Goal: Task Accomplishment & Management: Manage account settings

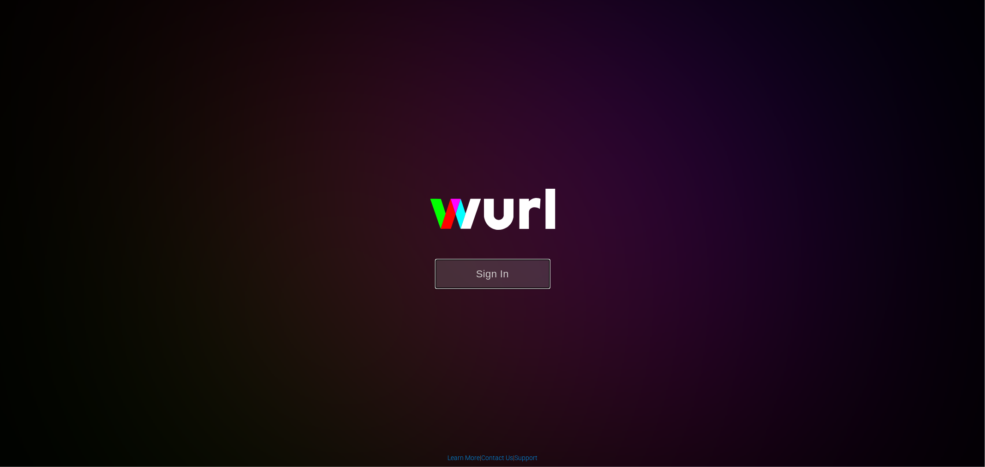
click at [473, 275] on button "Sign In" at bounding box center [492, 274] width 115 height 30
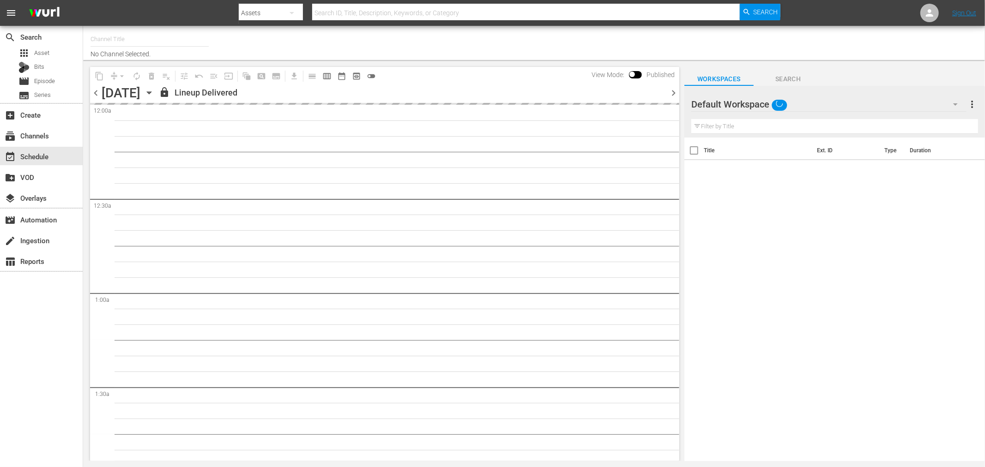
type input "Royalworld NL (1712)"
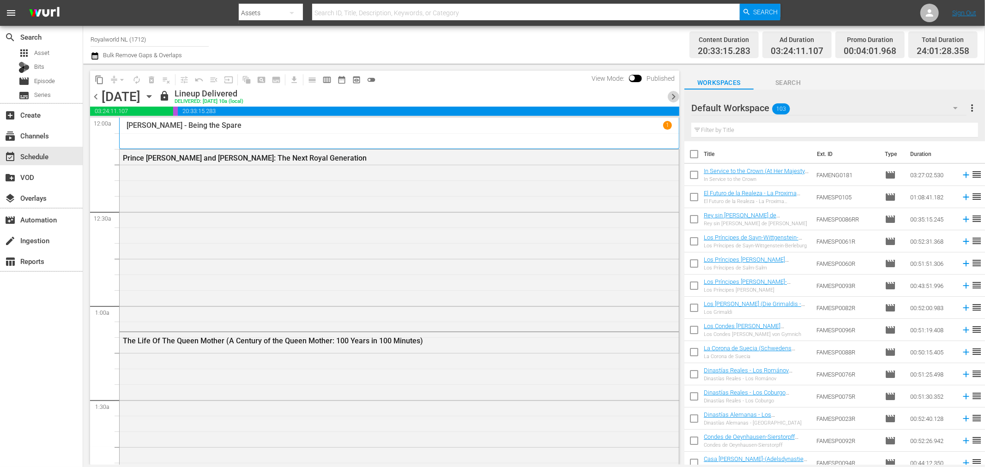
click at [673, 99] on span "chevron_right" at bounding box center [674, 97] width 12 height 12
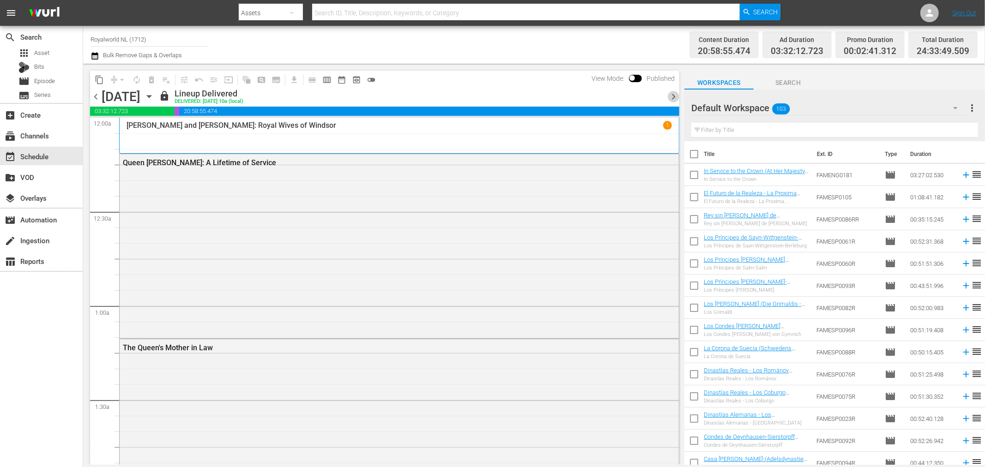
click at [675, 99] on span "chevron_right" at bounding box center [674, 97] width 12 height 12
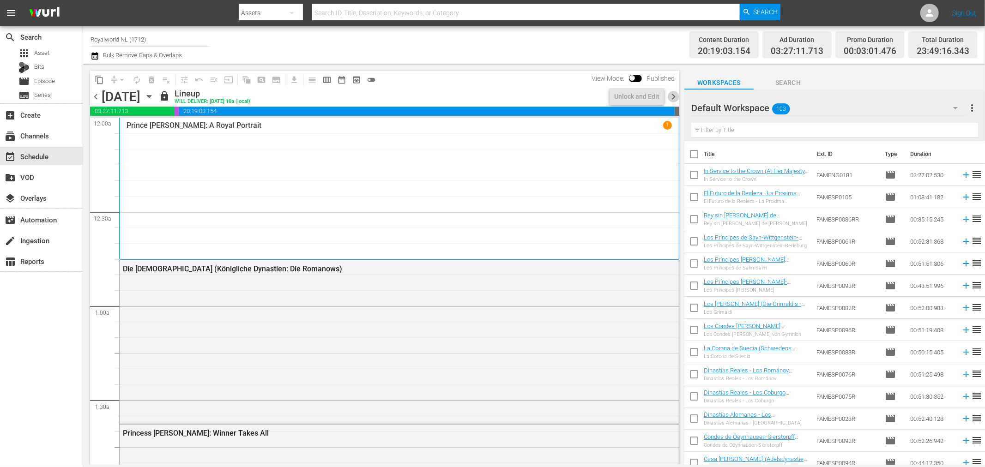
click at [675, 100] on span "chevron_right" at bounding box center [674, 97] width 12 height 12
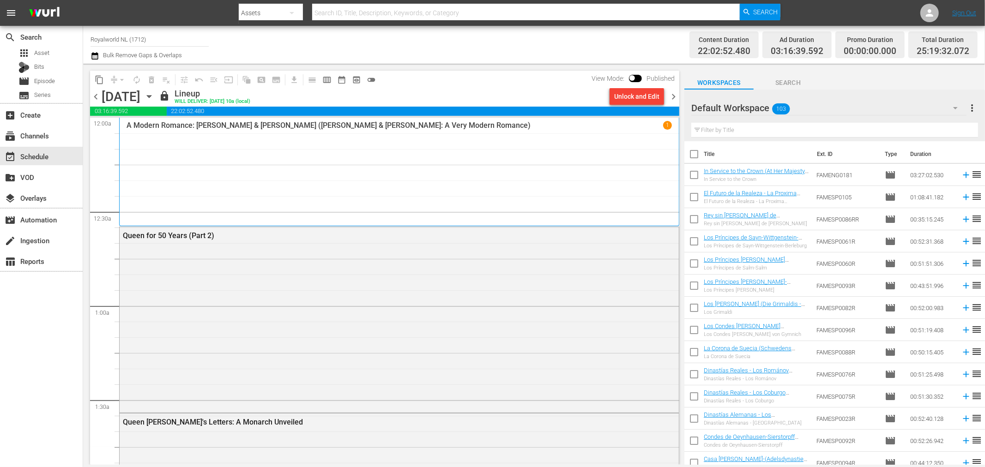
click at [95, 98] on span "chevron_left" at bounding box center [96, 97] width 12 height 12
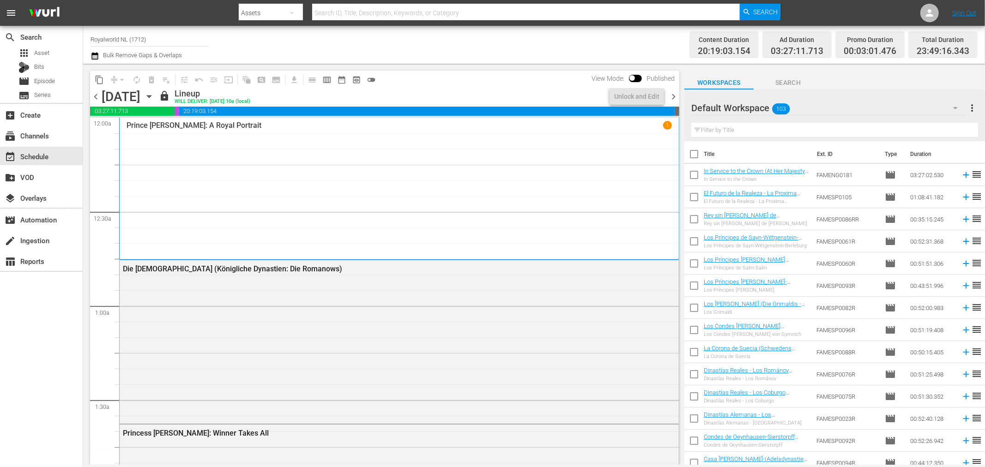
click at [95, 98] on span "chevron_left" at bounding box center [96, 97] width 12 height 12
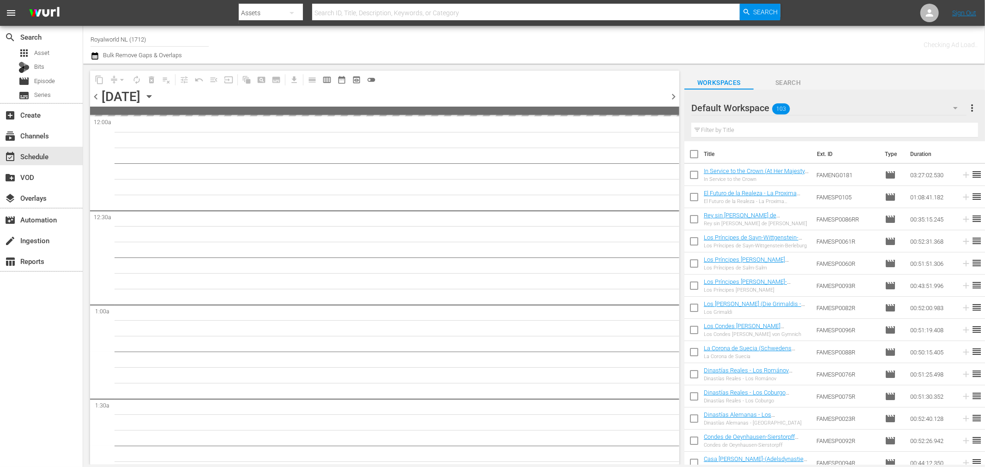
click at [95, 98] on span "chevron_left" at bounding box center [96, 97] width 12 height 12
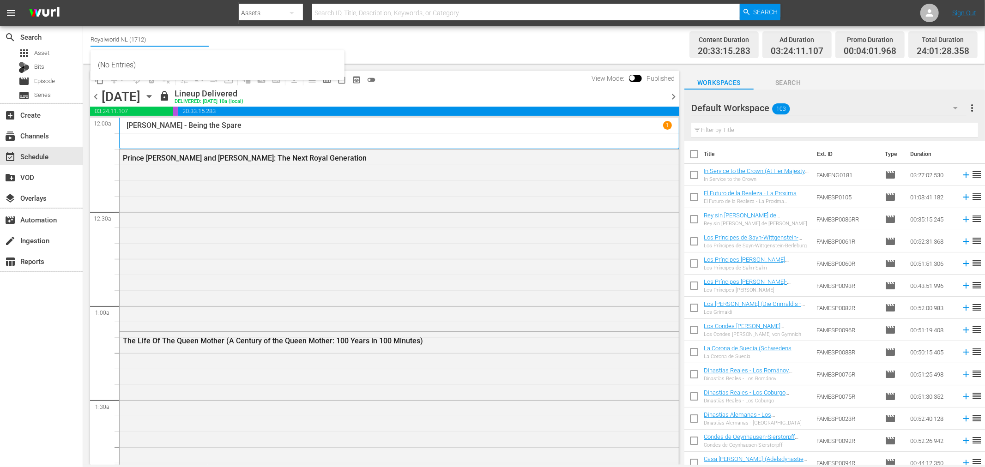
click at [162, 44] on input "Royalworld NL (1712)" at bounding box center [149, 39] width 118 height 22
click at [164, 43] on input "Royalworld NL (1712)" at bounding box center [149, 39] width 118 height 22
click at [446, 46] on div "Channel Title Royalworld NL (1712) Bulk Remove Gaps & Overlaps" at bounding box center [332, 44] width 484 height 33
click at [329, 78] on span "calendar_view_week_outlined" at bounding box center [326, 79] width 9 height 9
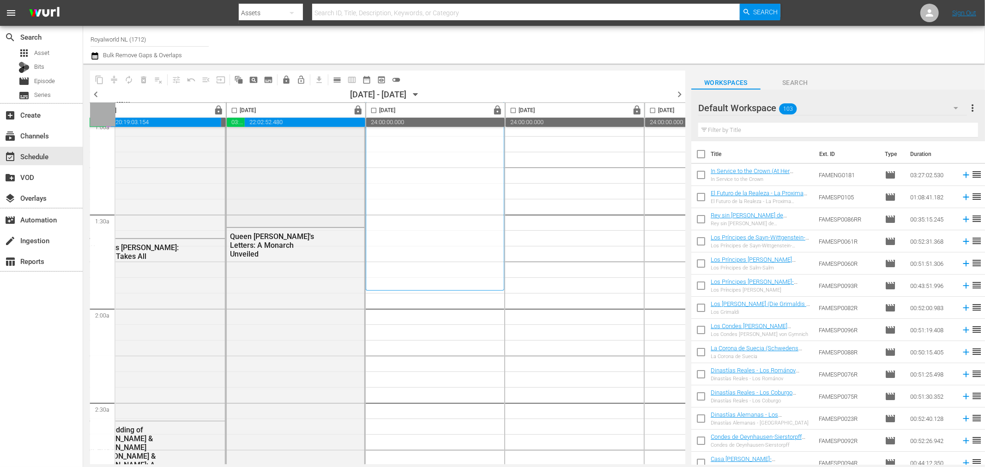
scroll to position [51, 308]
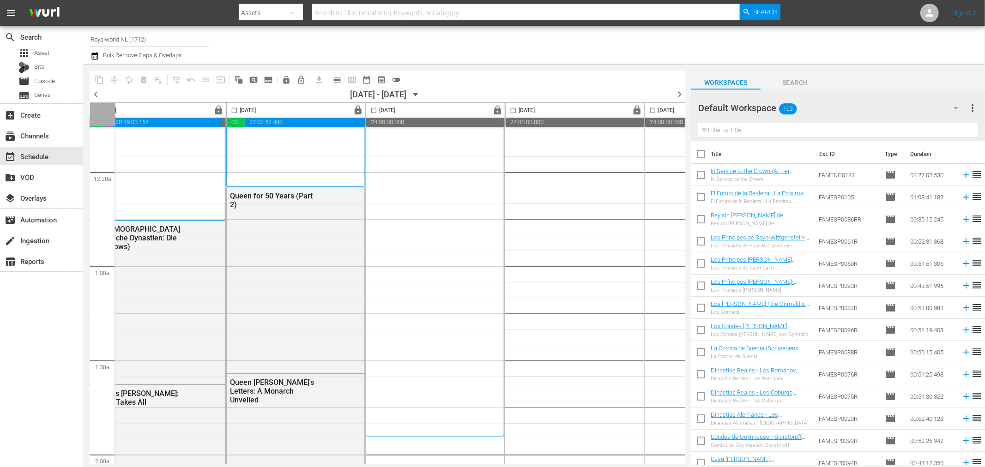
click at [234, 113] on input "checkbox" at bounding box center [234, 112] width 11 height 11
click at [233, 111] on input "checkbox" at bounding box center [234, 112] width 11 height 11
click at [361, 113] on span "lock" at bounding box center [358, 110] width 11 height 11
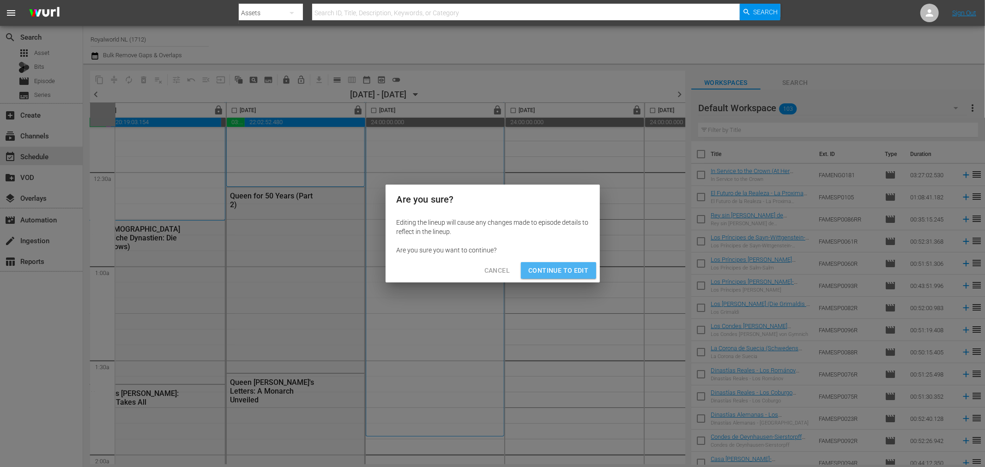
click at [561, 271] on span "Continue to Edit" at bounding box center [558, 271] width 60 height 12
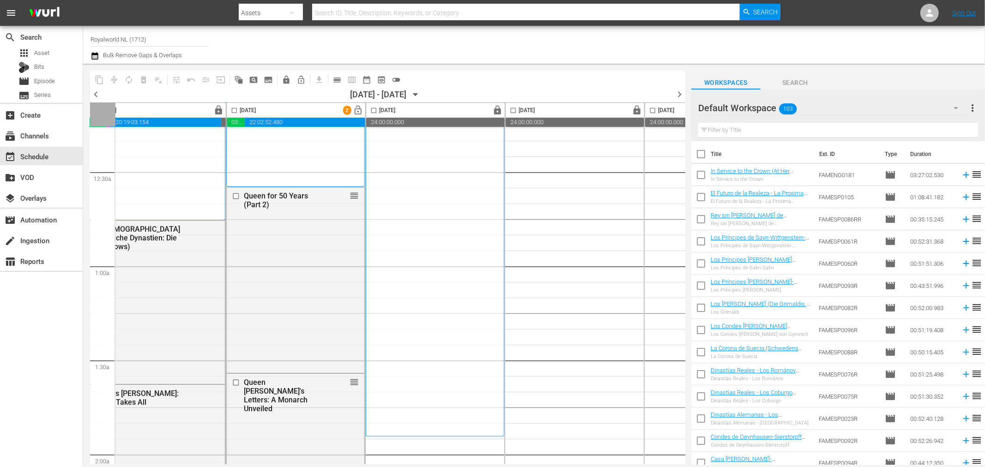
click at [236, 109] on input "checkbox" at bounding box center [234, 112] width 11 height 11
click at [148, 79] on button "delete_forever_outlined" at bounding box center [143, 79] width 15 height 15
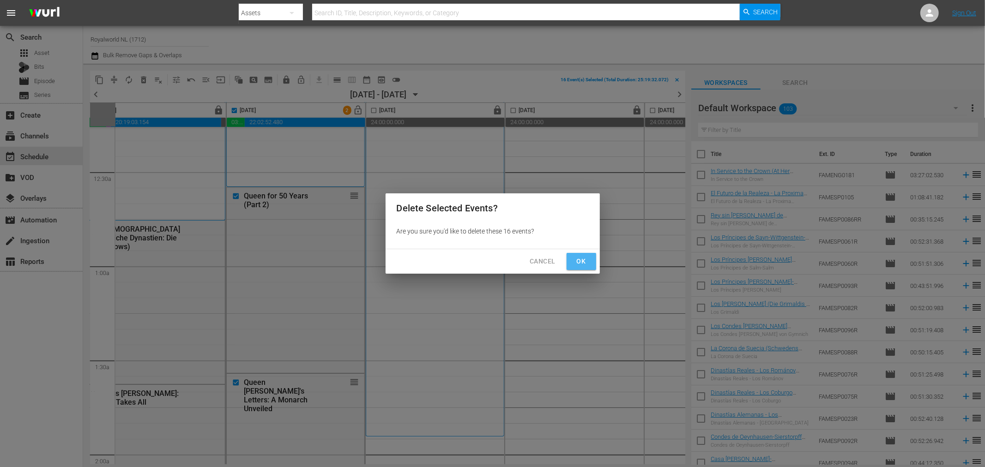
click at [578, 263] on span "Ok" at bounding box center [581, 262] width 15 height 12
checkbox input "false"
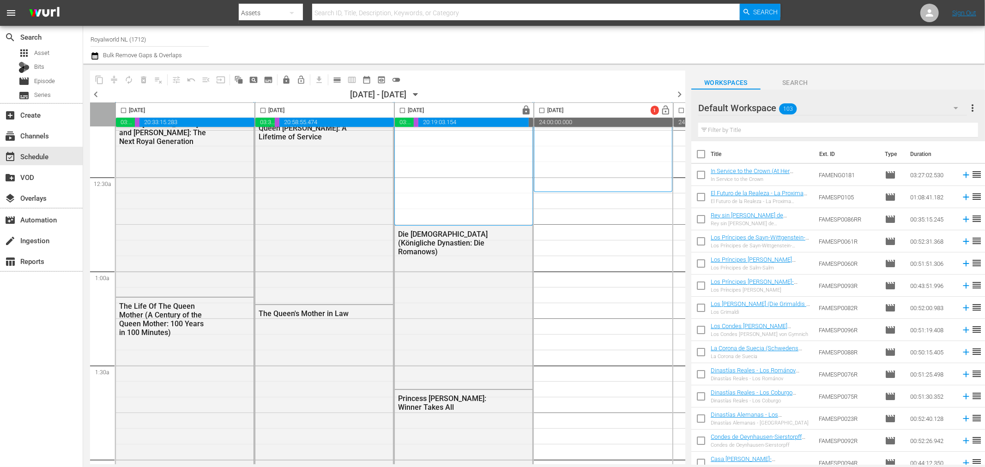
scroll to position [51, 0]
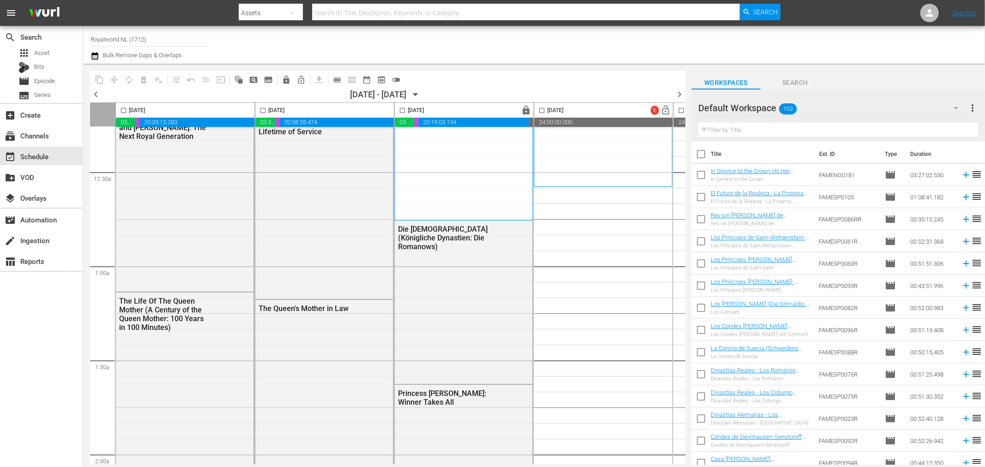
click at [244, 52] on div "Channel Title Royalworld NL (1712) Bulk Remove Gaps & Overlaps" at bounding box center [332, 44] width 484 height 33
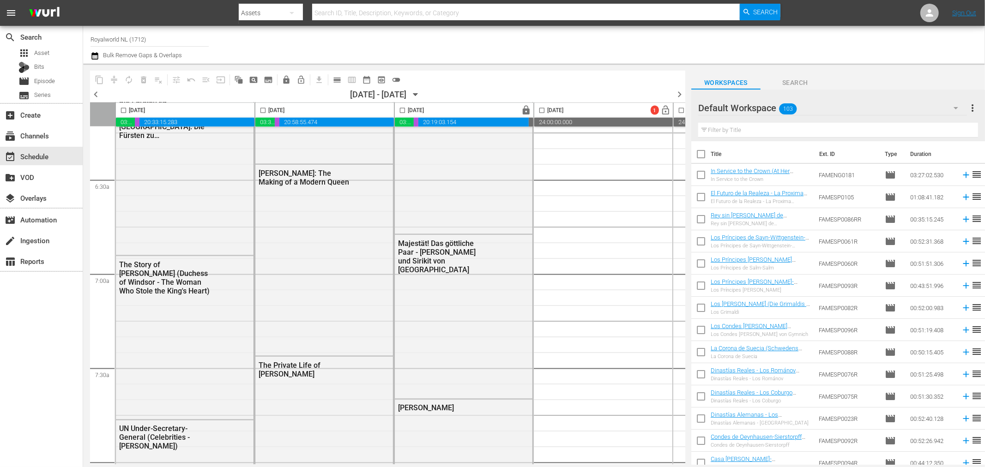
scroll to position [1180, 0]
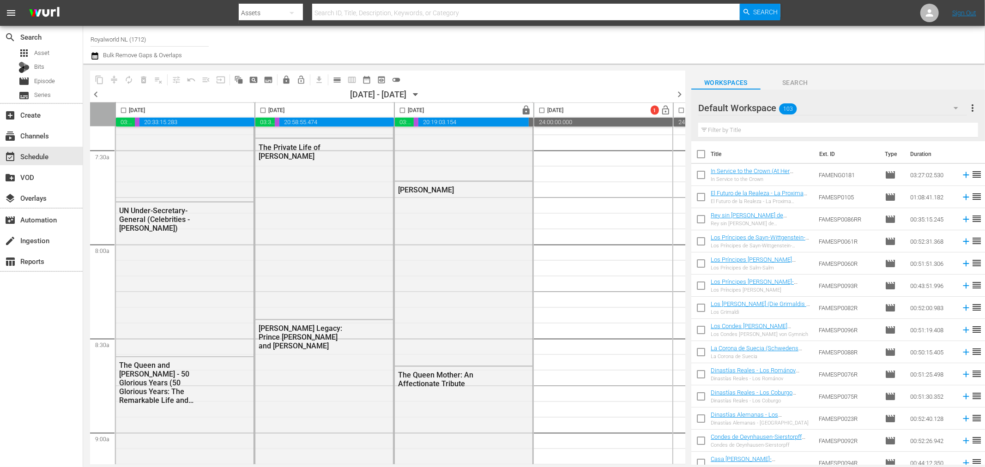
scroll to position [0, 0]
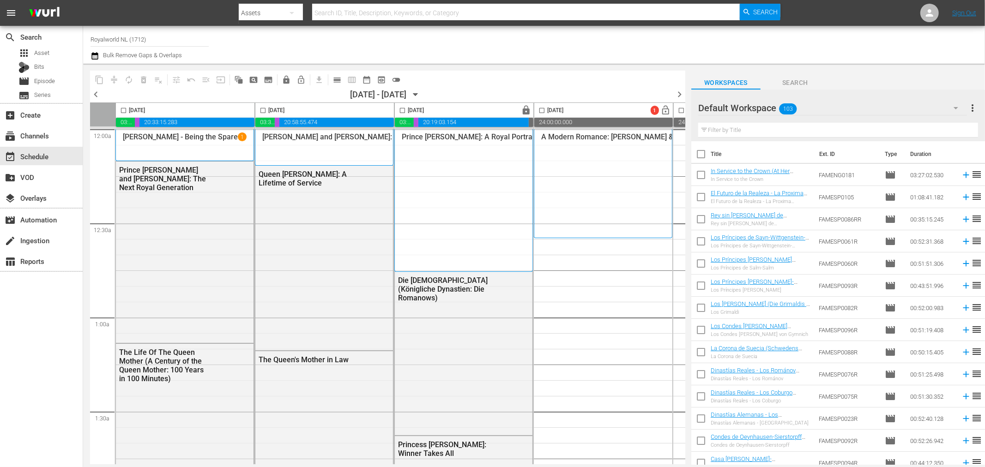
click at [90, 97] on span "chevron_left" at bounding box center [96, 95] width 12 height 12
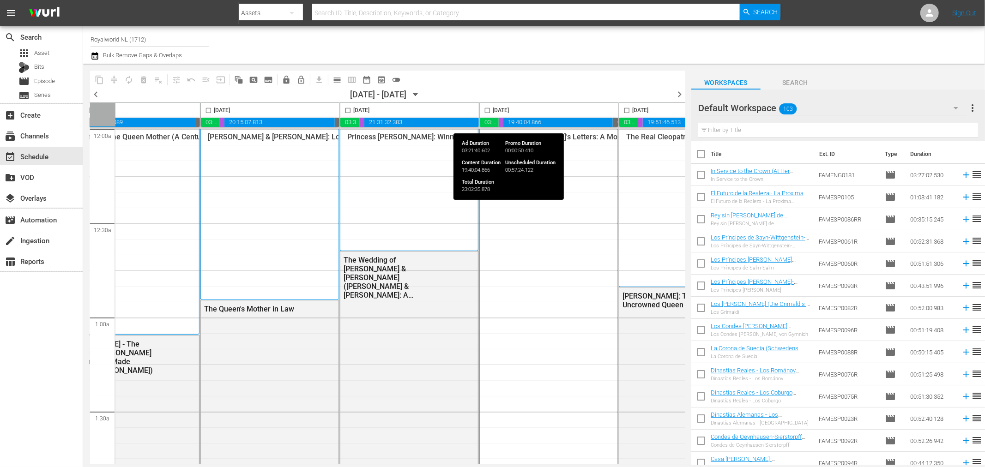
scroll to position [0, 410]
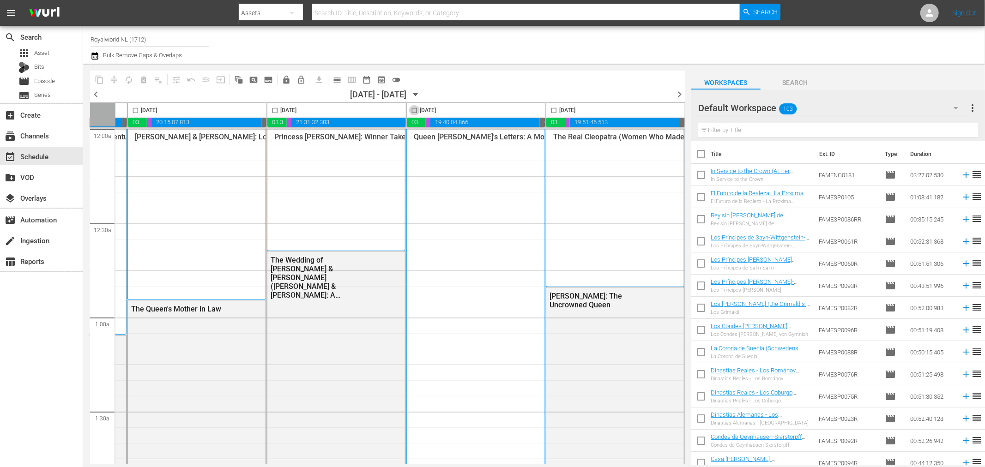
click at [409, 111] on input "checkbox" at bounding box center [414, 112] width 11 height 11
checkbox input "true"
click at [94, 82] on button "content_copy" at bounding box center [99, 79] width 15 height 15
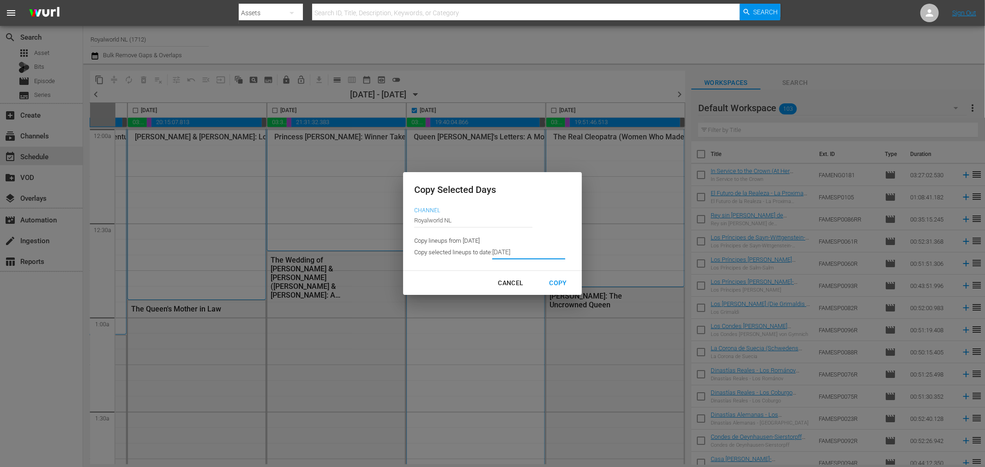
click at [537, 255] on input "9/08/2025" at bounding box center [528, 253] width 73 height 14
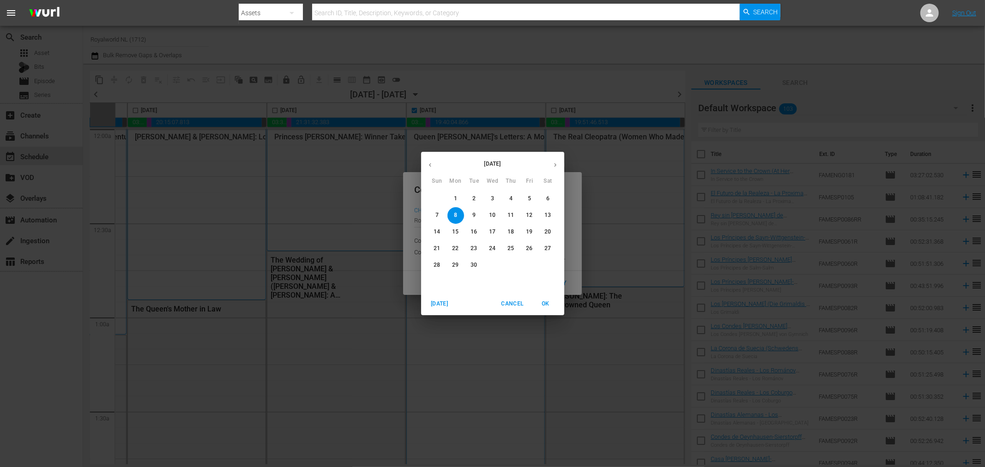
drag, startPoint x: 536, startPoint y: 202, endPoint x: 510, endPoint y: 219, distance: 30.6
click at [511, 219] on div "31 1 2 3 4 5 6 7 8 9 10 11 12 13 14 15 16 17 18 19 20 21 22 23 24 25 26 27 28 2…" at bounding box center [492, 232] width 143 height 83
click at [510, 220] on button "11" at bounding box center [511, 215] width 17 height 17
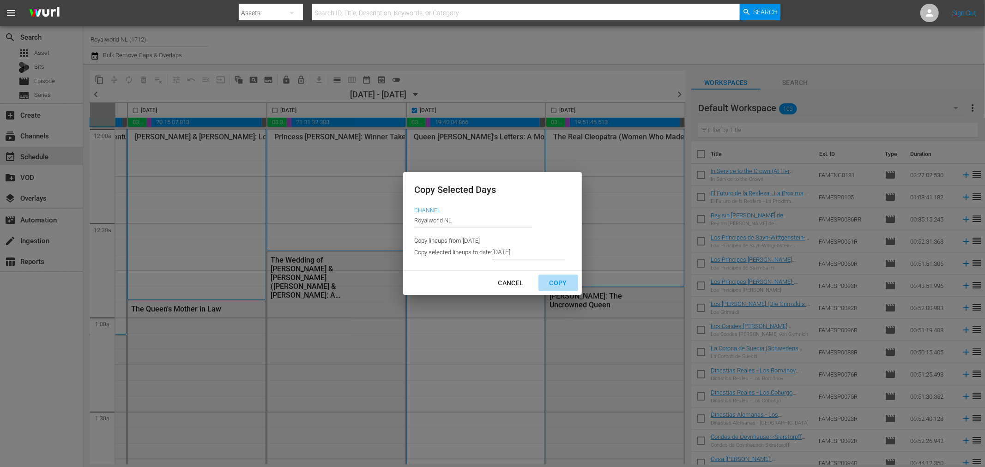
click at [557, 288] on div "Copy" at bounding box center [558, 283] width 32 height 12
type input "9/06/2025"
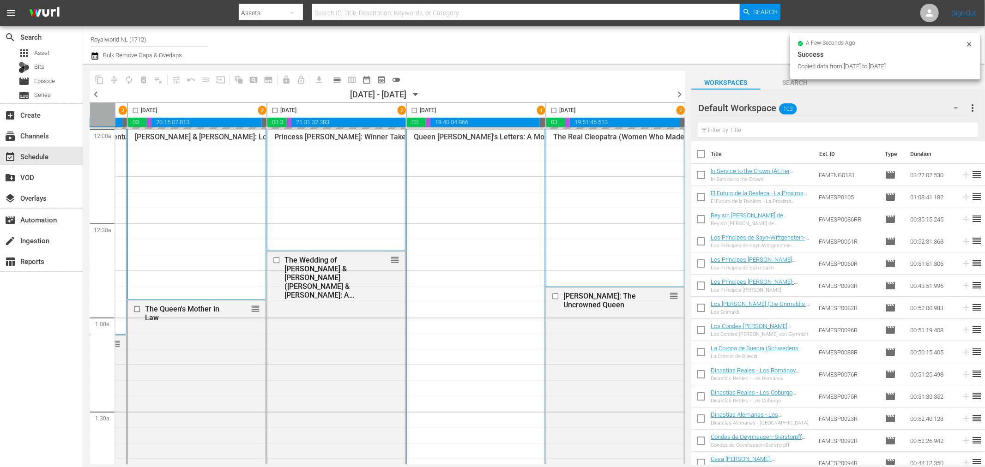
checkbox input "false"
click at [550, 113] on input "checkbox" at bounding box center [554, 112] width 11 height 11
checkbox input "true"
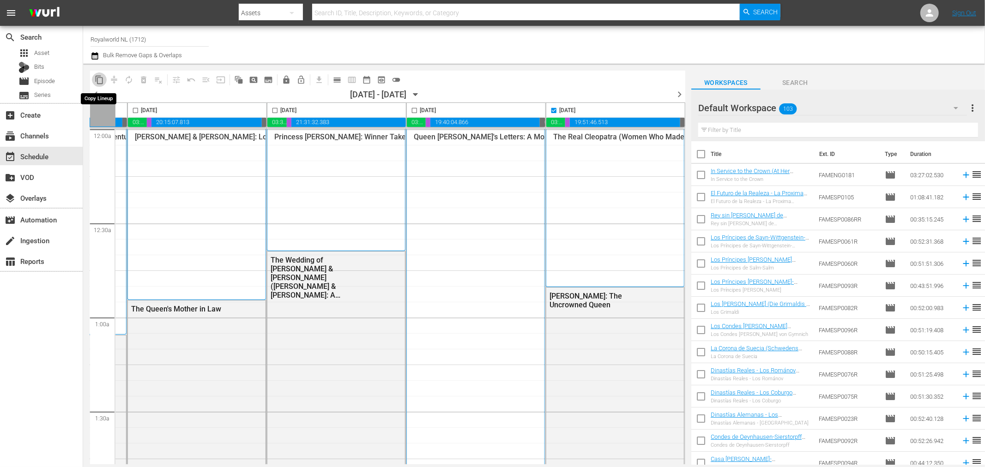
click at [103, 76] on span "content_copy" at bounding box center [99, 79] width 9 height 9
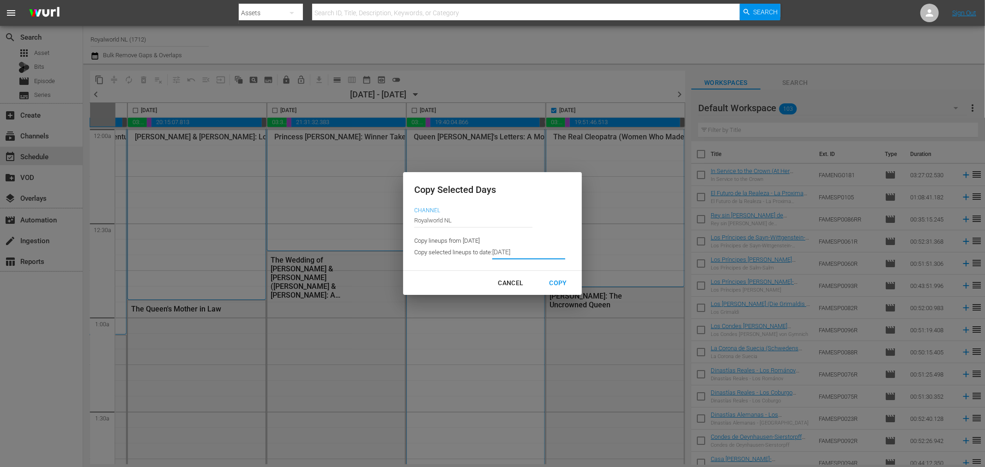
click at [543, 255] on input "9/06/2025" at bounding box center [528, 253] width 73 height 14
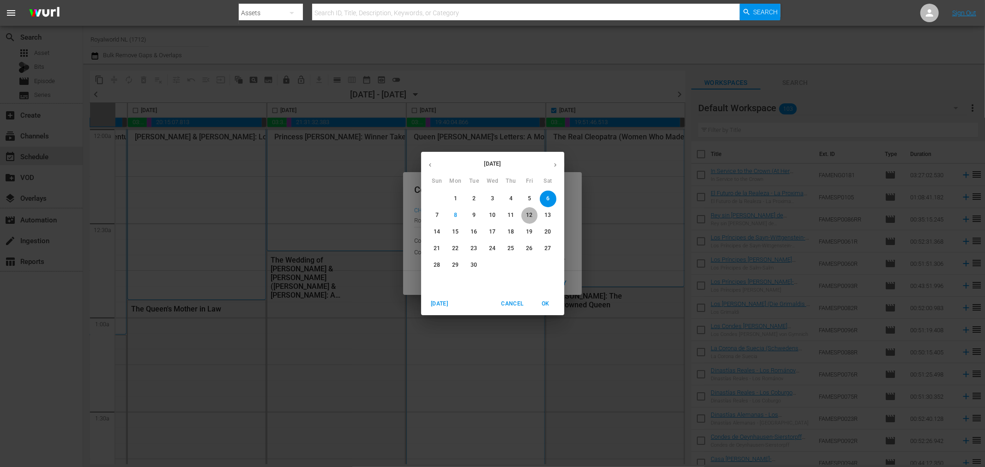
click at [534, 213] on span "12" at bounding box center [529, 215] width 17 height 8
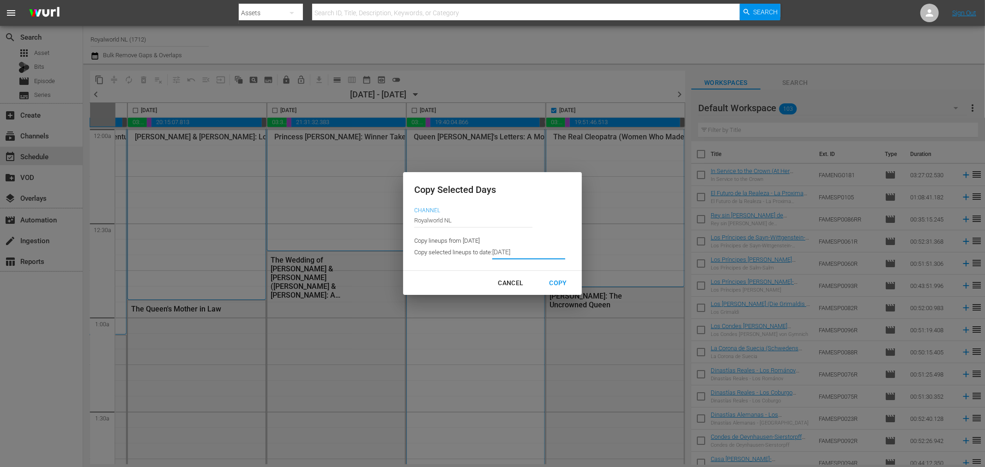
click at [564, 293] on div "Cancel Copy" at bounding box center [492, 283] width 179 height 24
click at [561, 290] on button "Copy" at bounding box center [558, 283] width 40 height 17
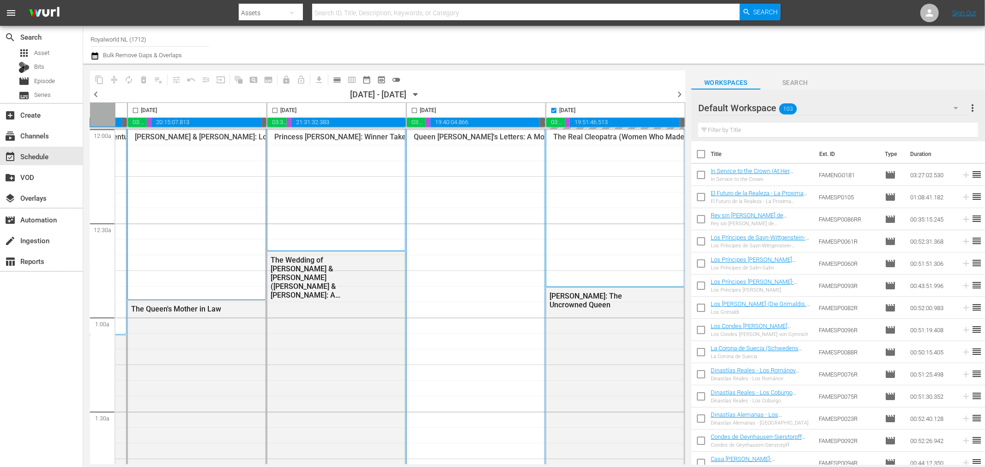
type input "9/07/2025"
click at [678, 91] on span "chevron_right" at bounding box center [680, 95] width 12 height 12
checkbox input "false"
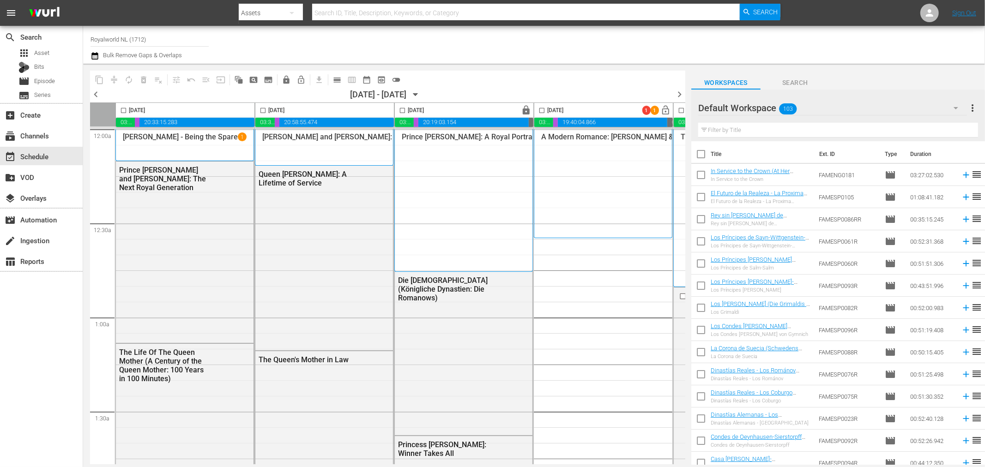
click at [123, 111] on input "checkbox" at bounding box center [123, 112] width 11 height 11
checkbox input "true"
click at [96, 83] on span "content_copy" at bounding box center [99, 79] width 9 height 9
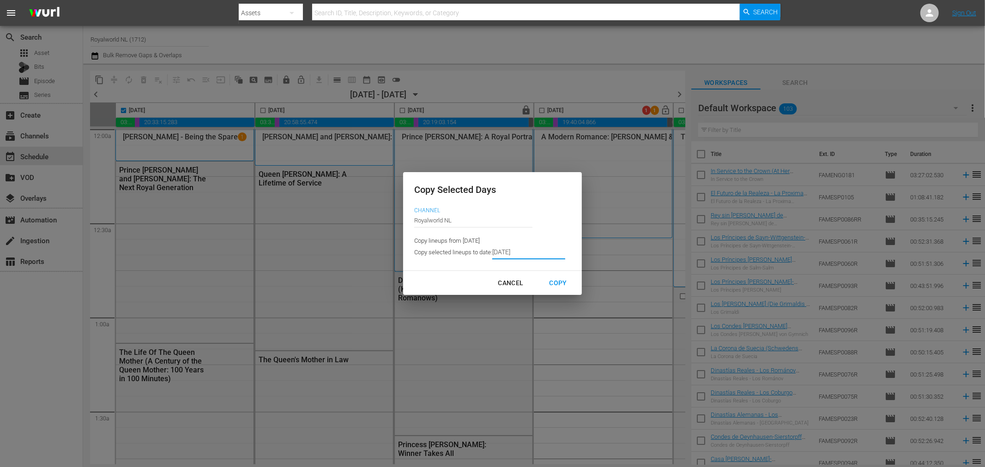
click at [556, 252] on input "9/07/2025" at bounding box center [528, 253] width 73 height 14
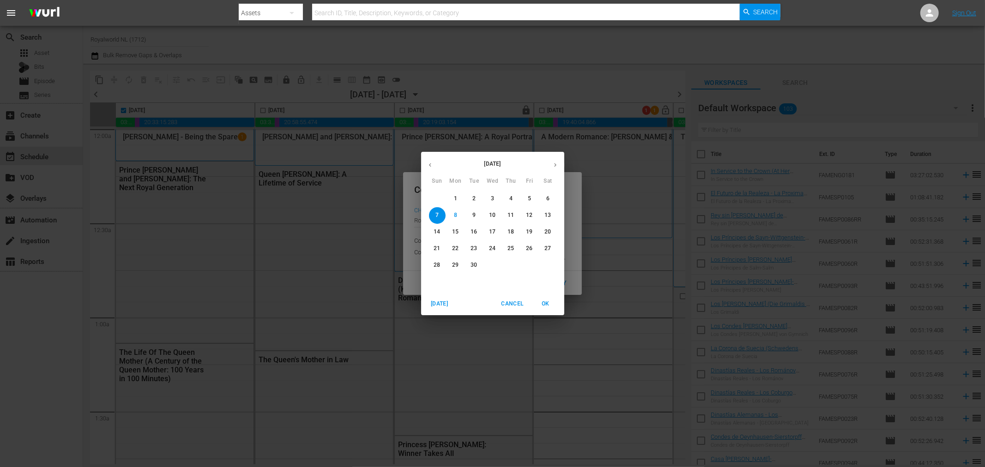
click at [546, 215] on p "13" at bounding box center [547, 215] width 6 height 8
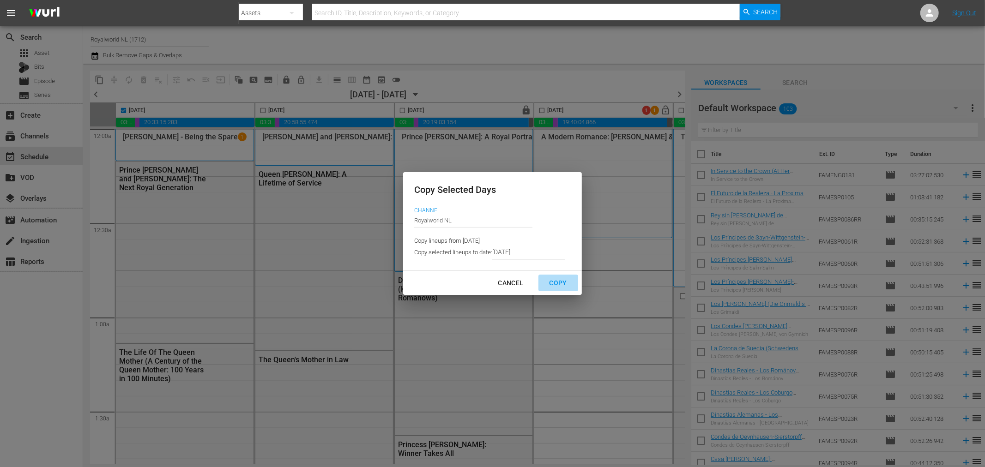
click at [561, 285] on div "Copy" at bounding box center [558, 283] width 32 height 12
type input "9/08/2025"
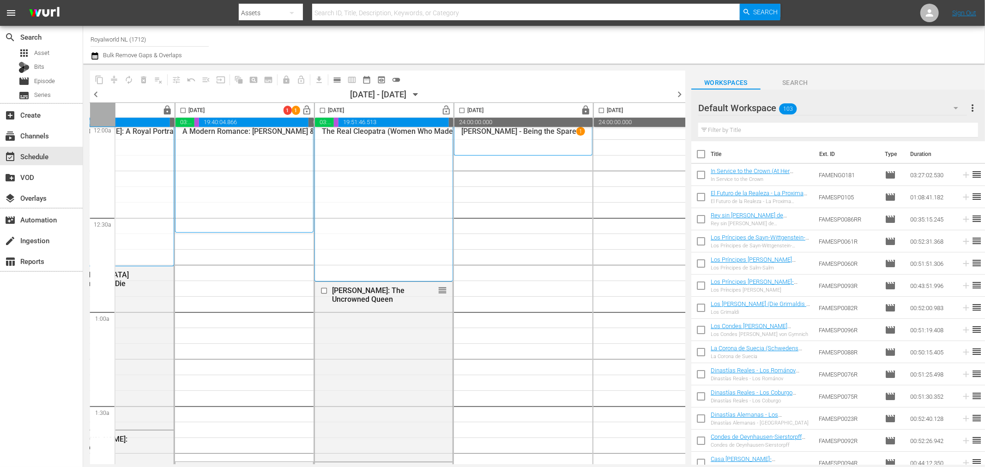
scroll to position [0, 359]
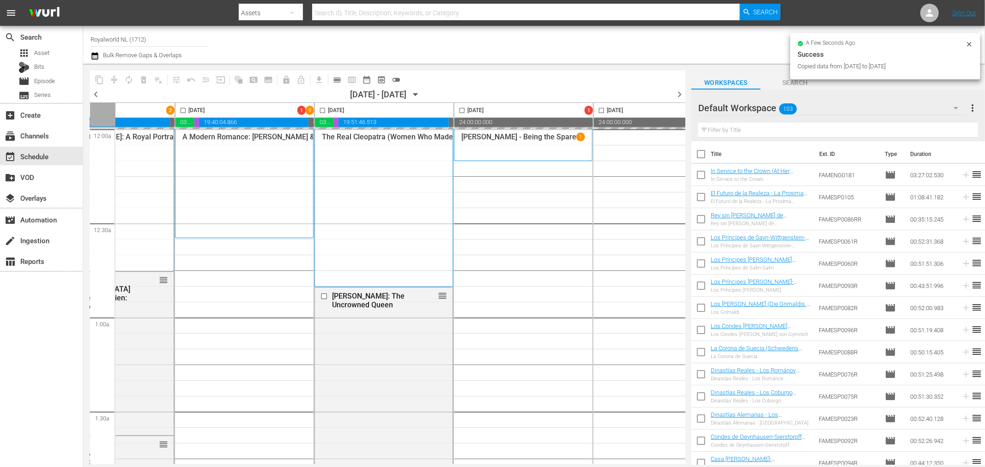
checkbox input "false"
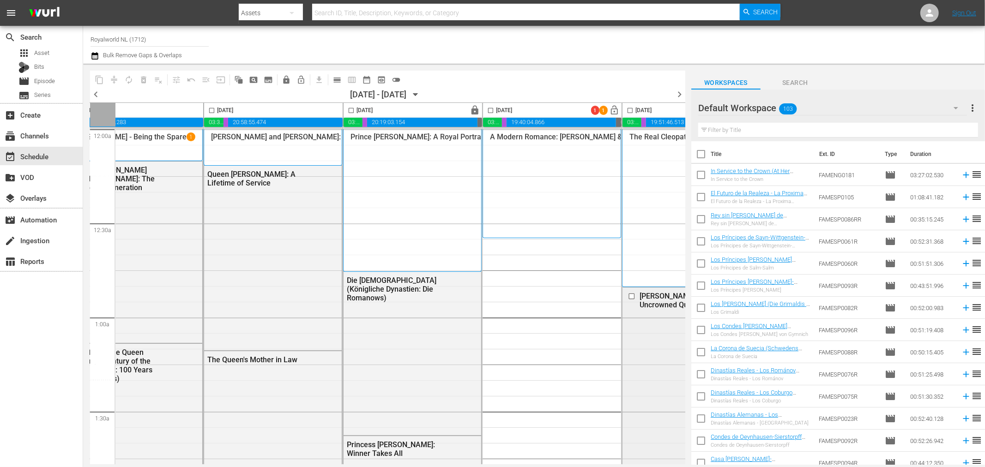
scroll to position [0, 0]
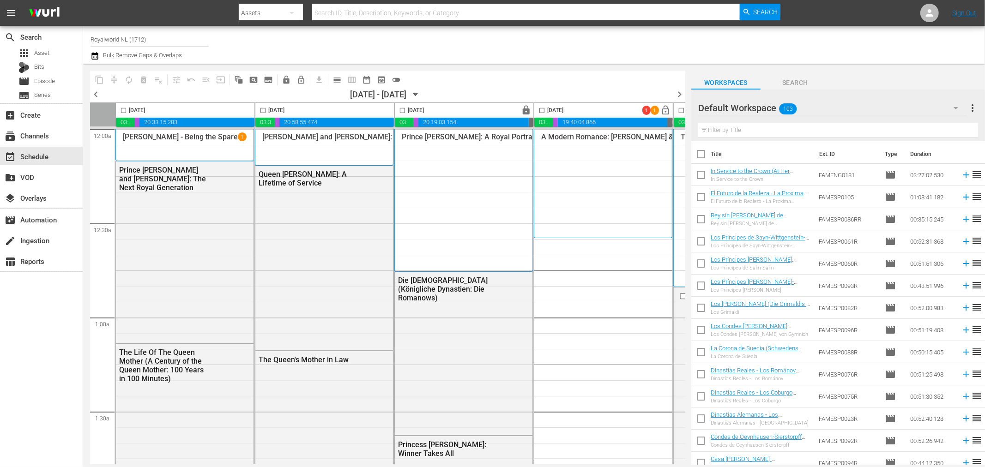
click at [265, 110] on input "checkbox" at bounding box center [263, 112] width 11 height 11
checkbox input "true"
click at [101, 79] on span "content_copy" at bounding box center [99, 79] width 9 height 9
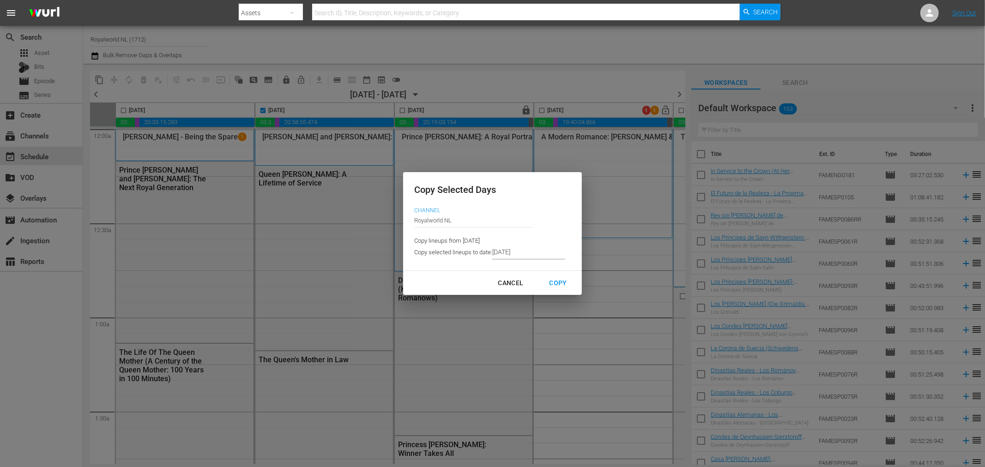
click at [532, 256] on input "9/08/2025" at bounding box center [528, 253] width 73 height 14
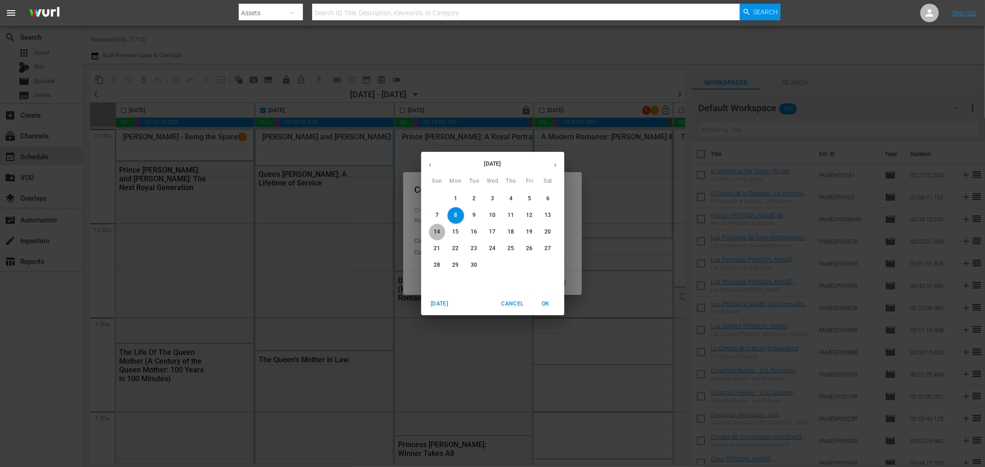
click at [444, 228] on span "14" at bounding box center [437, 232] width 17 height 8
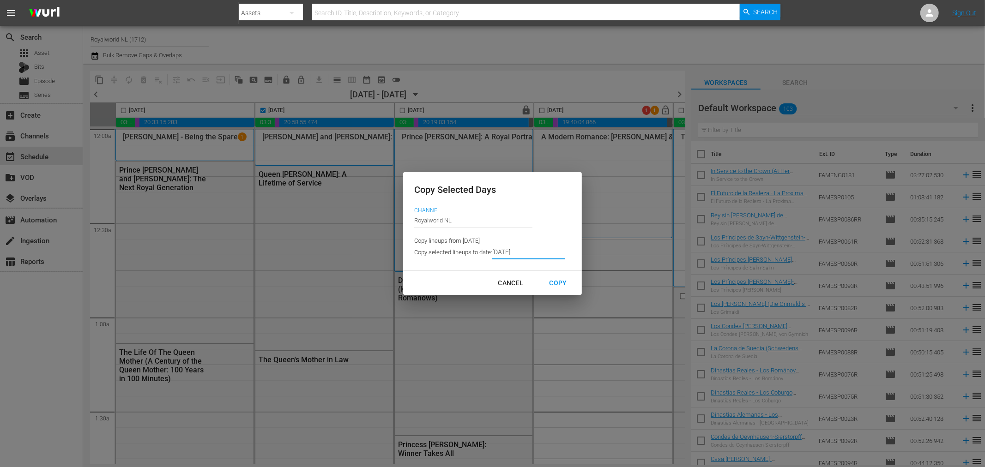
click at [553, 284] on div "Copy" at bounding box center [558, 283] width 32 height 12
type input "9/09/2025"
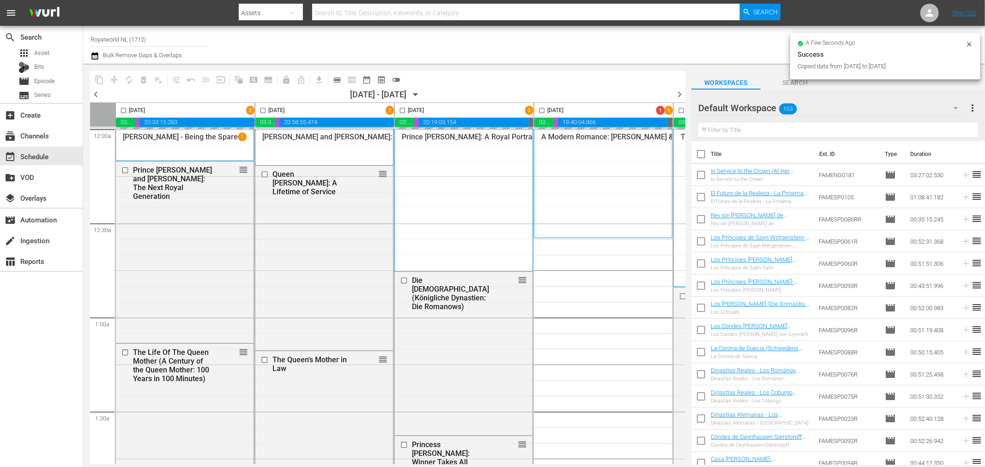
checkbox input "false"
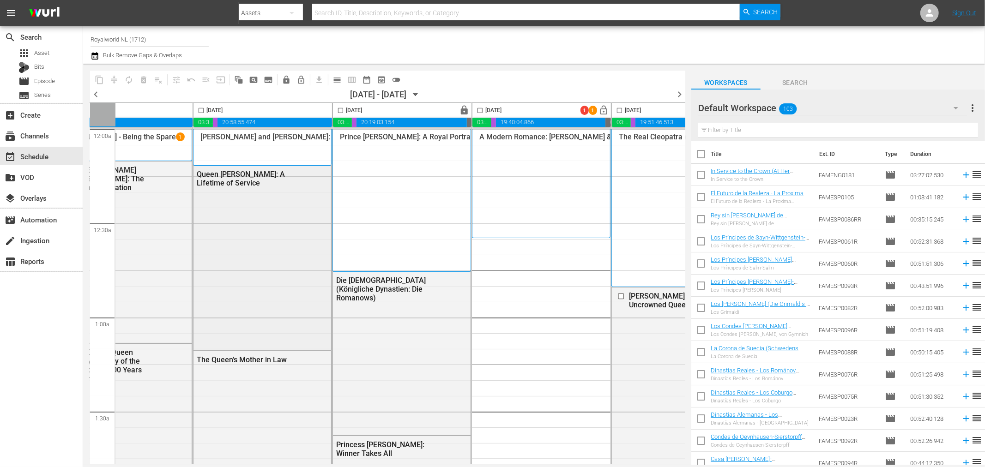
scroll to position [0, 51]
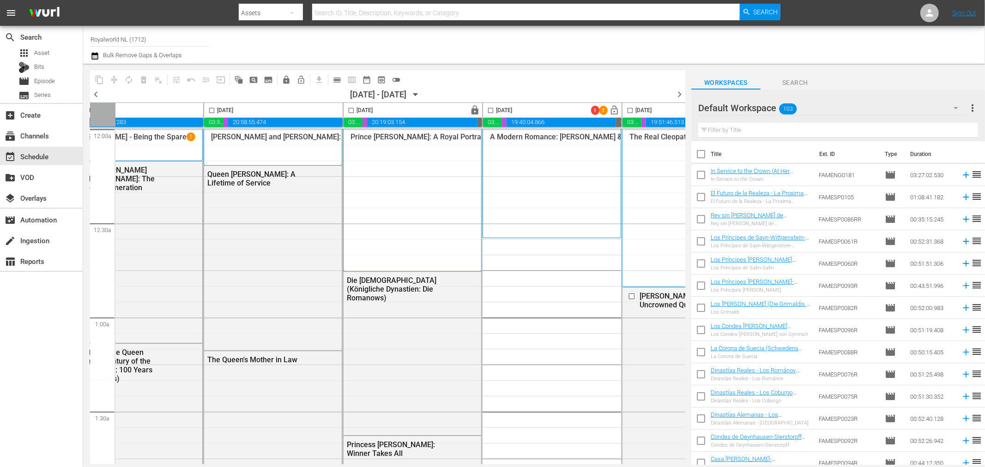
click at [349, 114] on input "checkbox" at bounding box center [351, 112] width 11 height 11
checkbox input "true"
click at [97, 78] on span "content_copy" at bounding box center [99, 79] width 9 height 9
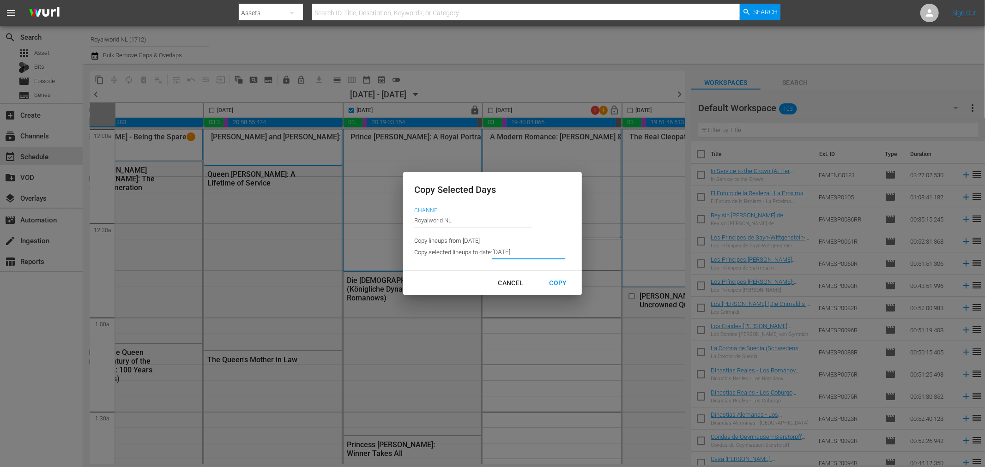
click at [509, 251] on input "9/09/2025" at bounding box center [528, 253] width 73 height 14
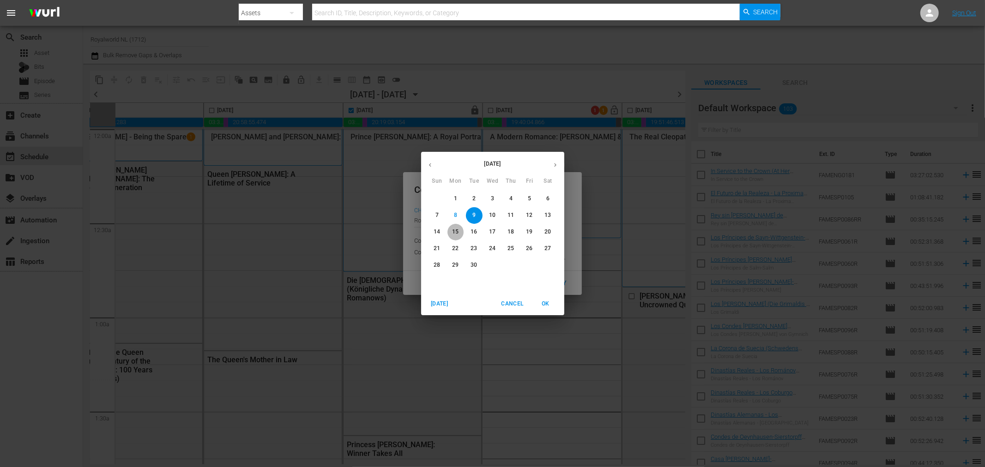
click at [455, 232] on p "15" at bounding box center [455, 232] width 6 height 8
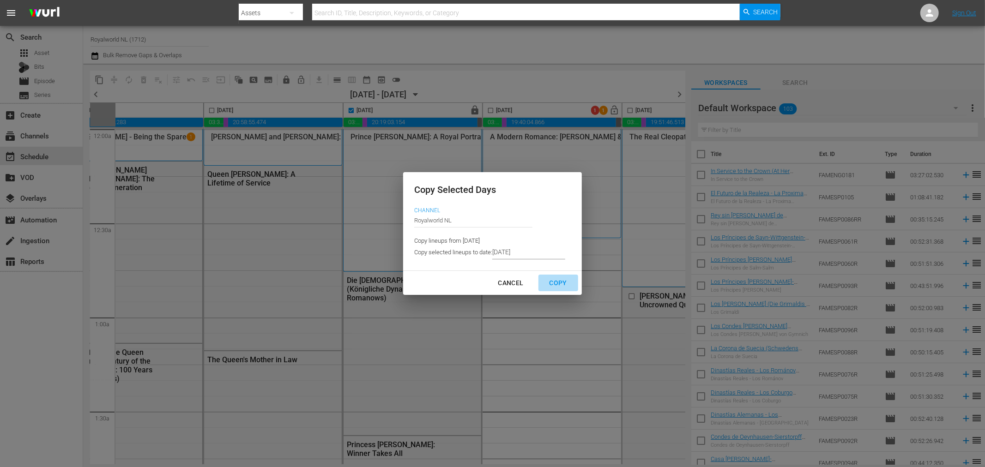
click at [561, 286] on div "Copy" at bounding box center [558, 283] width 32 height 12
type input "9/10/2025"
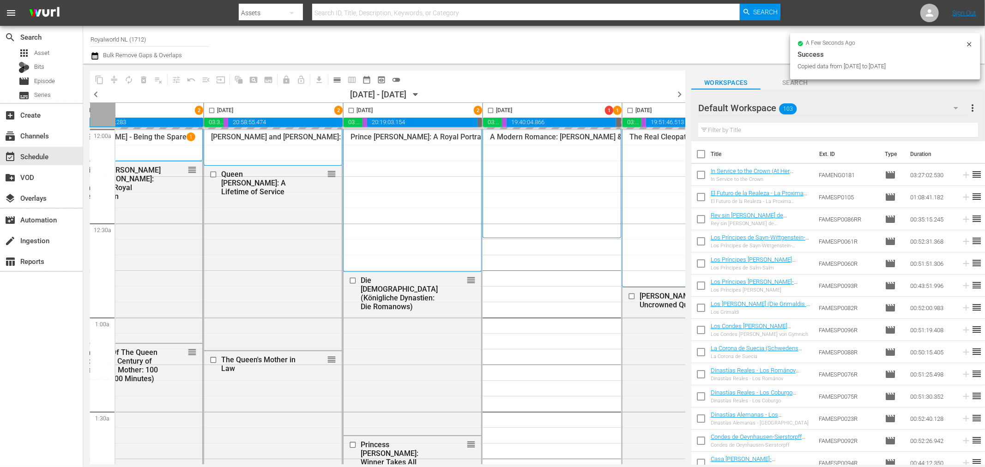
checkbox input "false"
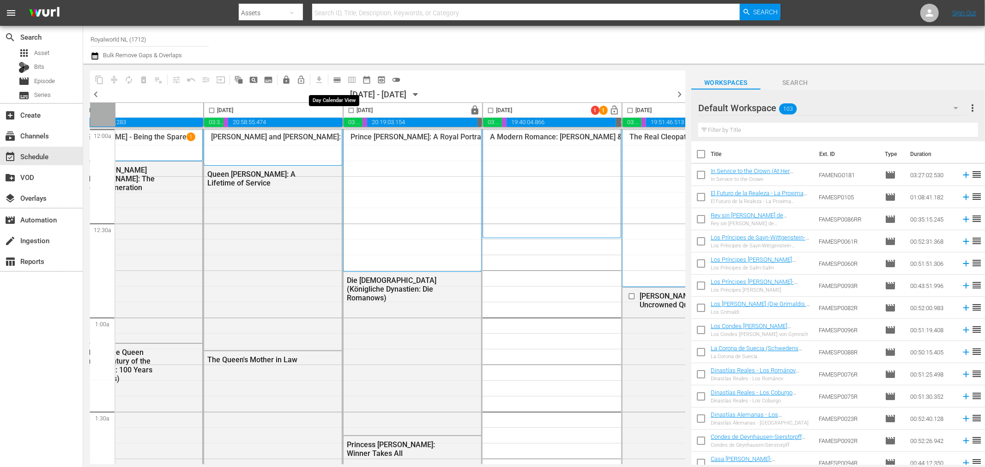
click at [333, 82] on span "calendar_view_day_outlined" at bounding box center [336, 79] width 9 height 9
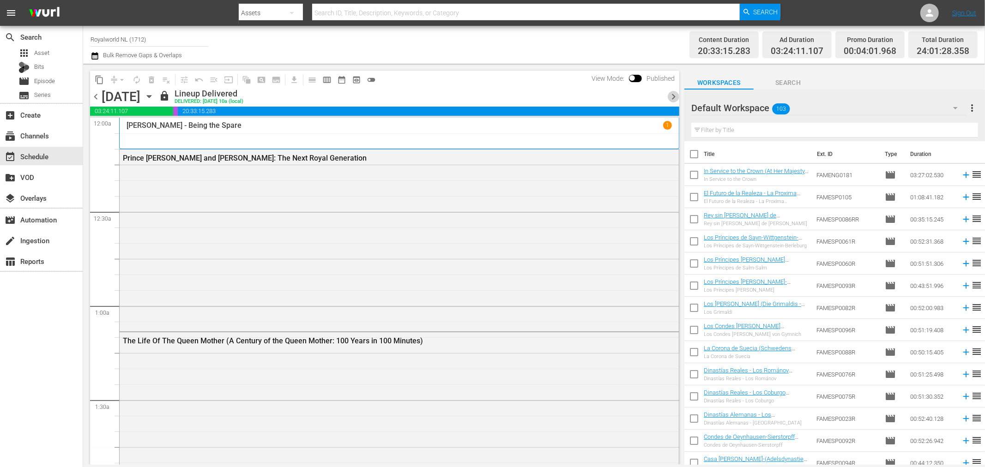
click at [676, 94] on span "chevron_right" at bounding box center [674, 97] width 12 height 12
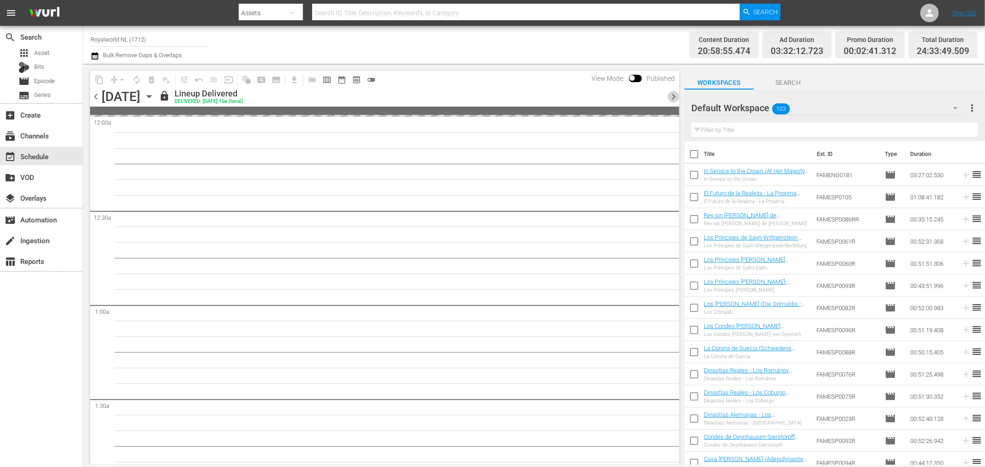
click at [676, 94] on span "chevron_right" at bounding box center [674, 97] width 12 height 12
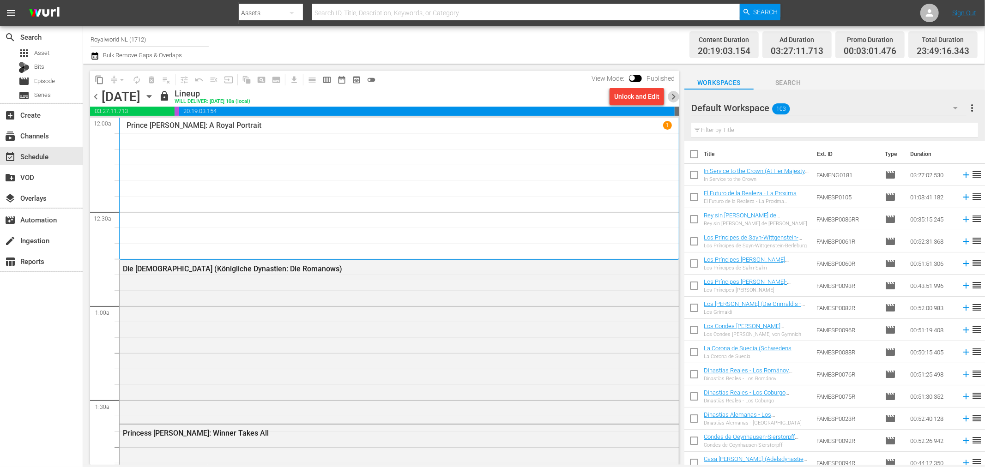
click at [672, 91] on span "chevron_right" at bounding box center [674, 97] width 12 height 12
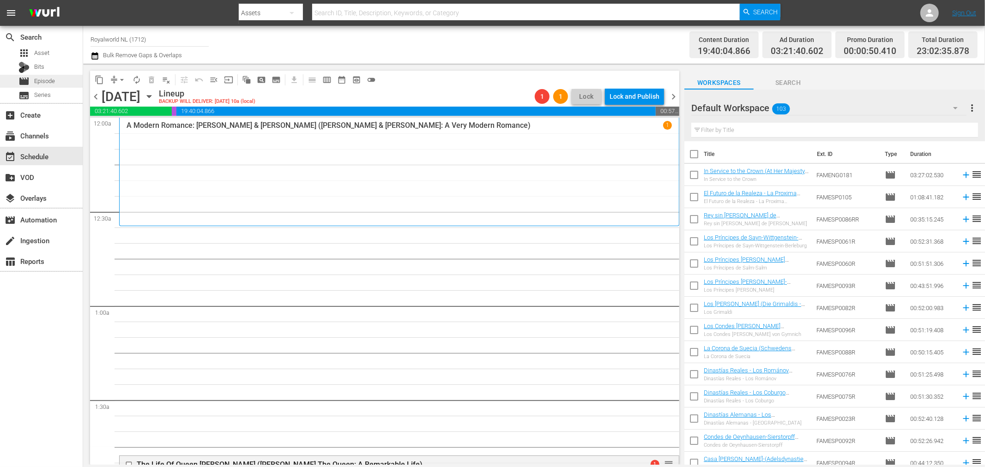
click at [57, 84] on div "movie Episode" at bounding box center [41, 81] width 83 height 13
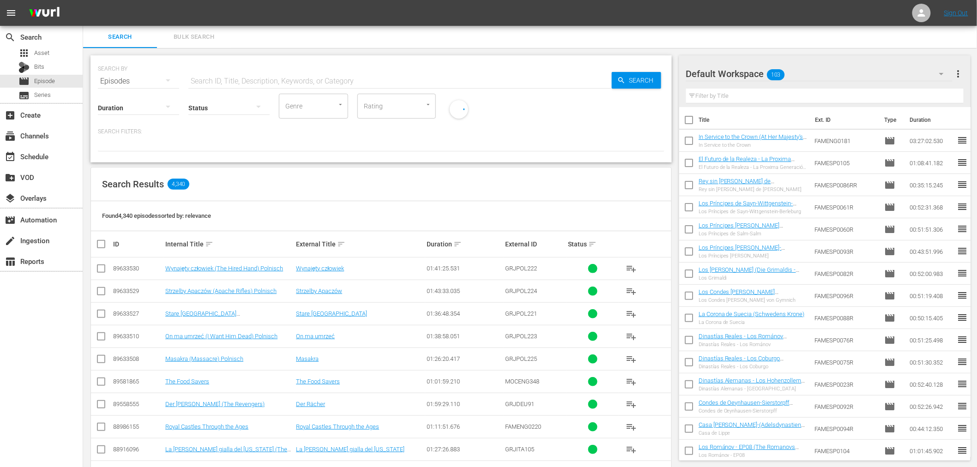
click at [241, 84] on input "text" at bounding box center [399, 81] width 423 height 22
type input "famnl"
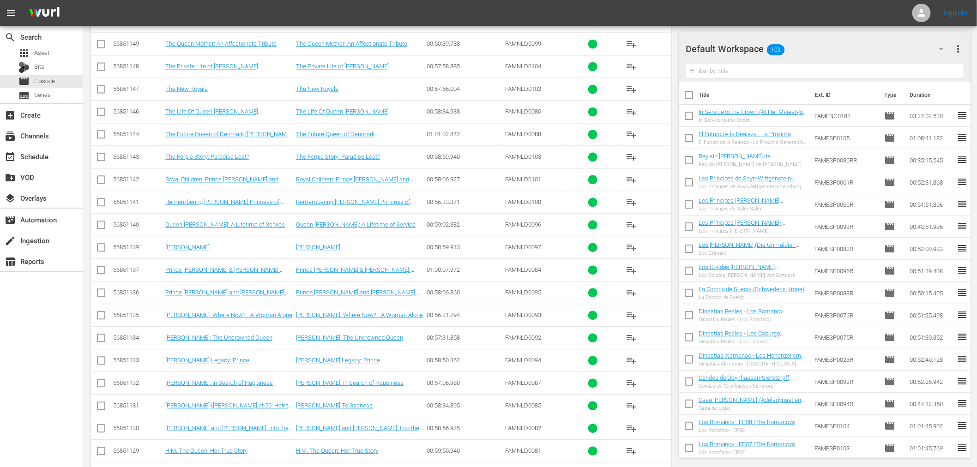
scroll to position [352, 0]
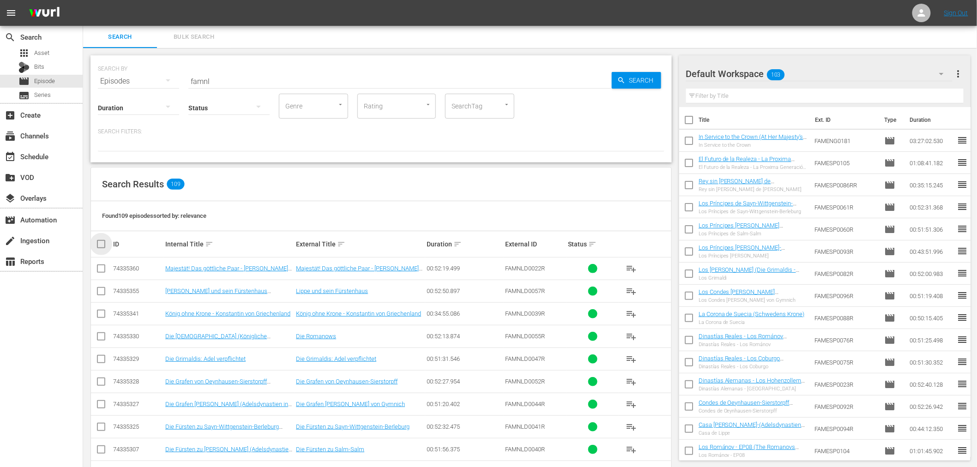
click at [98, 242] on input "checkbox" at bounding box center [105, 244] width 18 height 11
checkbox input "true"
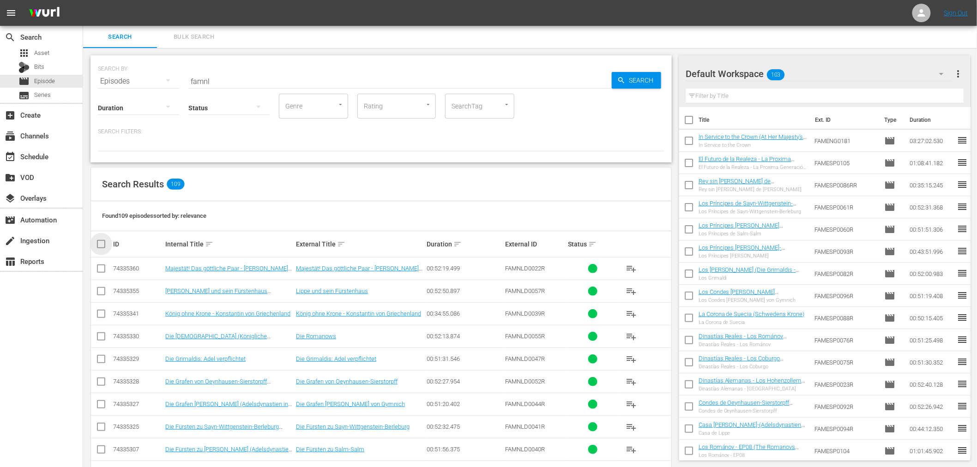
checkbox input "true"
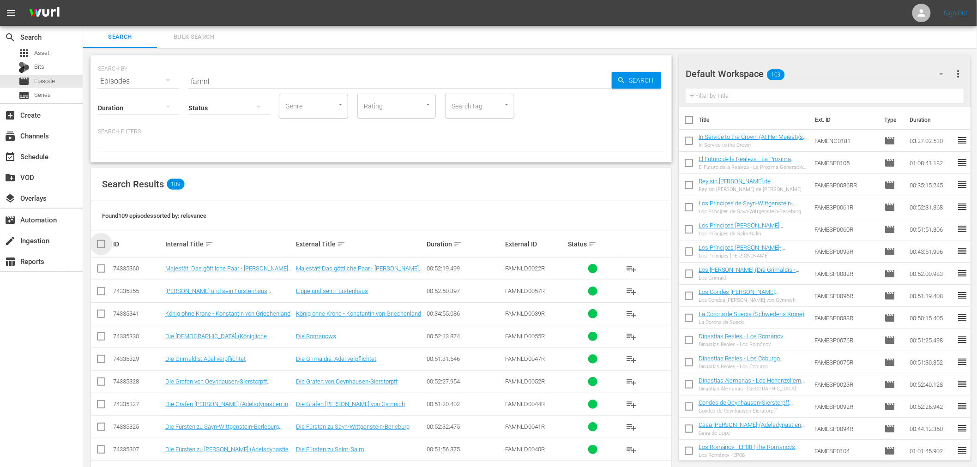
checkbox input "true"
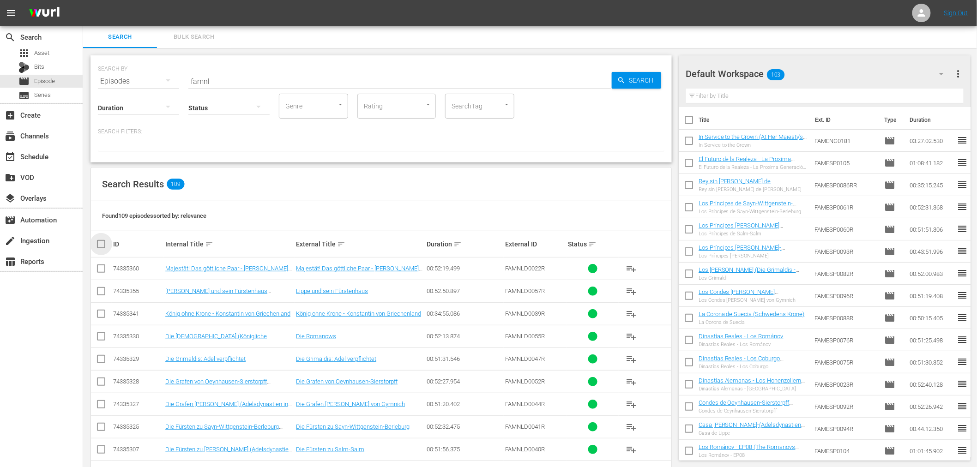
checkbox input "true"
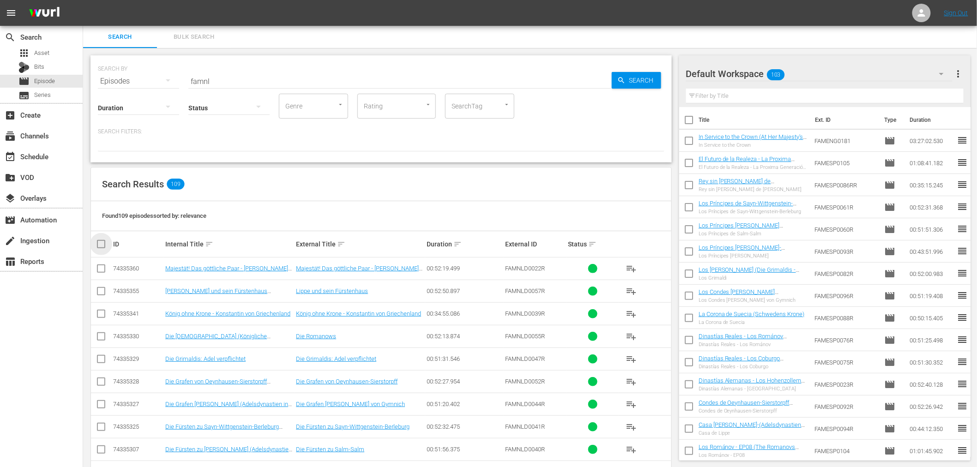
checkbox input "true"
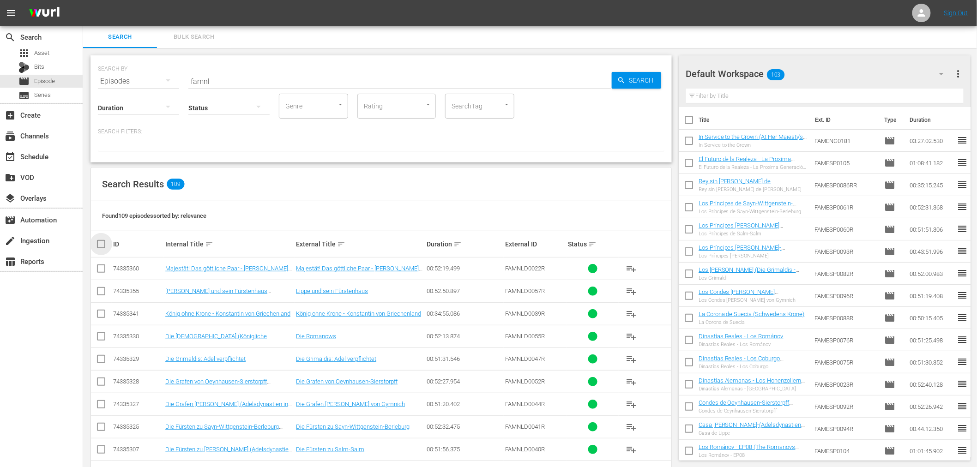
checkbox input "true"
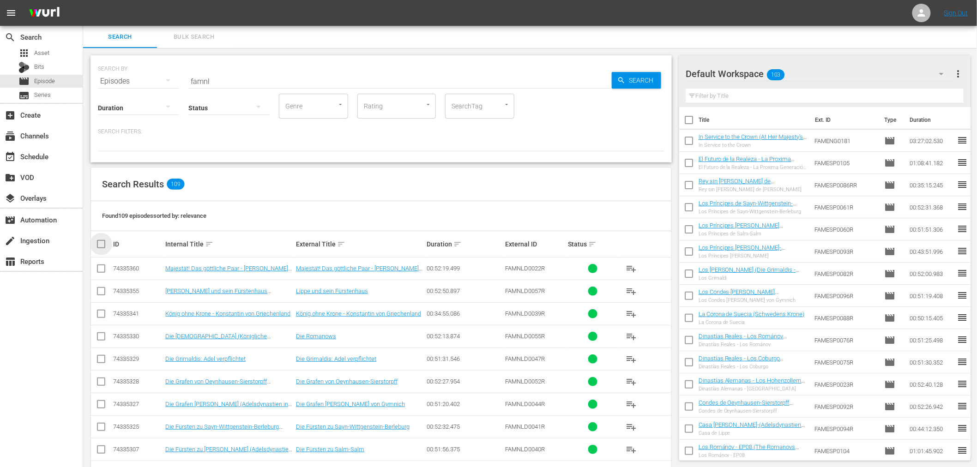
checkbox input "true"
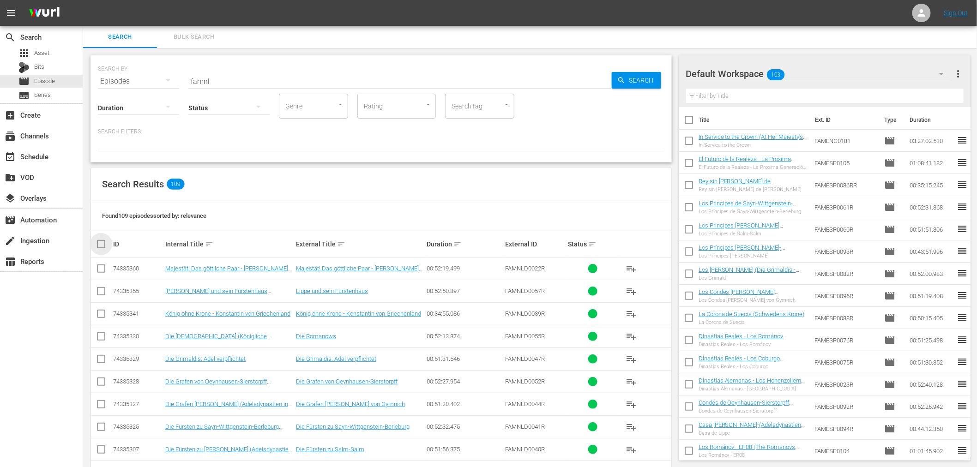
checkbox input "true"
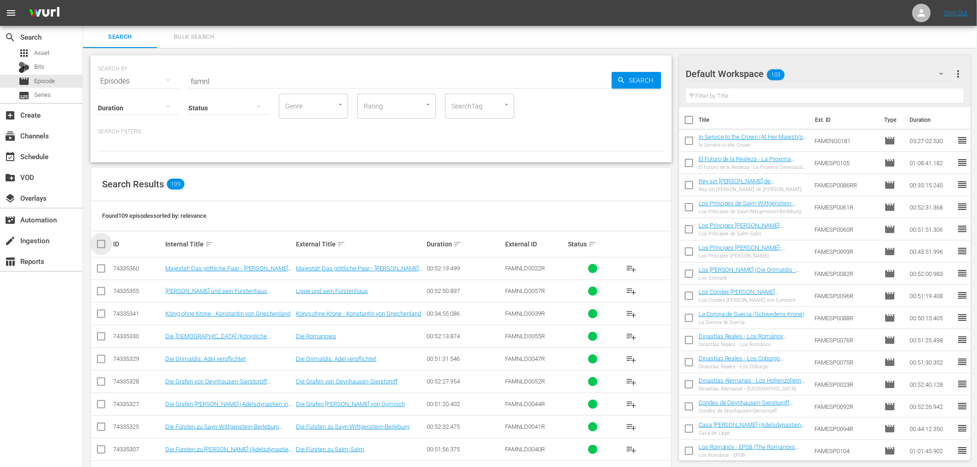
checkbox input "true"
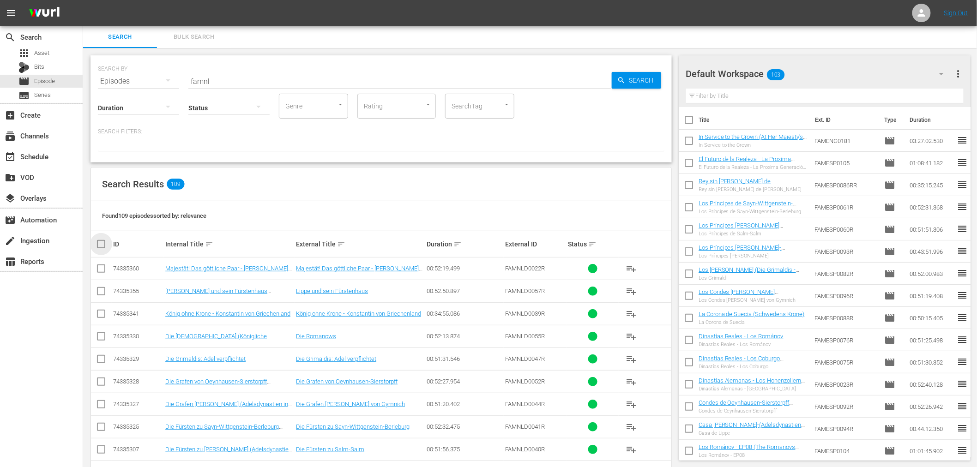
checkbox input "true"
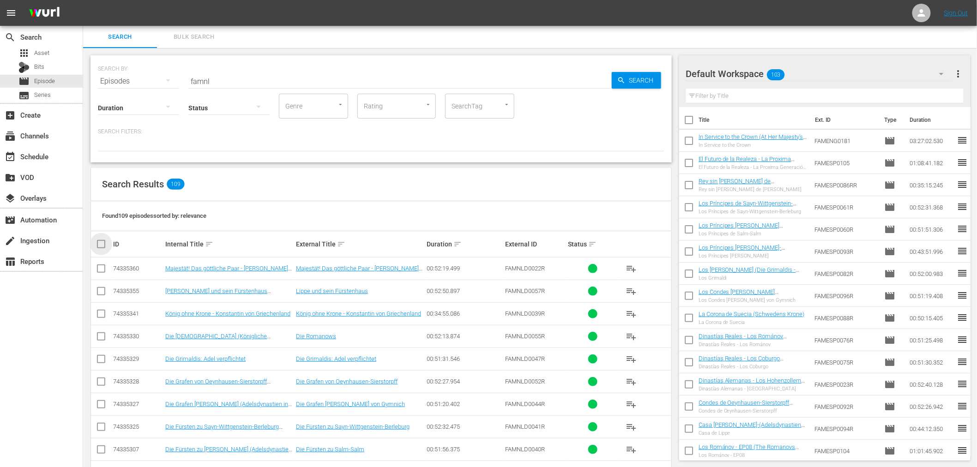
checkbox input "true"
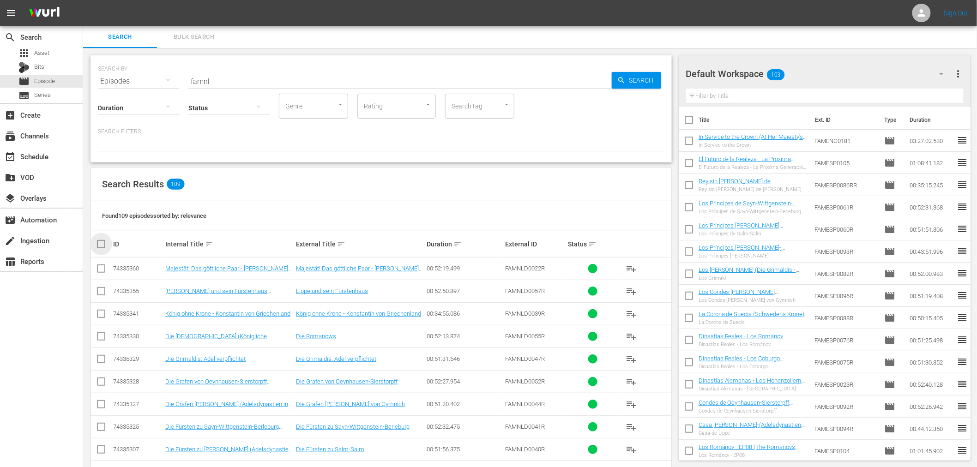
checkbox input "true"
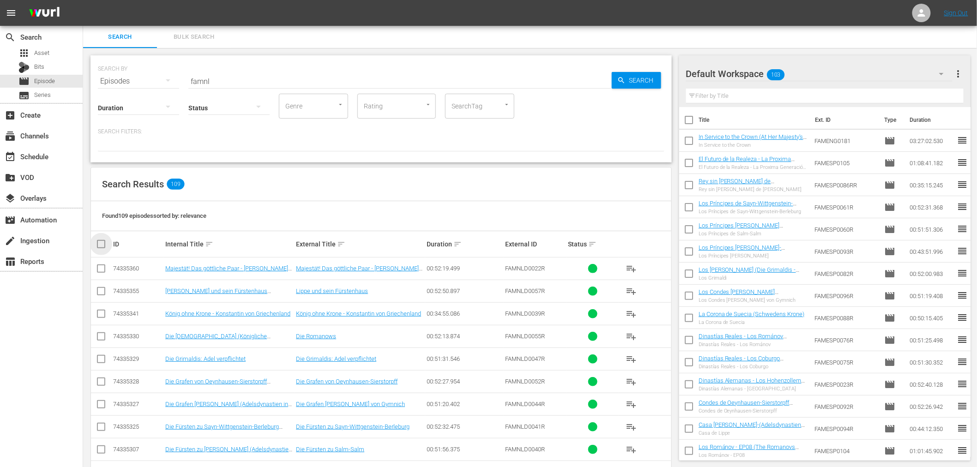
checkbox input "true"
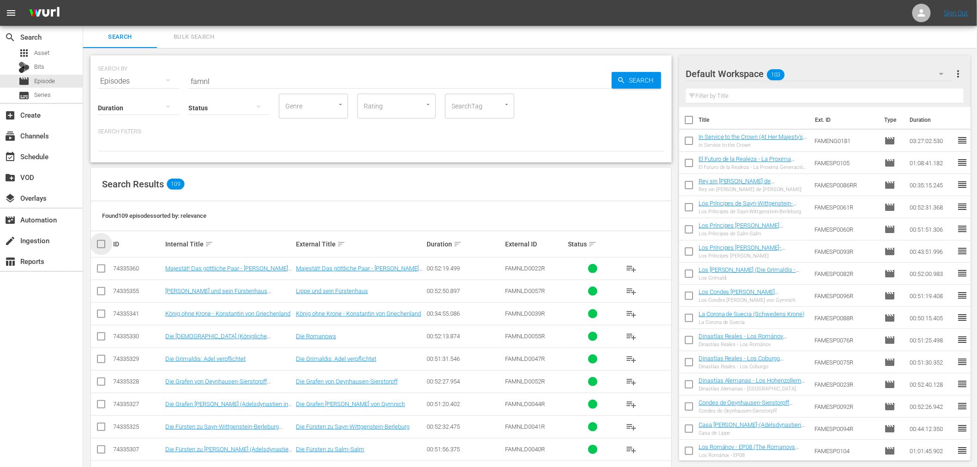
checkbox input "true"
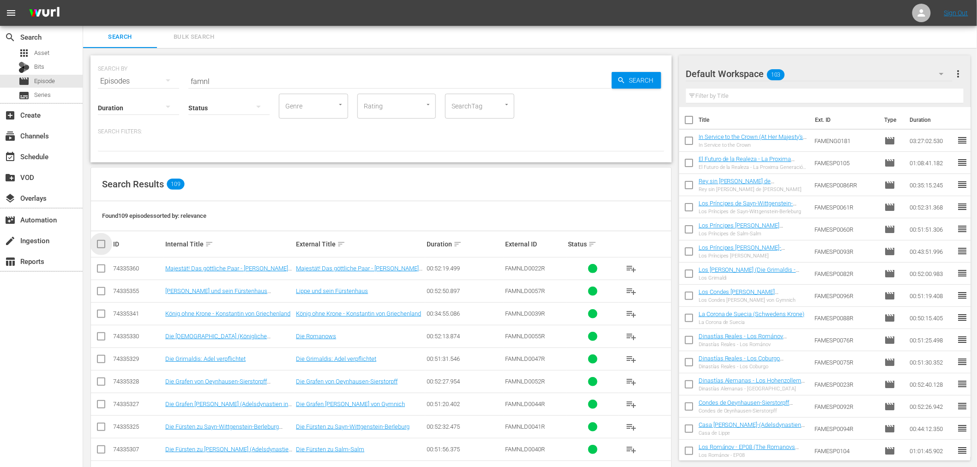
checkbox input "true"
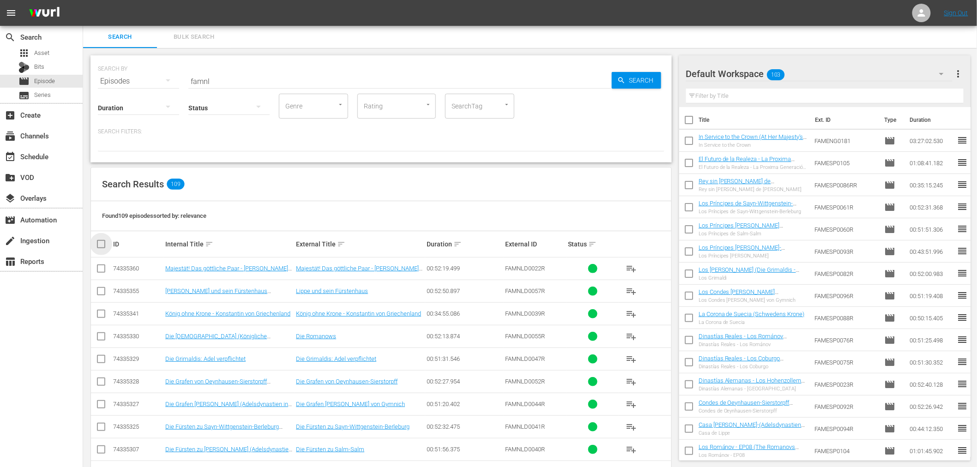
checkbox input "true"
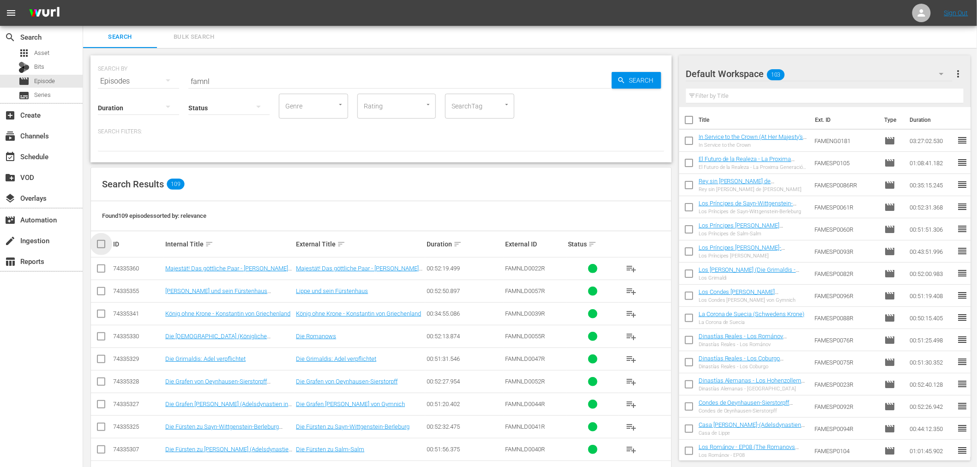
checkbox input "true"
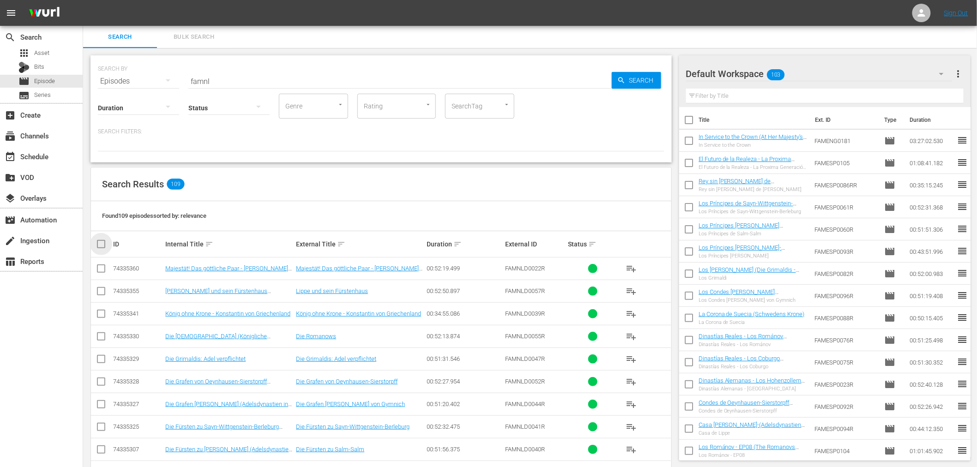
checkbox input "true"
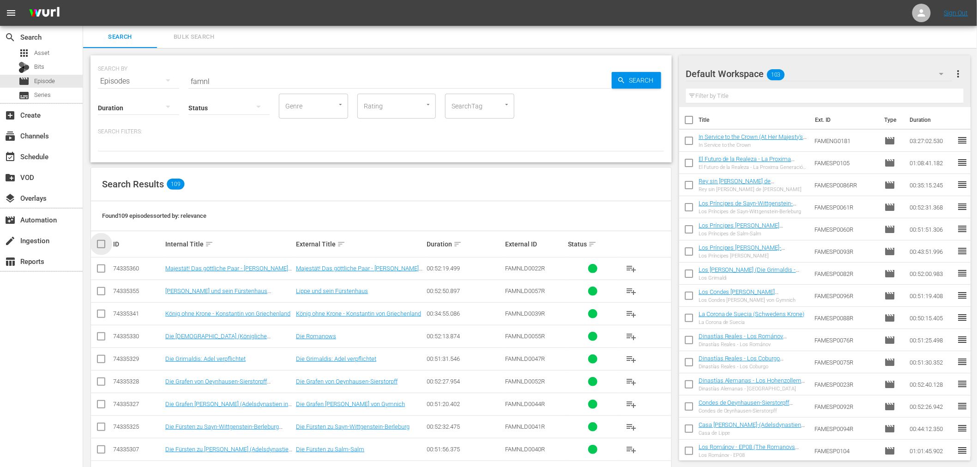
checkbox input "true"
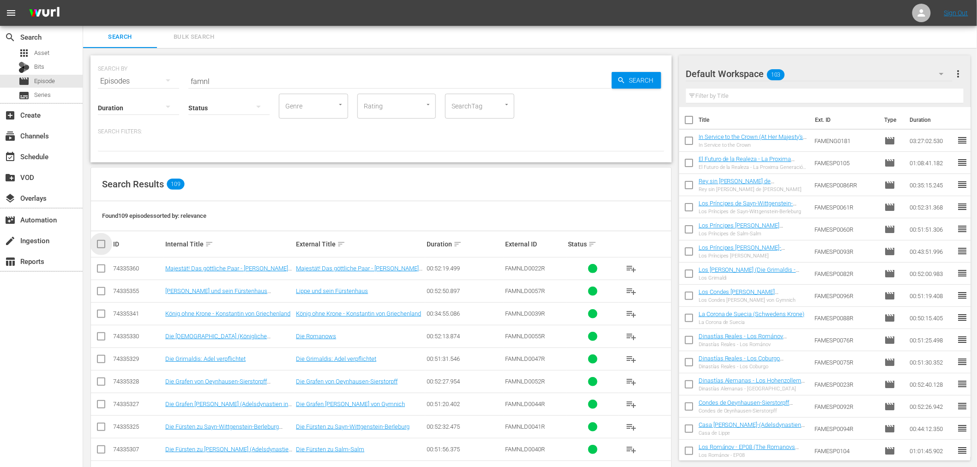
checkbox input "true"
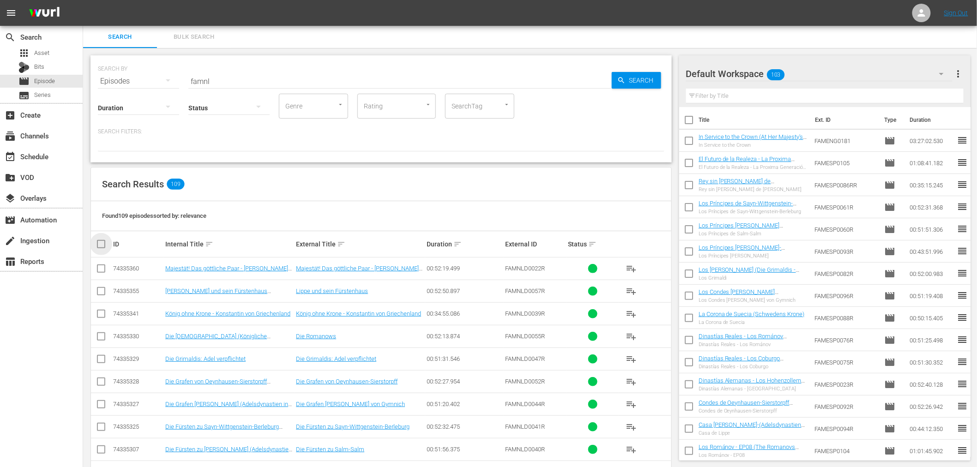
checkbox input "true"
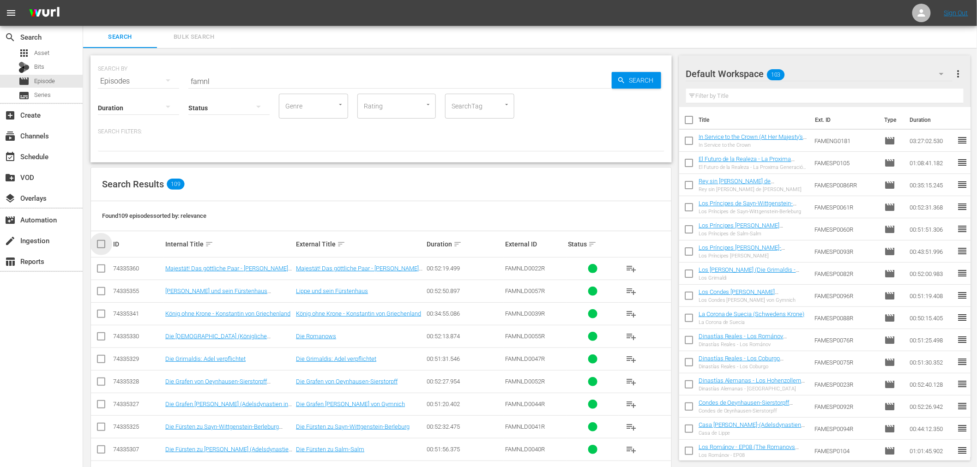
checkbox input "true"
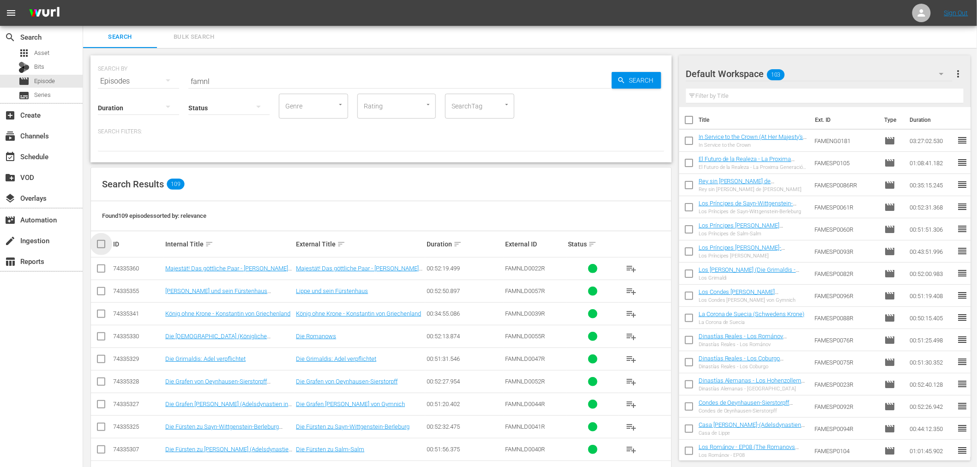
checkbox input "true"
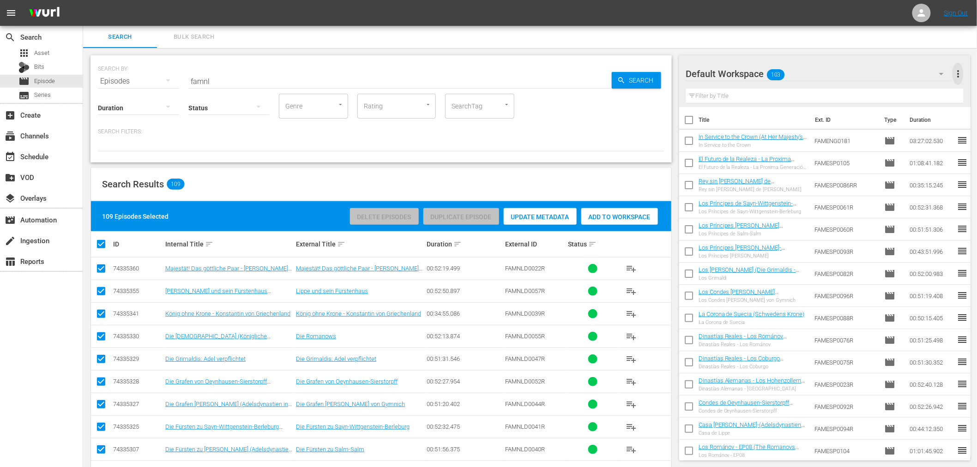
click at [956, 77] on span "more_vert" at bounding box center [958, 73] width 11 height 11
click at [905, 93] on div "Clear All Workspace Items" at bounding box center [898, 91] width 109 height 17
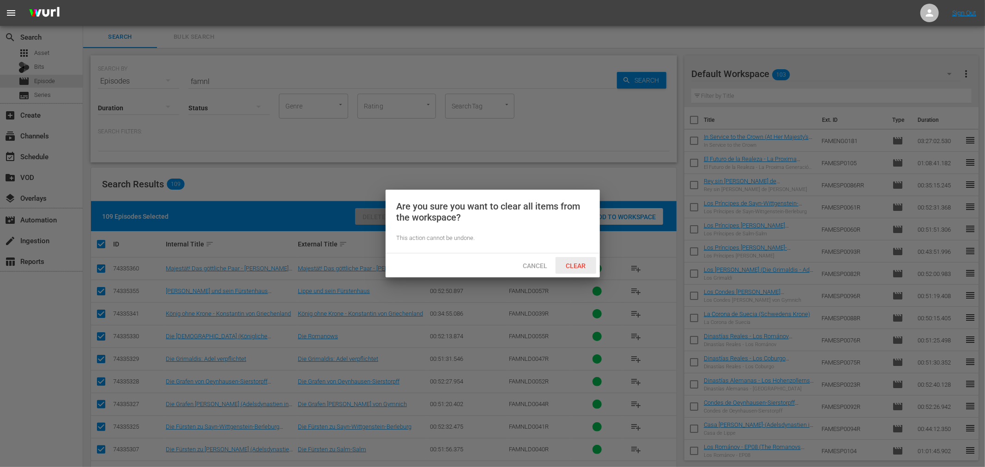
click at [578, 266] on span "Clear" at bounding box center [575, 265] width 35 height 7
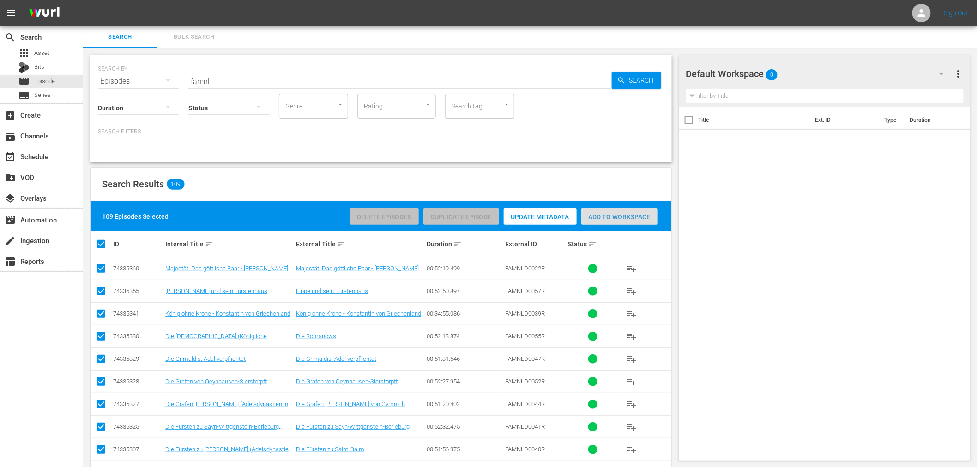
click at [625, 220] on span "Add to Workspace" at bounding box center [619, 216] width 77 height 7
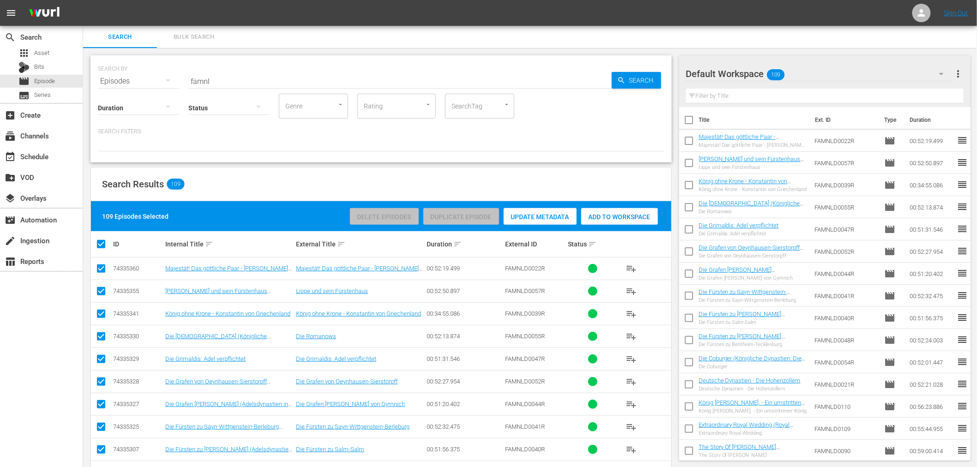
click at [38, 165] on div "event_available Schedule" at bounding box center [41, 155] width 83 height 21
click at [37, 164] on div "event_available Schedule" at bounding box center [41, 156] width 83 height 18
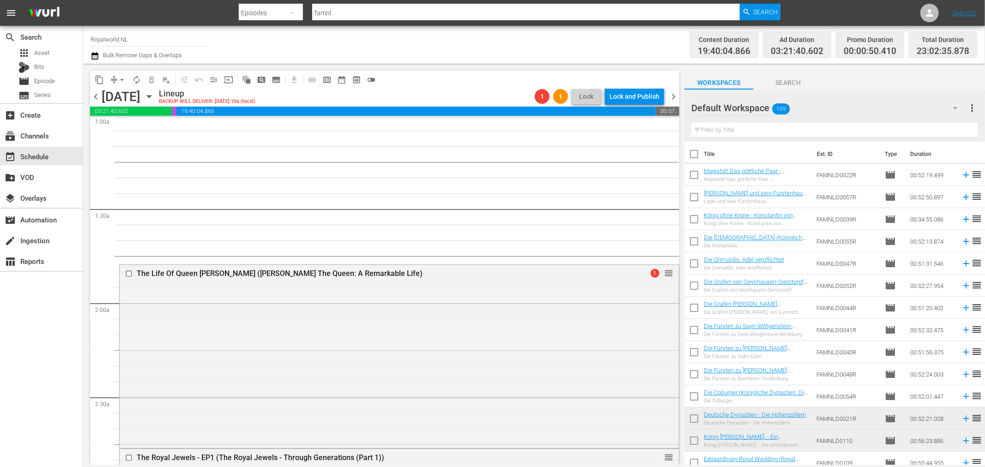
scroll to position [205, 0]
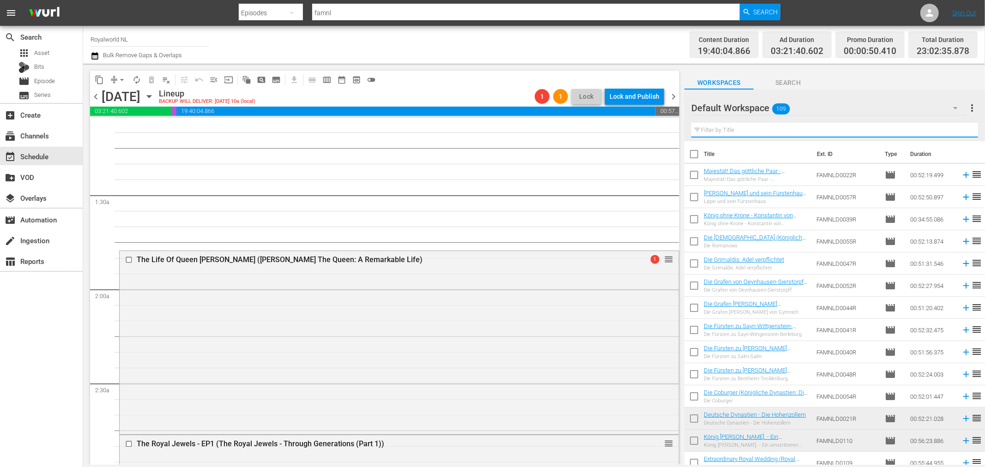
click at [777, 132] on input "text" at bounding box center [834, 130] width 287 height 15
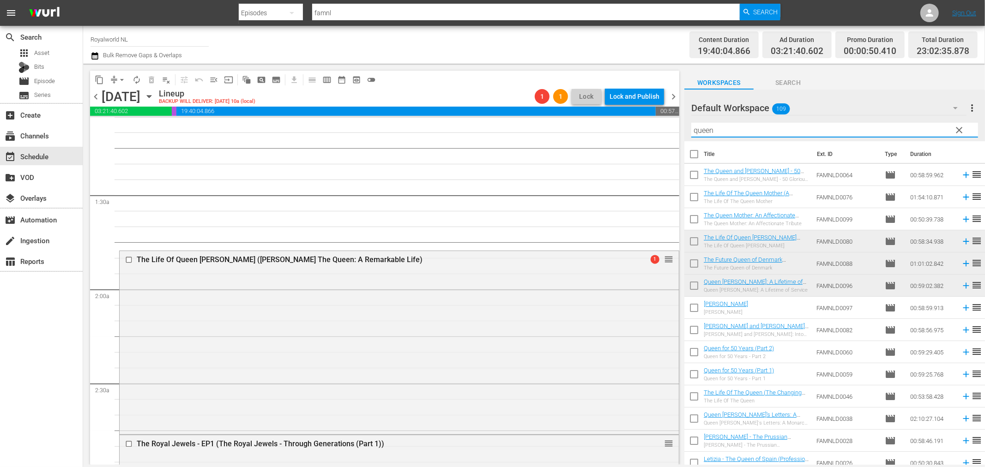
click at [722, 128] on input "queen" at bounding box center [834, 130] width 287 height 15
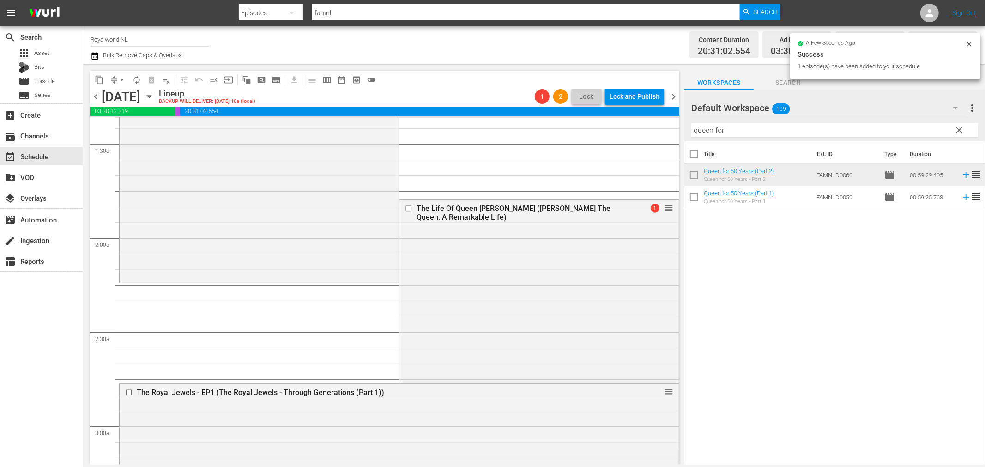
scroll to position [51, 0]
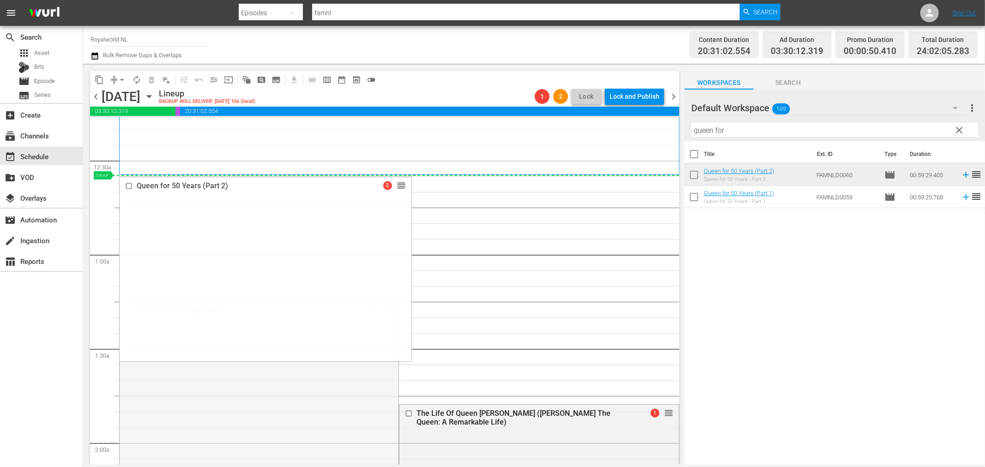
drag, startPoint x: 386, startPoint y: 311, endPoint x: 338, endPoint y: 185, distance: 135.2
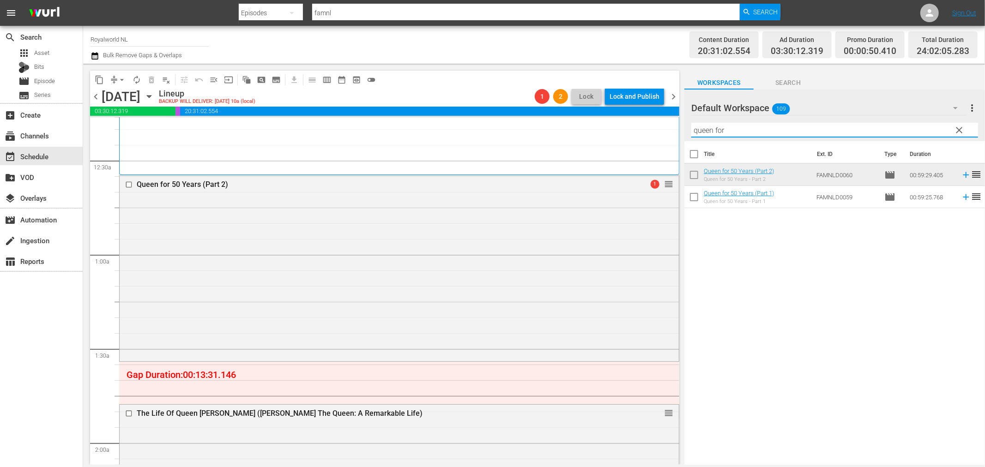
click at [789, 136] on input "queen for" at bounding box center [834, 130] width 287 height 15
click at [718, 131] on input "queen for" at bounding box center [834, 130] width 287 height 15
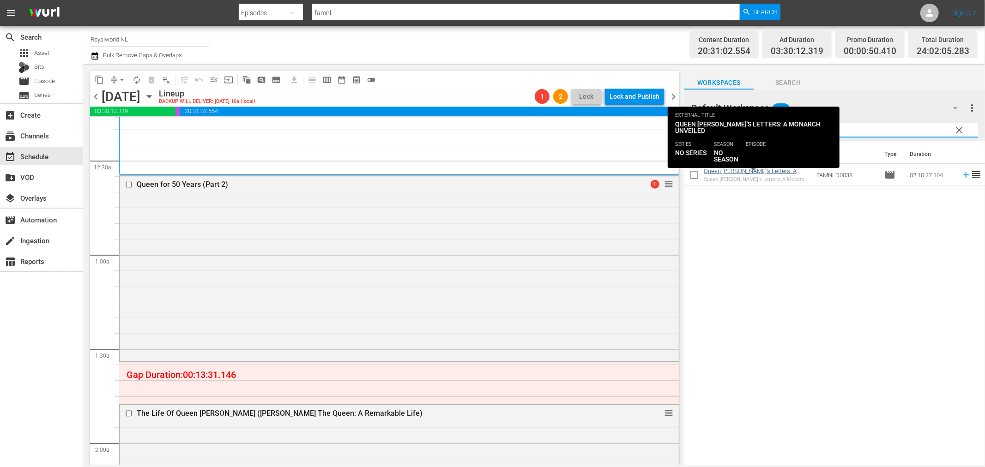
type input "queen victor"
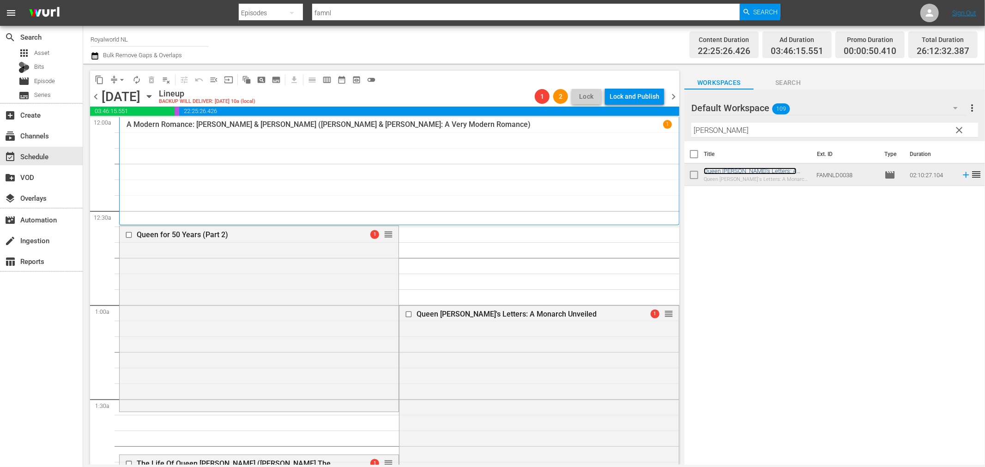
scroll to position [0, 0]
click at [117, 84] on button "arrow_drop_down" at bounding box center [122, 79] width 15 height 15
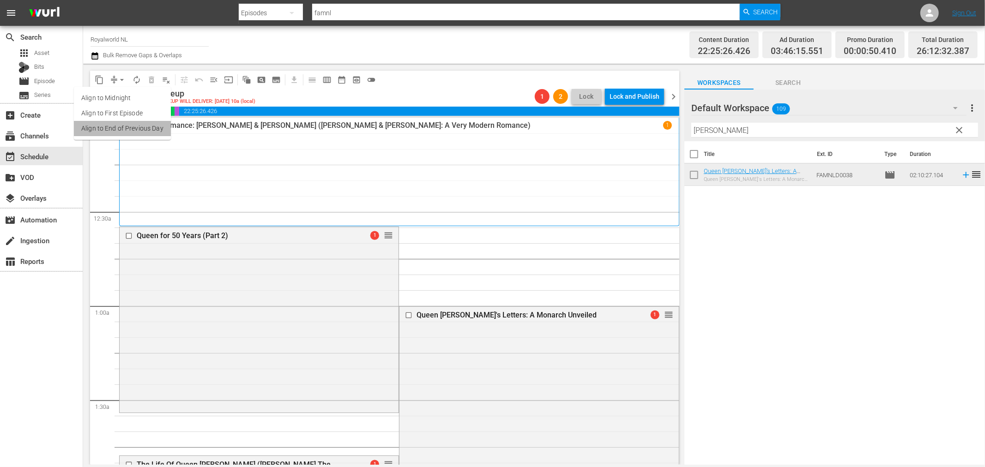
click at [143, 124] on li "Align to End of Previous Day" at bounding box center [122, 128] width 97 height 15
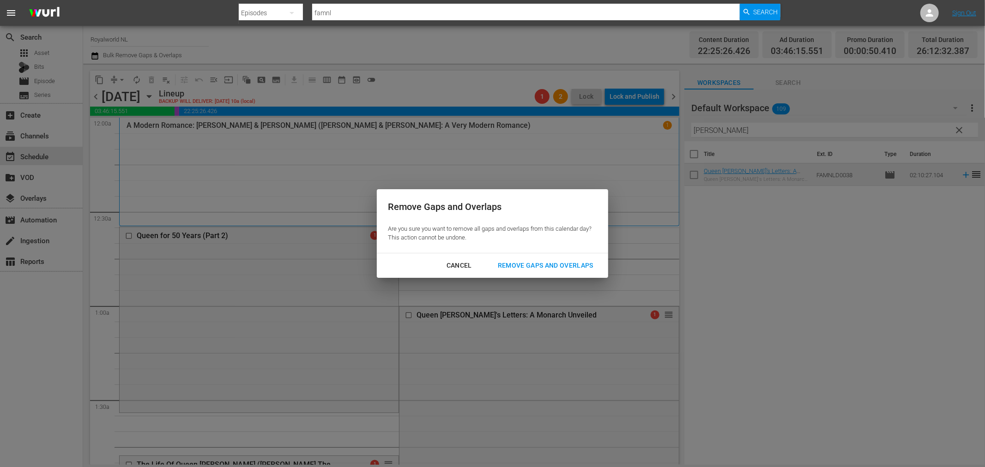
click at [540, 265] on div "Remove Gaps and Overlaps" at bounding box center [545, 266] width 110 height 12
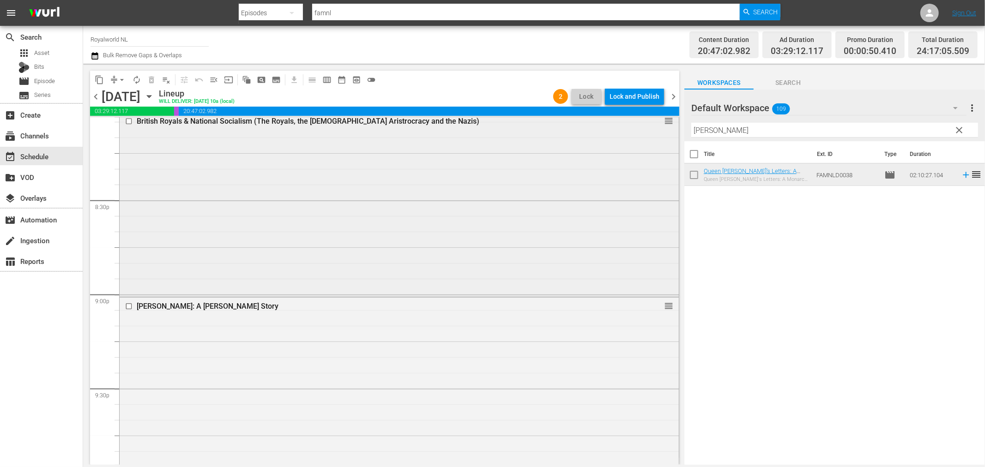
scroll to position [3771, 0]
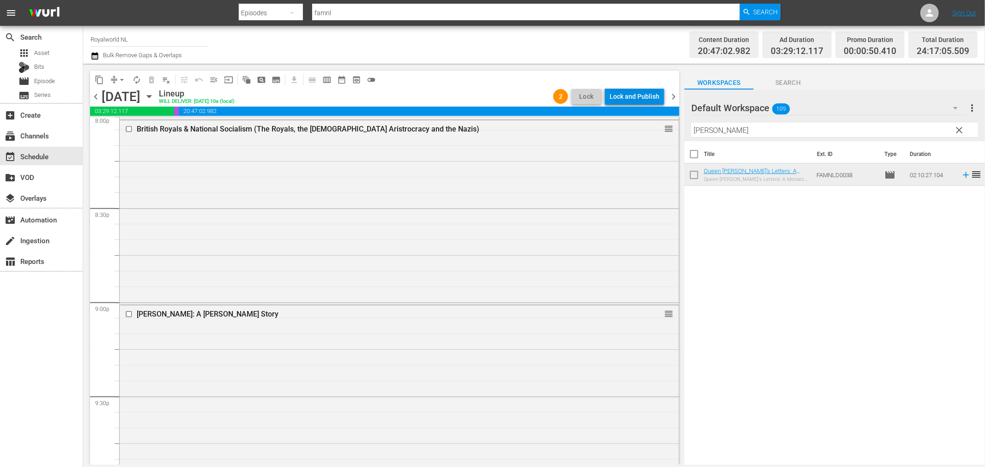
click at [629, 95] on div "Lock and Publish" at bounding box center [634, 96] width 50 height 17
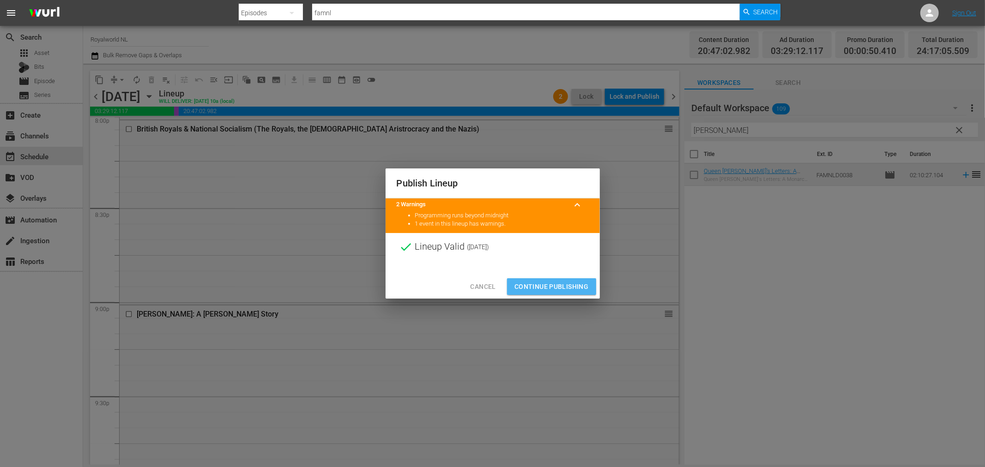
click at [577, 285] on span "Continue Publishing" at bounding box center [551, 287] width 74 height 12
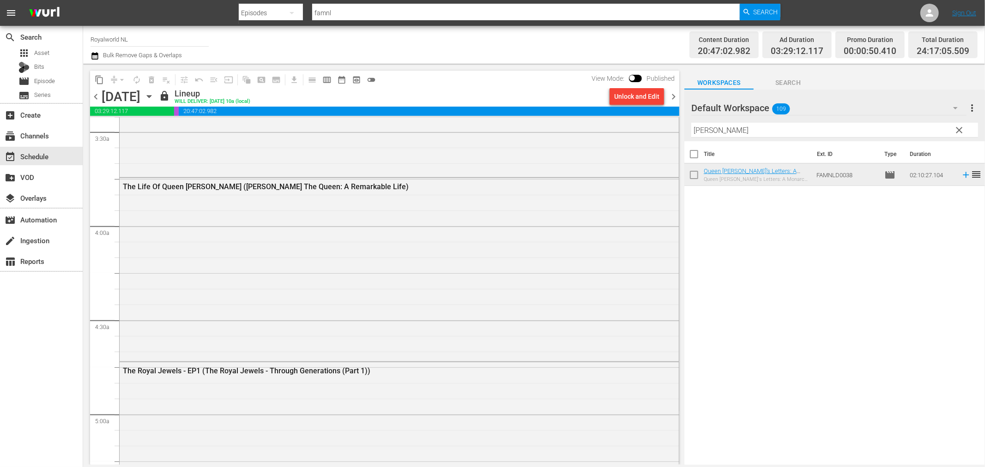
scroll to position [0, 0]
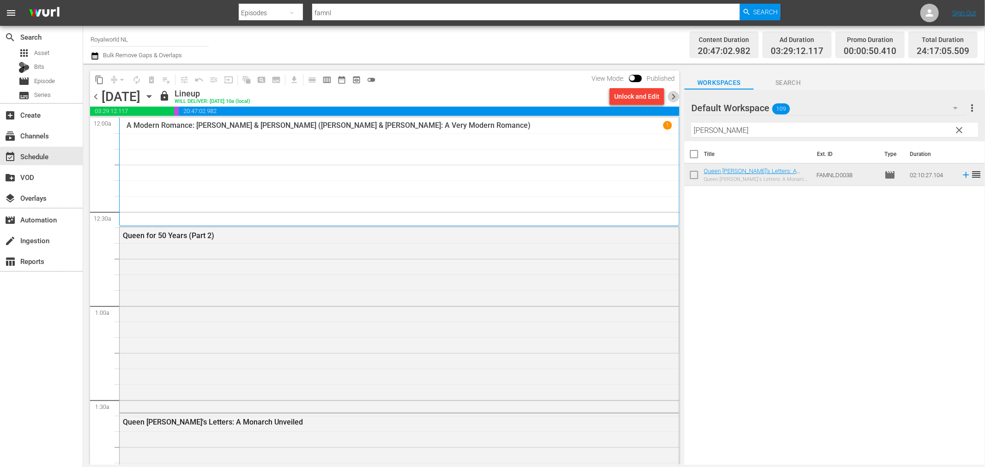
click at [672, 96] on span "chevron_right" at bounding box center [674, 97] width 12 height 12
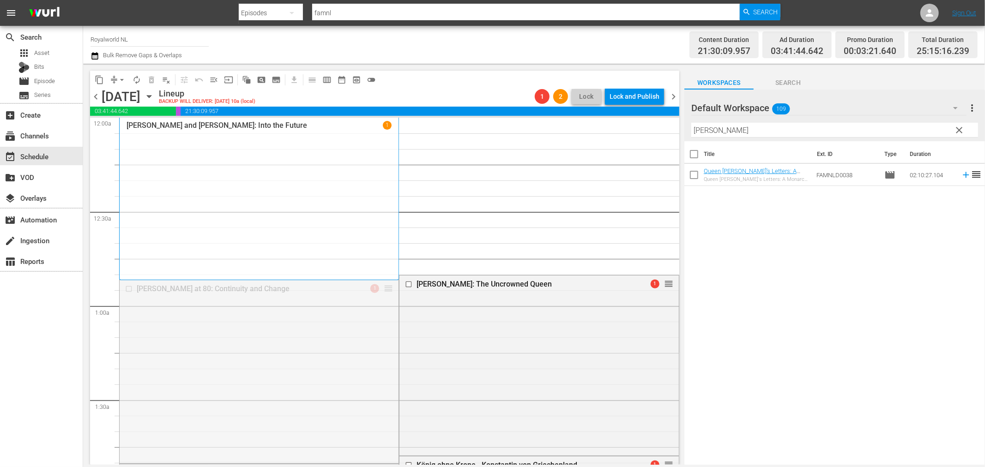
drag, startPoint x: 384, startPoint y: 289, endPoint x: 373, endPoint y: 141, distance: 148.6
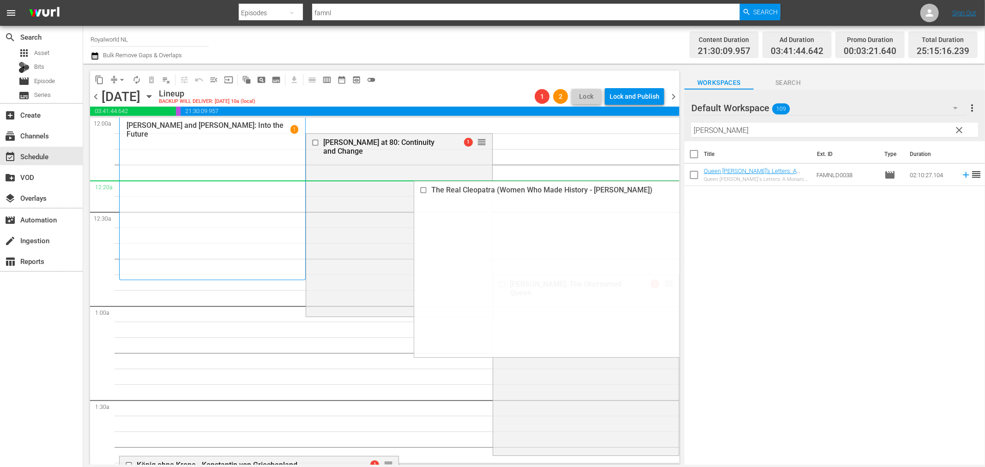
drag, startPoint x: 649, startPoint y: 248, endPoint x: 479, endPoint y: 185, distance: 181.3
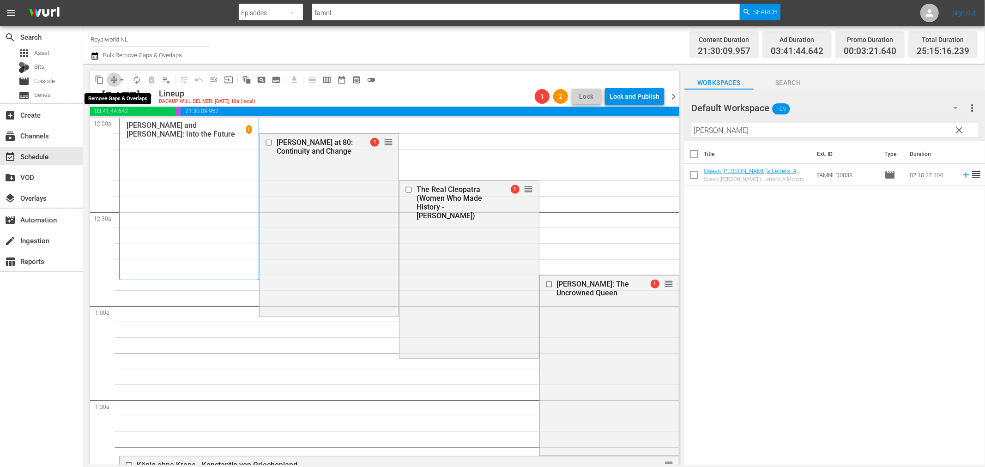
click at [111, 84] on span "compress" at bounding box center [113, 79] width 9 height 9
click at [113, 83] on span "compress" at bounding box center [113, 79] width 9 height 9
click at [118, 81] on span "arrow_drop_down" at bounding box center [121, 79] width 9 height 9
click at [135, 123] on li "Align to End of Previous Day" at bounding box center [122, 128] width 97 height 15
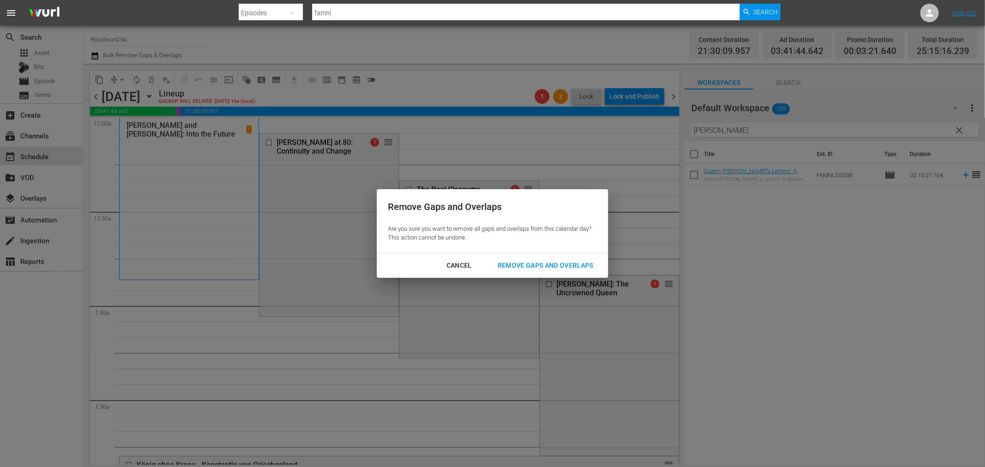
click at [550, 264] on div "Remove Gaps and Overlaps" at bounding box center [545, 266] width 110 height 12
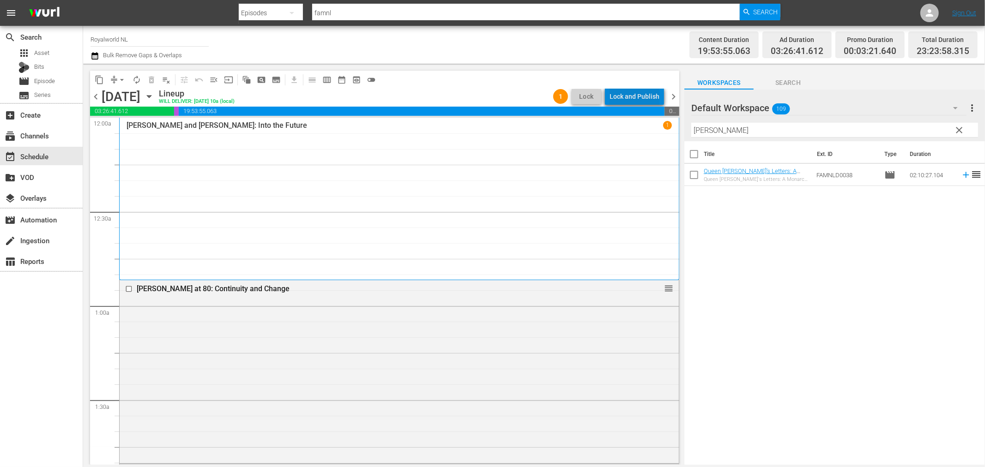
click at [648, 95] on div "Lock and Publish" at bounding box center [634, 96] width 50 height 17
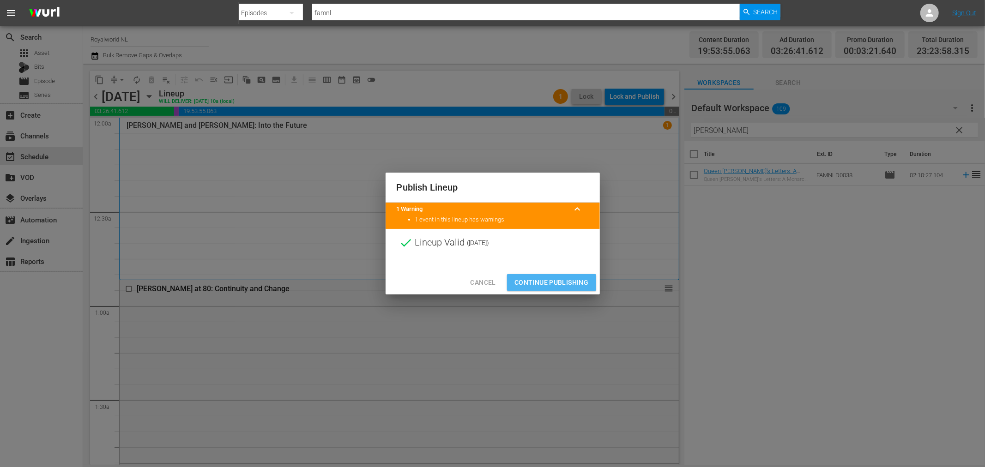
click at [564, 286] on span "Continue Publishing" at bounding box center [551, 283] width 74 height 12
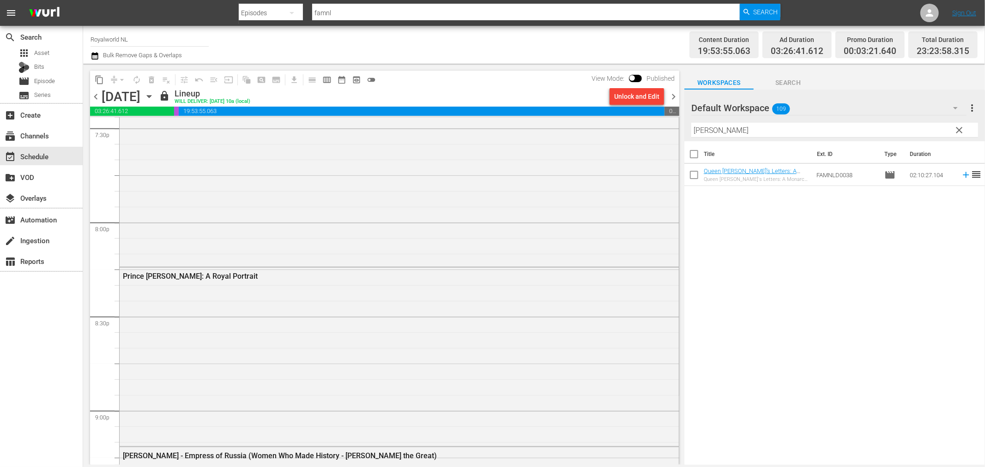
scroll to position [4223, 0]
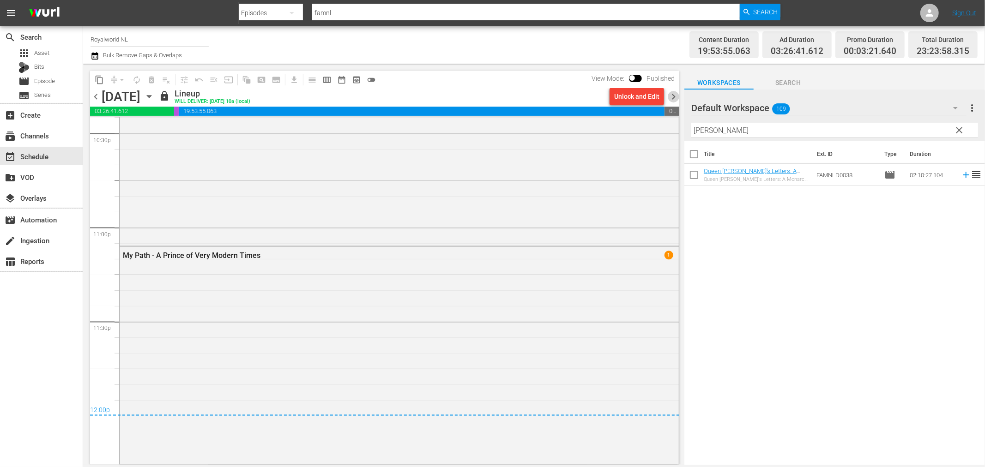
click at [676, 97] on span "chevron_right" at bounding box center [674, 97] width 12 height 12
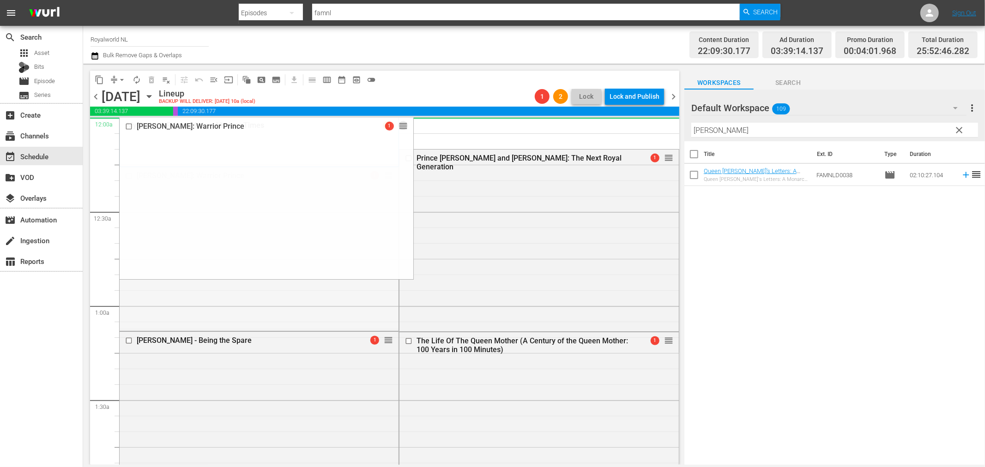
drag, startPoint x: 383, startPoint y: 178, endPoint x: 365, endPoint y: 128, distance: 53.5
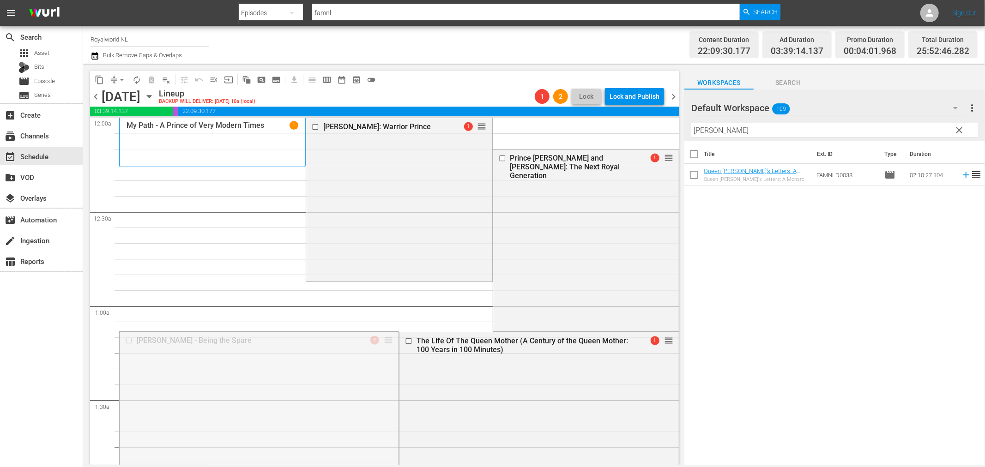
drag, startPoint x: 381, startPoint y: 340, endPoint x: 458, endPoint y: 141, distance: 213.7
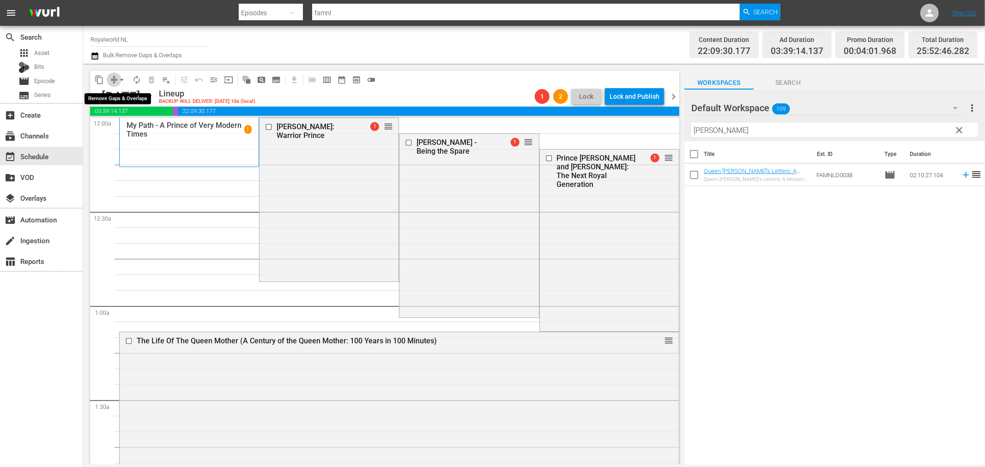
click at [113, 78] on span "compress" at bounding box center [113, 79] width 9 height 9
click at [115, 82] on button "arrow_drop_down" at bounding box center [122, 79] width 15 height 15
click at [125, 127] on li "Align to End of Previous Day" at bounding box center [122, 128] width 97 height 15
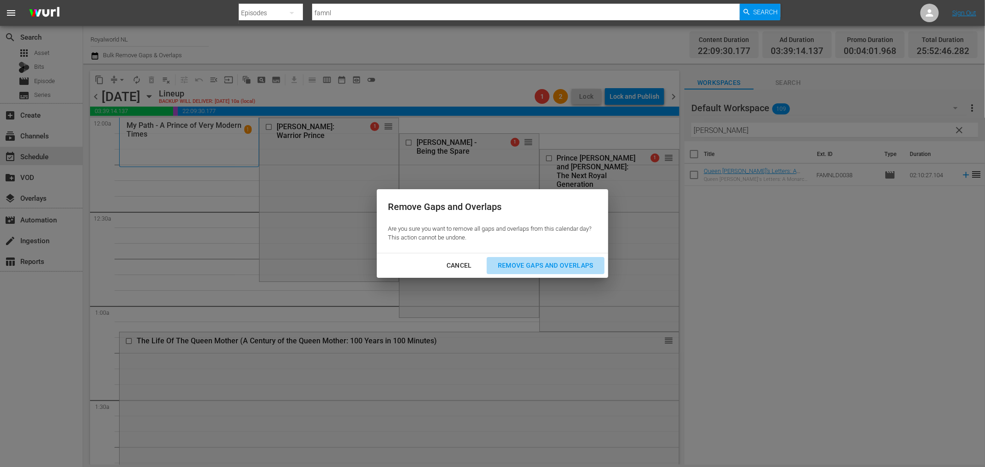
click at [525, 264] on div "Remove Gaps and Overlaps" at bounding box center [545, 266] width 110 height 12
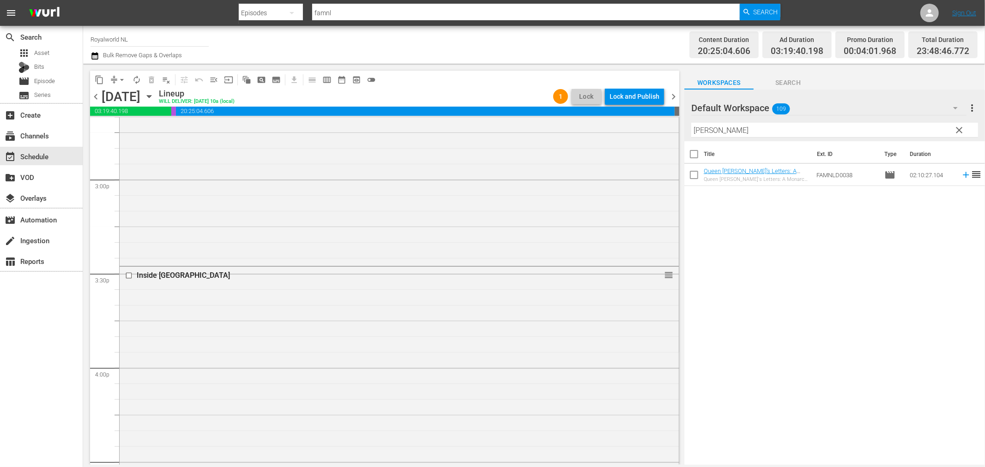
scroll to position [4188, 0]
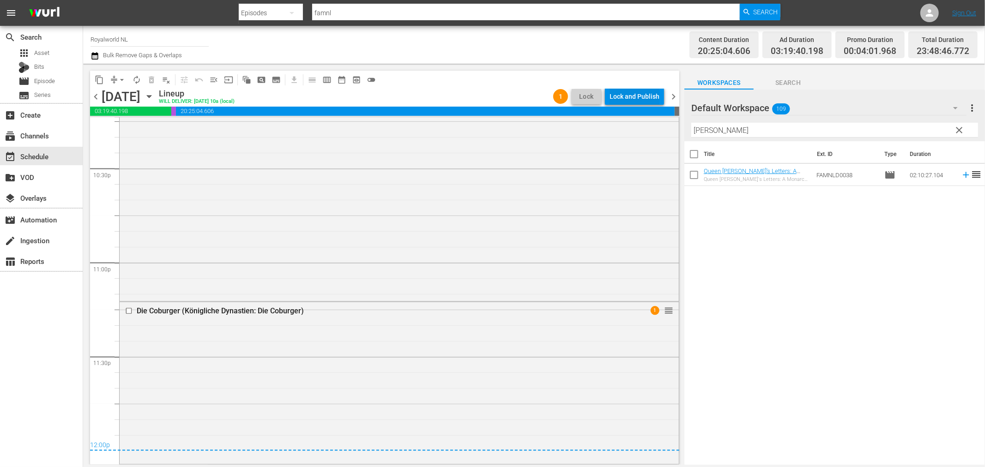
click at [643, 98] on div "Lock and Publish" at bounding box center [634, 96] width 50 height 17
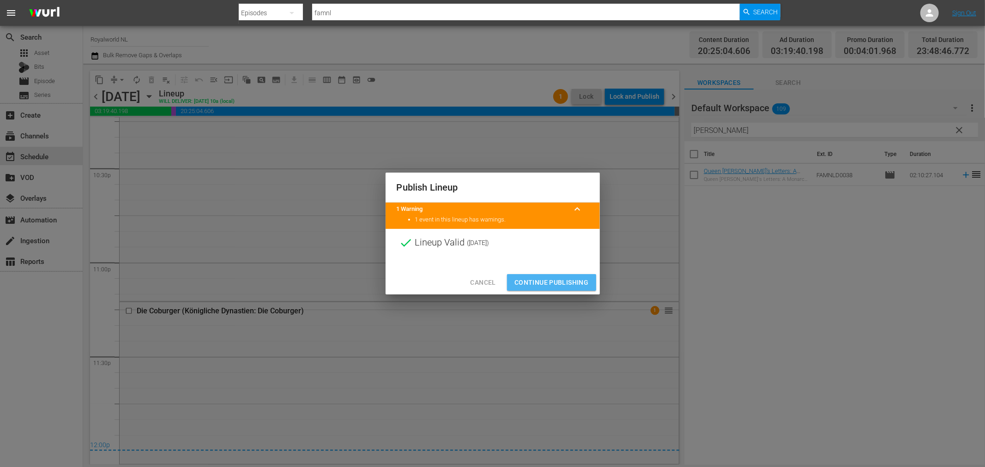
click at [572, 277] on span "Continue Publishing" at bounding box center [551, 283] width 74 height 12
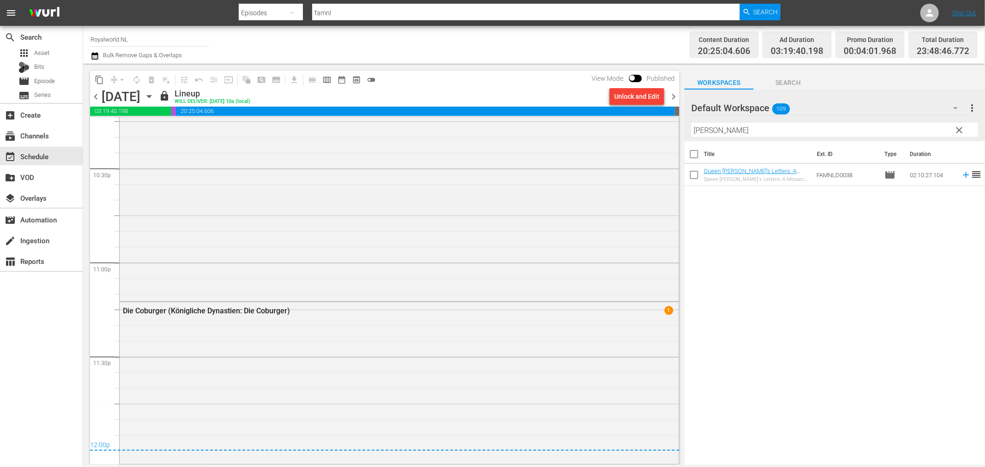
click at [675, 95] on span "chevron_right" at bounding box center [674, 97] width 12 height 12
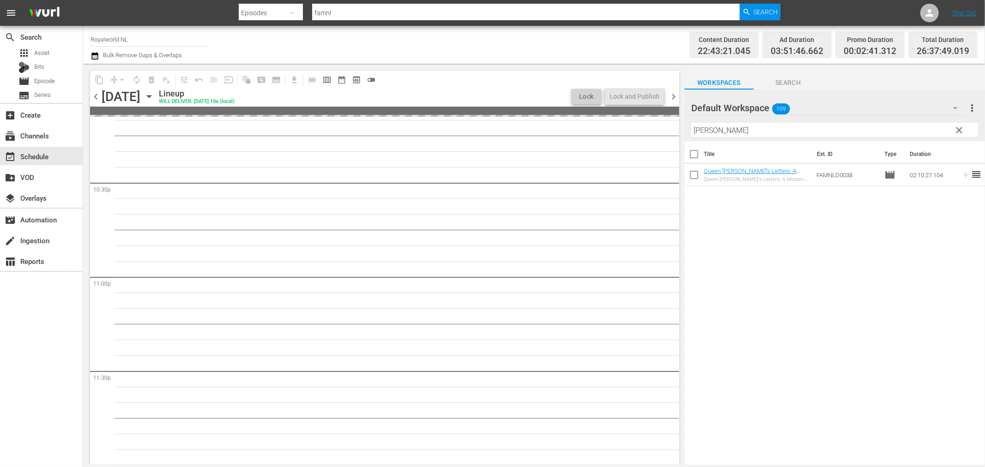
scroll to position [4219, 0]
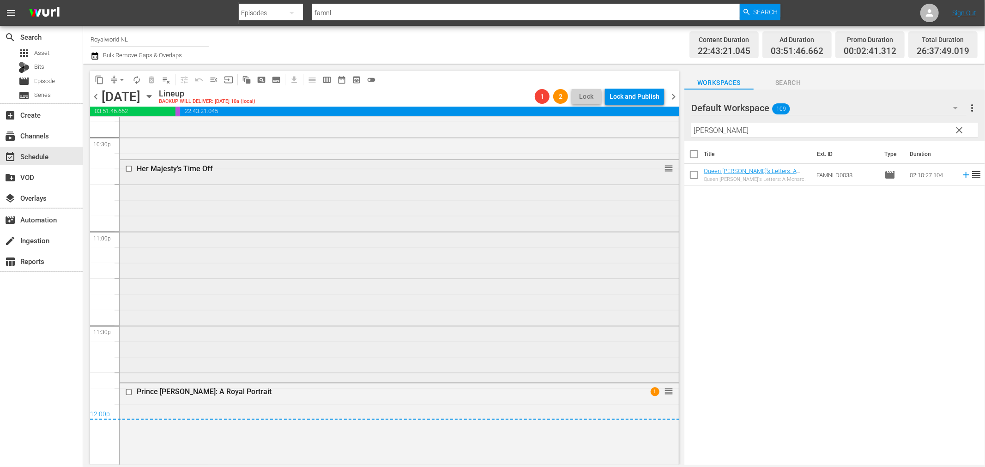
click at [319, 241] on div "Her Majesty's Time Off reorder" at bounding box center [399, 270] width 559 height 221
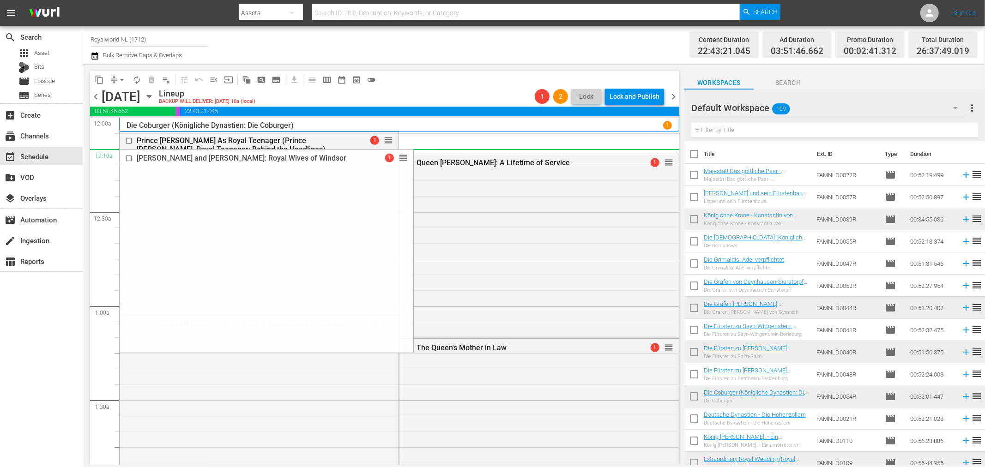
drag, startPoint x: 386, startPoint y: 324, endPoint x: 345, endPoint y: 151, distance: 178.2
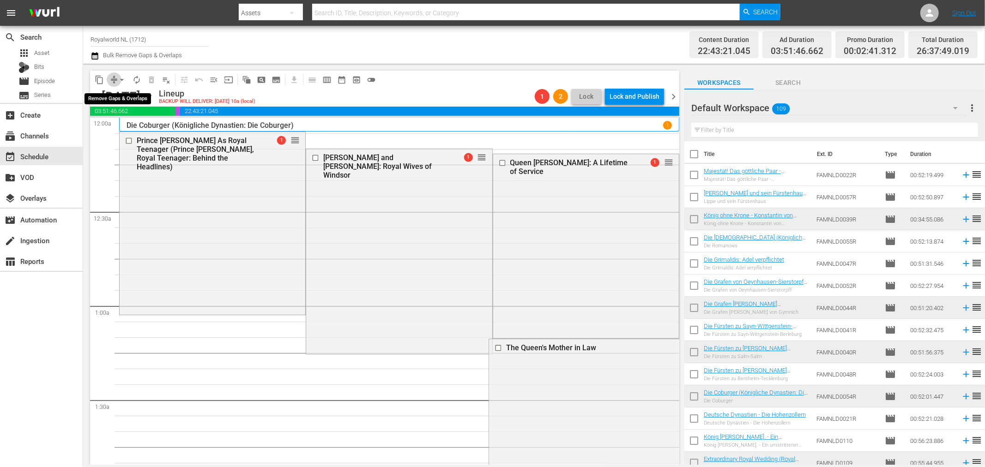
click at [112, 76] on span "compress" at bounding box center [113, 79] width 9 height 9
click at [115, 79] on button "arrow_drop_down" at bounding box center [122, 79] width 15 height 15
click at [135, 130] on li "Align to End of Previous Day" at bounding box center [122, 128] width 97 height 15
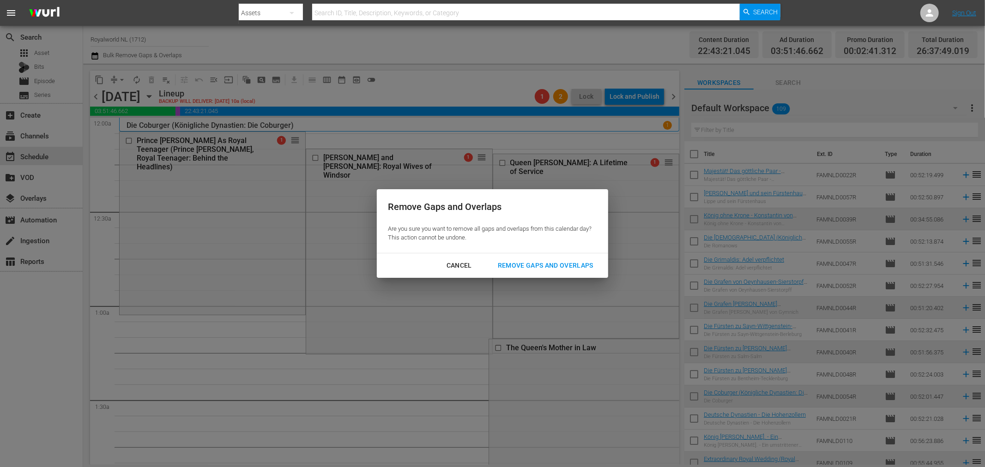
click at [533, 271] on div "Remove Gaps and Overlaps" at bounding box center [545, 266] width 110 height 12
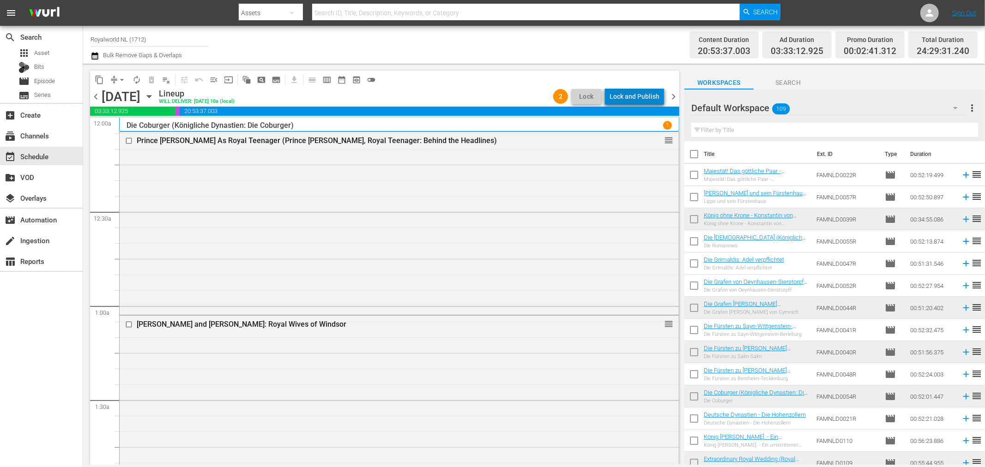
click at [645, 99] on div "Lock and Publish" at bounding box center [634, 96] width 50 height 17
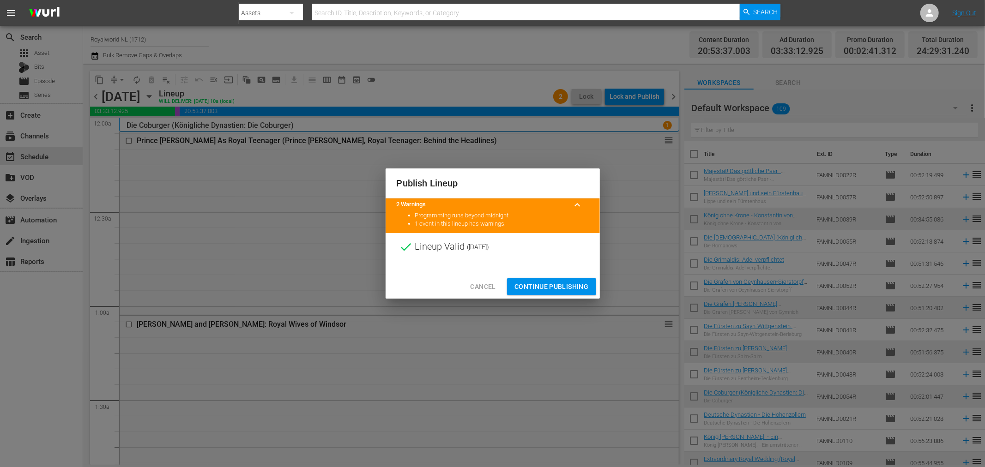
click at [547, 288] on span "Continue Publishing" at bounding box center [551, 287] width 74 height 12
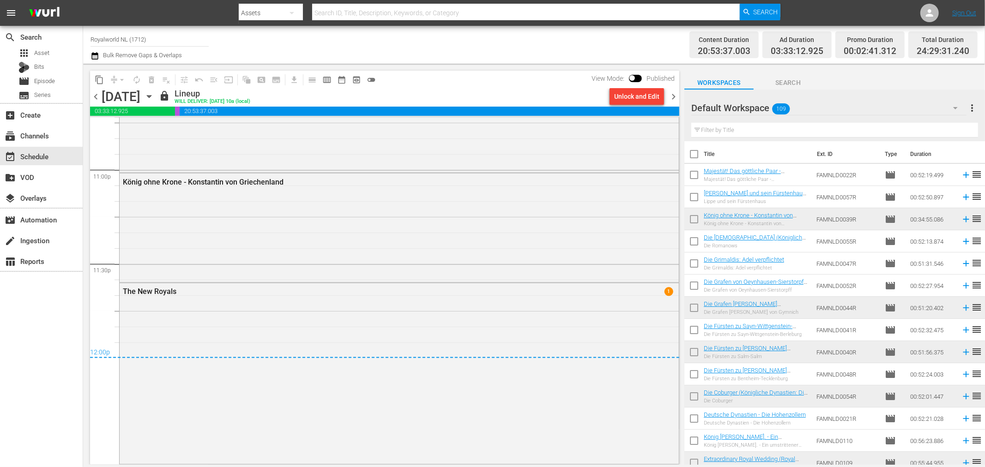
scroll to position [615, 0]
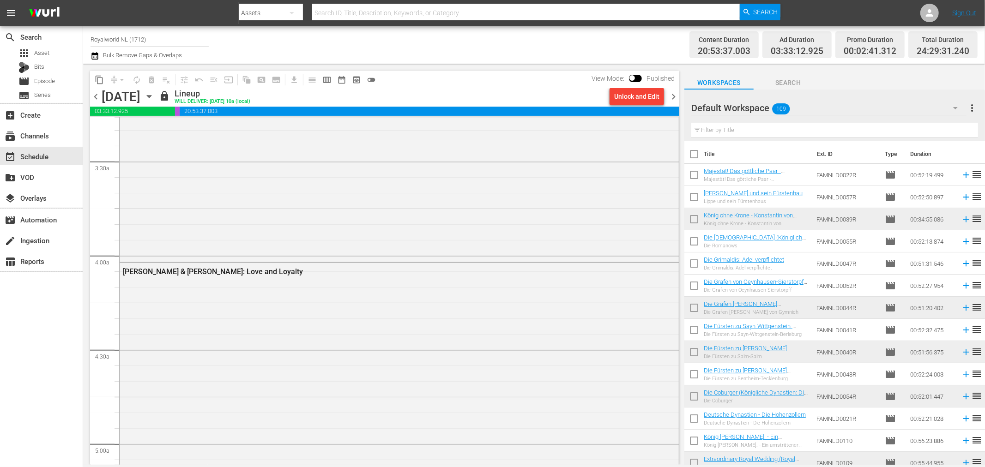
click at [669, 100] on span "chevron_right" at bounding box center [674, 97] width 12 height 12
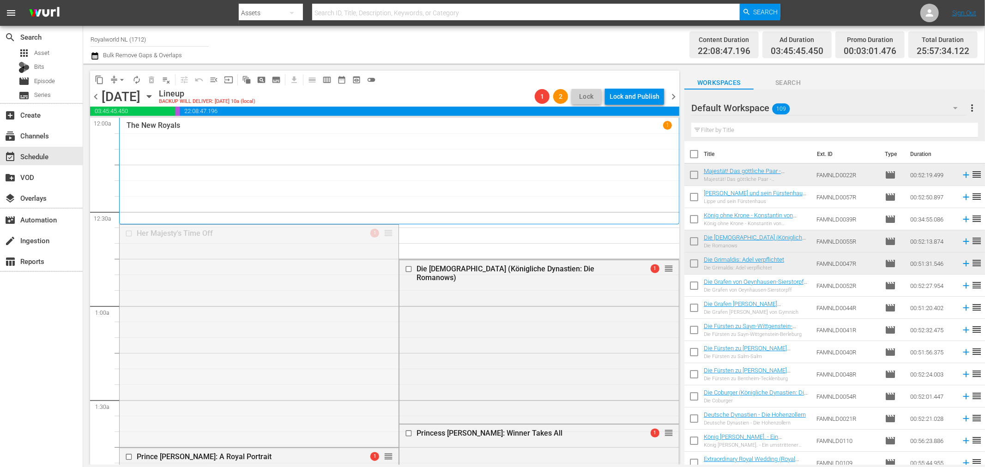
drag, startPoint x: 385, startPoint y: 232, endPoint x: 368, endPoint y: 154, distance: 79.9
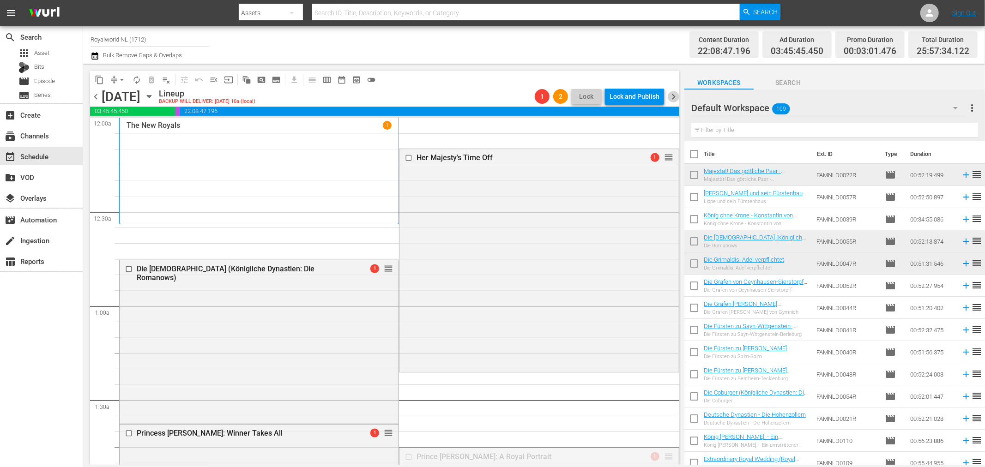
drag, startPoint x: 663, startPoint y: 302, endPoint x: 626, endPoint y: 173, distance: 135.0
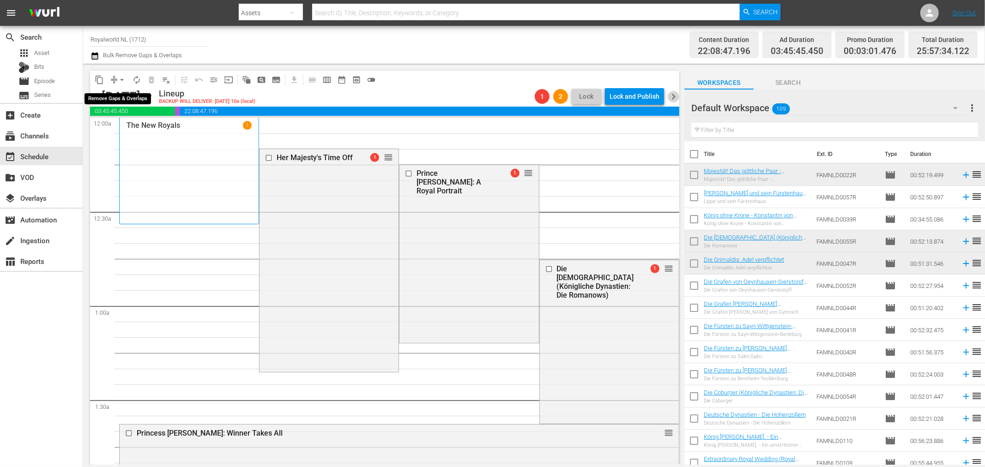
click at [119, 77] on span "arrow_drop_down" at bounding box center [121, 79] width 9 height 9
click at [146, 133] on li "Align to End of Previous Day" at bounding box center [122, 128] width 97 height 15
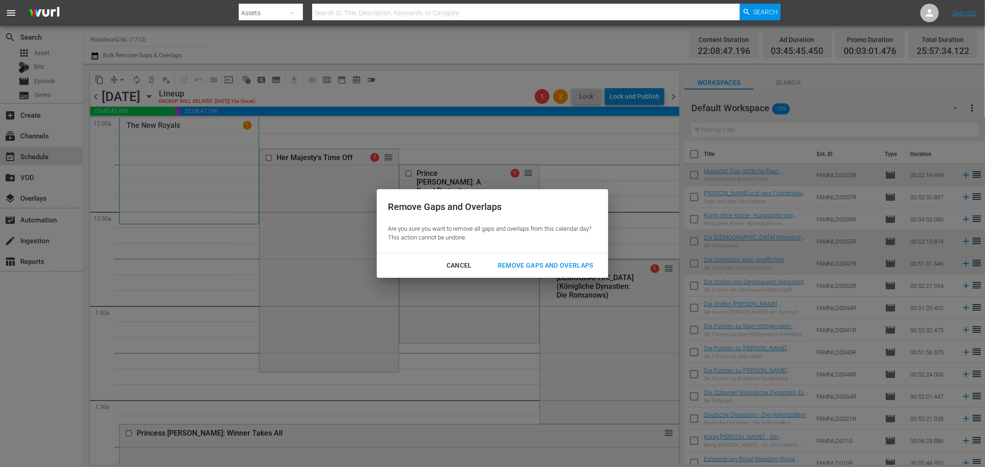
click at [553, 271] on button "Remove Gaps and Overlaps" at bounding box center [546, 265] width 118 height 17
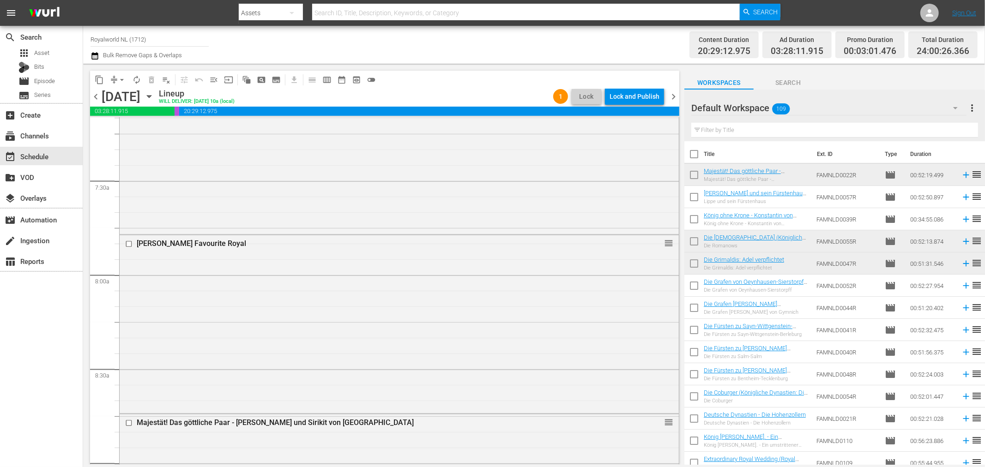
scroll to position [1333, 0]
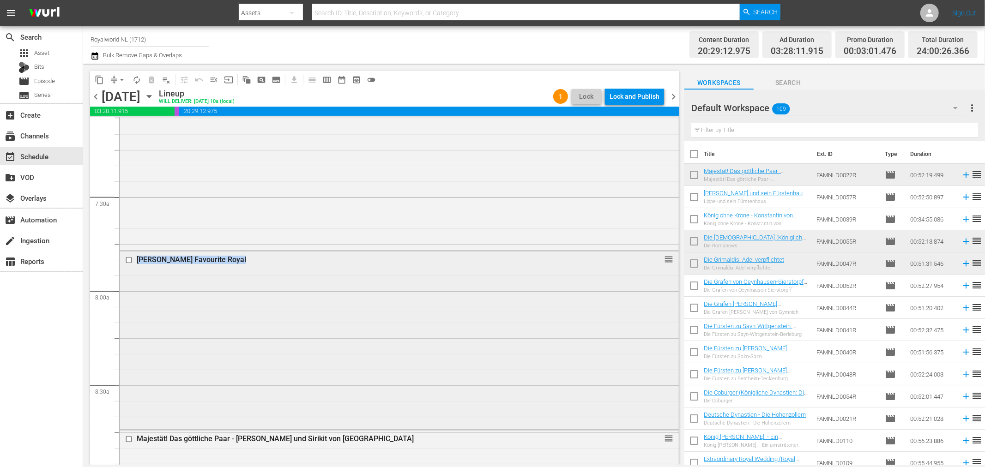
drag, startPoint x: 680, startPoint y: 268, endPoint x: 663, endPoint y: 269, distance: 16.6
click at [663, 269] on div "content_copy compress arrow_drop_down autorenew_outlined delete_forever_outline…" at bounding box center [382, 264] width 598 height 401
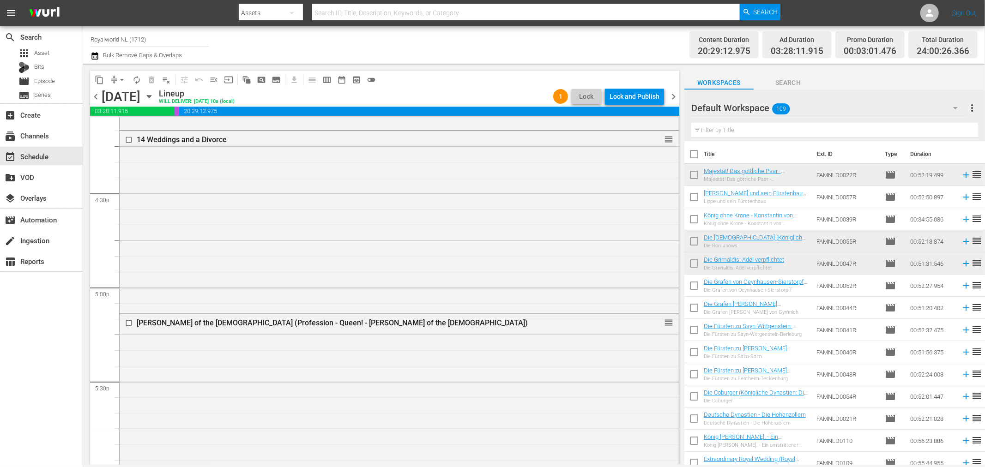
scroll to position [3027, 0]
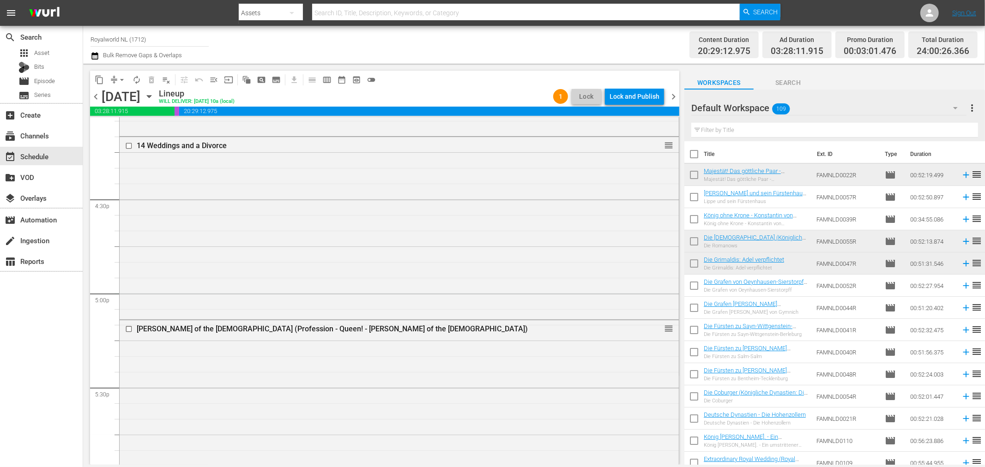
drag, startPoint x: 660, startPoint y: 257, endPoint x: 548, endPoint y: 296, distance: 119.3
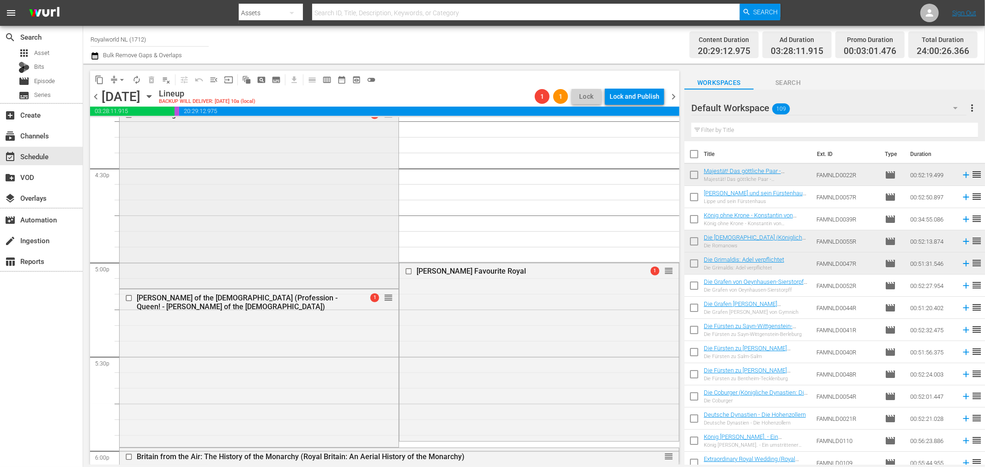
scroll to position [3129, 0]
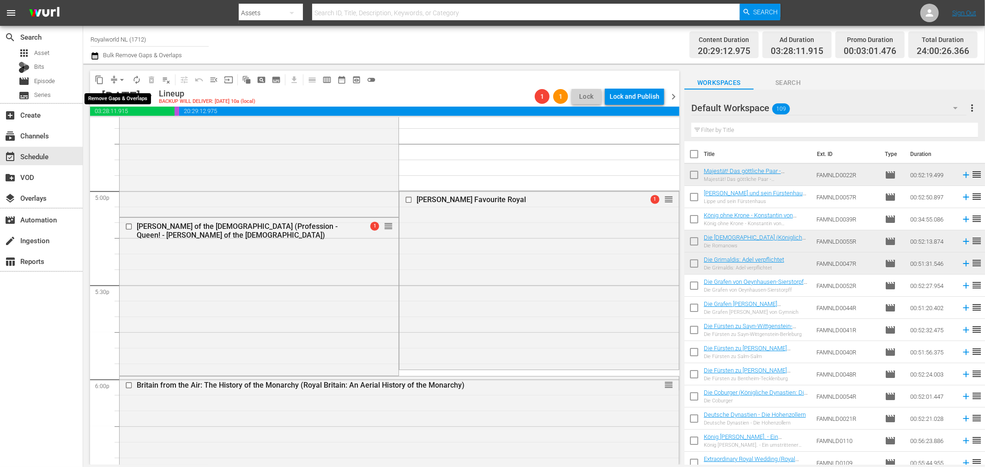
click at [113, 82] on span "compress" at bounding box center [113, 79] width 9 height 9
click at [109, 78] on button "compress" at bounding box center [114, 79] width 15 height 15
click at [115, 79] on button "arrow_drop_down" at bounding box center [122, 79] width 15 height 15
click at [135, 130] on li "Align to End of Previous Day" at bounding box center [122, 128] width 97 height 15
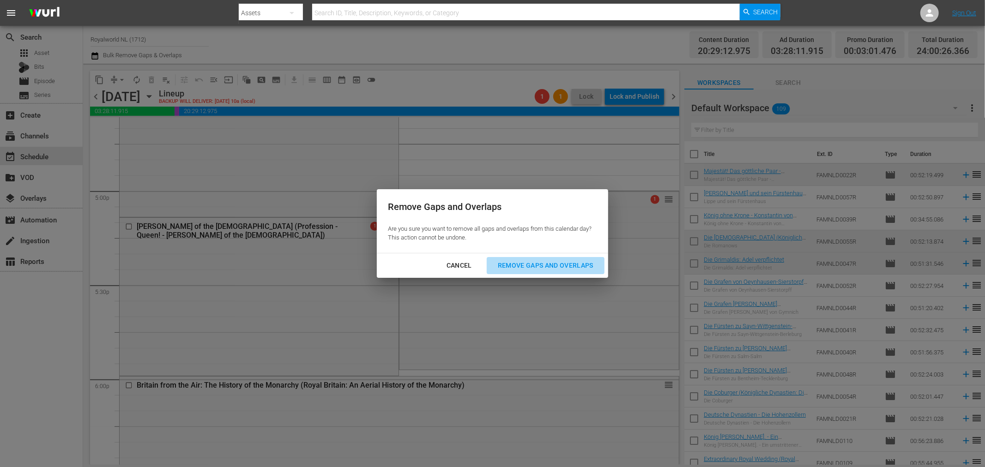
click at [571, 262] on div "Remove Gaps and Overlaps" at bounding box center [545, 266] width 110 height 12
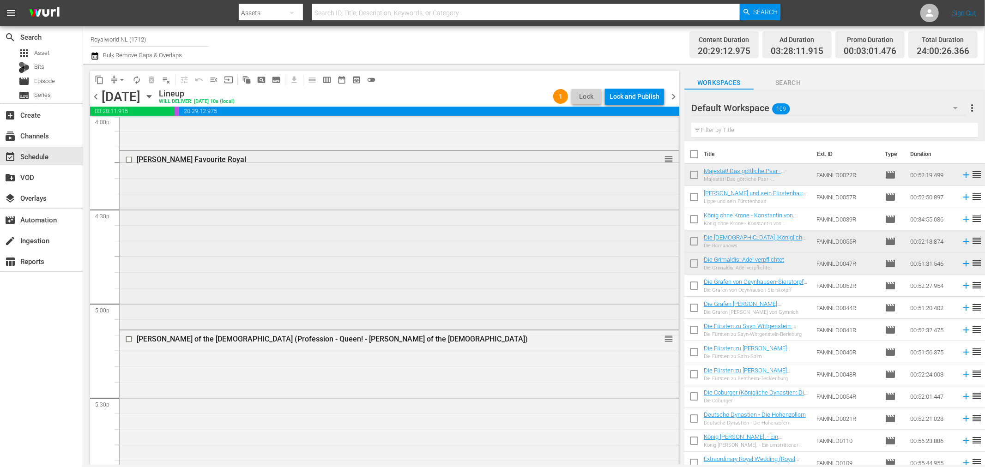
scroll to position [3011, 0]
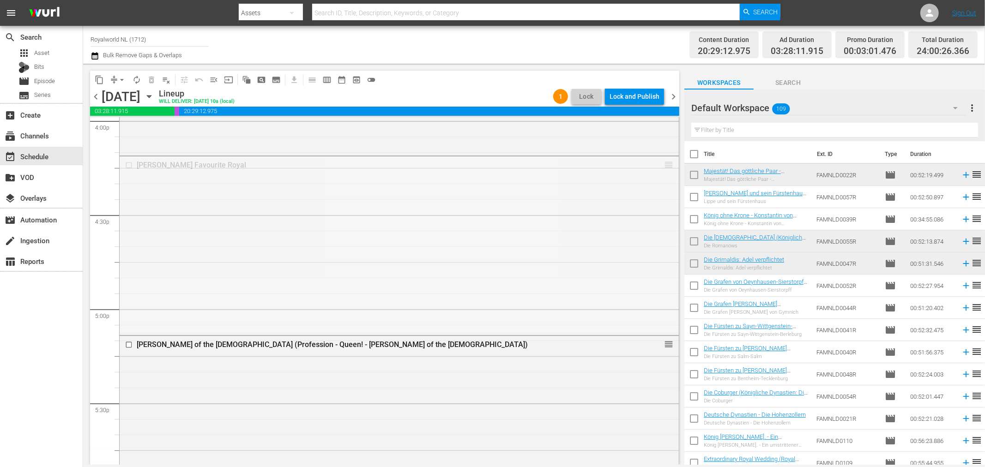
drag, startPoint x: 658, startPoint y: 168, endPoint x: 626, endPoint y: 362, distance: 196.5
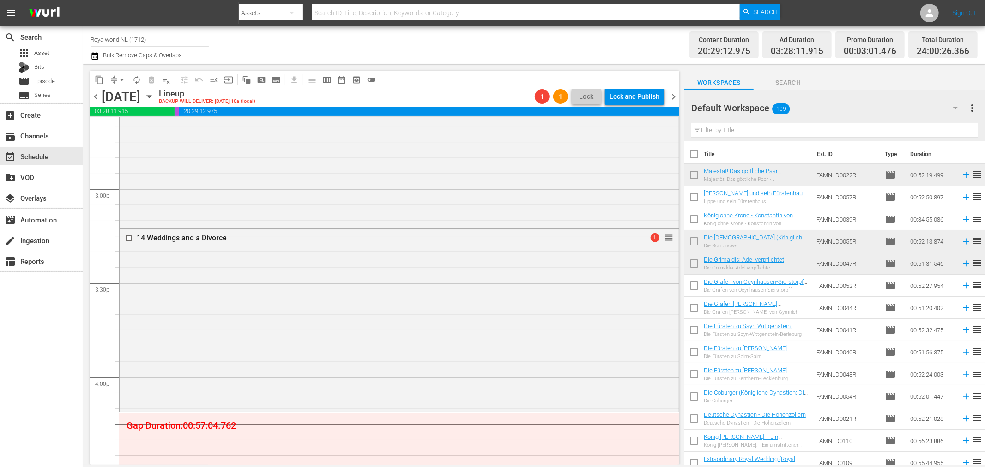
scroll to position [2754, 0]
click at [114, 78] on span "compress" at bounding box center [113, 79] width 9 height 9
click at [126, 80] on span "arrow_drop_down" at bounding box center [121, 79] width 9 height 9
click at [137, 130] on li "Align to End of Previous Day" at bounding box center [122, 128] width 97 height 15
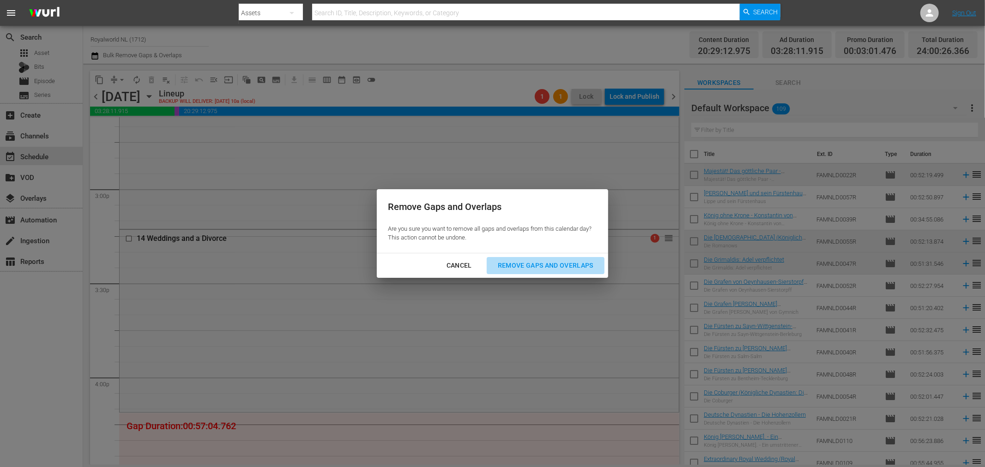
click at [526, 266] on div "Remove Gaps and Overlaps" at bounding box center [545, 266] width 110 height 12
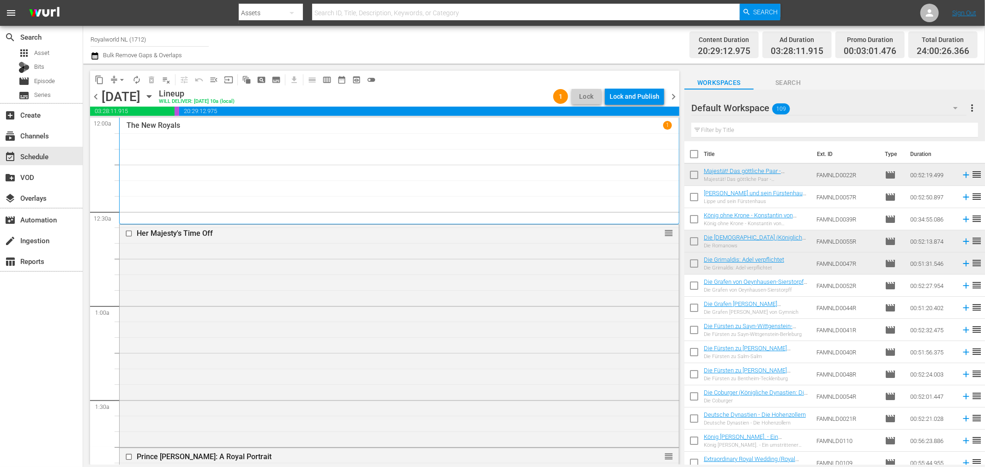
scroll to position [4282, 0]
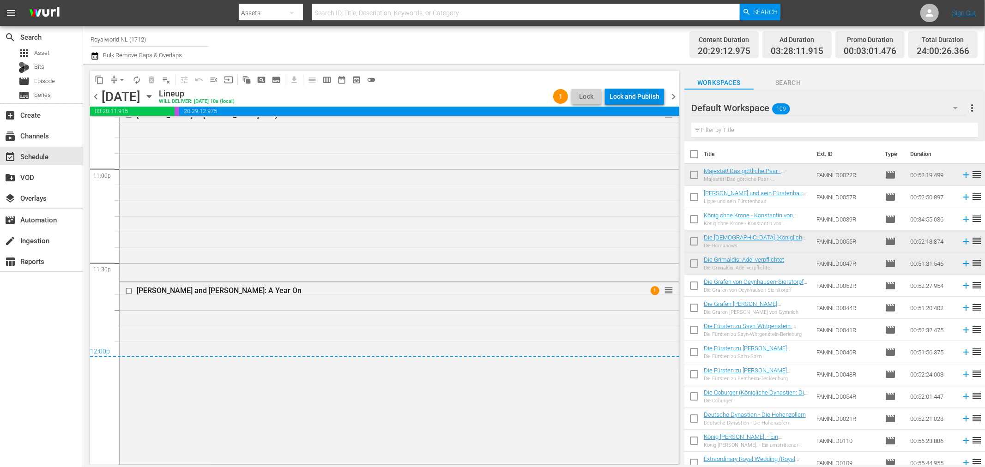
click at [641, 93] on div "Lock and Publish" at bounding box center [634, 96] width 50 height 17
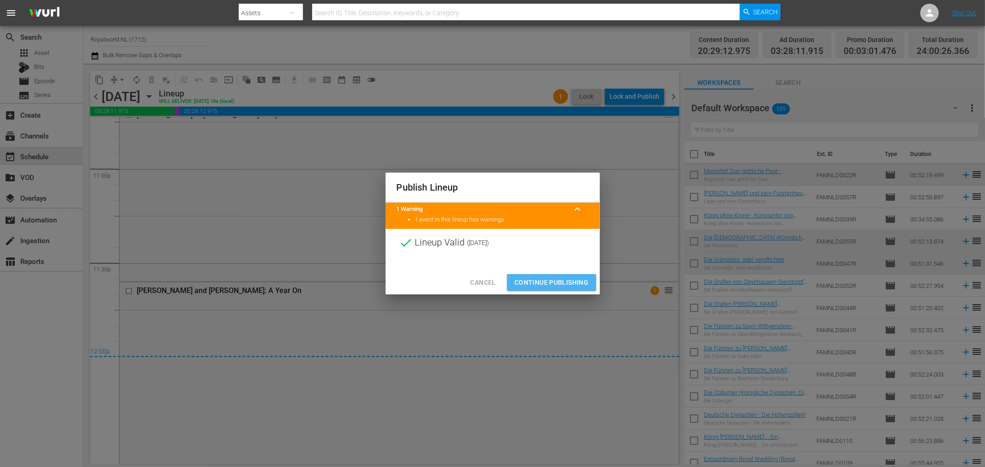
click at [568, 283] on span "Continue Publishing" at bounding box center [551, 283] width 74 height 12
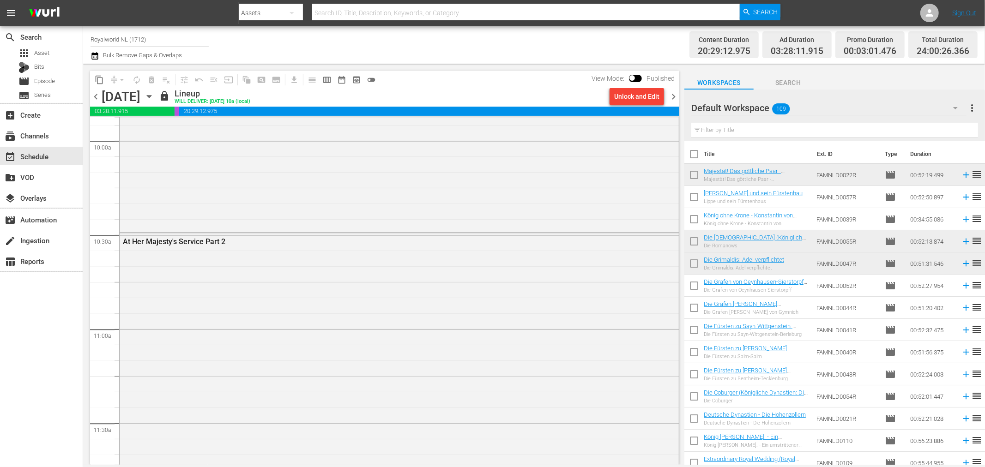
scroll to position [1847, 0]
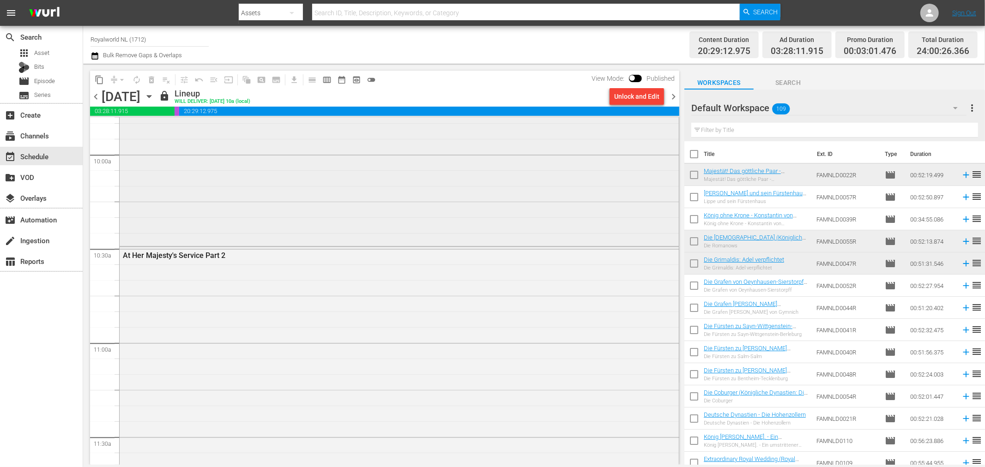
drag, startPoint x: 671, startPoint y: 270, endPoint x: 653, endPoint y: 155, distance: 116.4
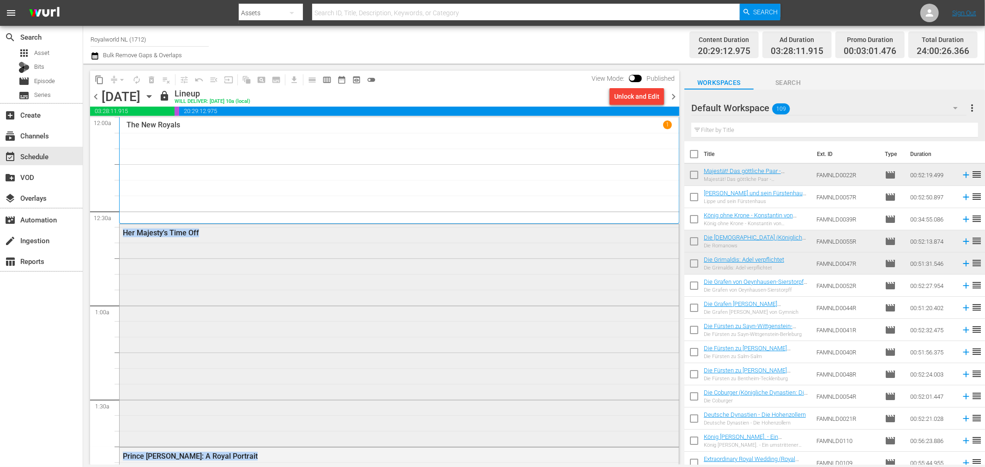
scroll to position [0, 0]
click at [634, 156] on div "The New Royals 1" at bounding box center [399, 171] width 545 height 100
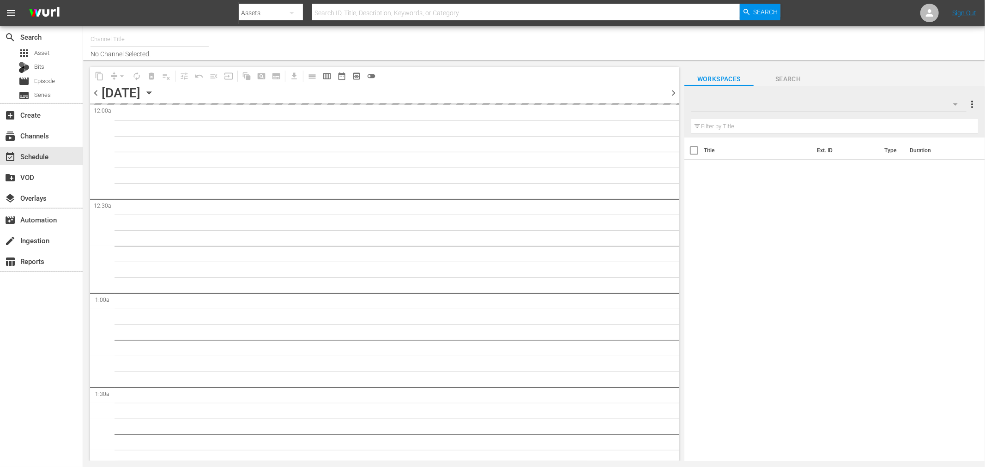
type input "Royalworld NL (1712)"
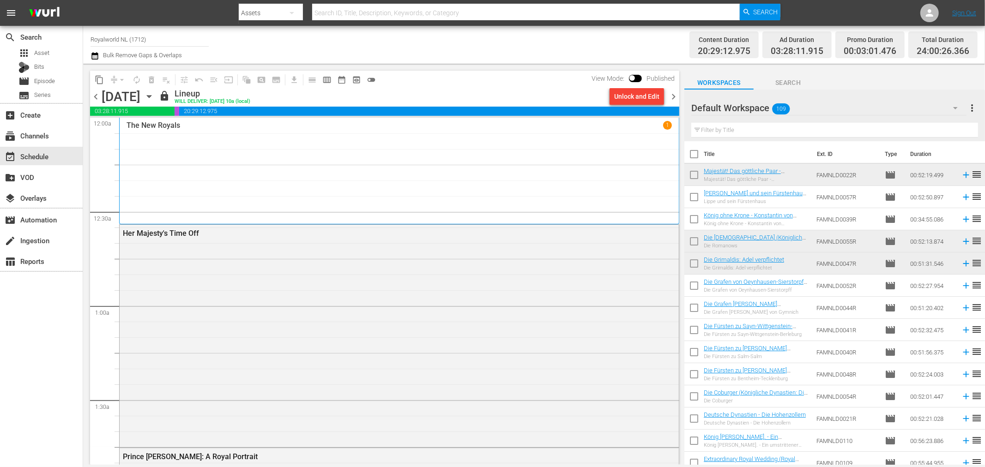
click at [670, 95] on span "chevron_right" at bounding box center [674, 97] width 12 height 12
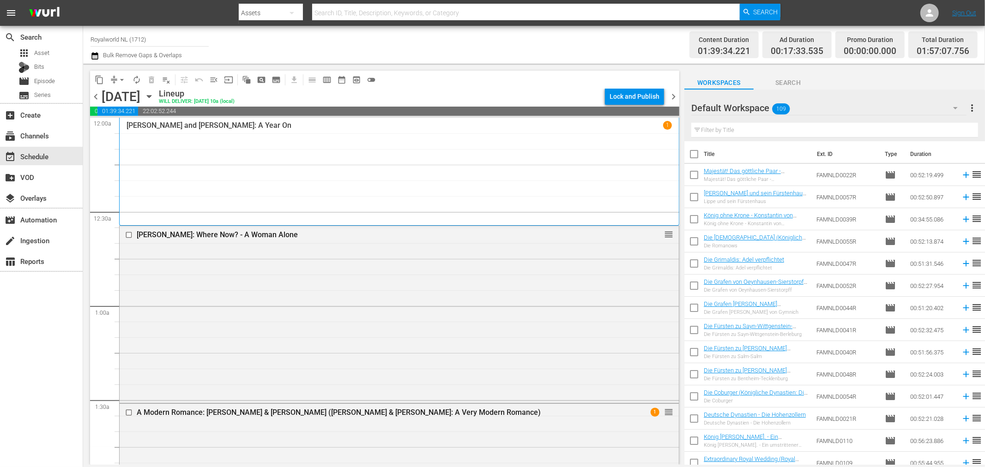
click at [738, 133] on input "text" at bounding box center [834, 130] width 287 height 15
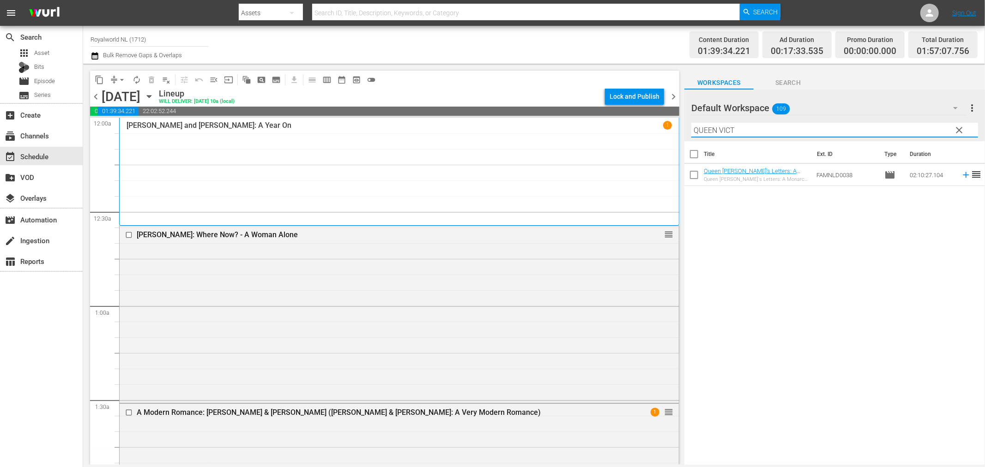
click at [741, 136] on input "QUEEN VICT" at bounding box center [834, 130] width 287 height 15
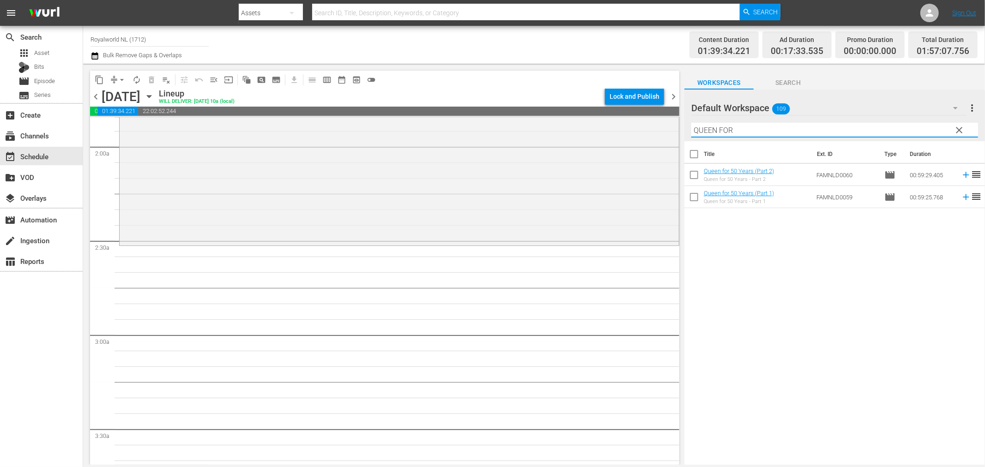
scroll to position [359, 0]
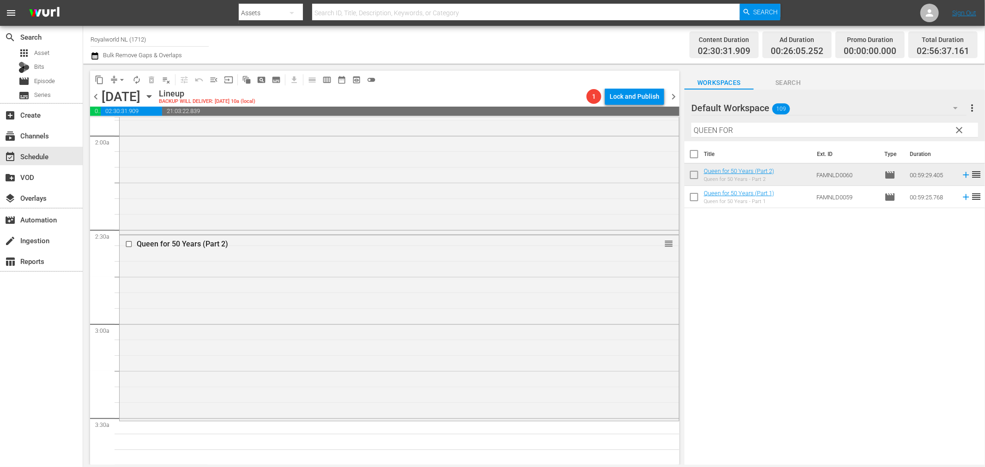
click at [722, 129] on input "QUEEN FOR" at bounding box center [834, 130] width 287 height 15
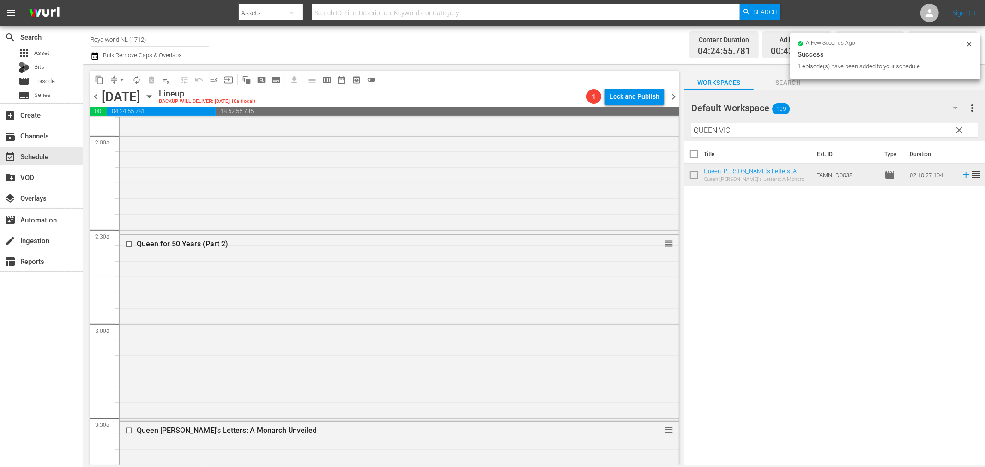
click at [722, 131] on input "QUEEN VIC" at bounding box center [834, 130] width 287 height 15
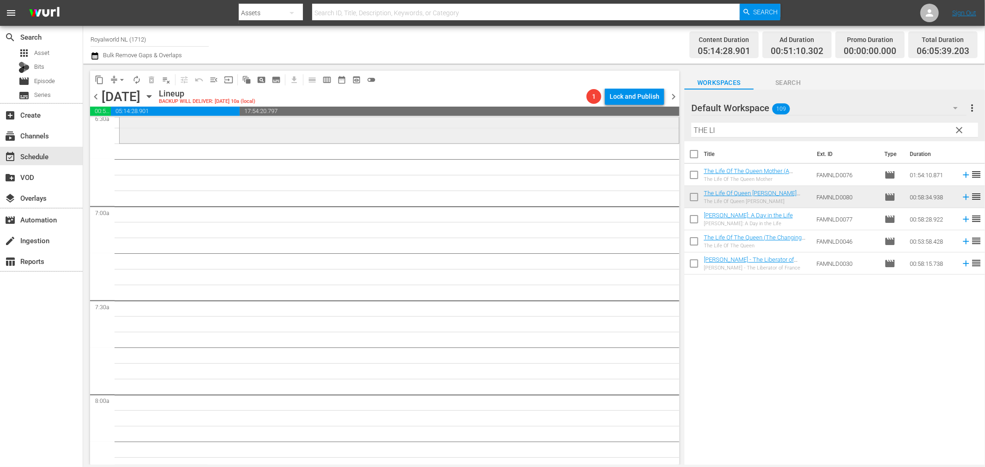
scroll to position [1014, 0]
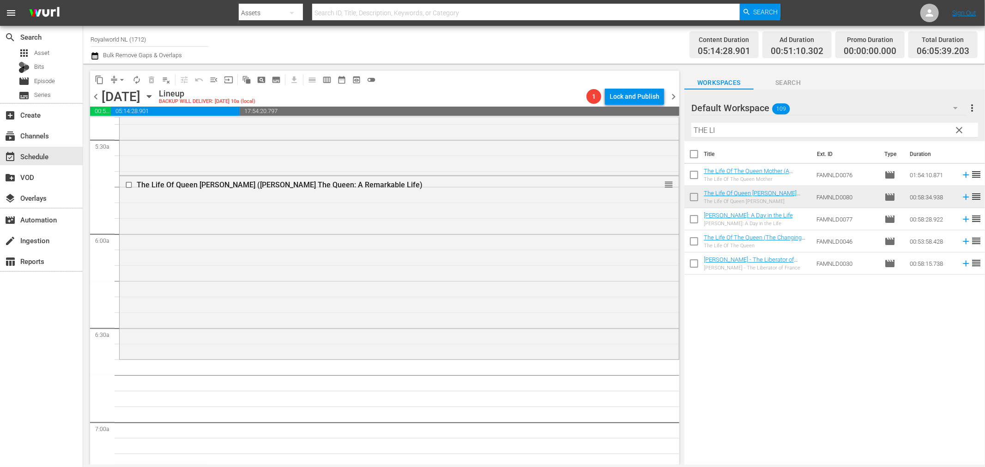
click at [709, 126] on input "THE LI" at bounding box center [834, 130] width 287 height 15
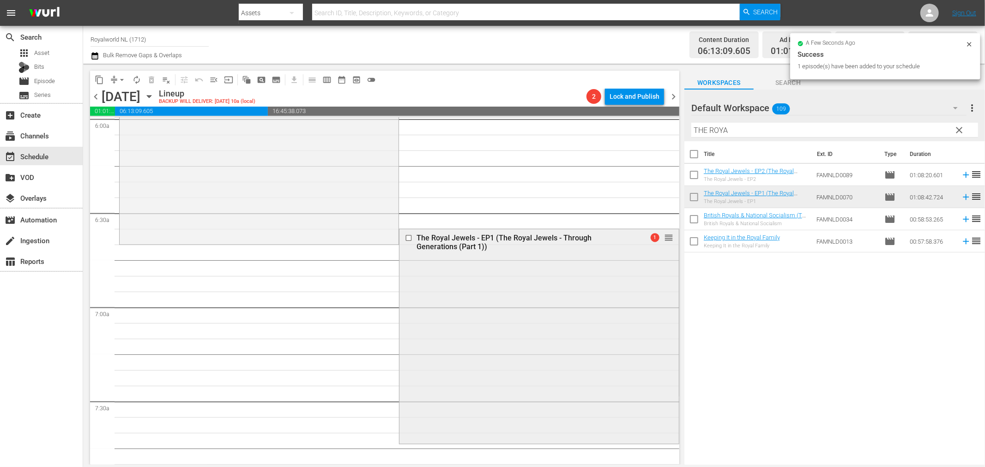
scroll to position [1116, 0]
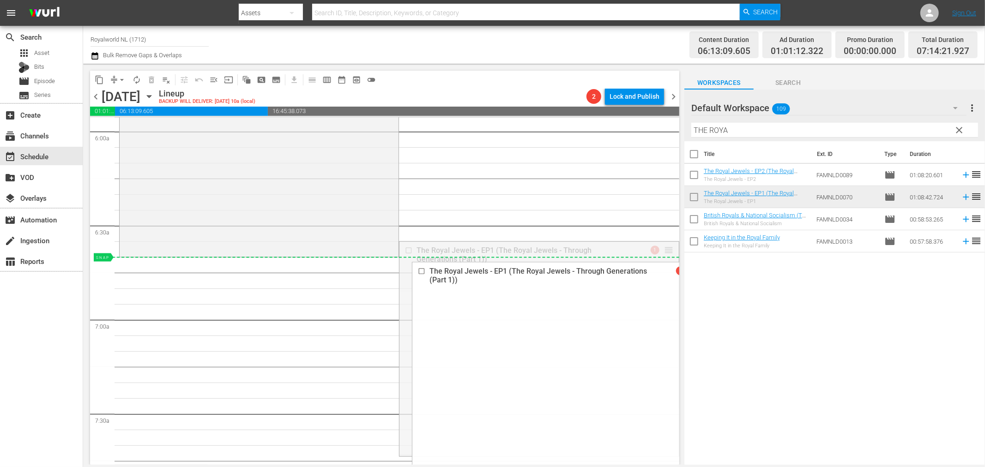
drag, startPoint x: 661, startPoint y: 247, endPoint x: 652, endPoint y: 264, distance: 18.8
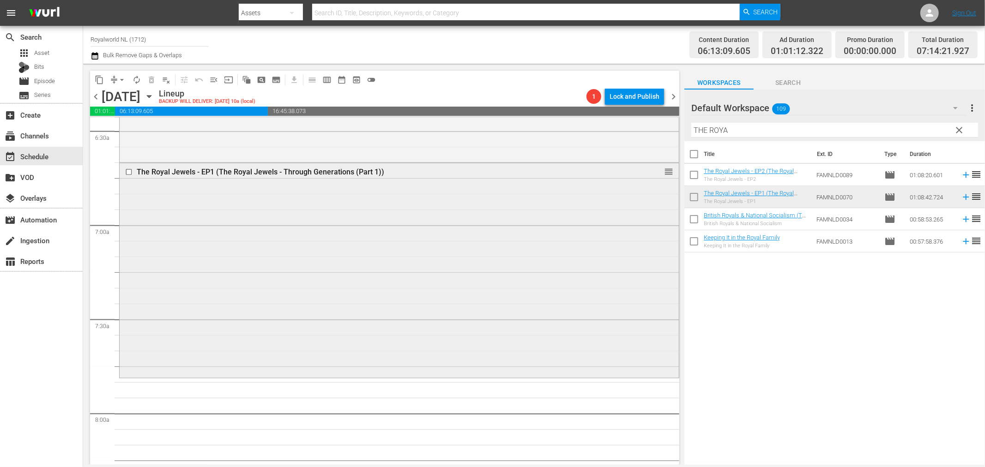
scroll to position [1219, 0]
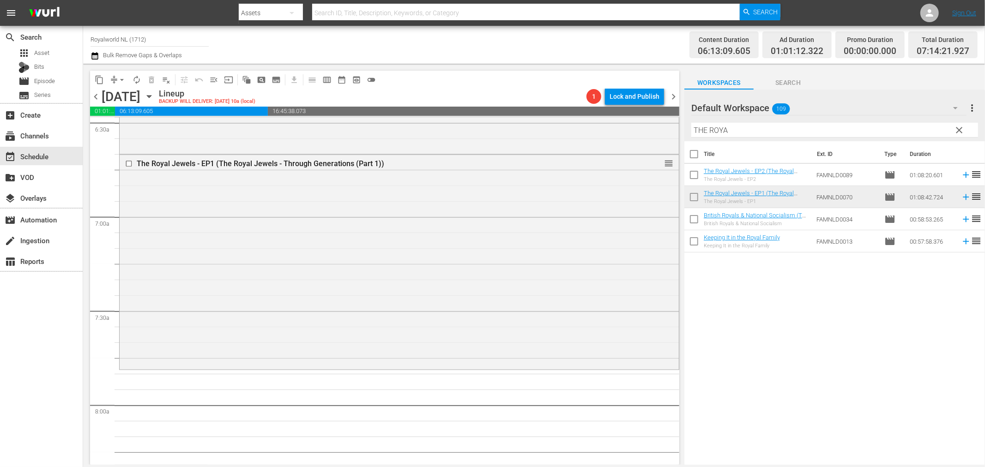
click at [718, 126] on input "THE ROYA" at bounding box center [834, 130] width 287 height 15
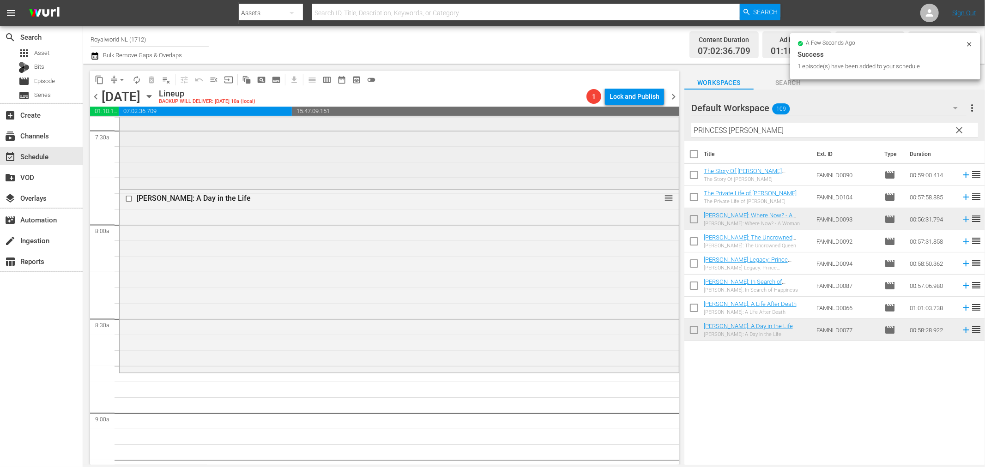
scroll to position [1424, 0]
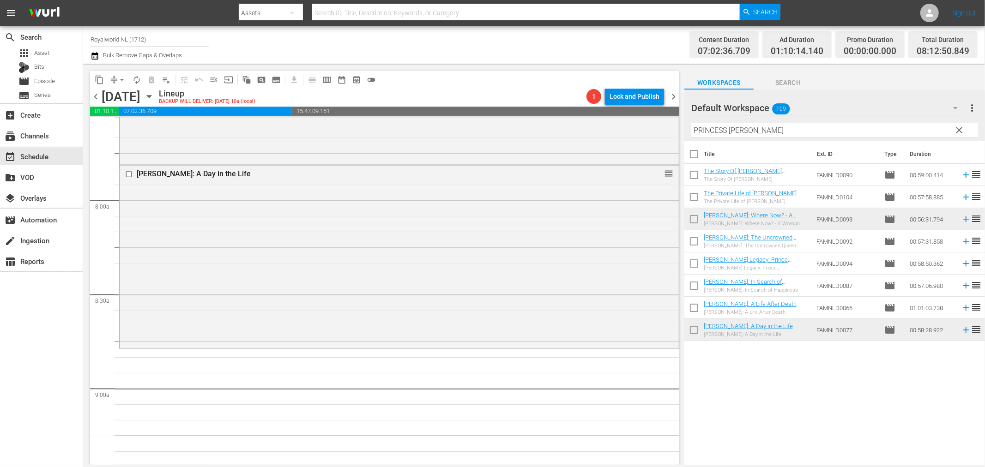
click at [760, 131] on input "PRINCESS DIA" at bounding box center [834, 130] width 287 height 15
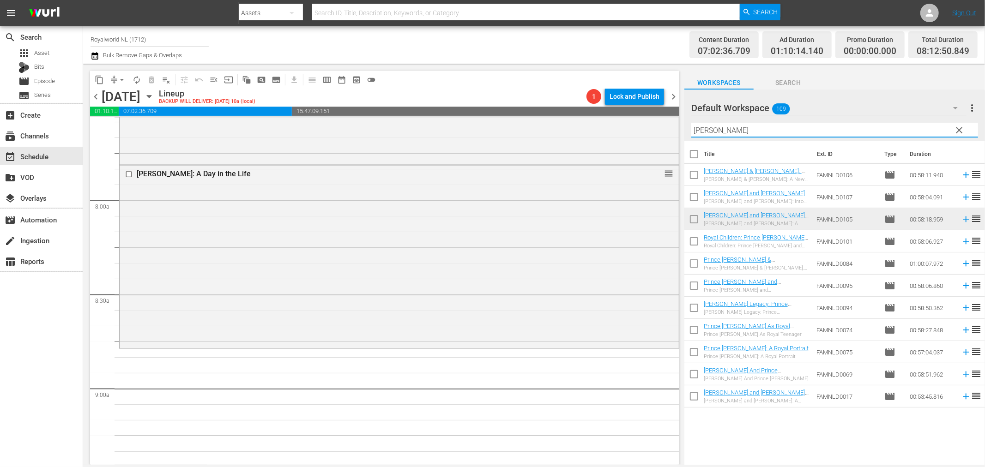
type input "WILL"
click at [738, 127] on input "WILL" at bounding box center [834, 130] width 287 height 15
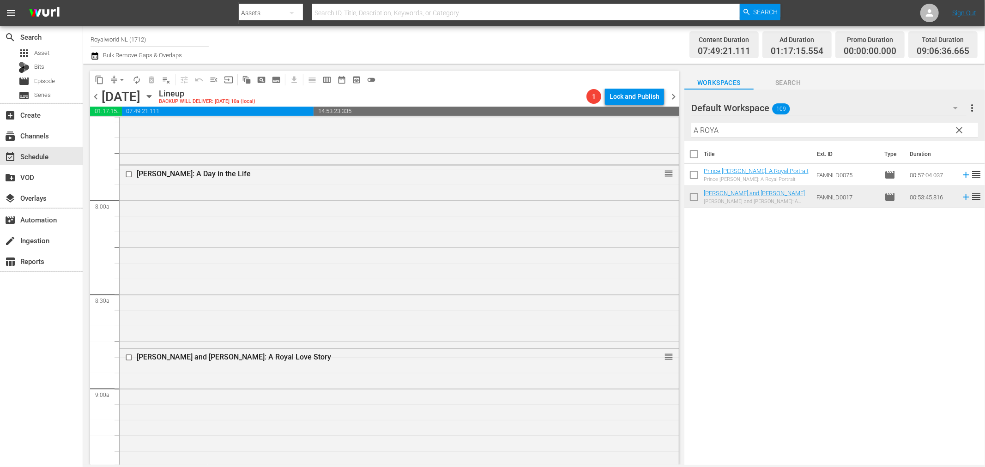
click at [766, 127] on input "A ROYA" at bounding box center [834, 130] width 287 height 15
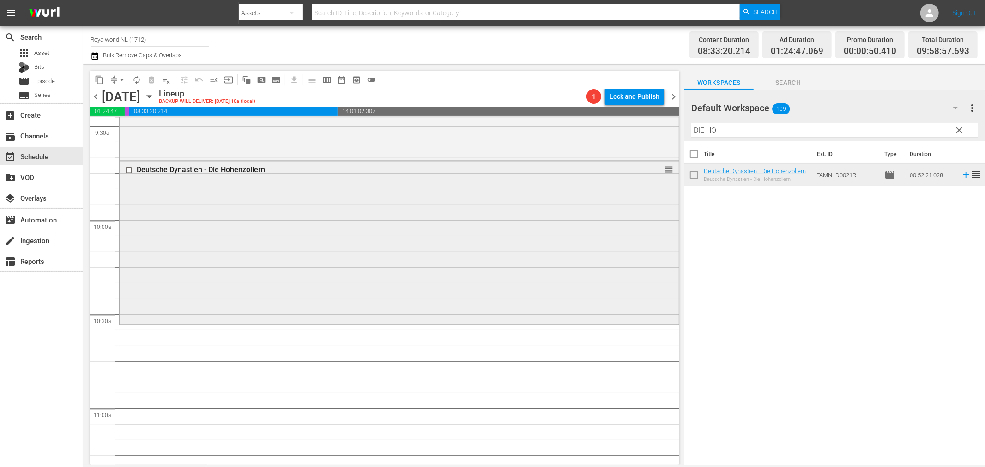
scroll to position [1732, 0]
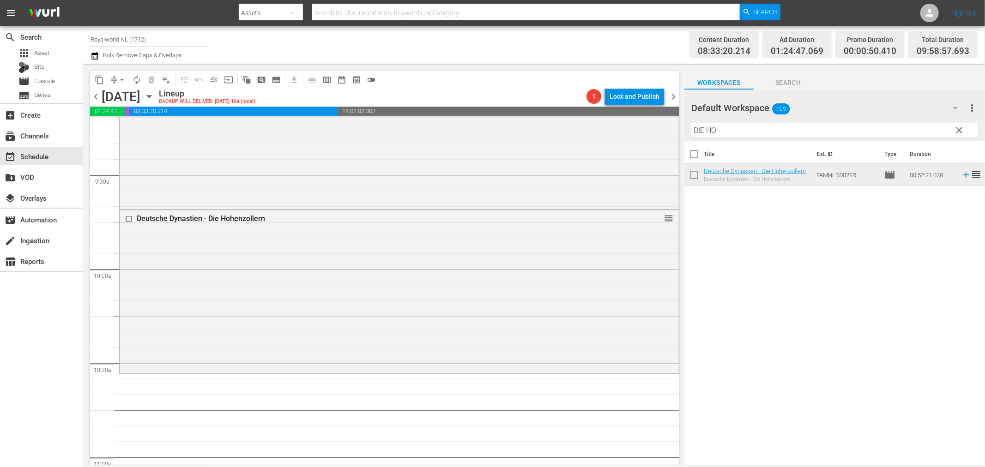
click at [745, 136] on input "DIE HO" at bounding box center [834, 130] width 287 height 15
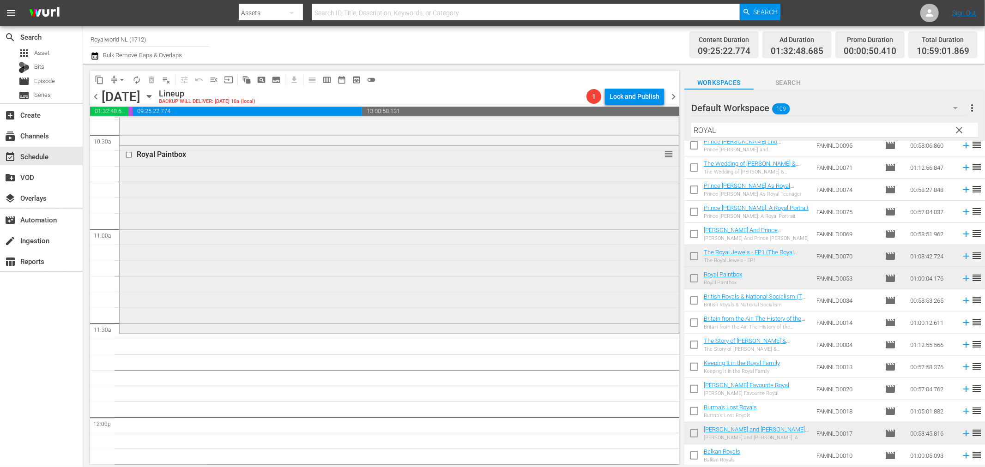
scroll to position [2040, 0]
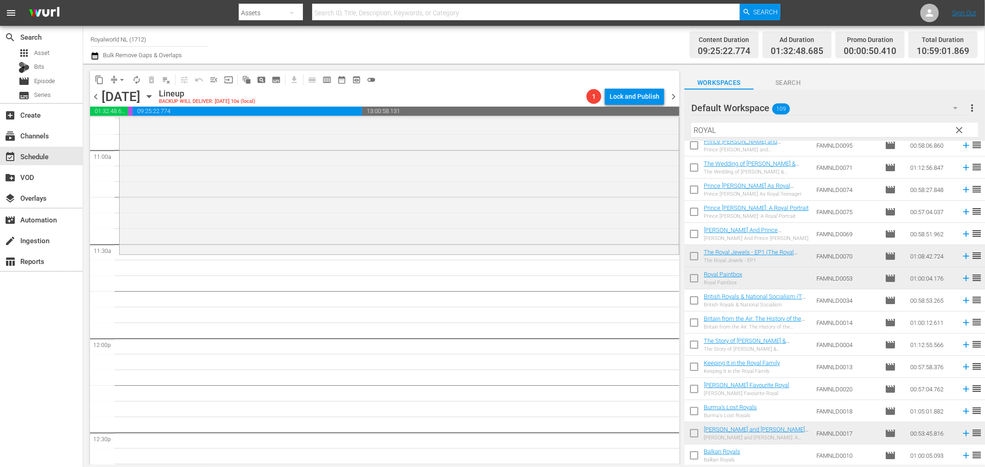
click at [717, 125] on input "ROYAL" at bounding box center [834, 130] width 287 height 15
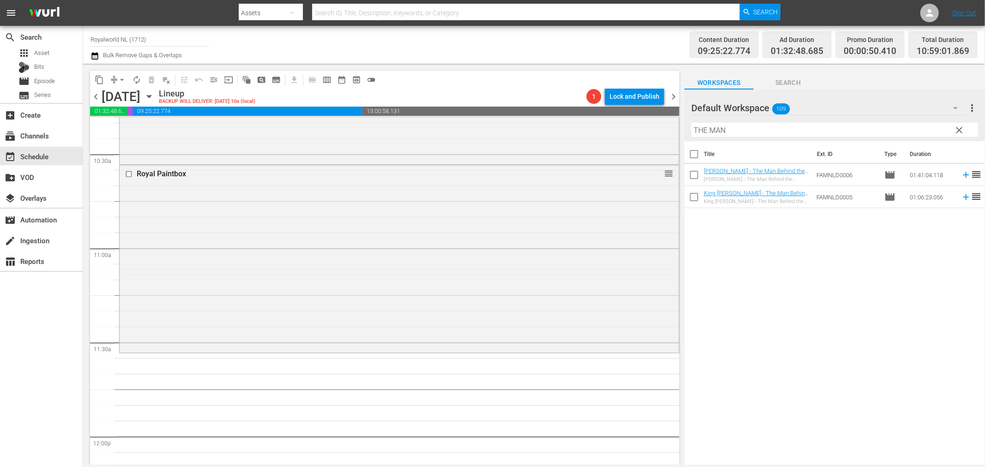
scroll to position [1937, 0]
click at [766, 126] on input "THE MAN" at bounding box center [834, 130] width 287 height 15
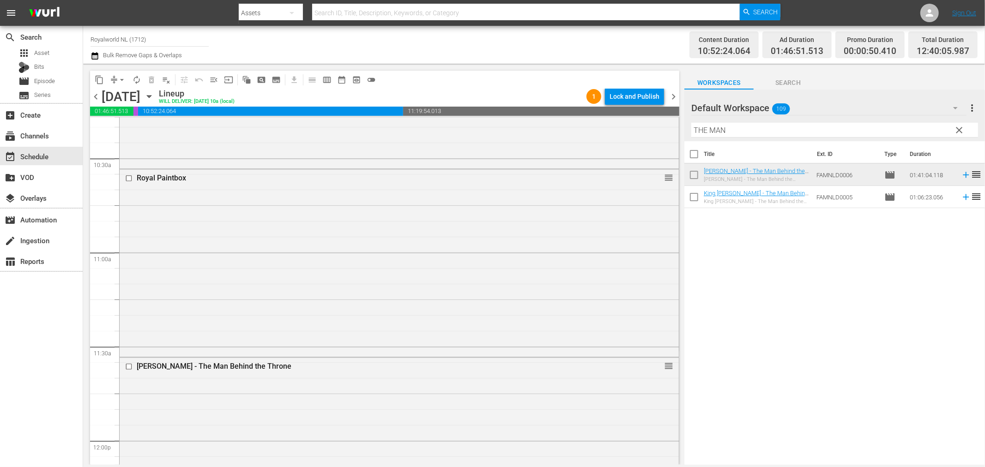
click at [752, 132] on input "THE MAN" at bounding box center [834, 130] width 287 height 15
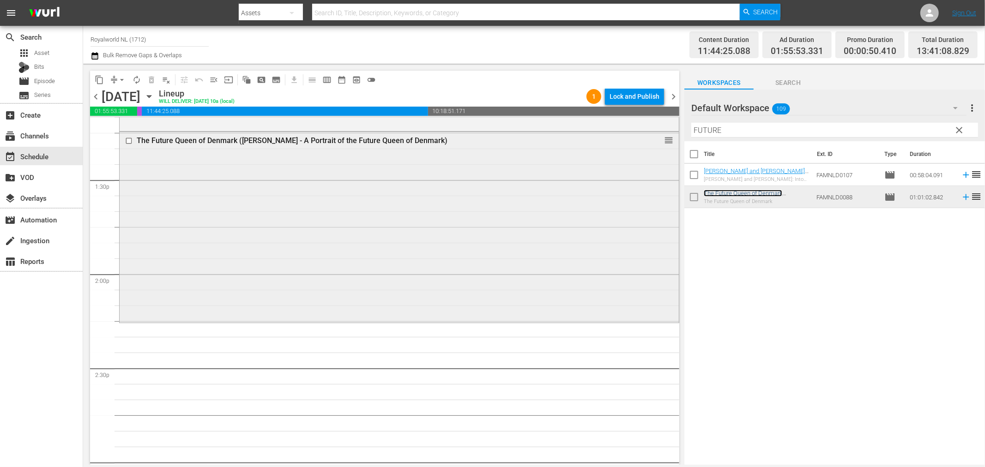
scroll to position [2502, 0]
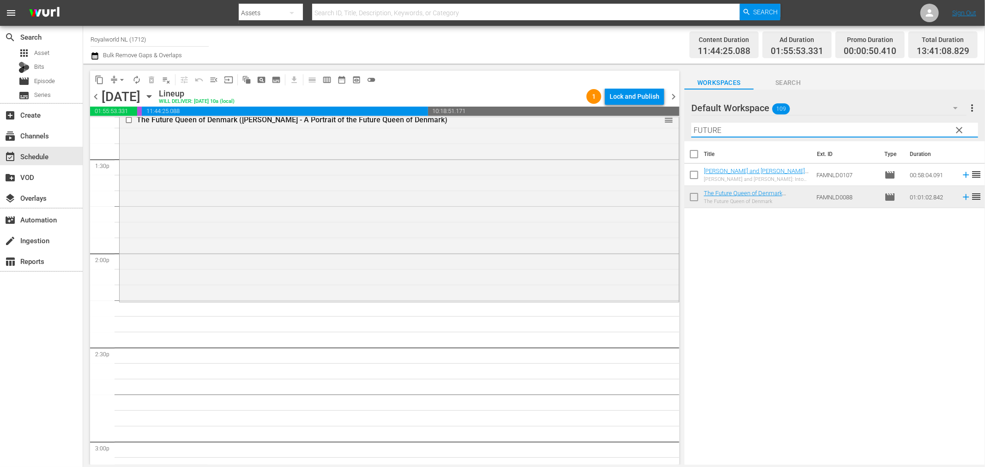
click at [739, 133] on input "FUTURE" at bounding box center [834, 130] width 287 height 15
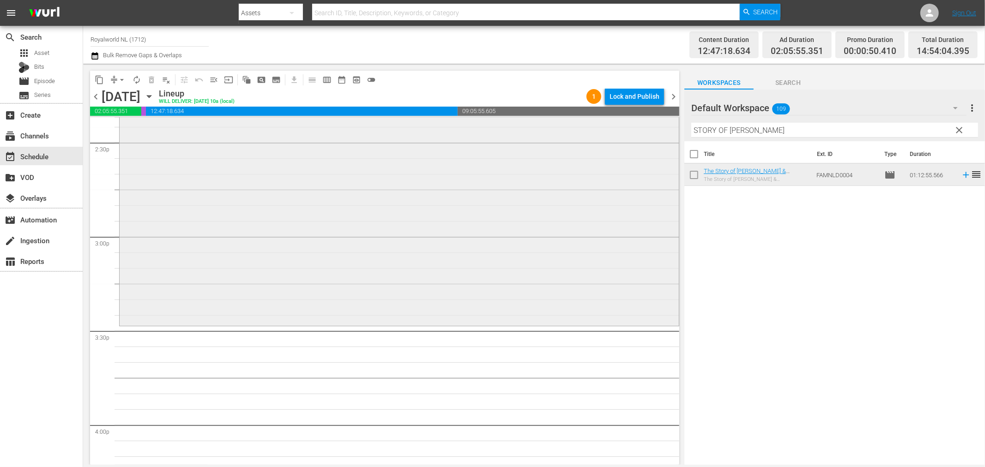
scroll to position [2707, 0]
click at [768, 130] on input "STORY OF HARR" at bounding box center [834, 130] width 287 height 15
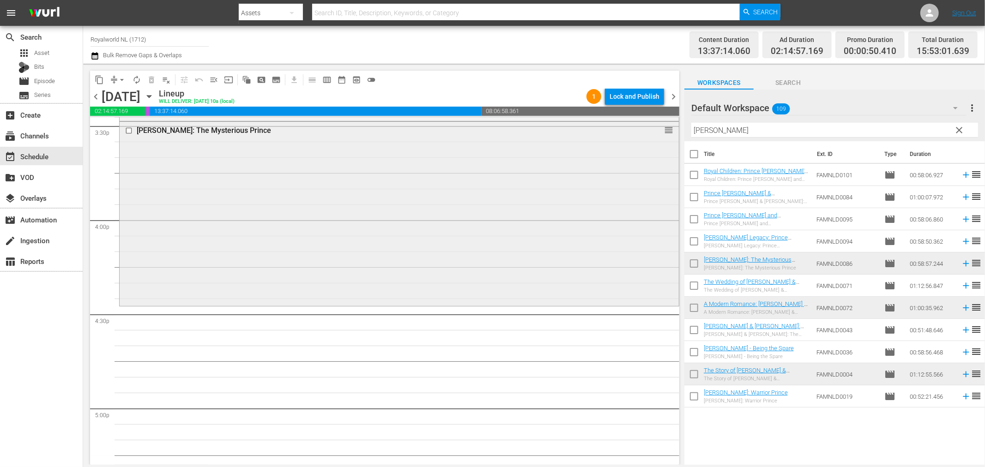
scroll to position [2912, 0]
click at [726, 125] on input "HARRY" at bounding box center [834, 130] width 287 height 15
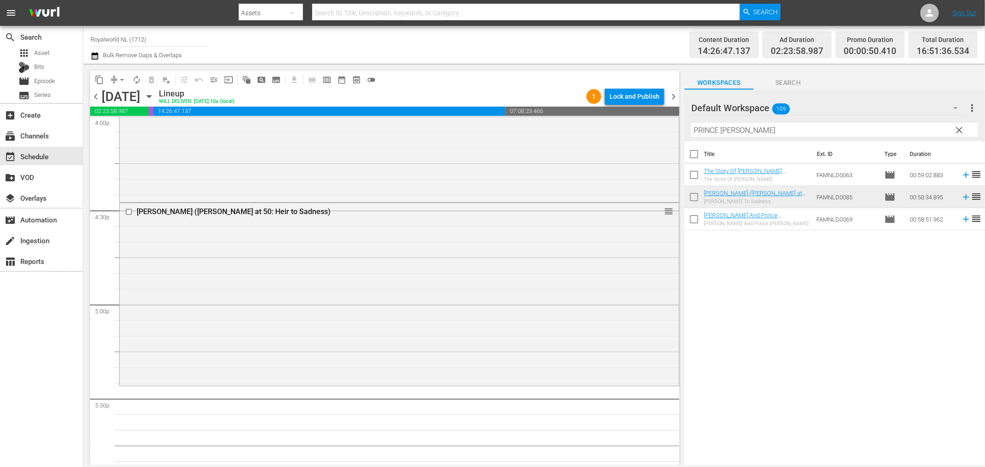
scroll to position [3015, 0]
click at [758, 136] on input "PRINCE CHA" at bounding box center [834, 130] width 287 height 15
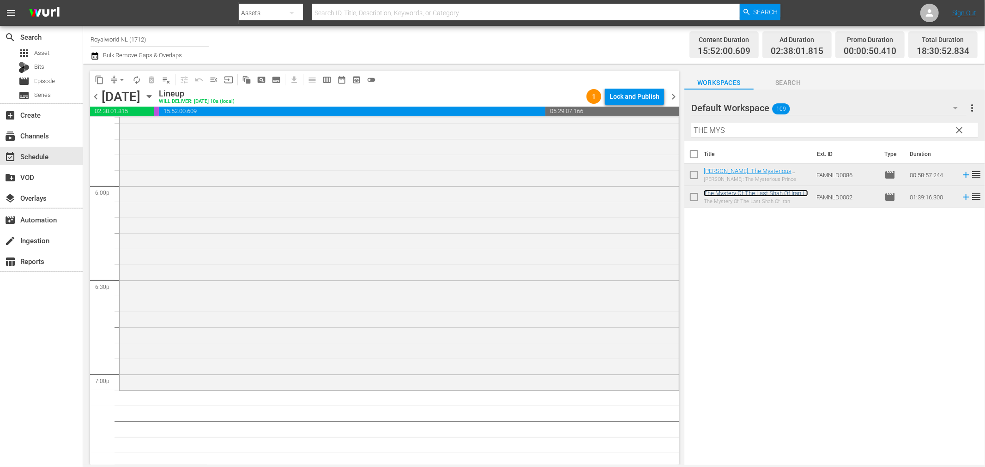
scroll to position [3374, 0]
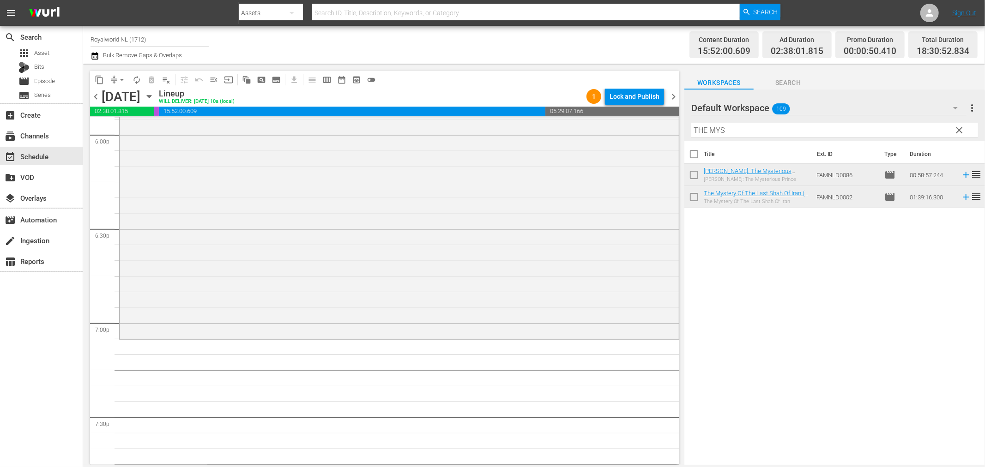
click at [731, 127] on input "THE MYS" at bounding box center [834, 130] width 287 height 15
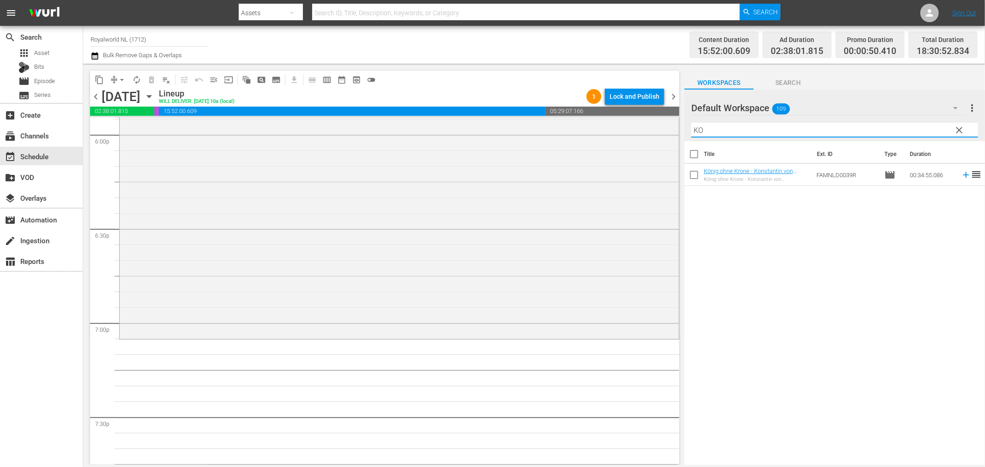
type input "K"
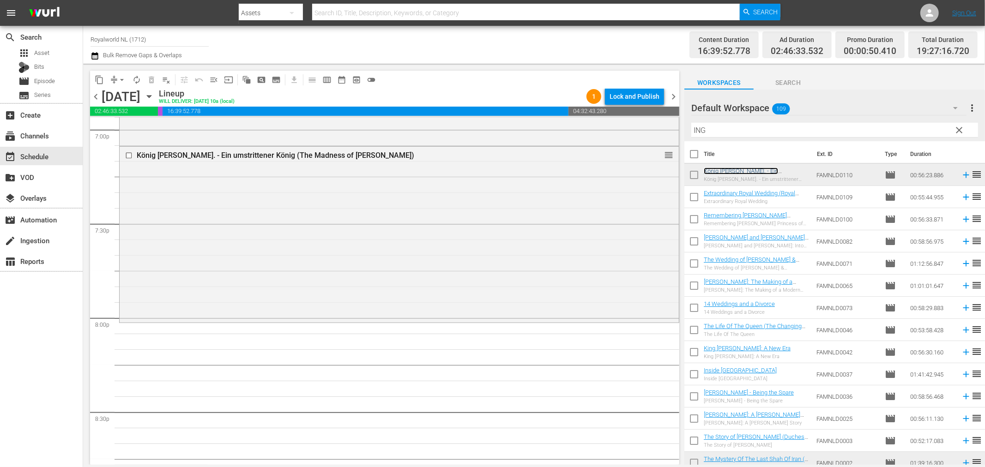
scroll to position [3579, 0]
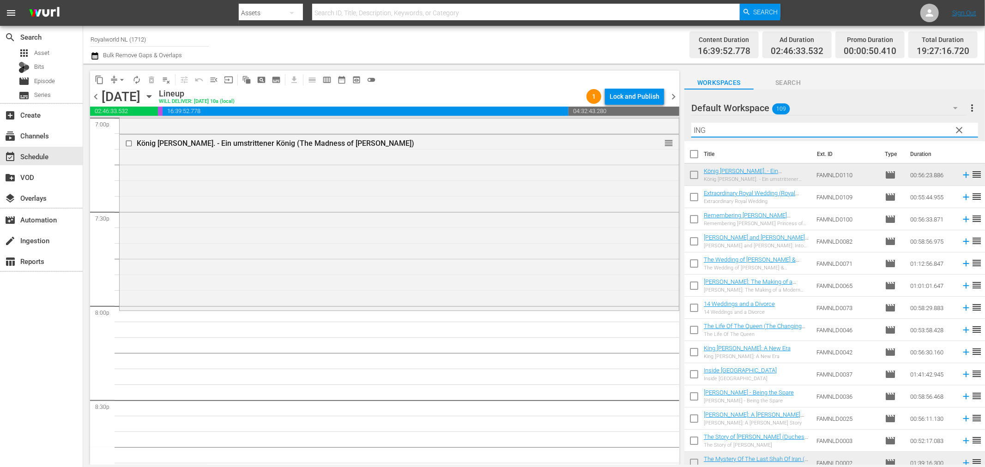
click at [730, 135] on input "ING" at bounding box center [834, 130] width 287 height 15
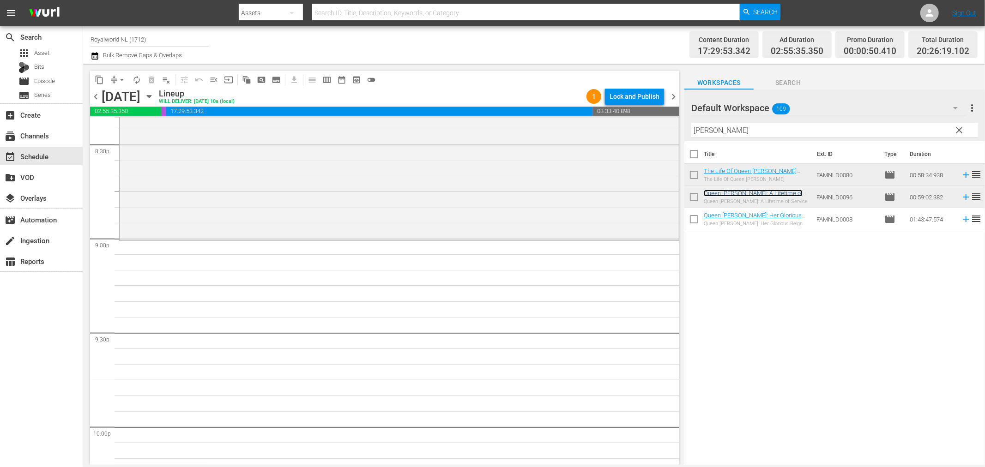
scroll to position [3836, 0]
click at [756, 133] on input "QUEEN ELI" at bounding box center [834, 130] width 287 height 15
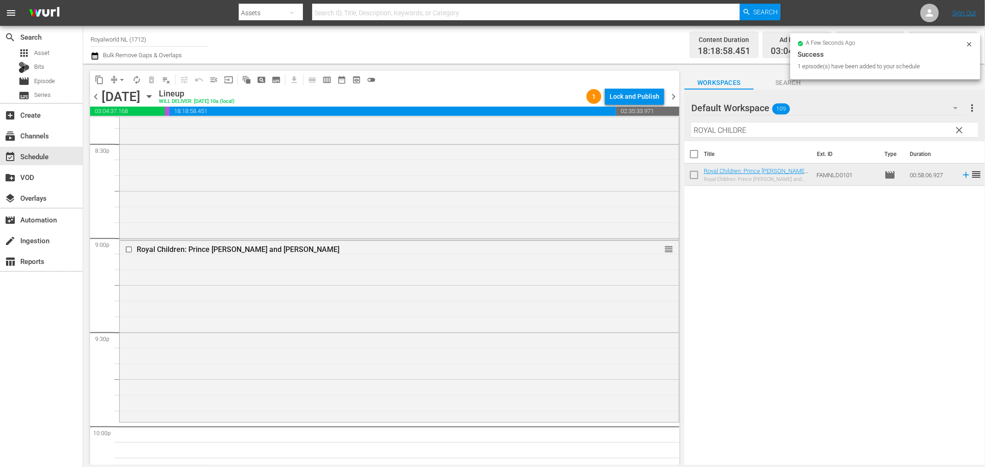
click at [764, 126] on input "ROYAL CHILDRE" at bounding box center [834, 130] width 287 height 15
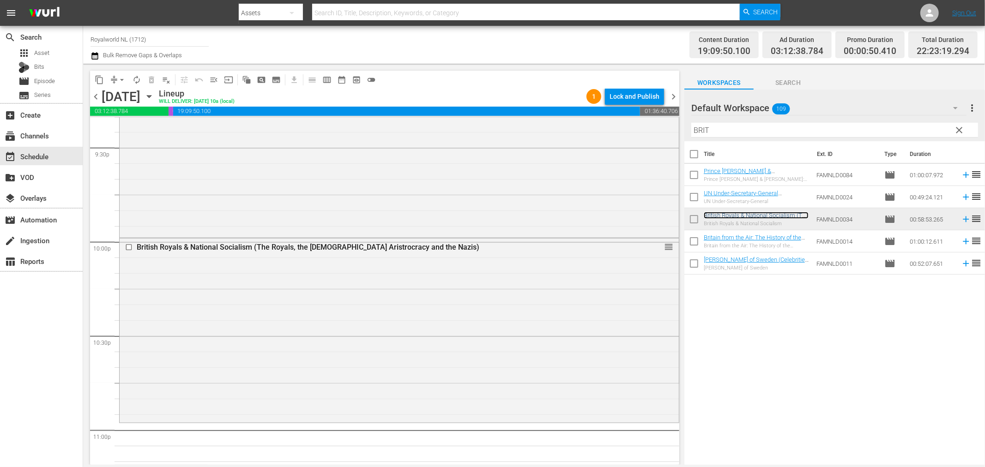
scroll to position [4041, 0]
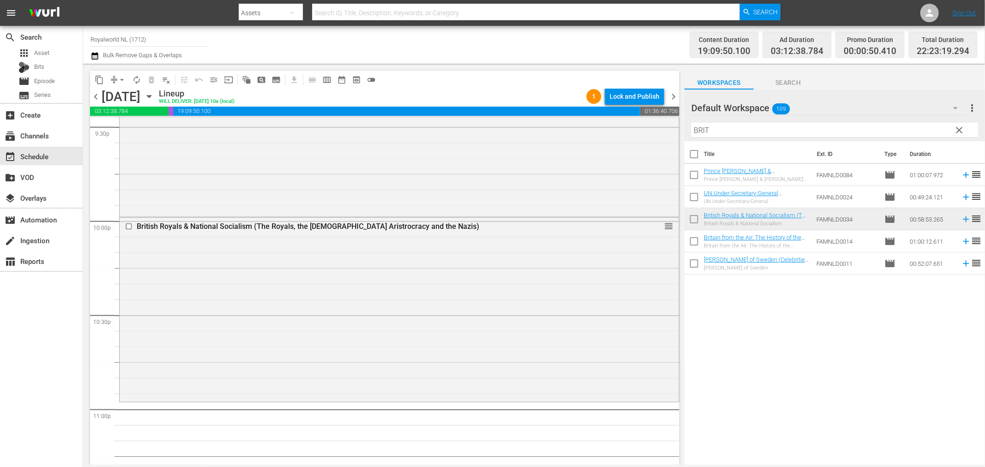
click at [780, 135] on input "BRIT" at bounding box center [834, 130] width 287 height 15
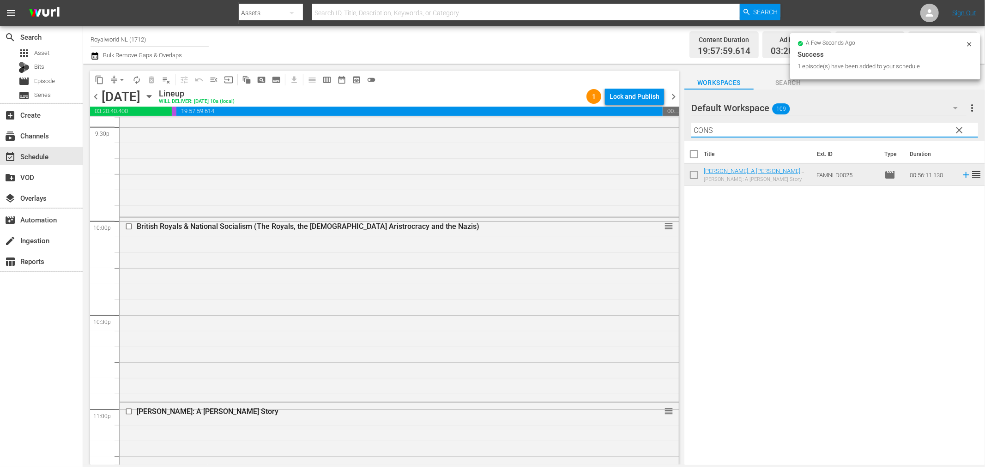
click at [760, 130] on input "CONS" at bounding box center [834, 130] width 287 height 15
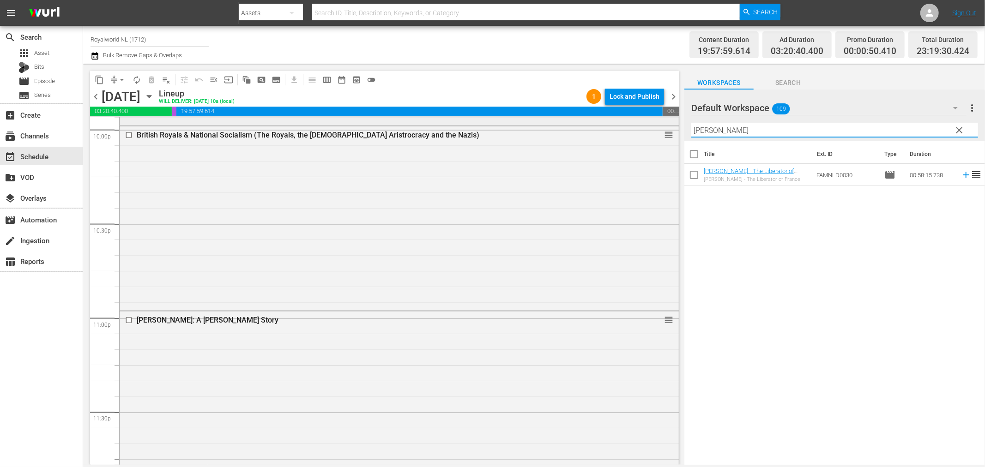
scroll to position [4174, 0]
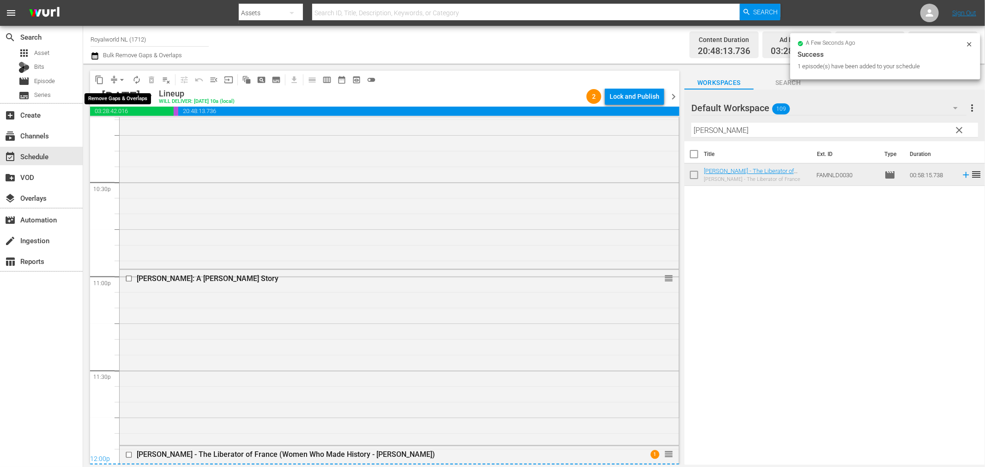
click at [118, 79] on span "arrow_drop_down" at bounding box center [121, 79] width 9 height 9
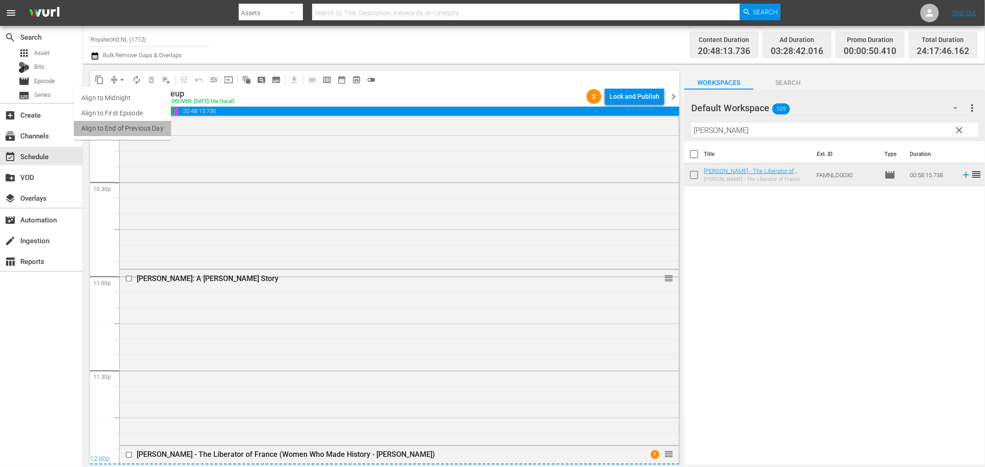
click at [141, 127] on li "Align to End of Previous Day" at bounding box center [122, 128] width 97 height 15
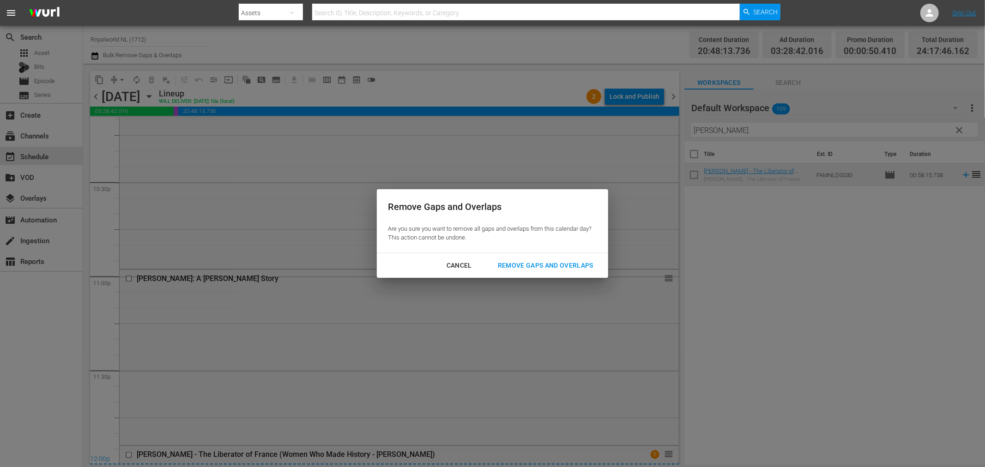
click at [519, 259] on button "Remove Gaps and Overlaps" at bounding box center [546, 265] width 118 height 17
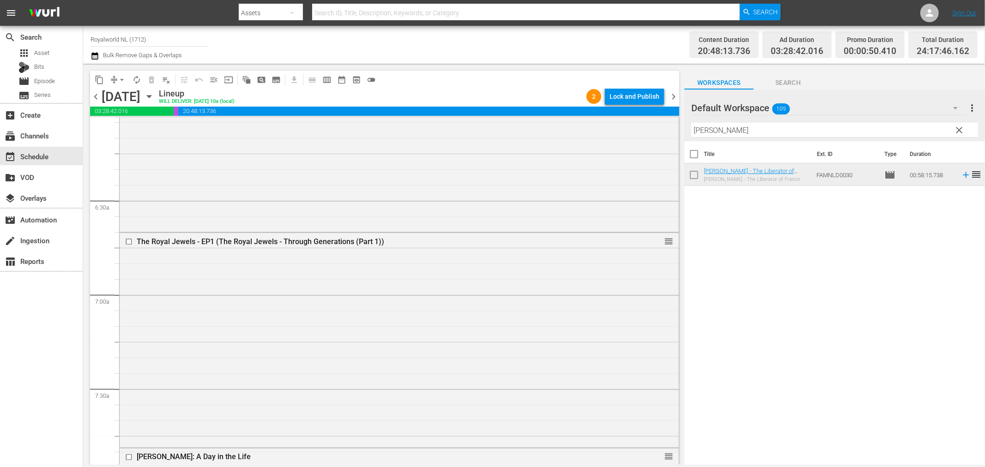
scroll to position [0, 0]
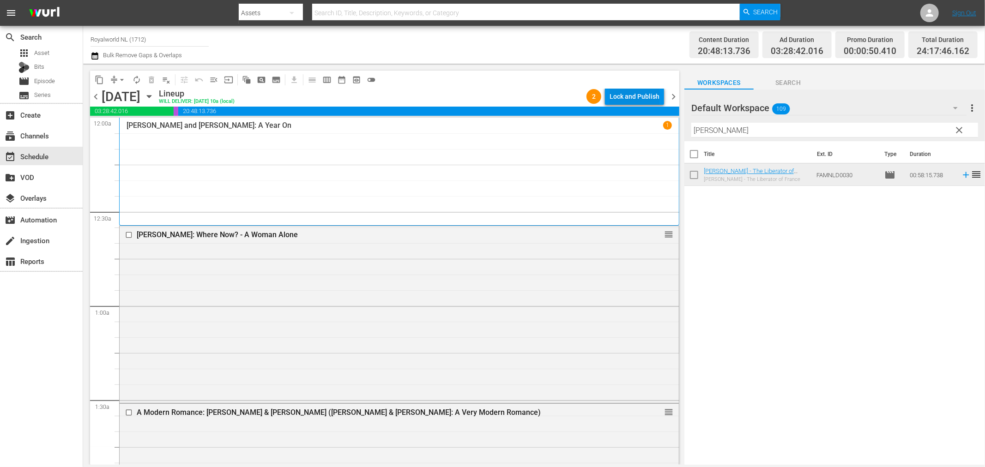
click at [645, 94] on div "Lock and Publish" at bounding box center [634, 96] width 50 height 17
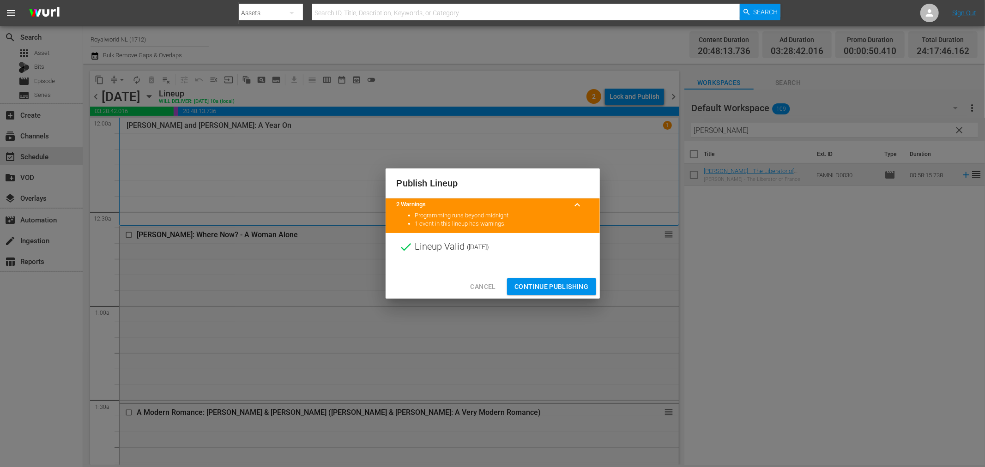
click at [545, 288] on span "Continue Publishing" at bounding box center [551, 287] width 74 height 12
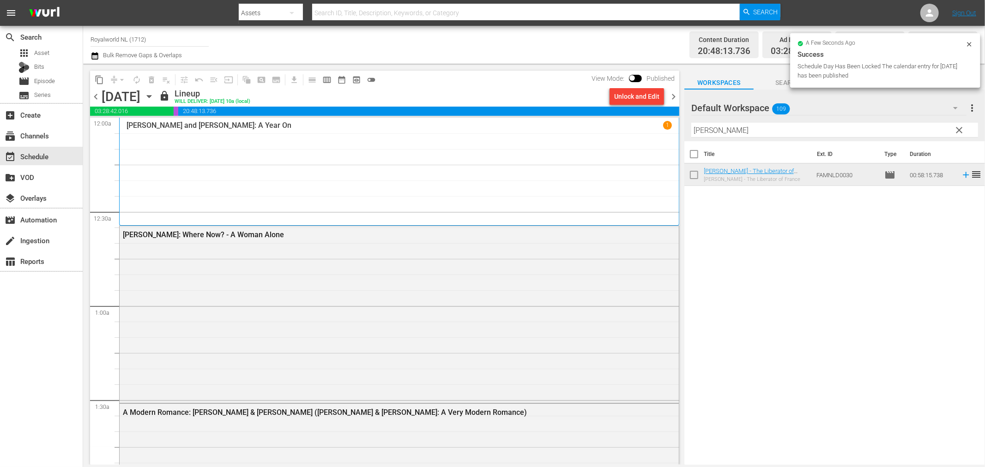
click at [674, 99] on span "chevron_right" at bounding box center [674, 97] width 12 height 12
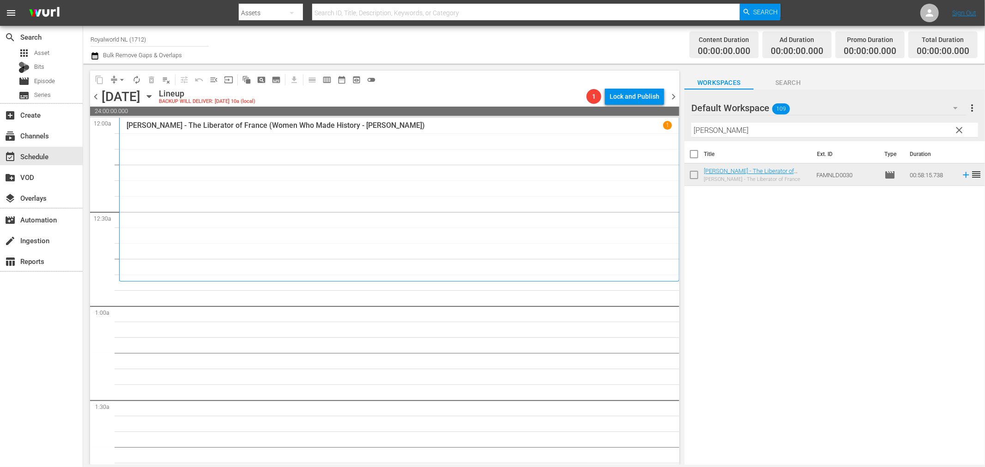
click at [788, 127] on input "JOAN" at bounding box center [834, 130] width 287 height 15
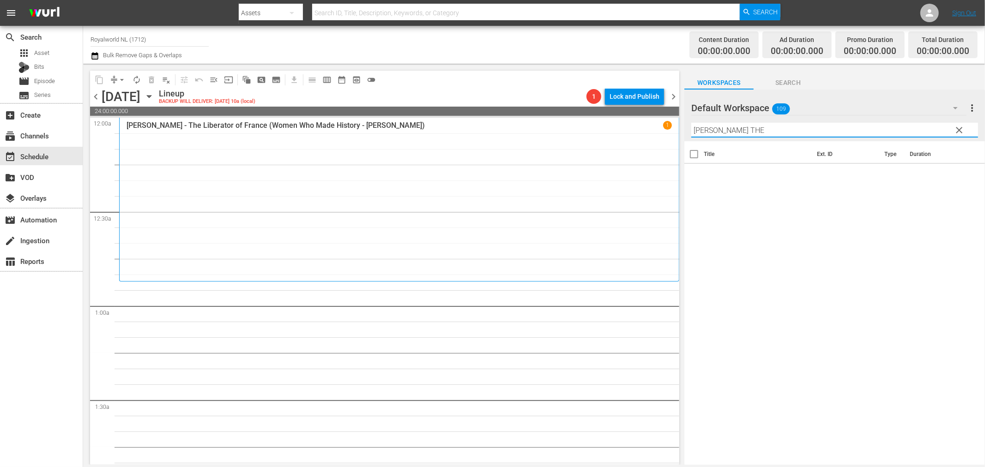
click at [712, 128] on input "DIANA THE" at bounding box center [834, 130] width 287 height 15
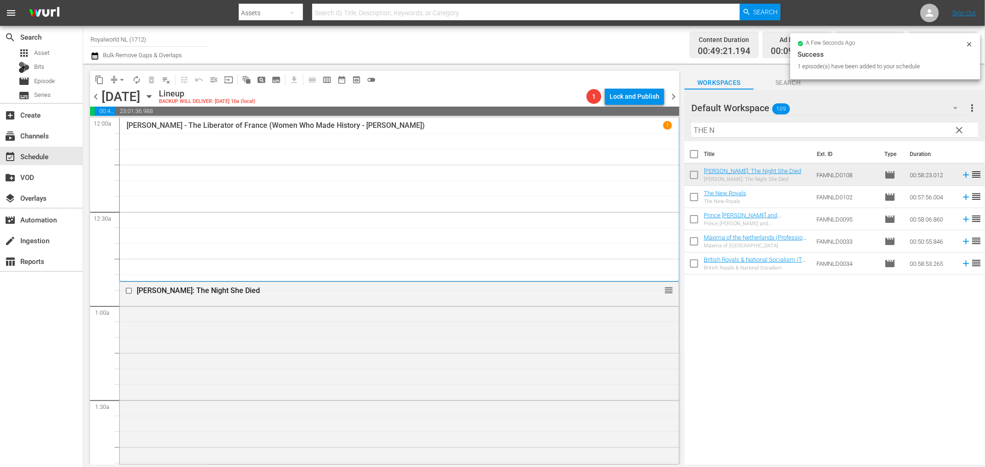
click at [758, 133] on input "THE N" at bounding box center [834, 130] width 287 height 15
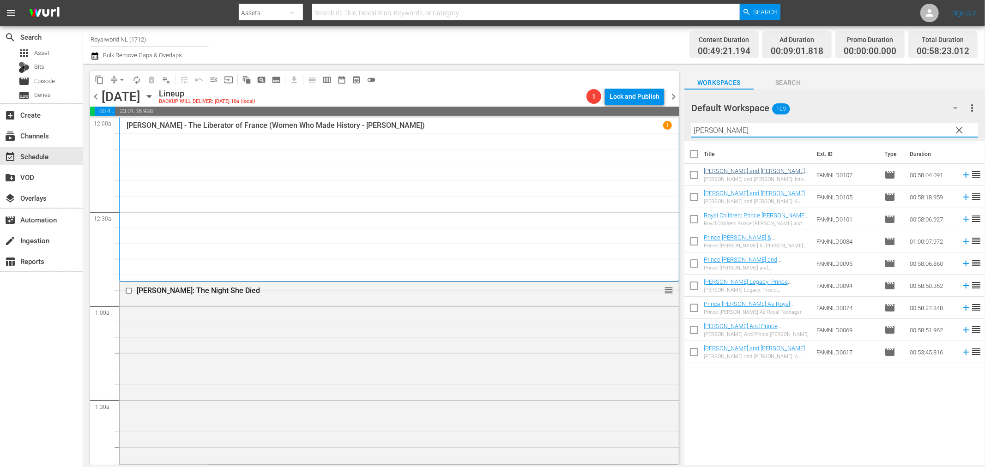
type input "WILLIAM"
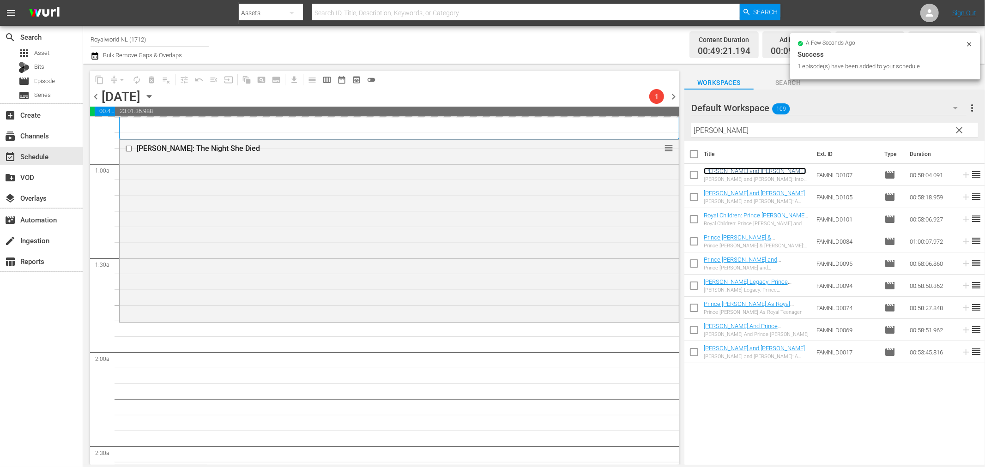
scroll to position [154, 0]
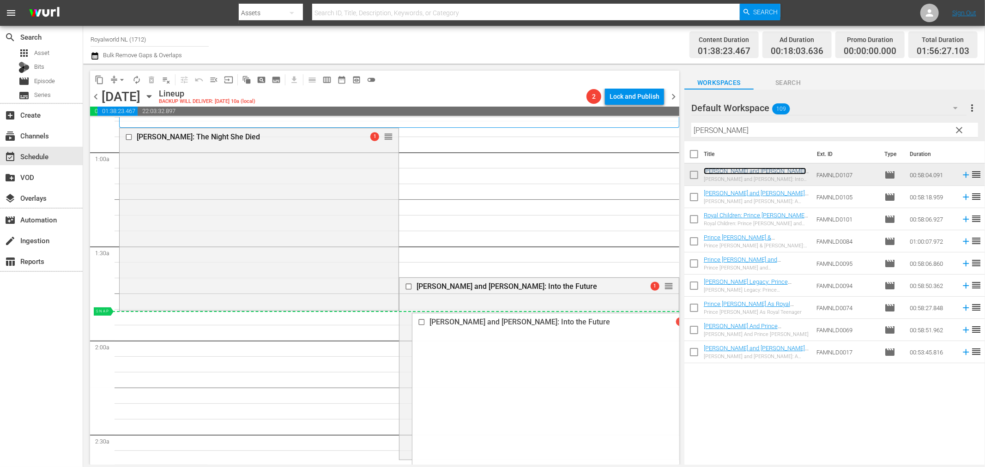
drag, startPoint x: 659, startPoint y: 284, endPoint x: 658, endPoint y: 319, distance: 34.6
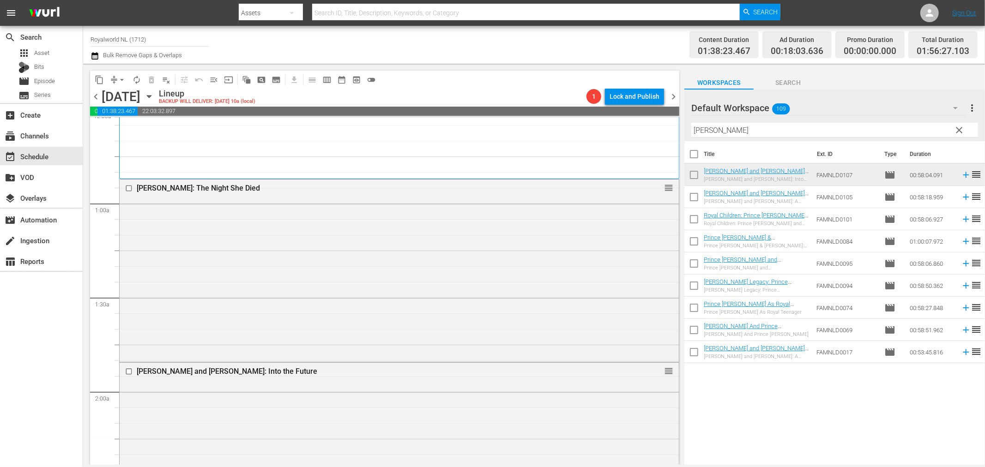
scroll to position [0, 0]
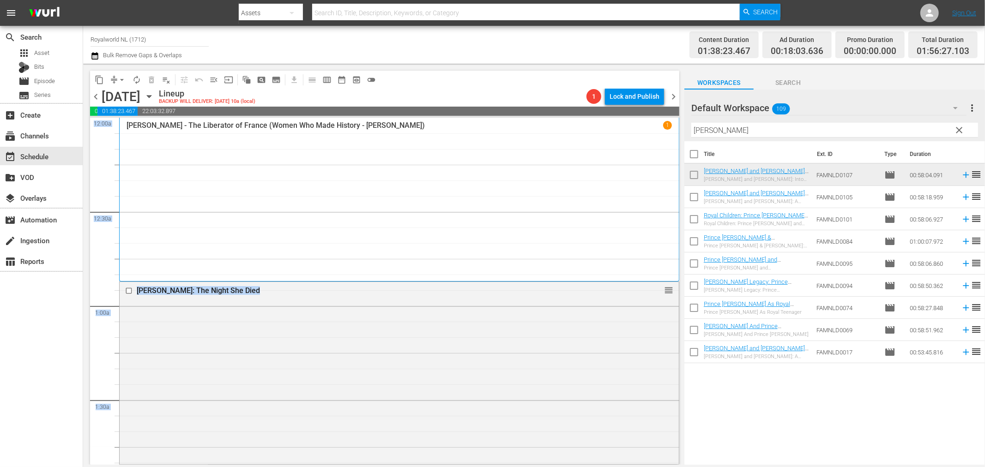
drag, startPoint x: 671, startPoint y: 144, endPoint x: 645, endPoint y: 237, distance: 97.1
click at [652, 275] on div "Joan of Arc - The Liberator of France (Women Who Made History - Joan of Arc) 1" at bounding box center [399, 200] width 560 height 164
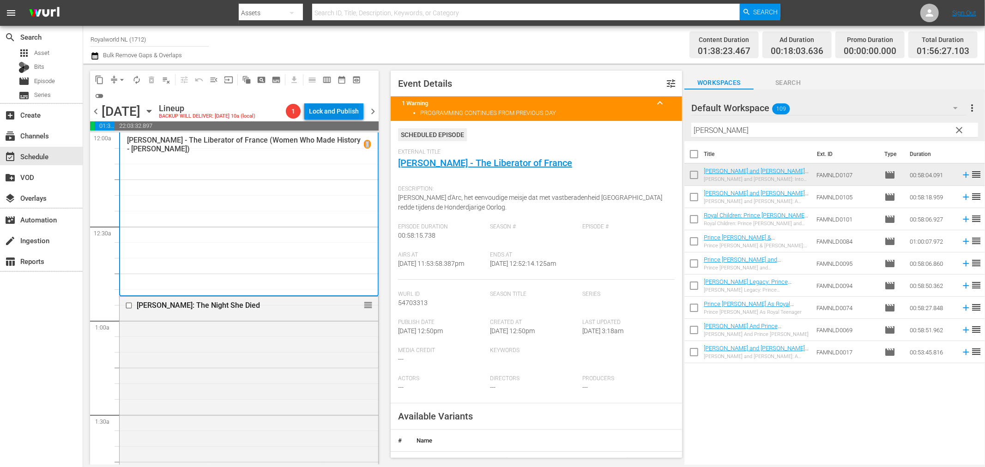
click at [349, 116] on div "Lock and Publish" at bounding box center [334, 111] width 50 height 17
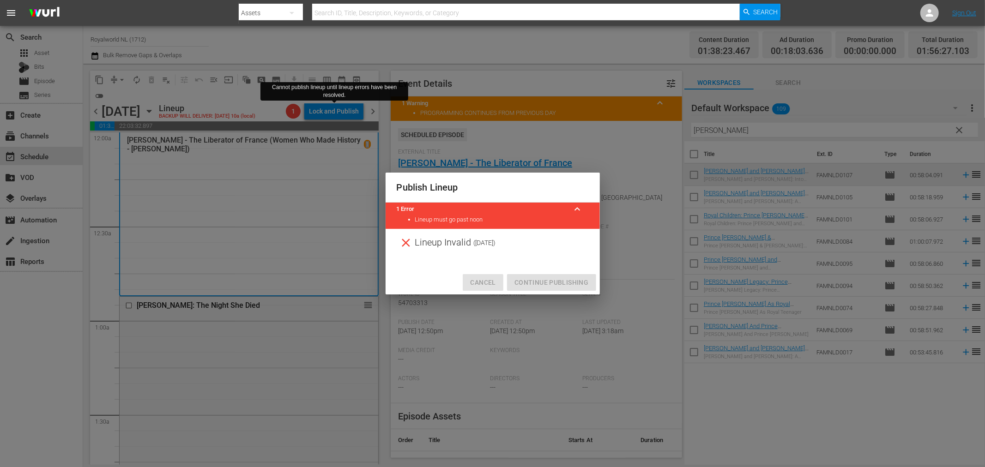
click at [485, 284] on span "Cancel" at bounding box center [482, 283] width 25 height 12
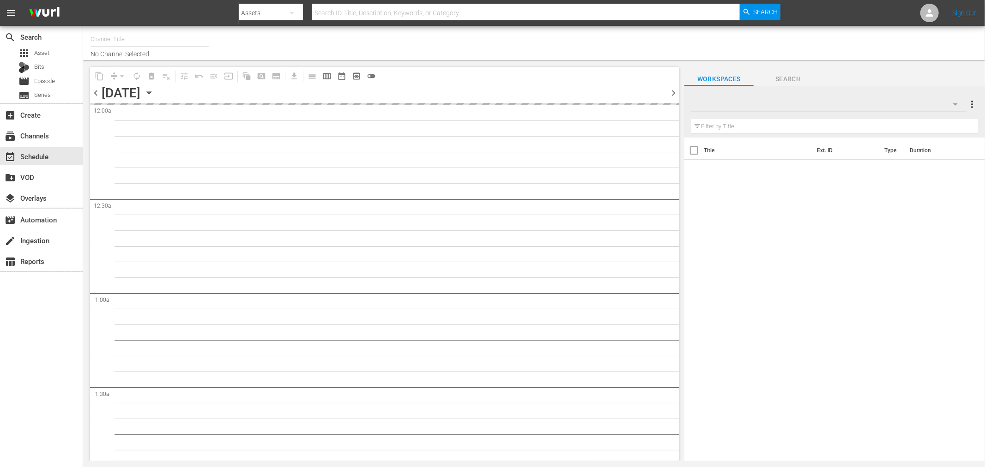
type input "Royalworld NL (1712)"
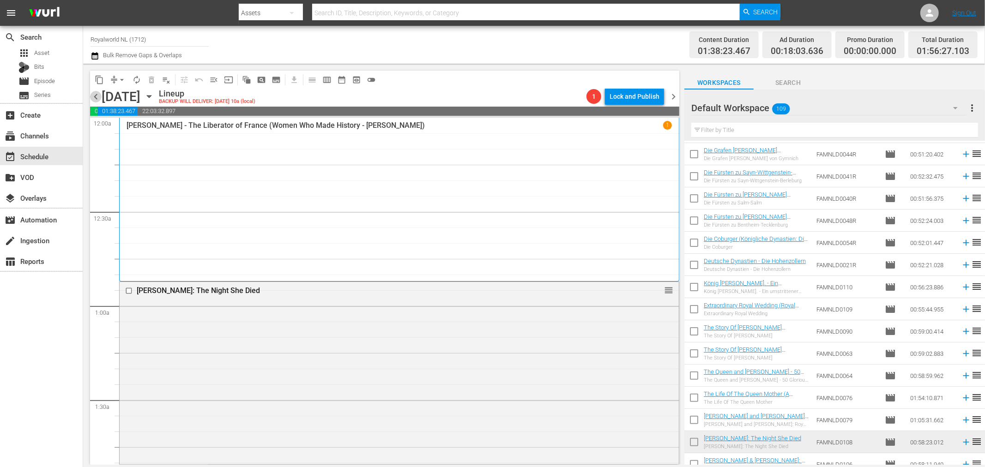
click at [93, 98] on span "chevron_left" at bounding box center [96, 97] width 12 height 12
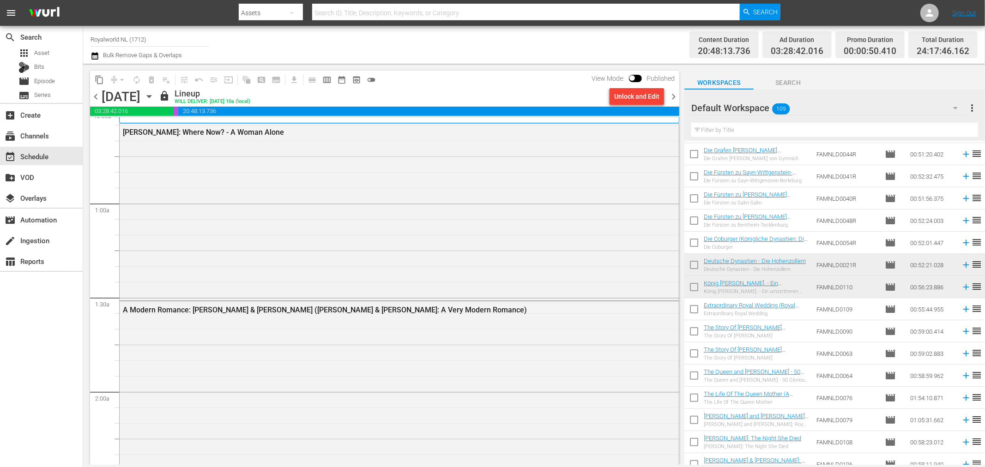
scroll to position [58, 0]
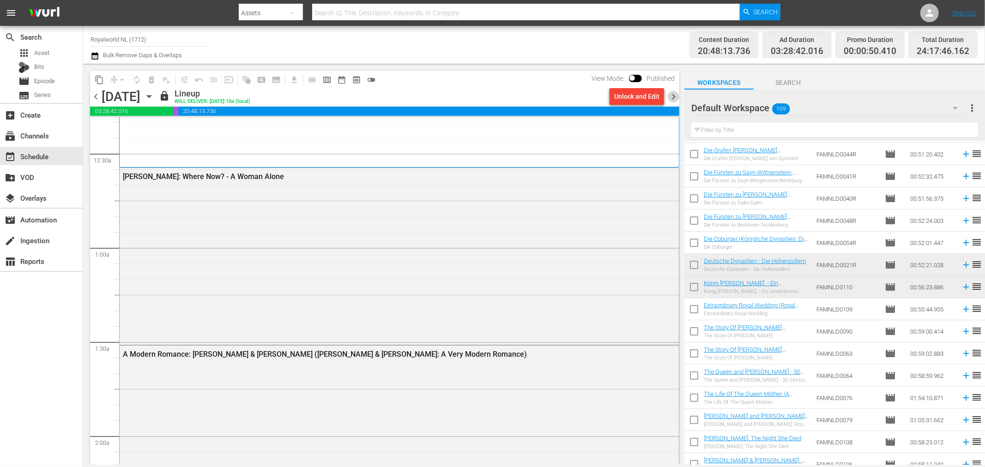
click at [672, 97] on span "chevron_right" at bounding box center [674, 97] width 12 height 12
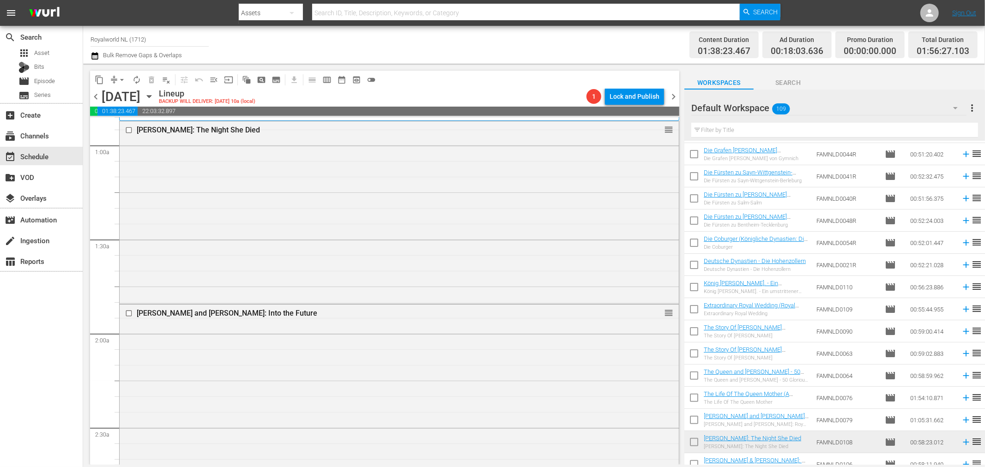
scroll to position [109, 0]
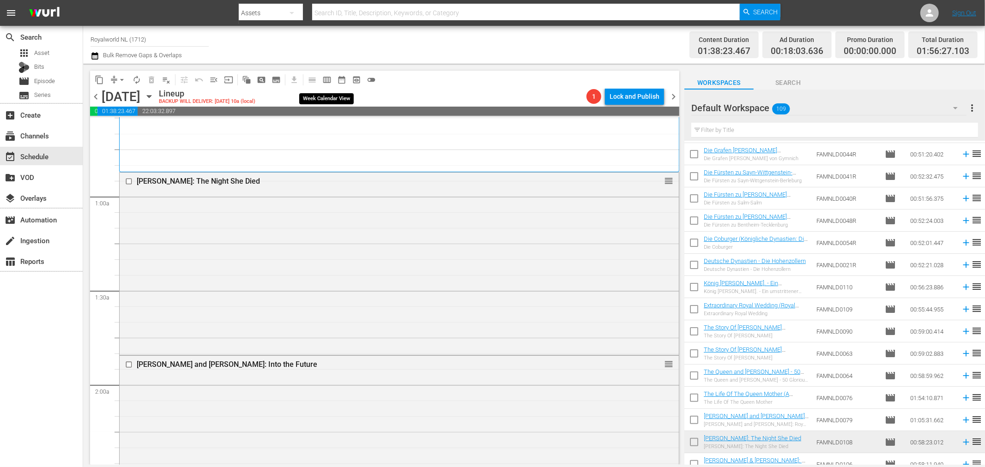
click at [322, 80] on span "calendar_view_week_outlined" at bounding box center [326, 79] width 9 height 9
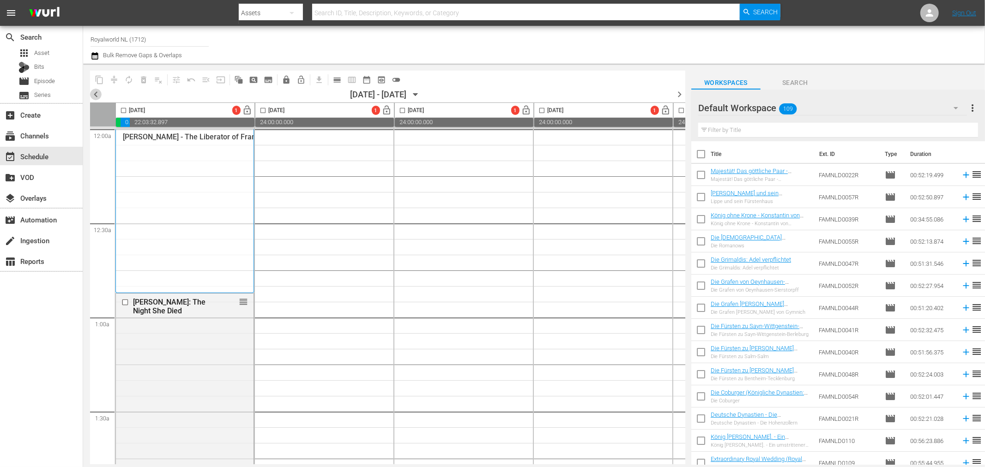
click at [97, 91] on span "chevron_left" at bounding box center [96, 95] width 12 height 12
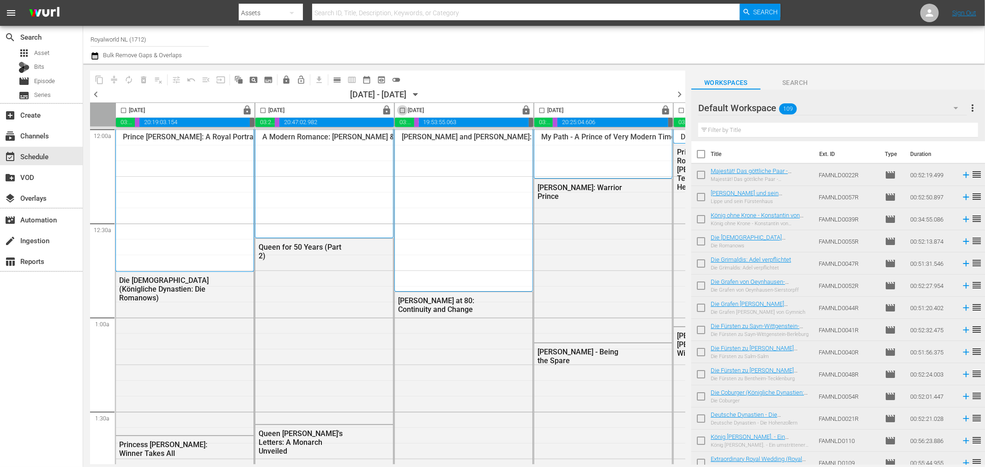
click at [402, 110] on input "checkbox" at bounding box center [402, 112] width 11 height 11
checkbox input "true"
click at [98, 75] on span "content_copy" at bounding box center [99, 79] width 9 height 9
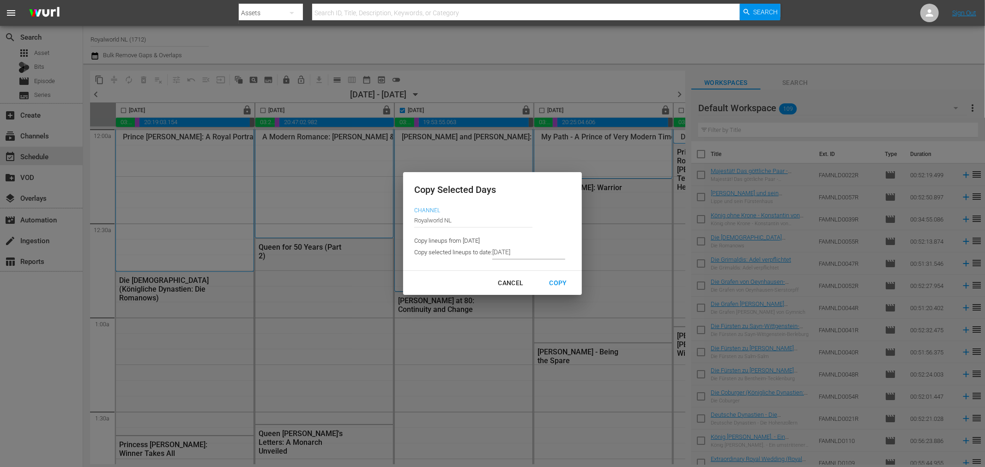
click at [510, 251] on input "[DATE]" at bounding box center [528, 253] width 73 height 14
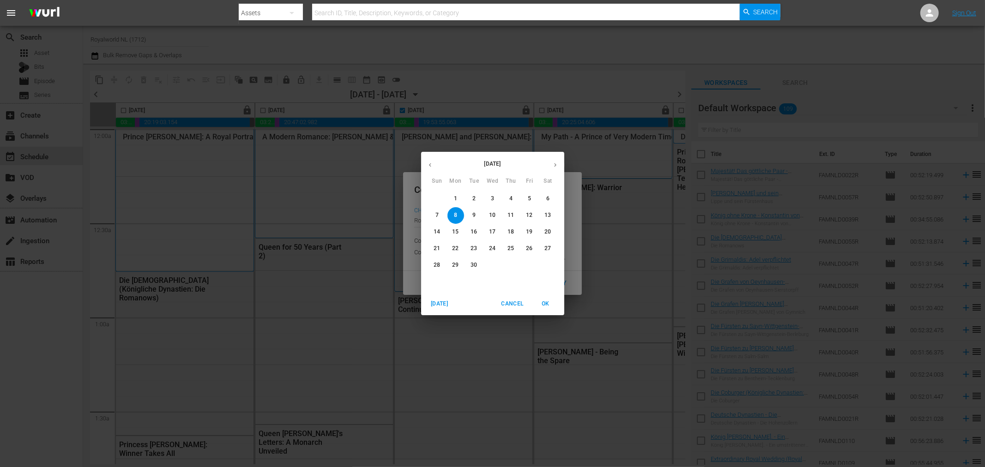
click at [488, 232] on span "17" at bounding box center [492, 232] width 17 height 8
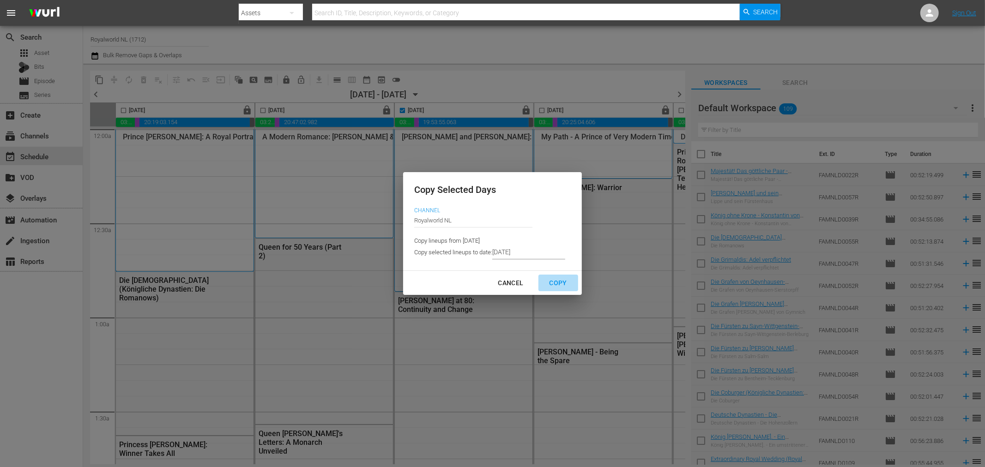
click at [562, 287] on div "Copy" at bounding box center [558, 283] width 32 height 12
type input "[DATE]"
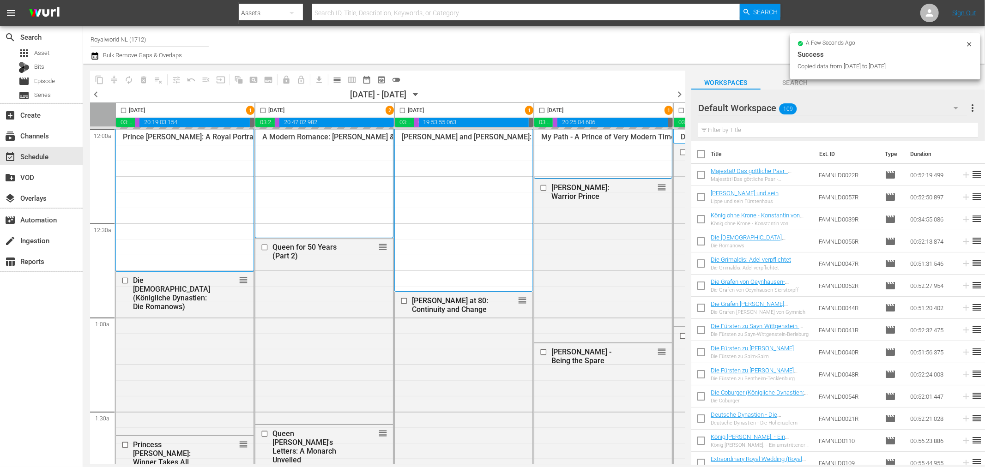
checkbox input "false"
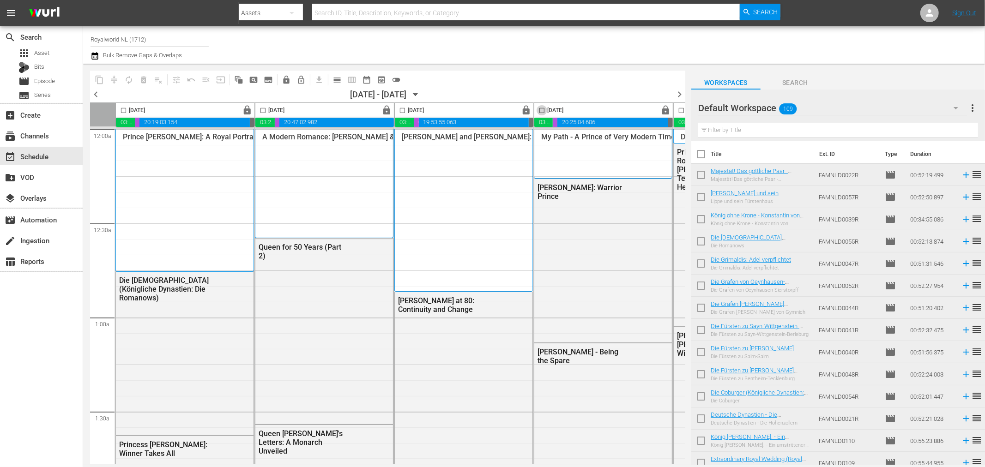
click at [544, 111] on input "checkbox" at bounding box center [542, 112] width 11 height 11
checkbox input "true"
click at [99, 80] on span "content_copy" at bounding box center [99, 79] width 9 height 9
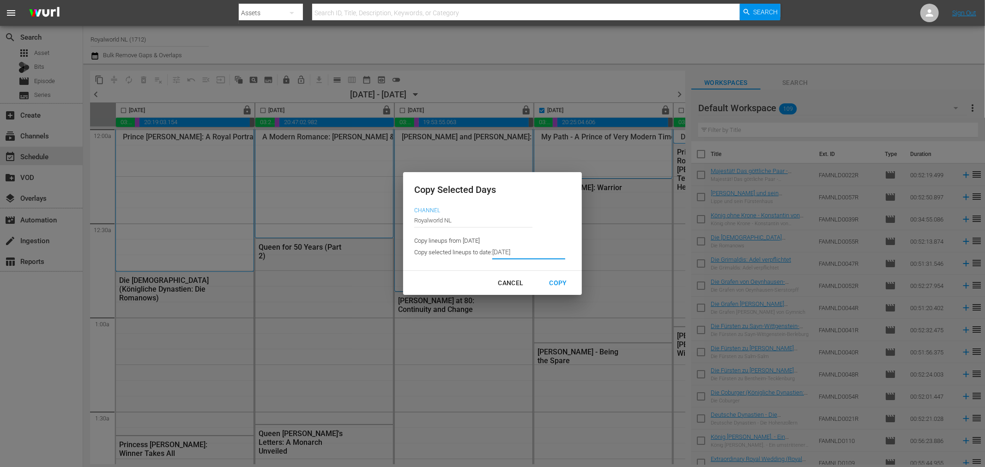
click at [524, 259] on input "[DATE]" at bounding box center [528, 253] width 73 height 14
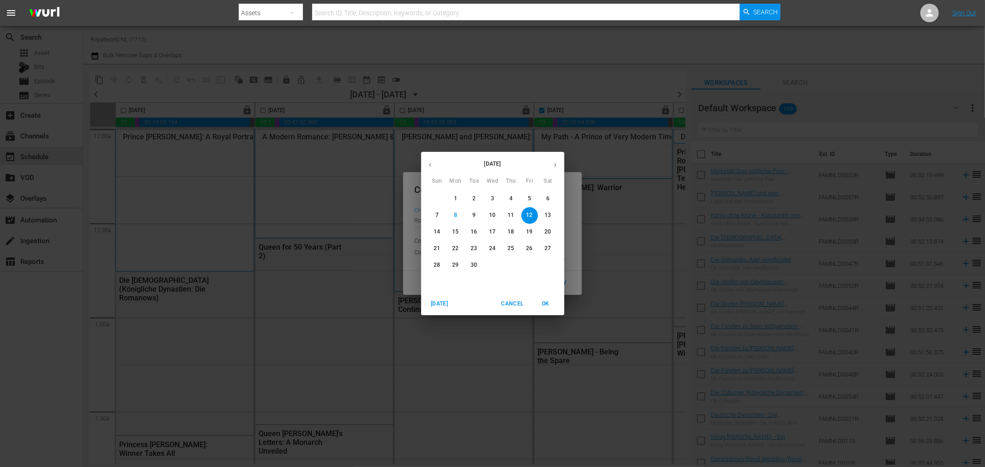
click at [512, 229] on p "18" at bounding box center [510, 232] width 6 height 8
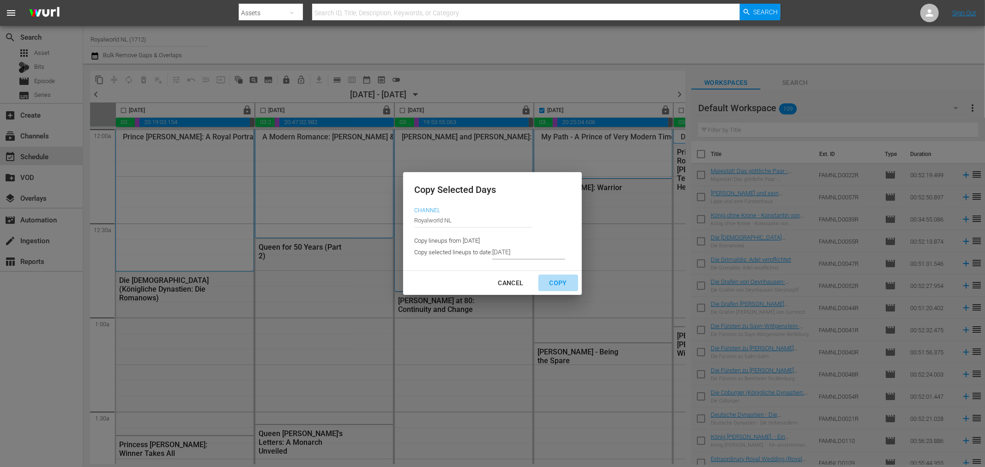
click at [553, 278] on div "Copy" at bounding box center [558, 283] width 32 height 12
type input "[DATE]"
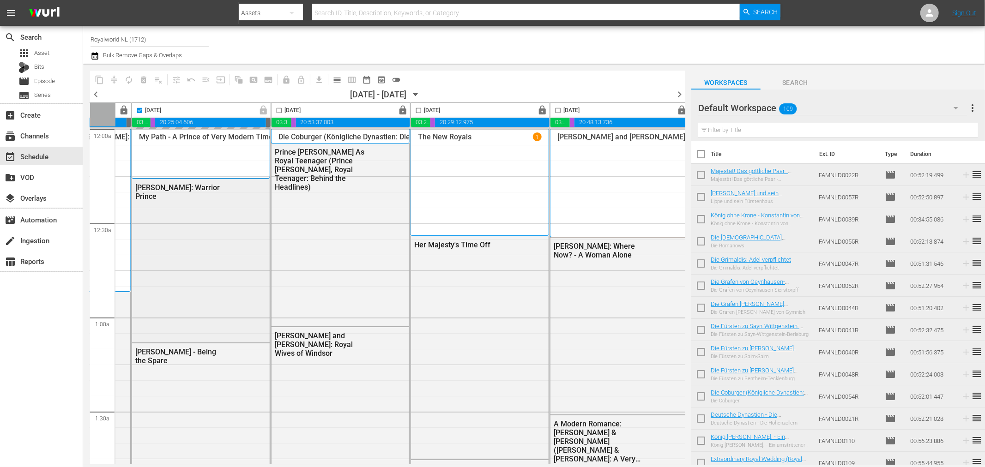
scroll to position [0, 410]
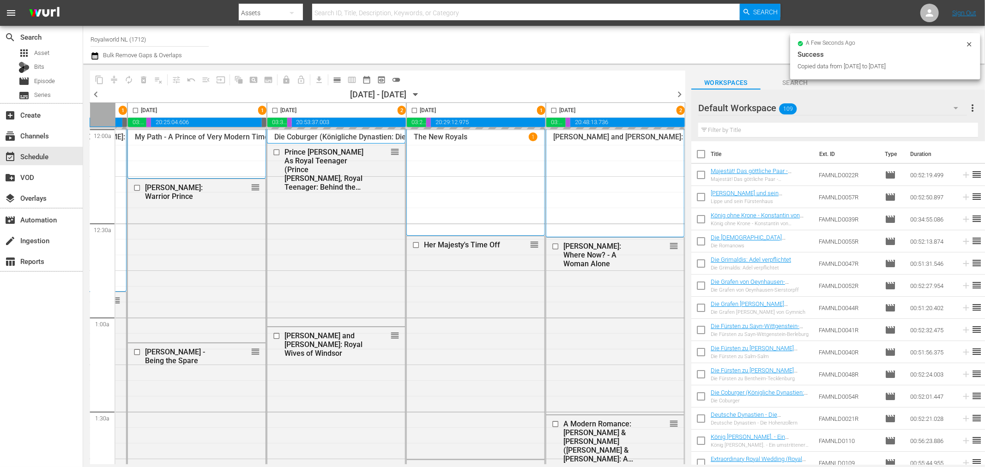
checkbox input "false"
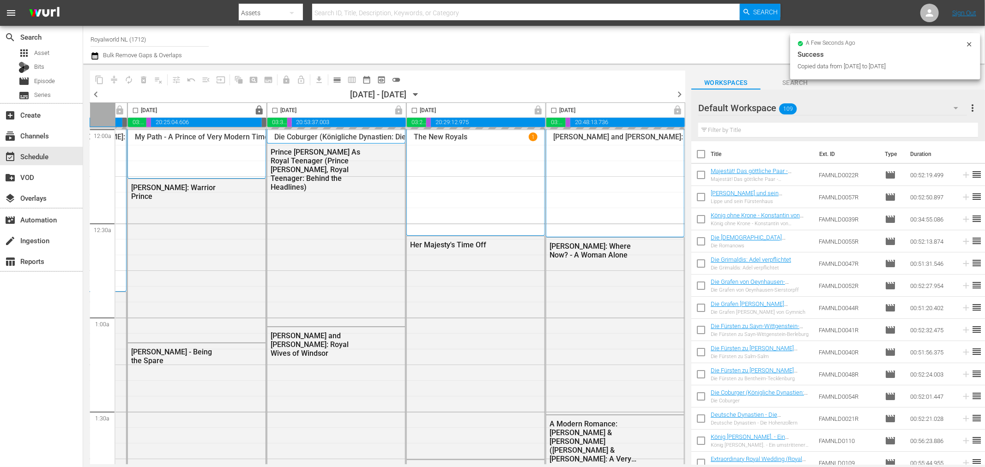
click at [270, 112] on input "checkbox" at bounding box center [275, 112] width 11 height 11
checkbox input "true"
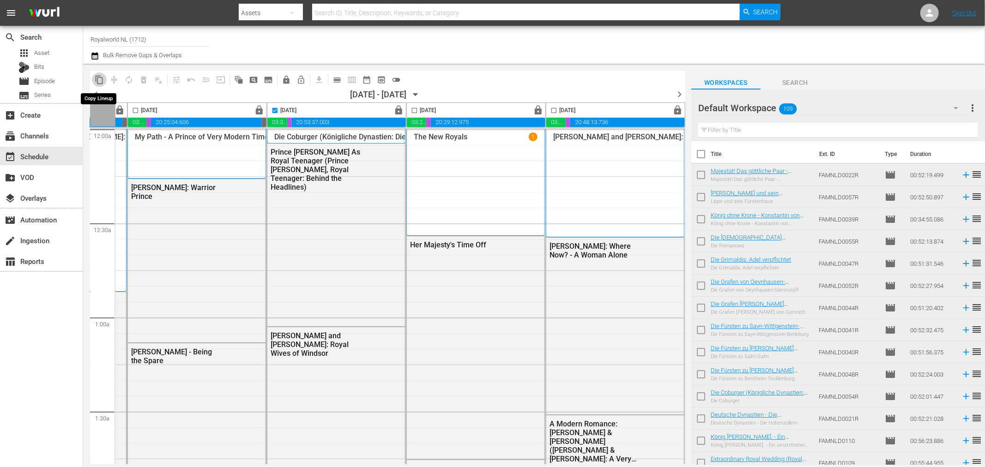
click at [96, 77] on span "content_copy" at bounding box center [99, 79] width 9 height 9
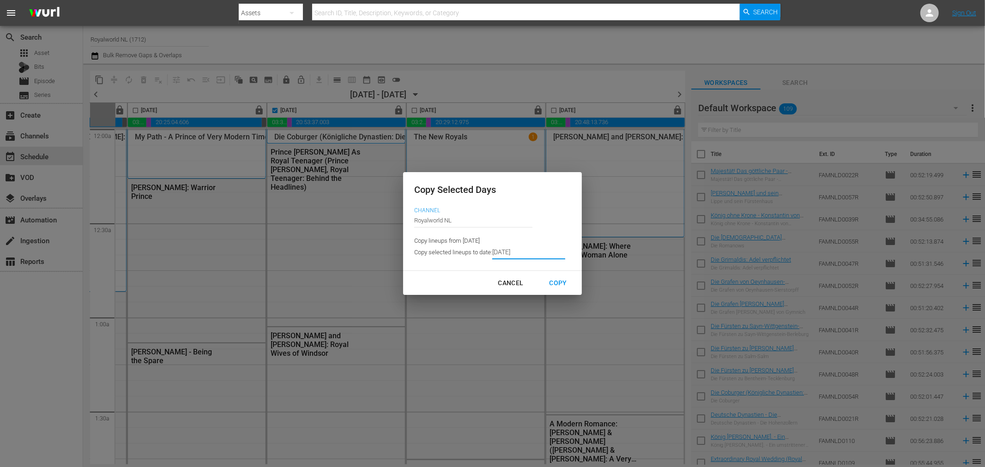
click at [540, 254] on input "[DATE]" at bounding box center [528, 253] width 73 height 14
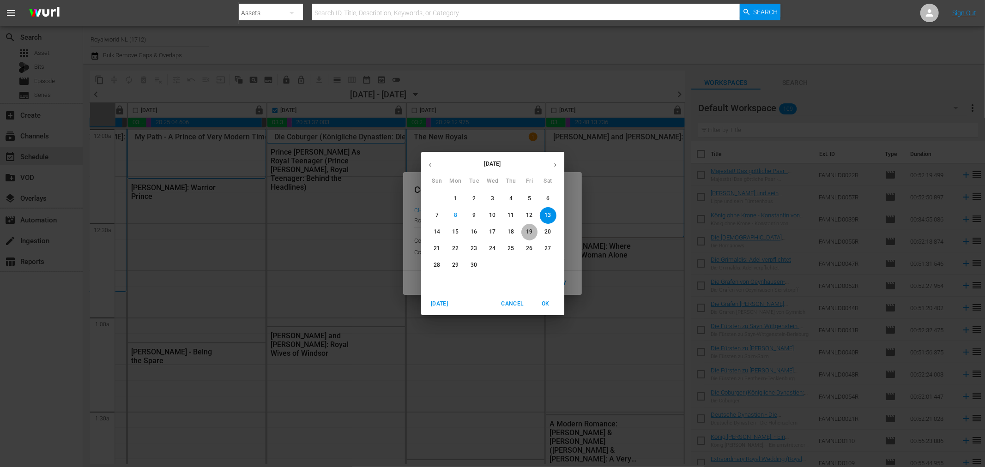
click at [532, 235] on p "19" at bounding box center [529, 232] width 6 height 8
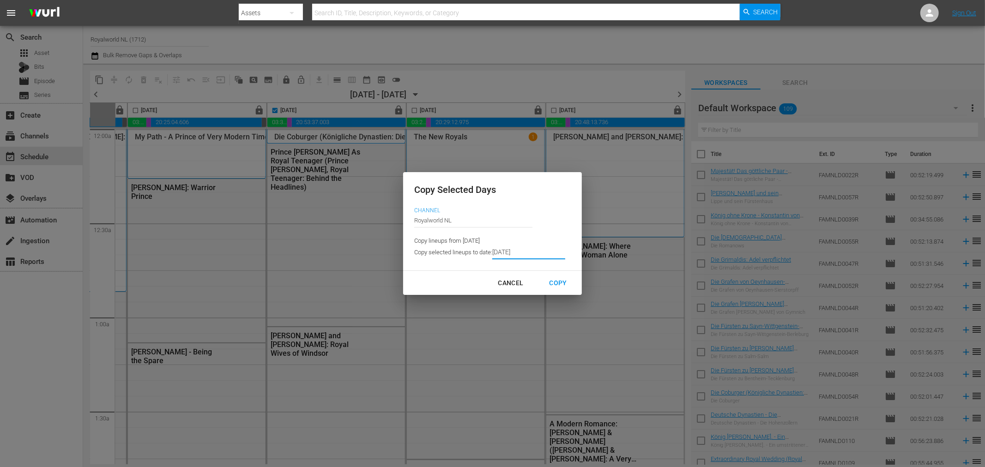
click at [559, 284] on div "Copy" at bounding box center [558, 283] width 32 height 12
type input "9/14/2025"
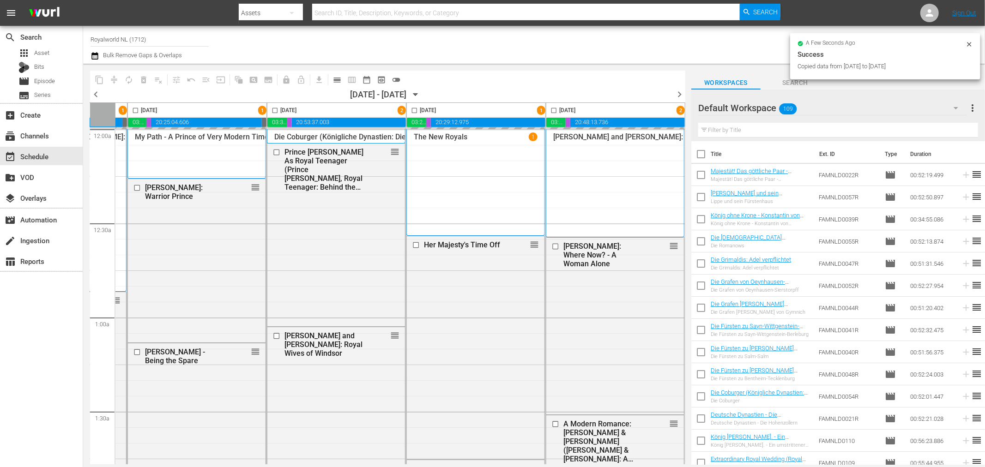
checkbox input "false"
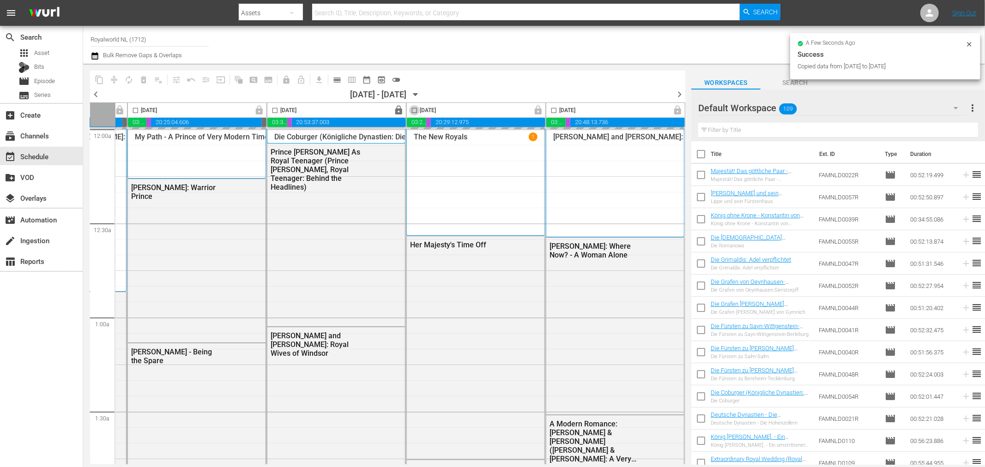
click at [410, 110] on input "checkbox" at bounding box center [414, 112] width 11 height 11
checkbox input "true"
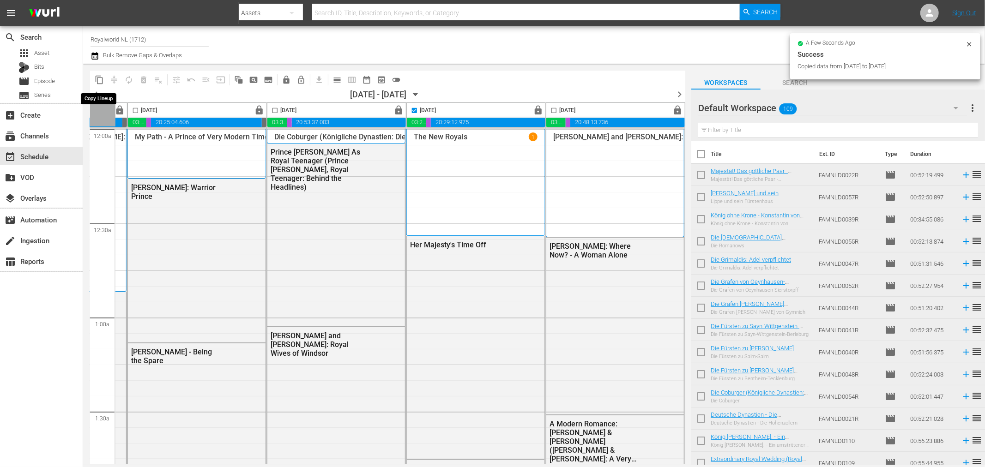
click at [102, 80] on span "content_copy" at bounding box center [99, 79] width 9 height 9
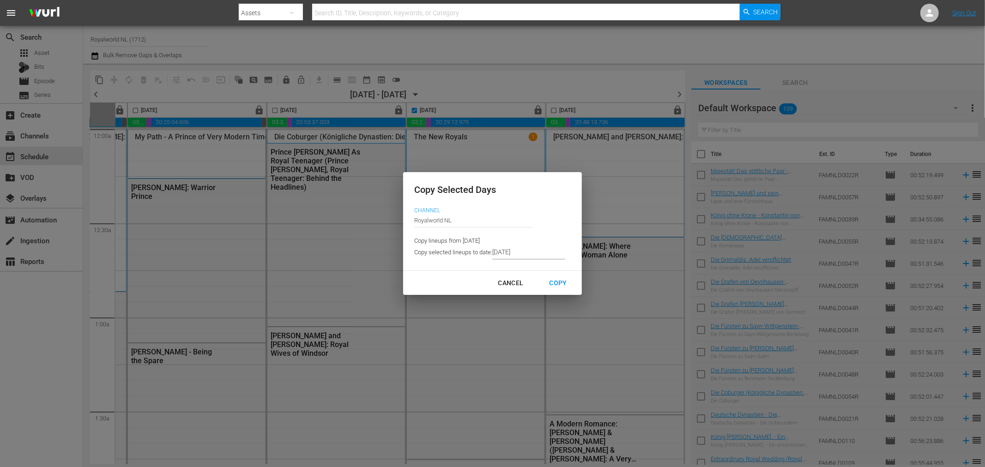
click at [531, 247] on input "9/14/2025" at bounding box center [528, 253] width 73 height 14
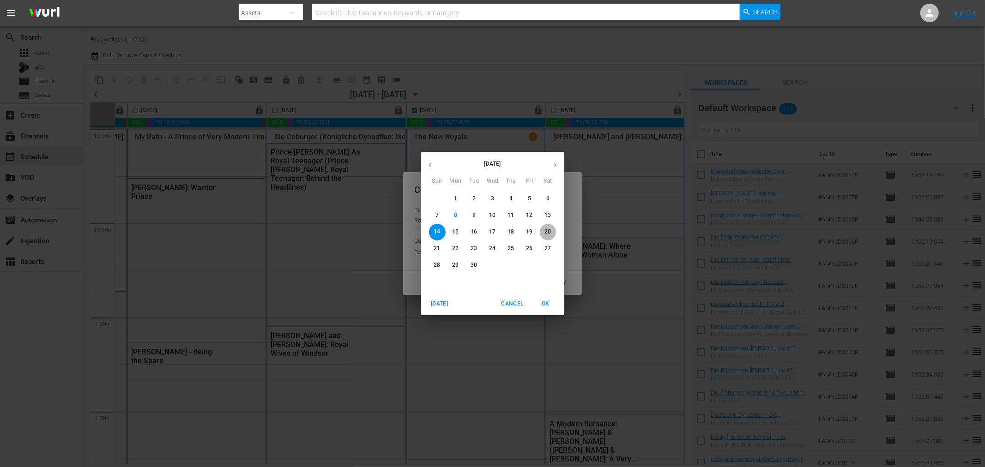
click at [550, 233] on p "20" at bounding box center [547, 232] width 6 height 8
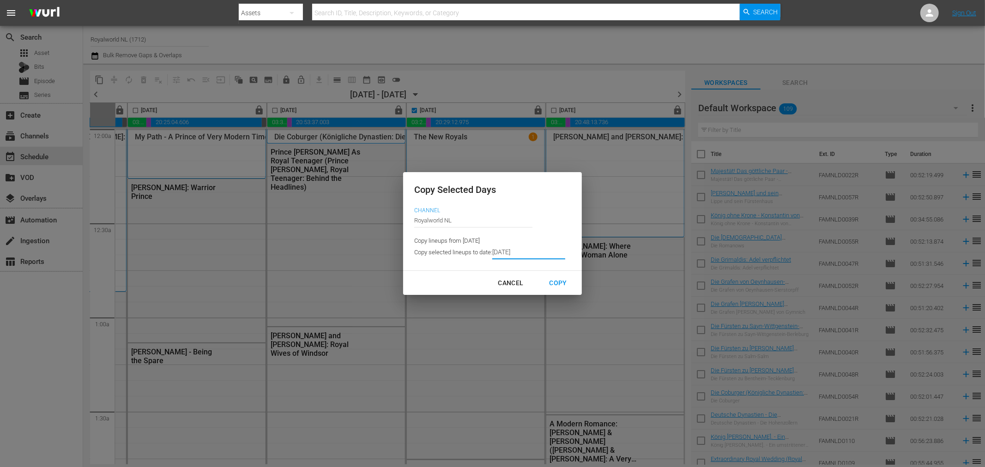
click at [563, 285] on div "Copy" at bounding box center [558, 283] width 32 height 12
type input "9/15/2025"
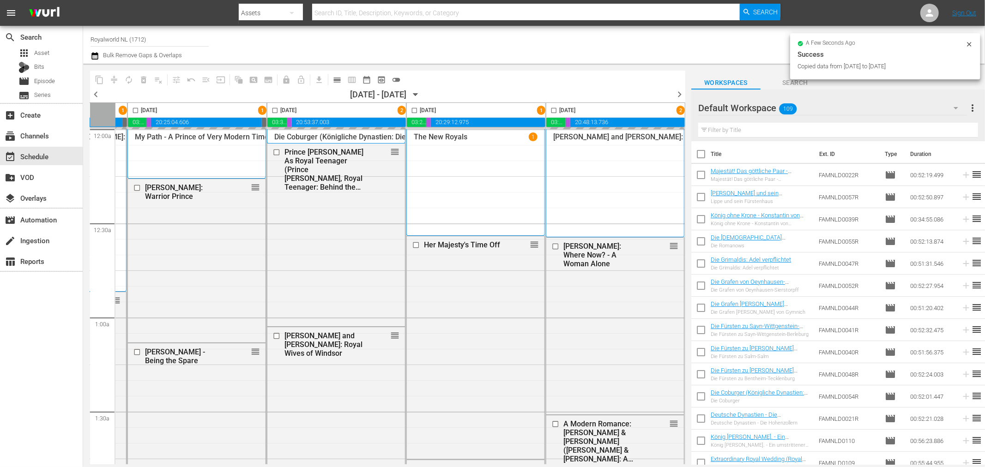
checkbox input "false"
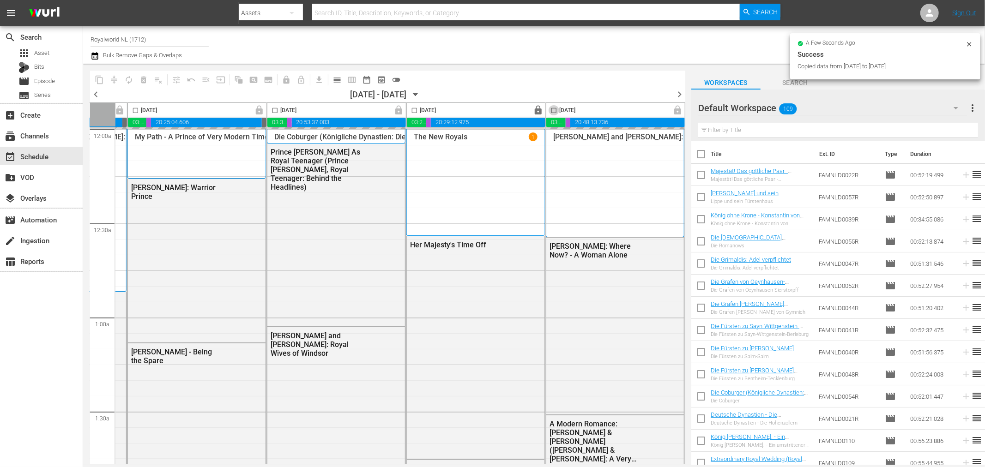
click at [549, 110] on input "checkbox" at bounding box center [554, 112] width 11 height 11
checkbox input "true"
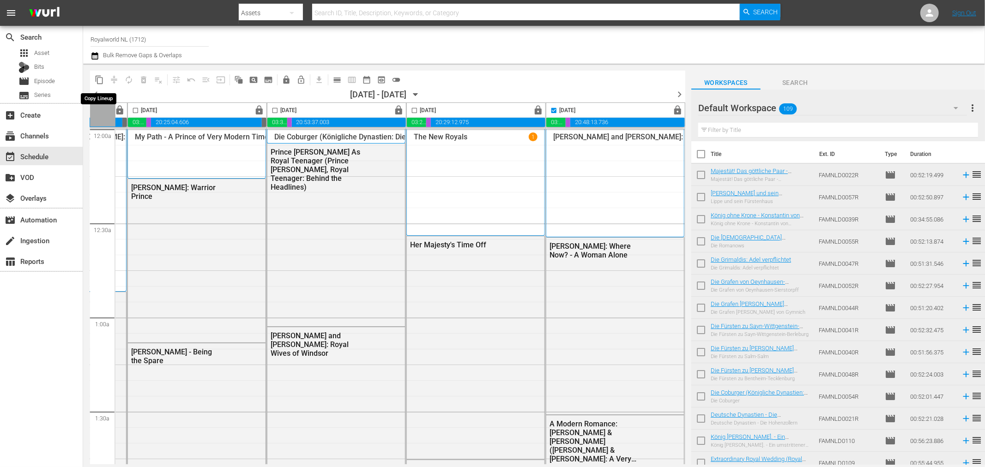
click at [97, 76] on span "content_copy" at bounding box center [99, 79] width 9 height 9
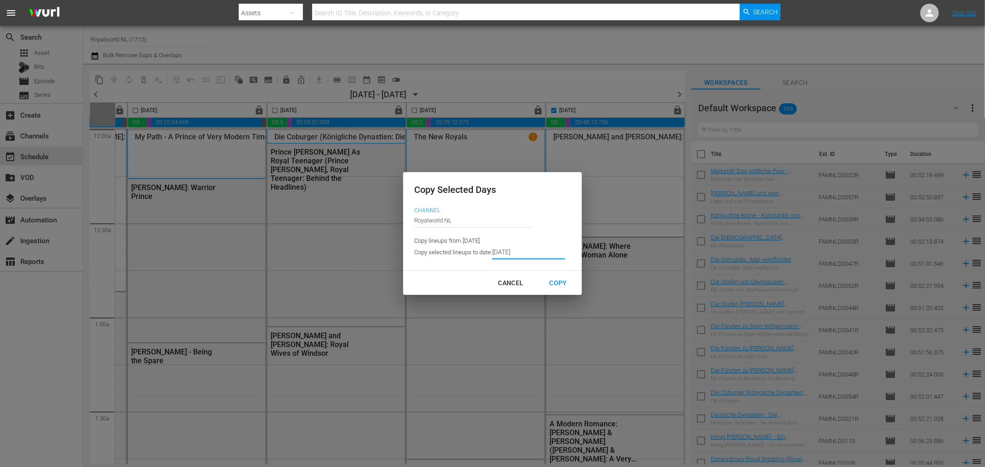
click at [539, 255] on input "9/15/2025" at bounding box center [528, 253] width 73 height 14
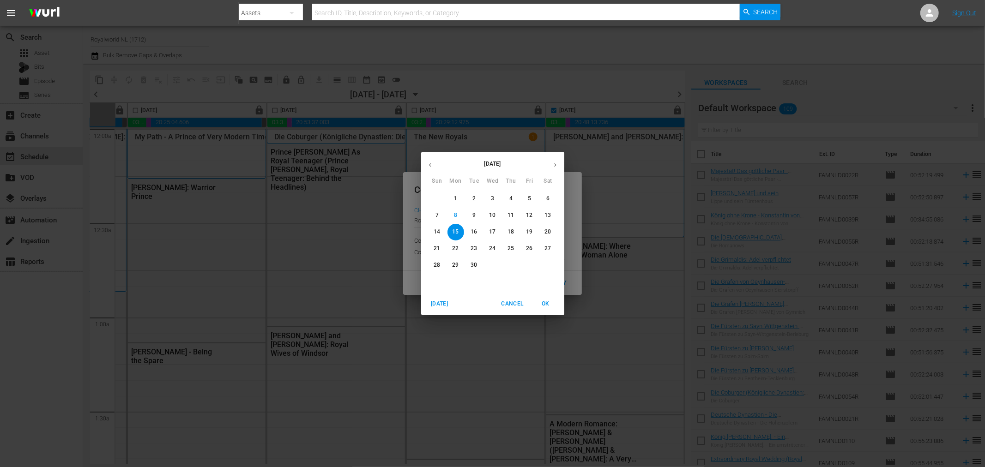
click at [439, 252] on p "21" at bounding box center [437, 249] width 6 height 8
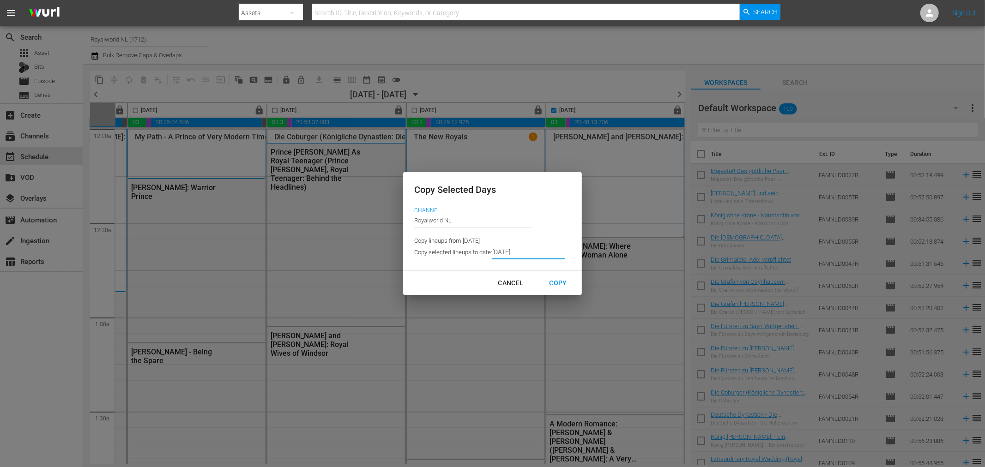
click at [554, 292] on div "Cancel Copy" at bounding box center [492, 283] width 179 height 24
click at [558, 275] on button "Copy" at bounding box center [558, 283] width 40 height 17
type input "9/16/2025"
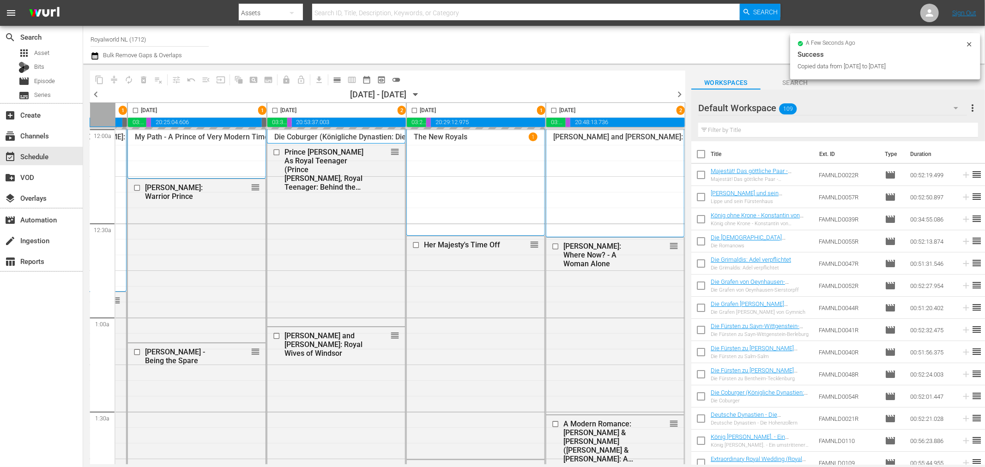
checkbox input "false"
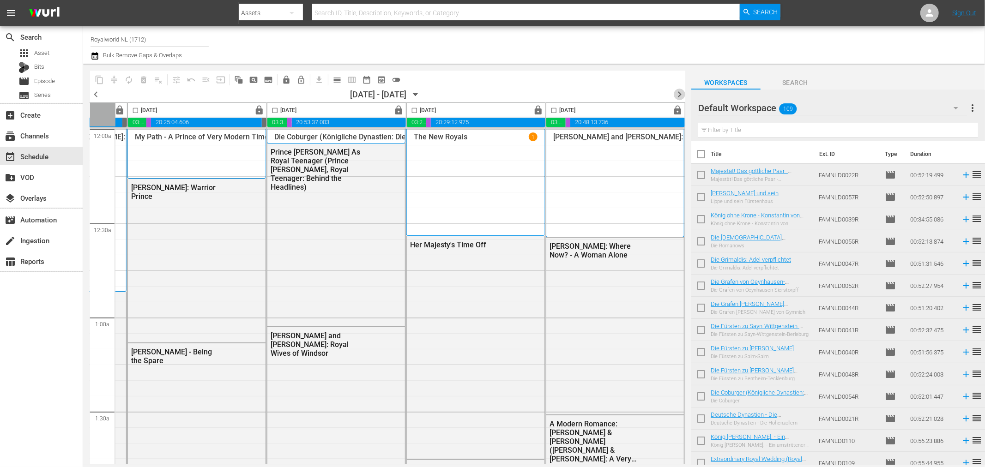
click at [681, 98] on span "chevron_right" at bounding box center [680, 95] width 12 height 12
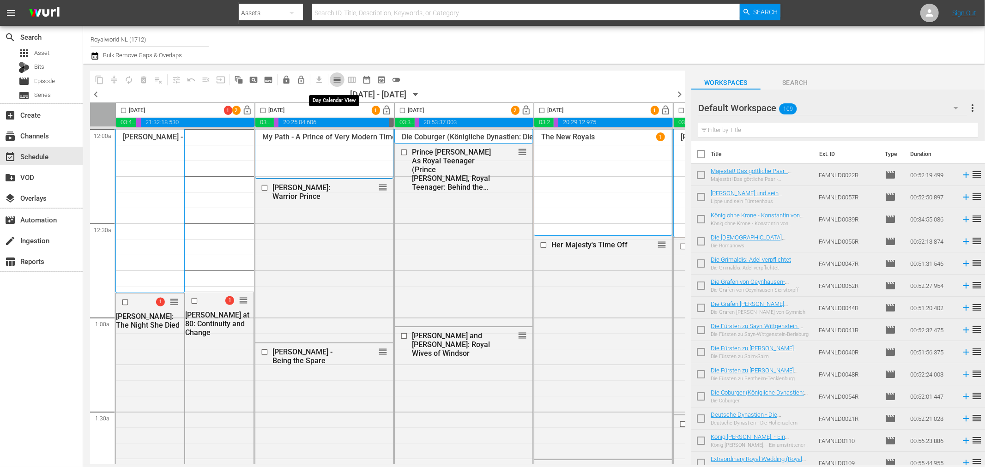
click at [335, 82] on span "calendar_view_day_outlined" at bounding box center [336, 79] width 9 height 9
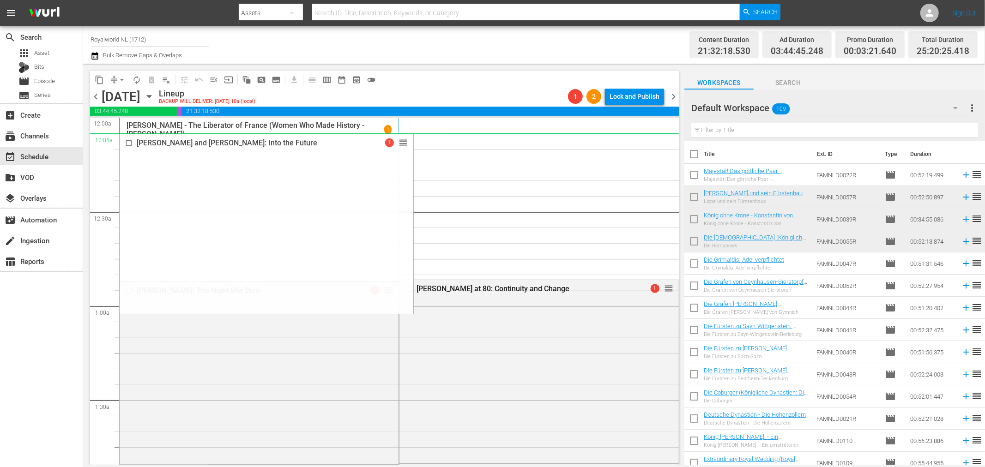
drag, startPoint x: 381, startPoint y: 267, endPoint x: 462, endPoint y: 144, distance: 147.7
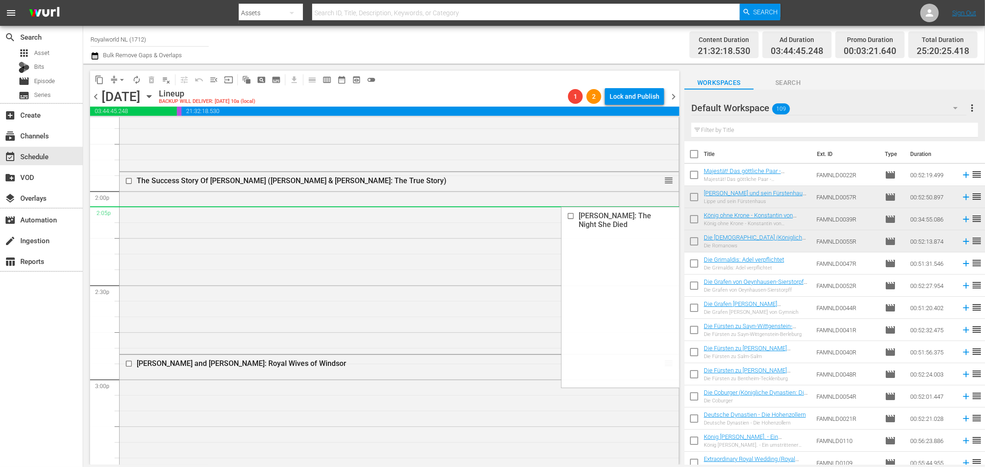
scroll to position [2565, 0]
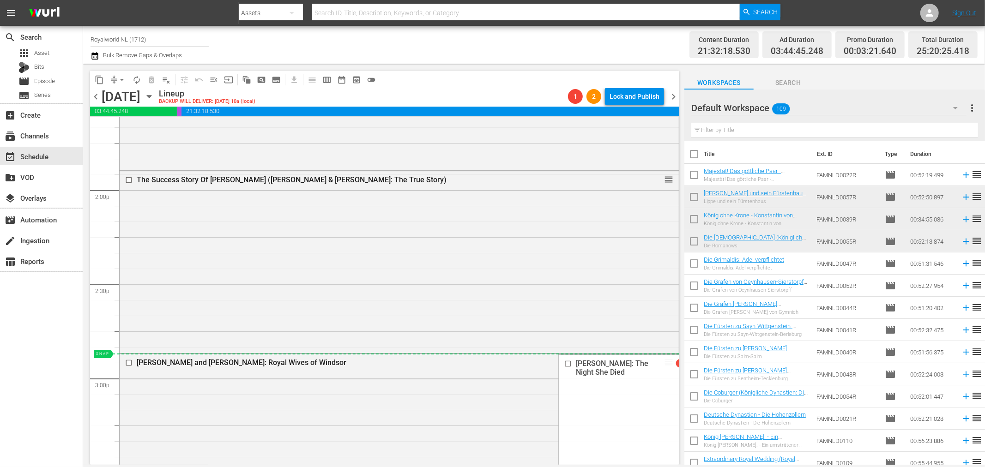
drag, startPoint x: 663, startPoint y: 187, endPoint x: 550, endPoint y: 358, distance: 205.1
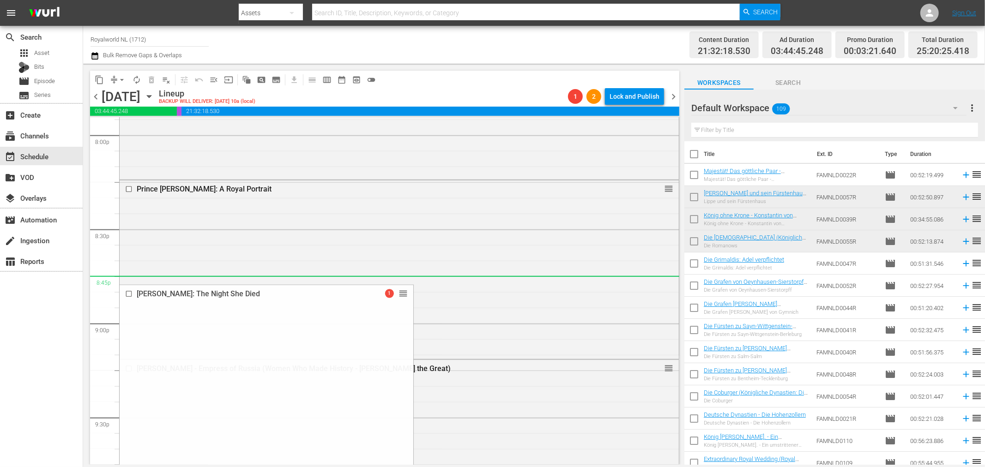
scroll to position [3760, 0]
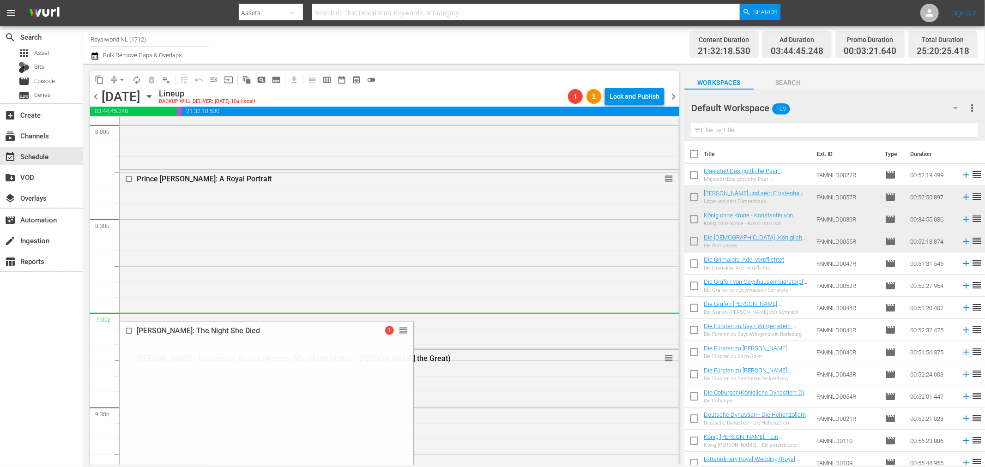
drag, startPoint x: 382, startPoint y: 194, endPoint x: 482, endPoint y: 316, distance: 157.2
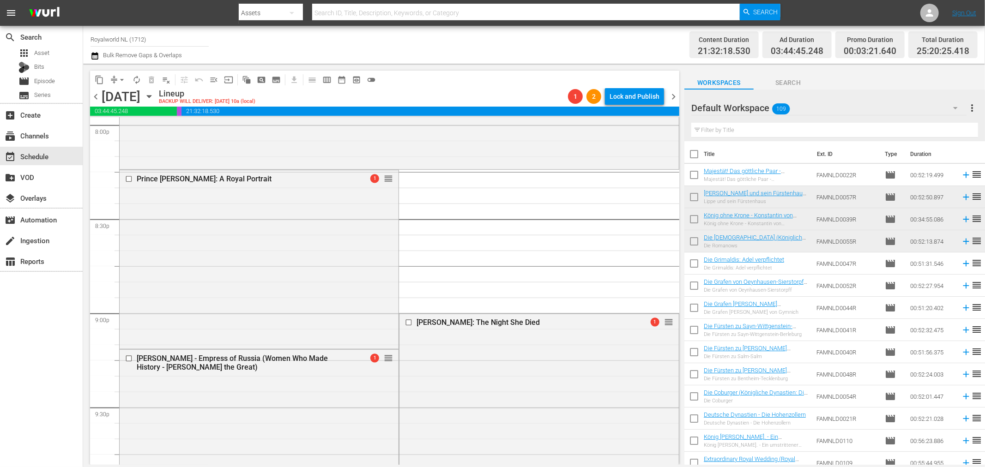
drag, startPoint x: 139, startPoint y: 101, endPoint x: 139, endPoint y: 94, distance: 6.9
click at [140, 95] on div "Wednesday, September 17th" at bounding box center [121, 96] width 39 height 15
click at [121, 80] on span "arrow_drop_down" at bounding box center [121, 79] width 9 height 9
click at [146, 129] on li "Align to End of Previous Day" at bounding box center [122, 128] width 97 height 15
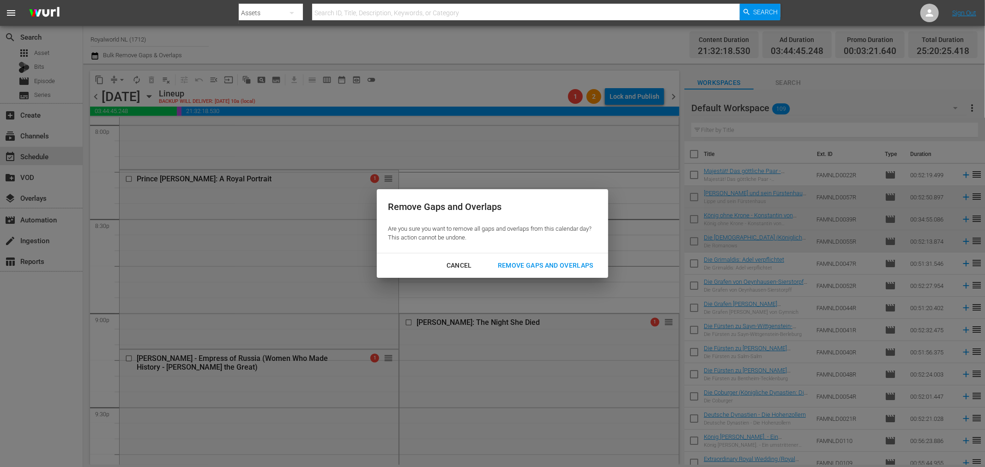
click at [531, 260] on div "Remove Gaps and Overlaps" at bounding box center [545, 266] width 110 height 12
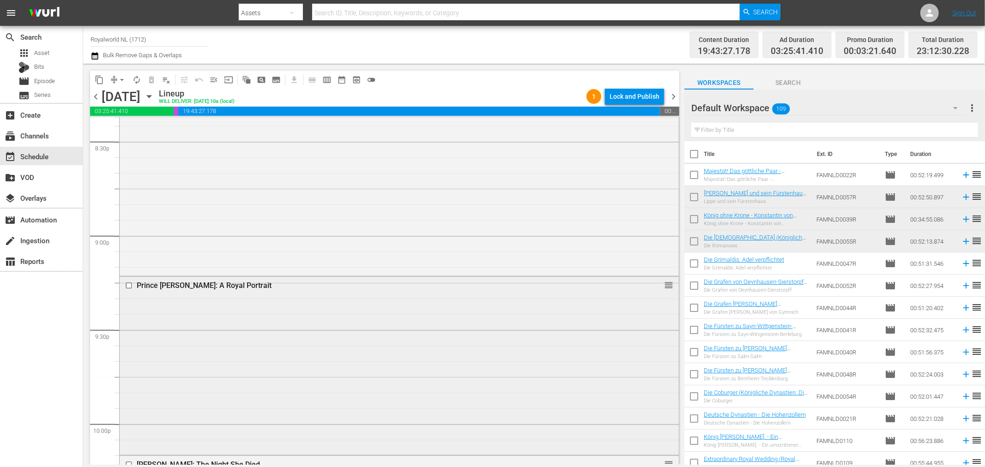
scroll to position [3863, 0]
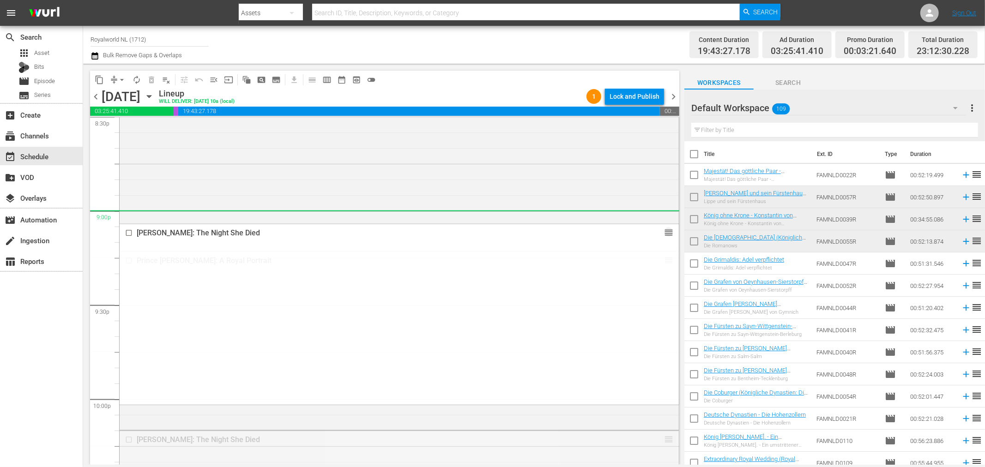
drag, startPoint x: 664, startPoint y: 440, endPoint x: 621, endPoint y: 217, distance: 227.0
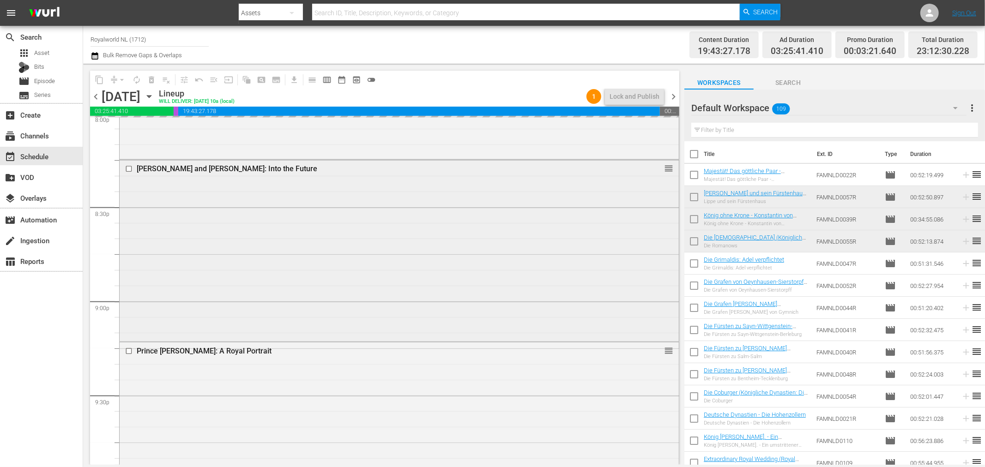
scroll to position [3658, 0]
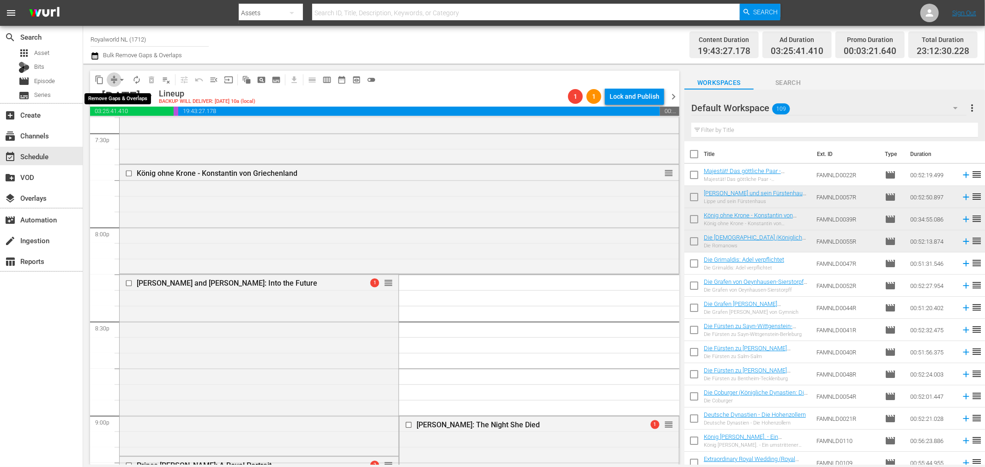
click at [114, 84] on span "compress" at bounding box center [113, 79] width 9 height 9
click at [121, 81] on span "arrow_drop_down" at bounding box center [121, 79] width 9 height 9
click at [145, 126] on li "Align to End of Previous Day" at bounding box center [122, 128] width 97 height 15
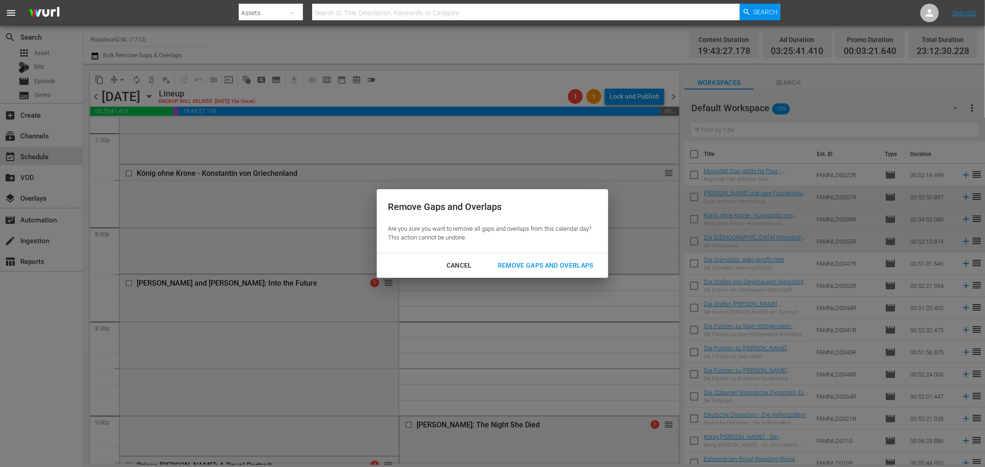
click at [576, 258] on button "Remove Gaps and Overlaps" at bounding box center [546, 265] width 118 height 17
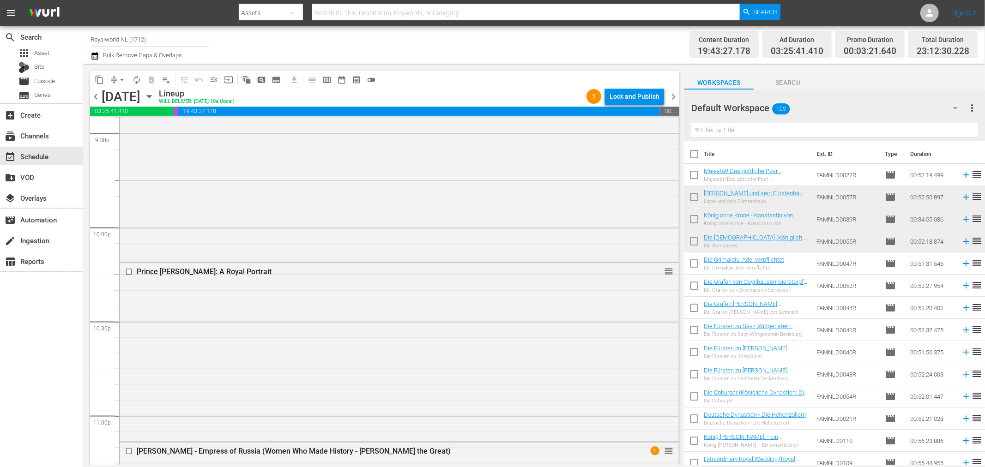
scroll to position [4189, 0]
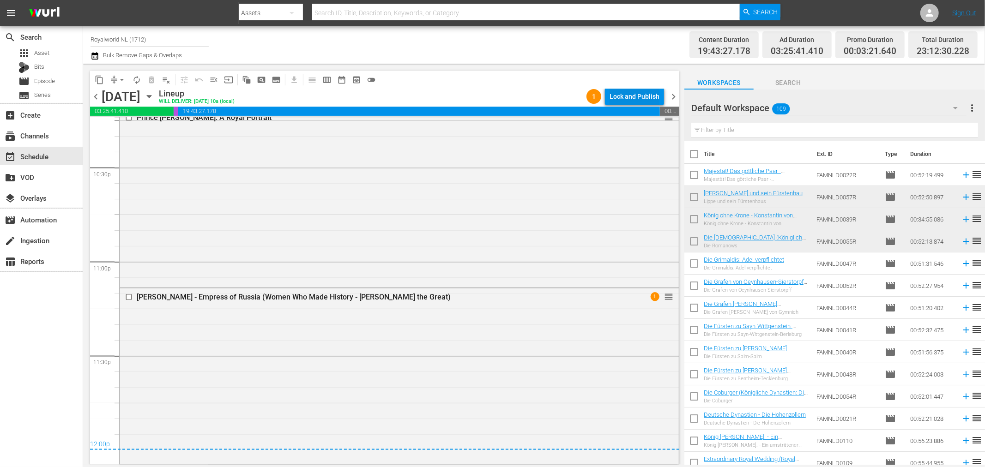
click at [645, 97] on div "Lock and Publish" at bounding box center [634, 96] width 50 height 17
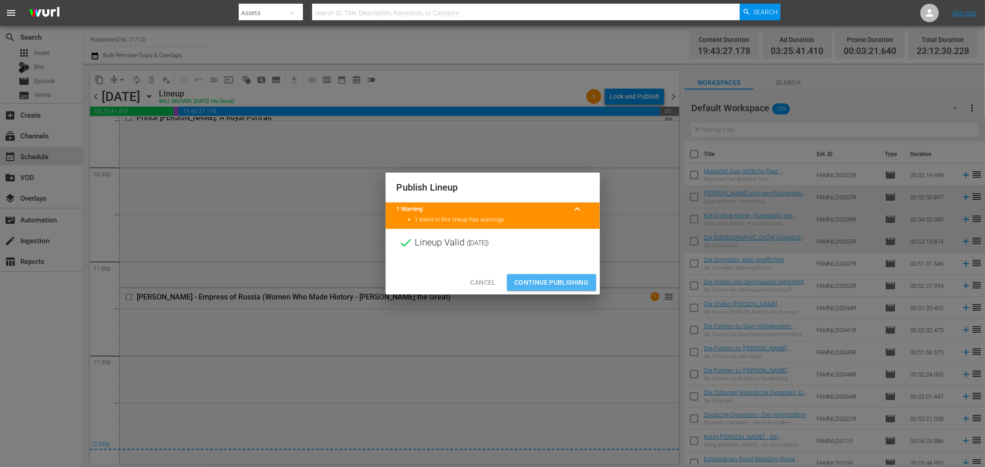
click at [556, 279] on span "Continue Publishing" at bounding box center [551, 283] width 74 height 12
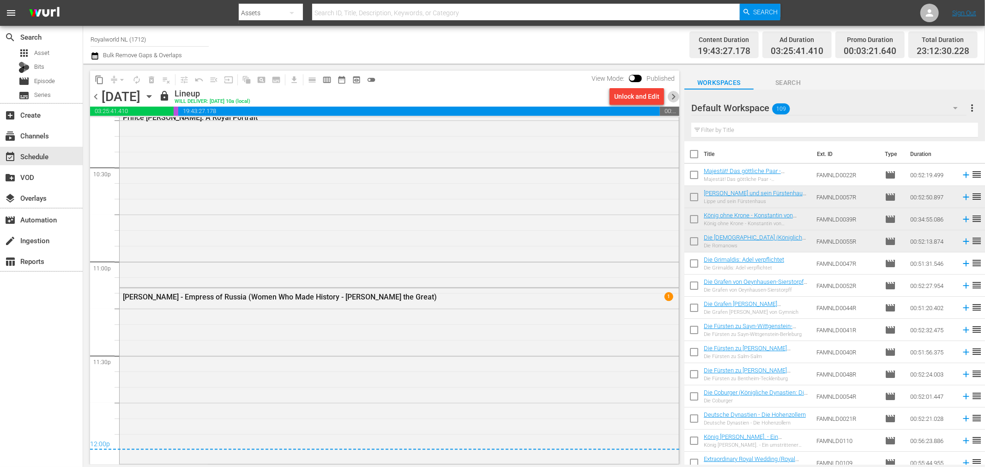
click at [669, 99] on span "chevron_right" at bounding box center [674, 97] width 12 height 12
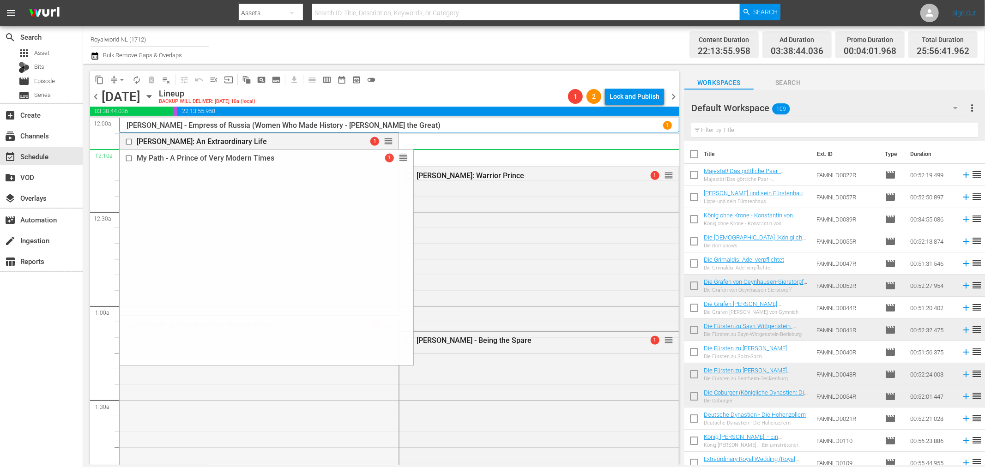
drag, startPoint x: 381, startPoint y: 326, endPoint x: 418, endPoint y: 151, distance: 179.3
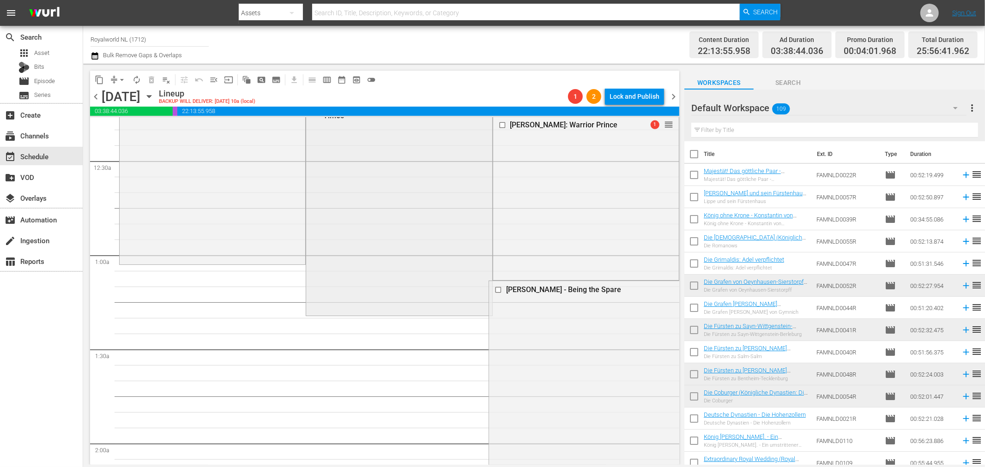
scroll to position [51, 0]
click at [123, 84] on span "arrow_drop_down" at bounding box center [121, 79] width 9 height 9
click at [141, 130] on li "Align to End of Previous Day" at bounding box center [122, 128] width 97 height 15
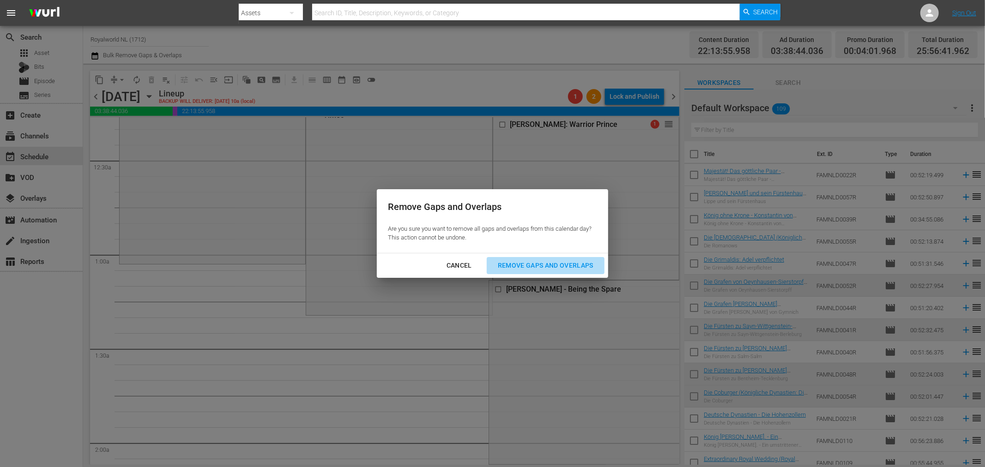
click at [533, 271] on div "Remove Gaps and Overlaps" at bounding box center [545, 266] width 110 height 12
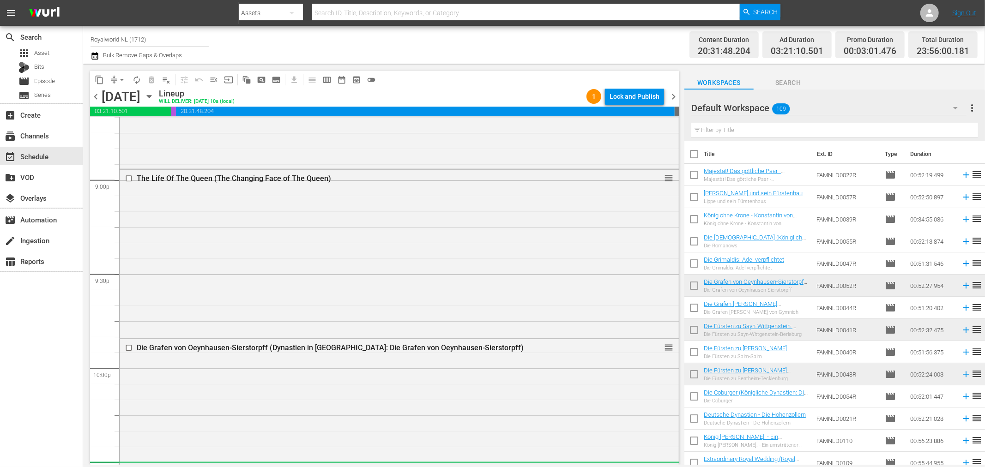
scroll to position [3868, 0]
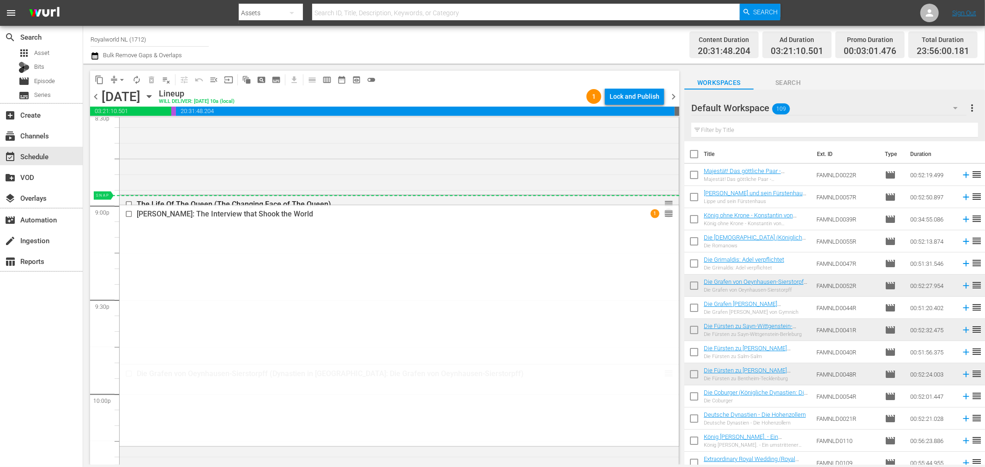
drag, startPoint x: 668, startPoint y: 222, endPoint x: 621, endPoint y: 201, distance: 51.1
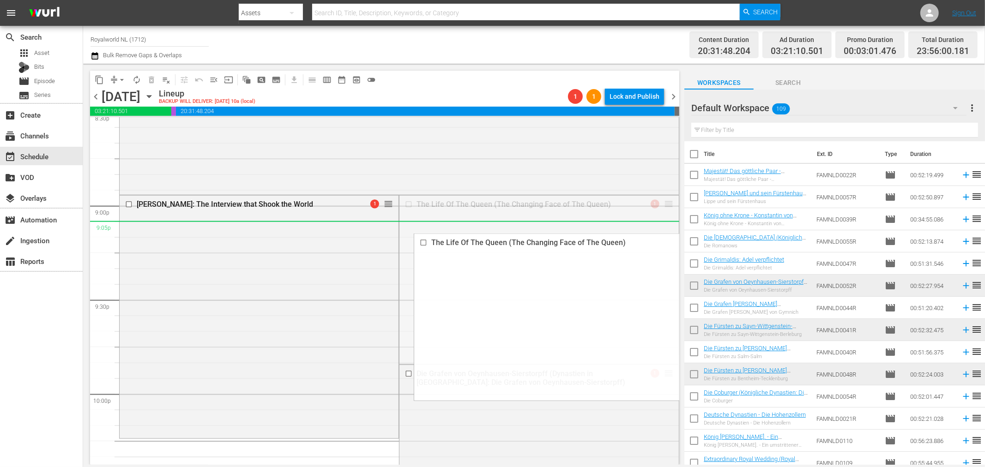
drag, startPoint x: 663, startPoint y: 204, endPoint x: 661, endPoint y: 222, distance: 18.1
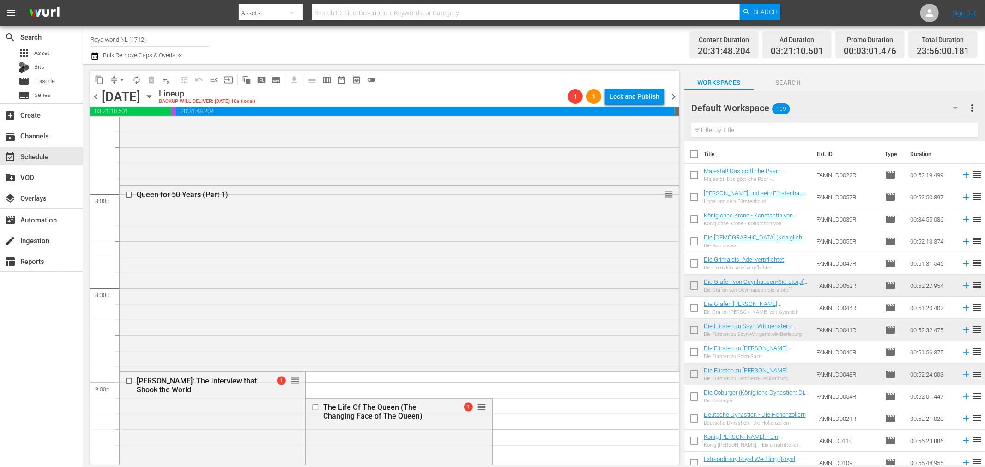
scroll to position [3663, 0]
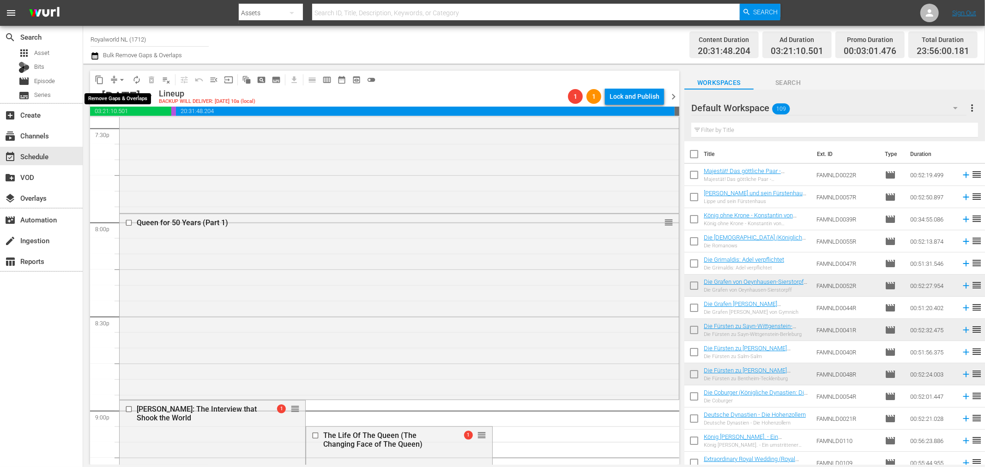
click at [119, 77] on span "arrow_drop_down" at bounding box center [121, 79] width 9 height 9
click at [121, 127] on li "Align to End of Previous Day" at bounding box center [122, 128] width 97 height 15
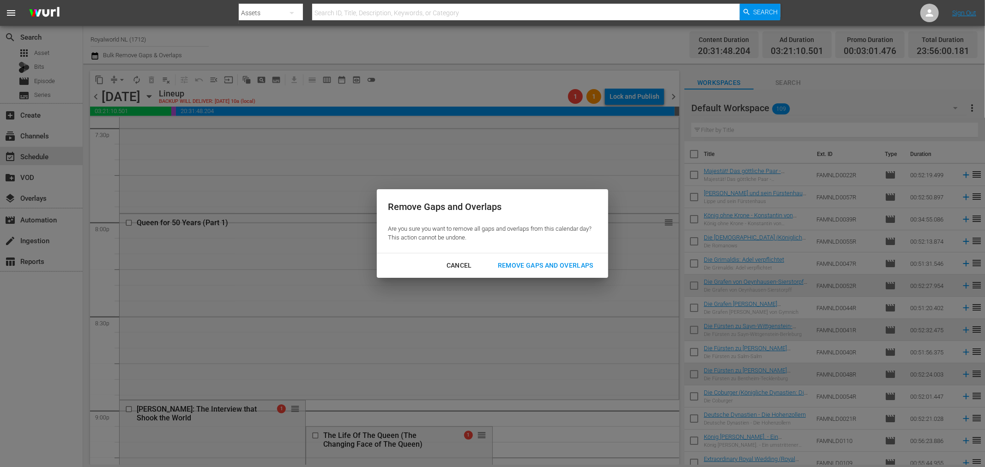
click at [574, 264] on div "Remove Gaps and Overlaps" at bounding box center [545, 266] width 110 height 12
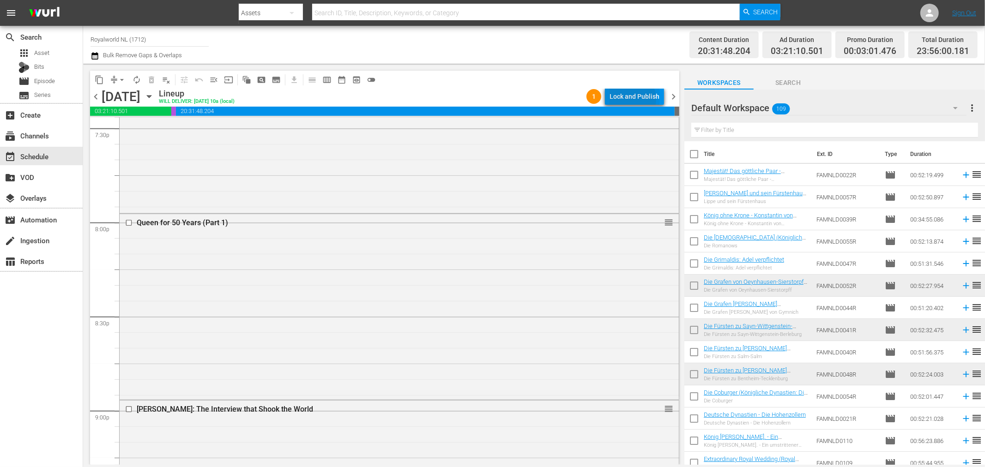
click at [631, 99] on div "Lock and Publish" at bounding box center [634, 96] width 50 height 17
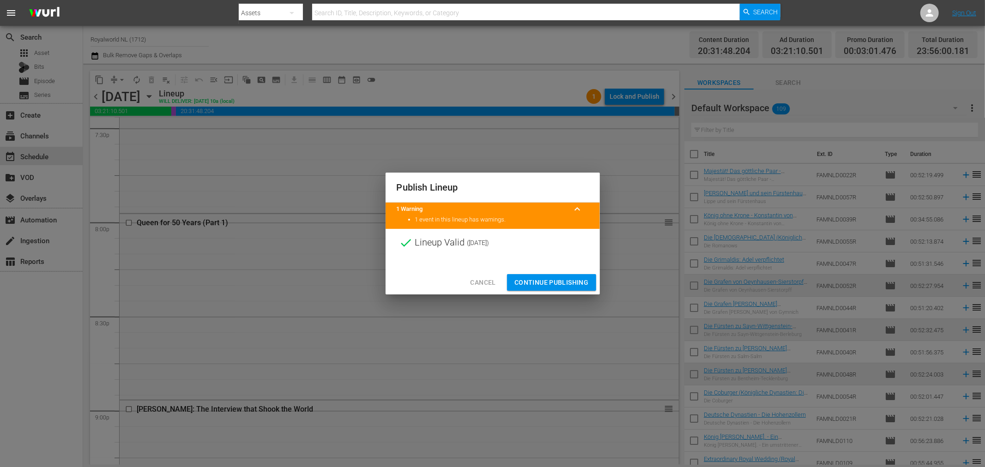
click at [554, 283] on span "Continue Publishing" at bounding box center [551, 283] width 74 height 12
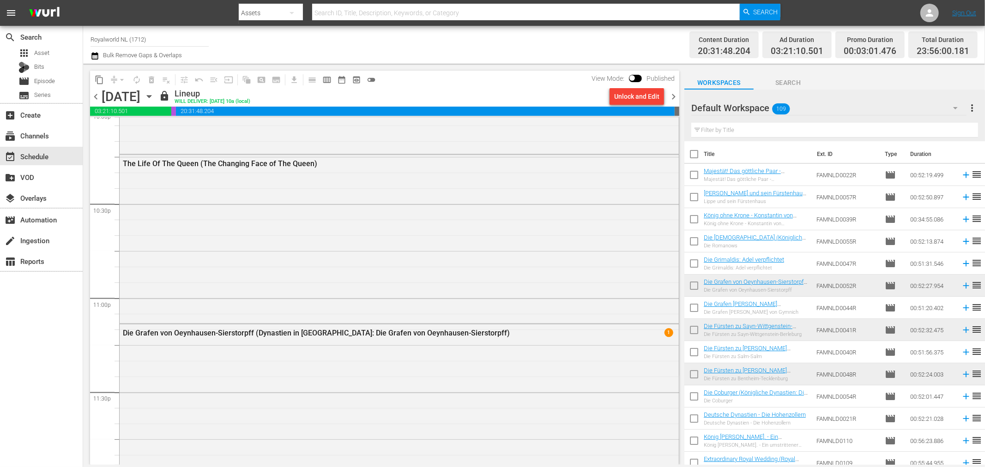
scroll to position [4176, 0]
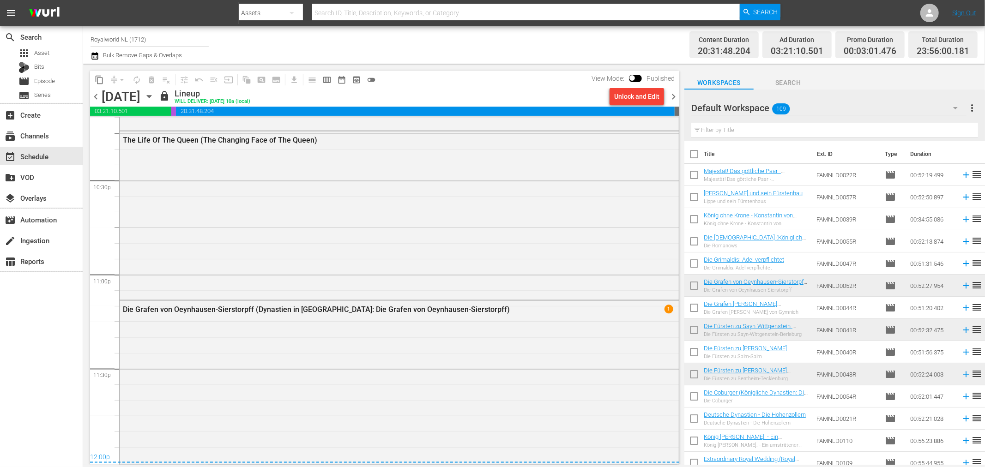
click at [673, 98] on span "chevron_right" at bounding box center [674, 97] width 12 height 12
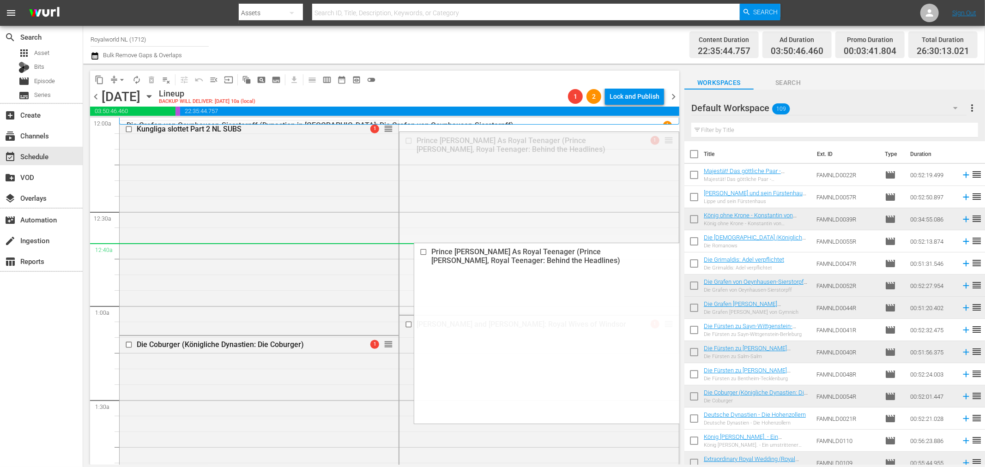
drag, startPoint x: 665, startPoint y: 143, endPoint x: 651, endPoint y: 253, distance: 110.3
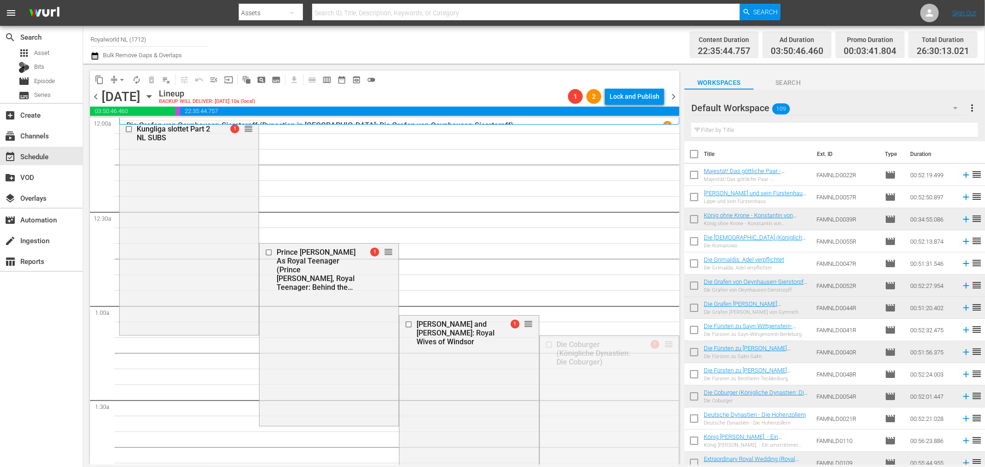
drag, startPoint x: 659, startPoint y: 344, endPoint x: 565, endPoint y: 185, distance: 185.3
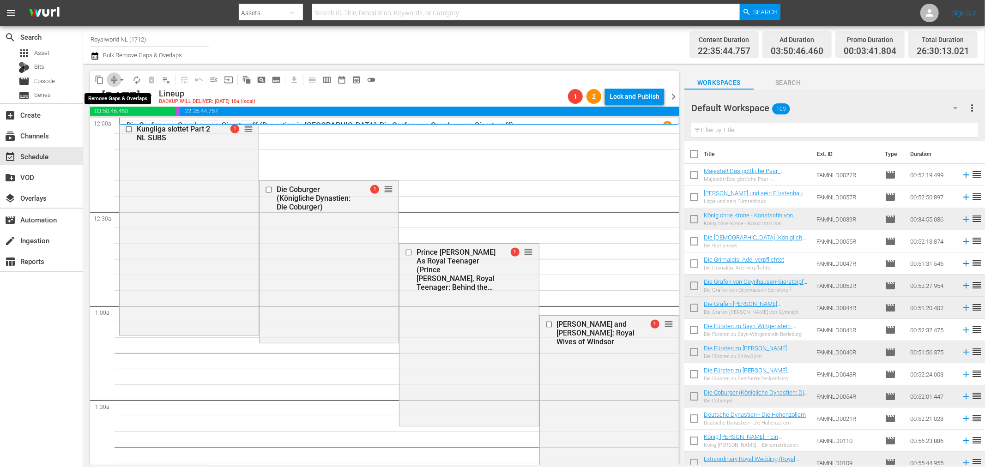
click at [109, 83] on span "compress" at bounding box center [113, 79] width 9 height 9
click at [117, 79] on span "arrow_drop_down" at bounding box center [121, 79] width 9 height 9
click at [132, 124] on li "Align to End of Previous Day" at bounding box center [122, 128] width 97 height 15
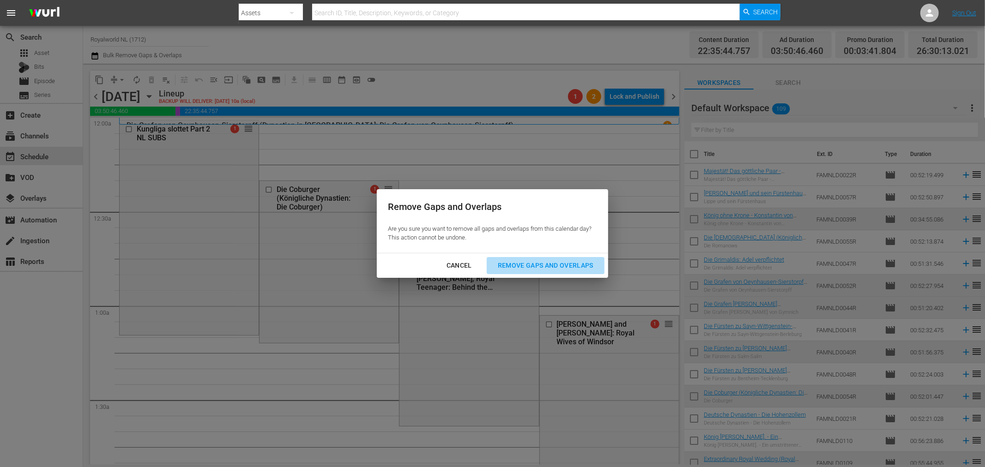
click at [533, 266] on div "Remove Gaps and Overlaps" at bounding box center [545, 266] width 110 height 12
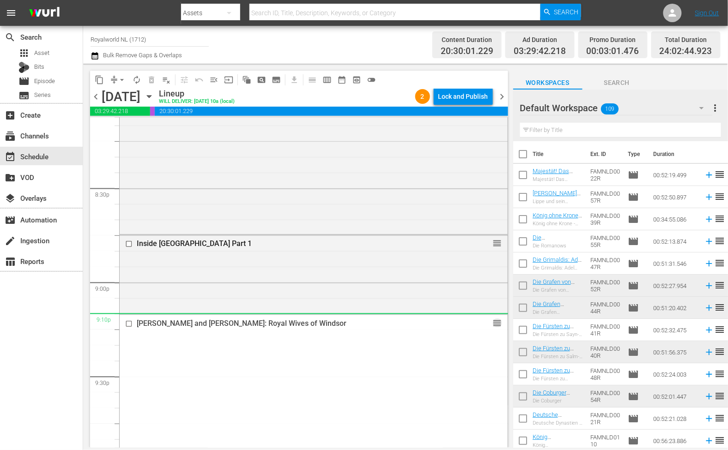
scroll to position [3740, 0]
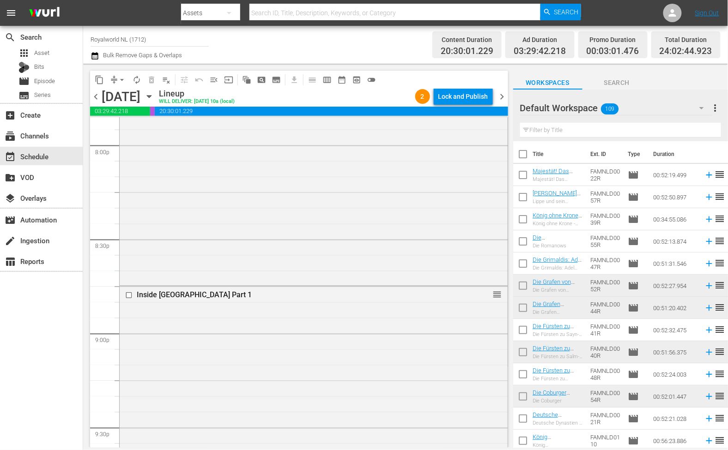
drag, startPoint x: 490, startPoint y: 231, endPoint x: 427, endPoint y: 284, distance: 82.6
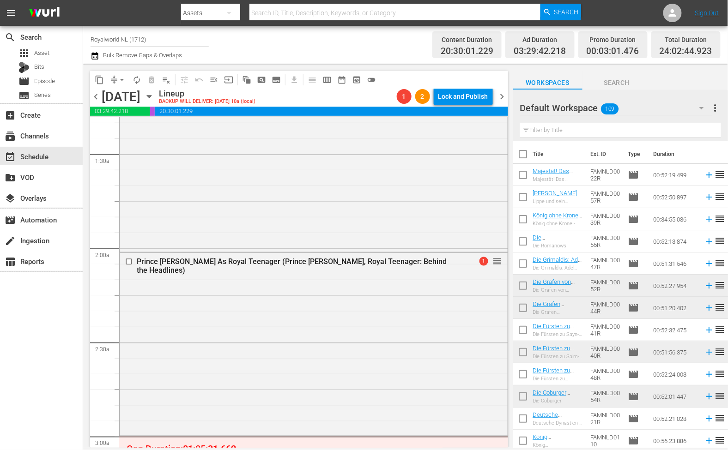
scroll to position [291, 0]
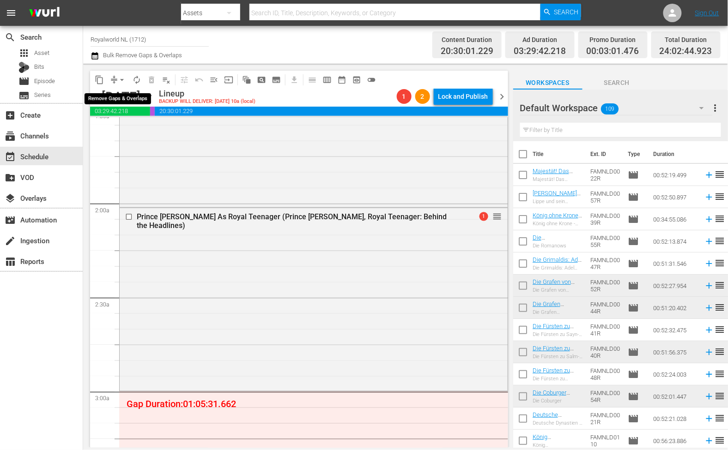
click at [122, 80] on span "arrow_drop_down" at bounding box center [121, 79] width 9 height 9
click at [125, 127] on li "Align to End of Previous Day" at bounding box center [122, 128] width 97 height 15
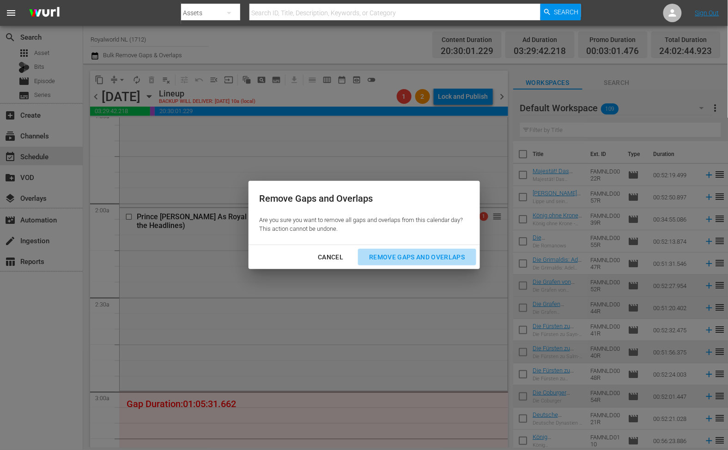
click at [411, 260] on div "Remove Gaps and Overlaps" at bounding box center [417, 258] width 110 height 12
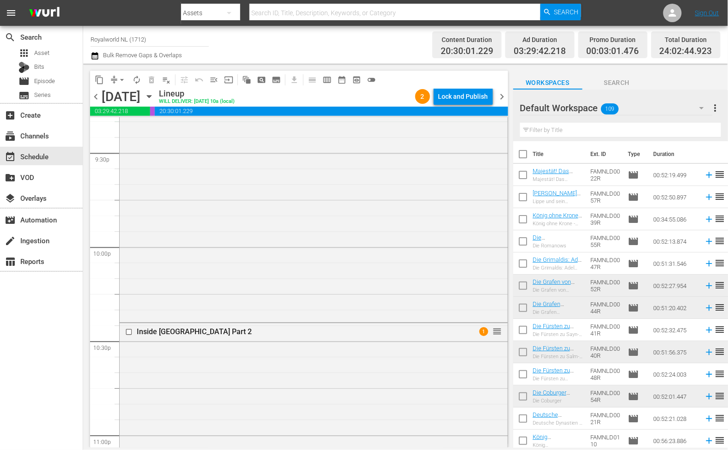
scroll to position [4047, 0]
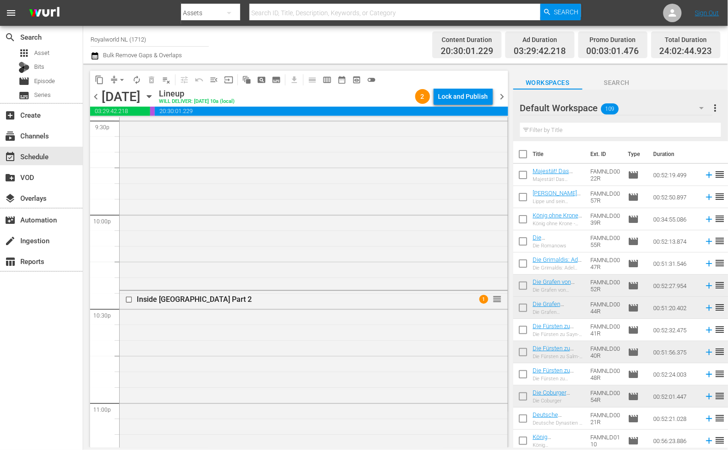
drag, startPoint x: 489, startPoint y: 192, endPoint x: 465, endPoint y: 265, distance: 76.1
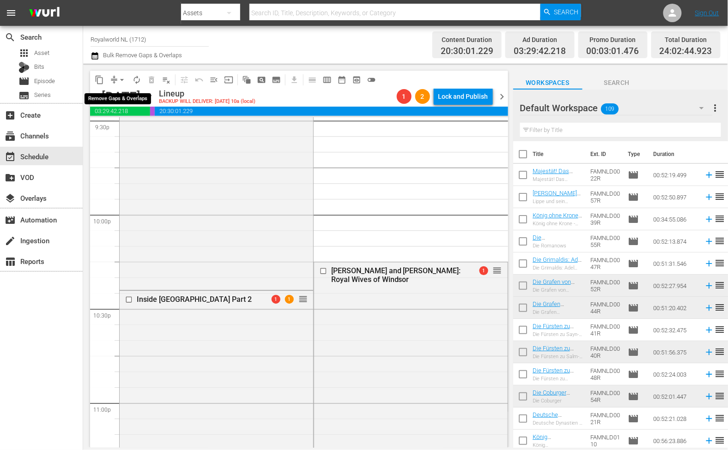
click at [121, 82] on span "arrow_drop_down" at bounding box center [121, 79] width 9 height 9
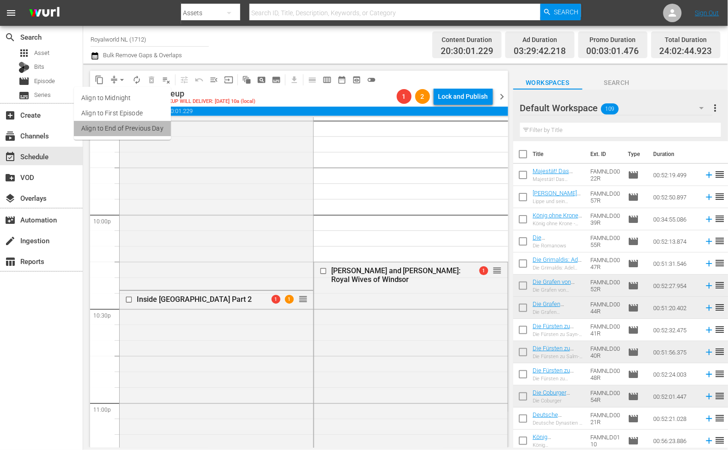
click at [137, 129] on li "Align to End of Previous Day" at bounding box center [122, 128] width 97 height 15
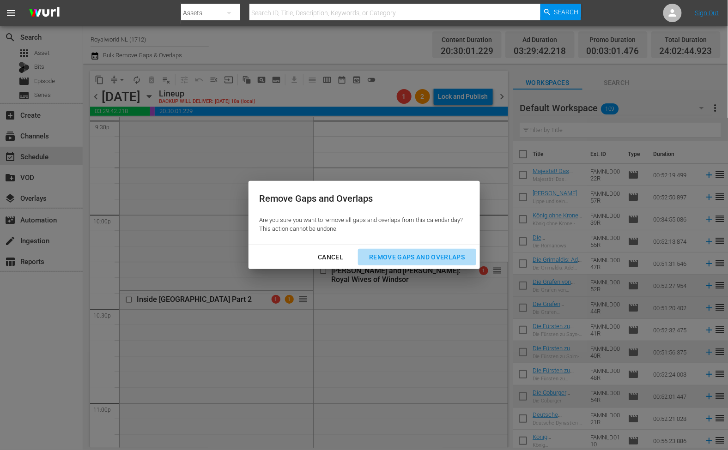
click at [396, 255] on div "Remove Gaps and Overlaps" at bounding box center [417, 258] width 110 height 12
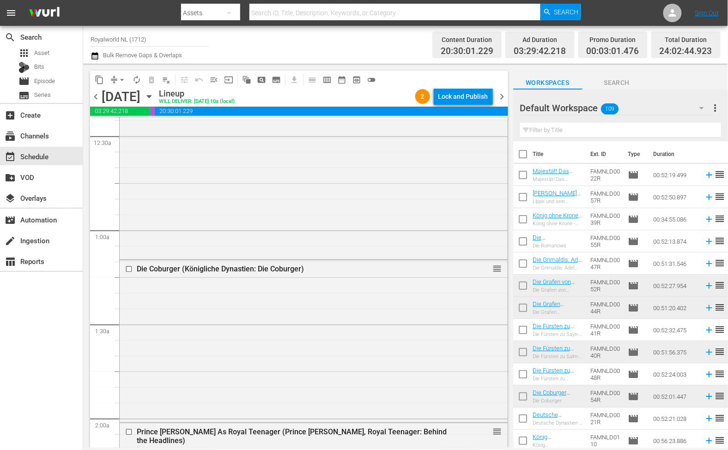
scroll to position [0, 0]
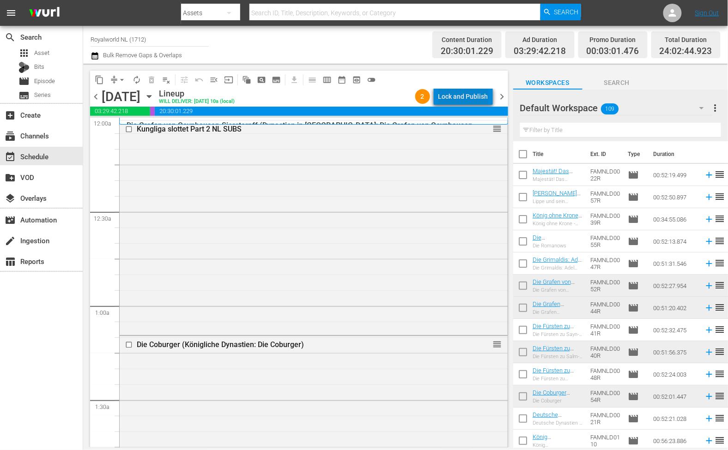
click at [472, 96] on div "Lock and Publish" at bounding box center [463, 96] width 50 height 17
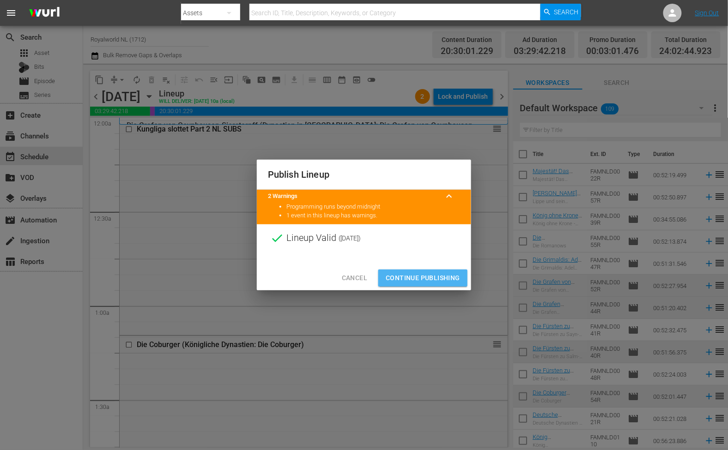
click at [435, 273] on span "Continue Publishing" at bounding box center [423, 278] width 74 height 12
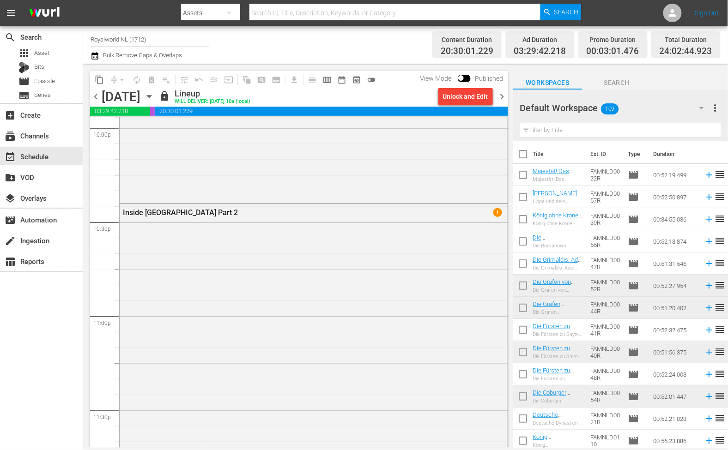
scroll to position [4202, 0]
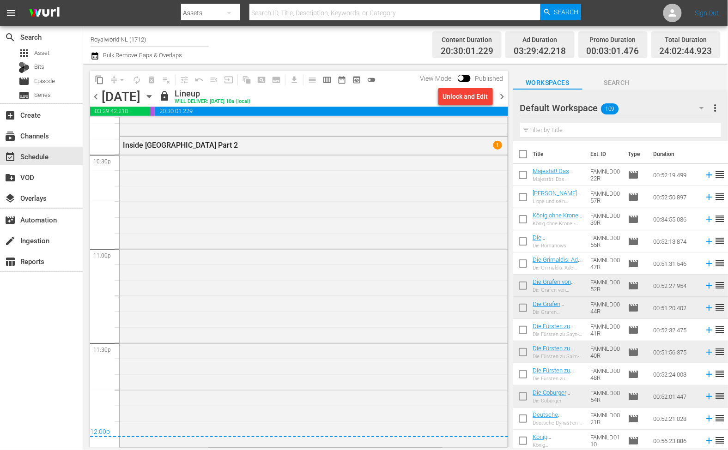
click at [502, 98] on span "chevron_right" at bounding box center [502, 97] width 12 height 12
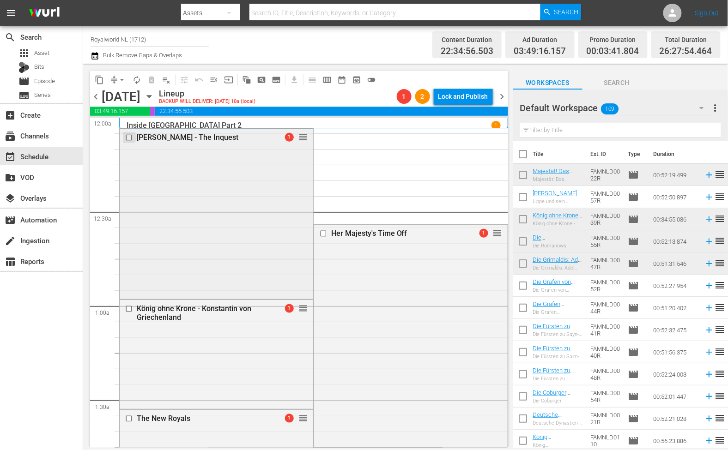
click at [126, 137] on input "checkbox" at bounding box center [130, 138] width 10 height 8
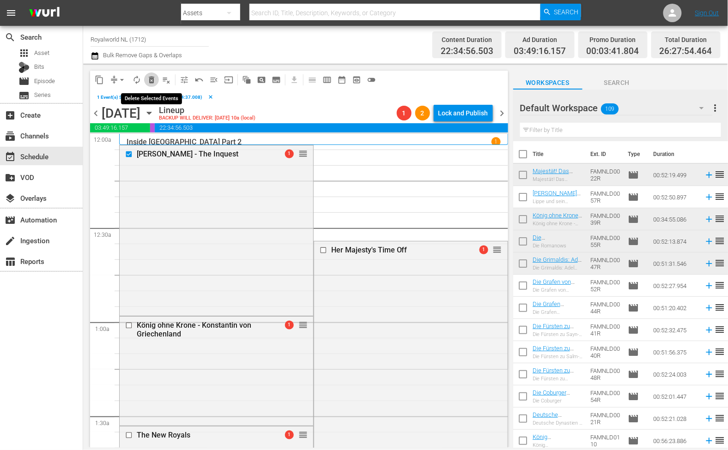
click at [153, 79] on span "delete_forever_outlined" at bounding box center [151, 79] width 9 height 9
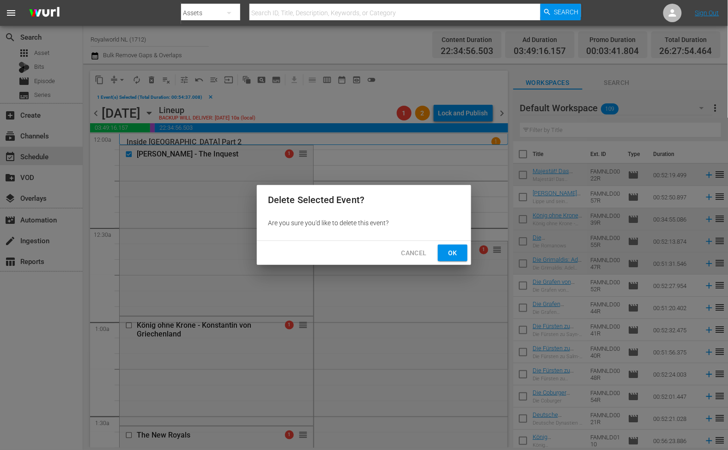
click at [462, 250] on button "Ok" at bounding box center [453, 253] width 30 height 17
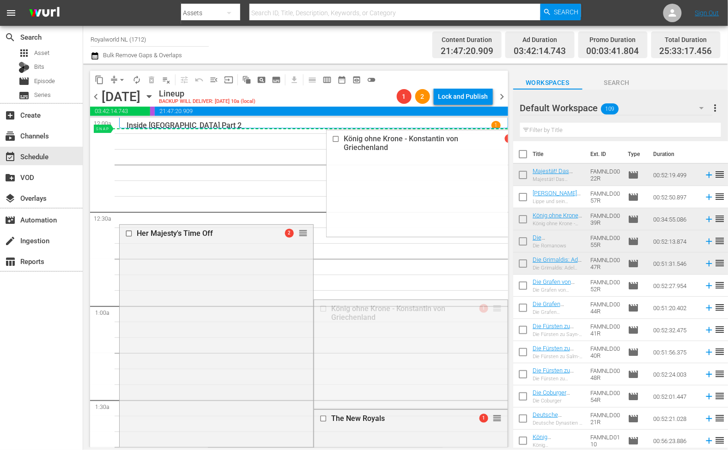
drag, startPoint x: 487, startPoint y: 311, endPoint x: 348, endPoint y: 131, distance: 227.1
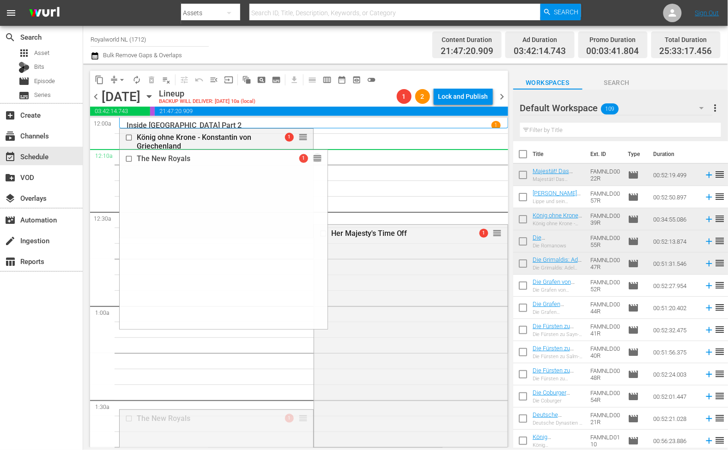
drag, startPoint x: 297, startPoint y: 417, endPoint x: 293, endPoint y: 159, distance: 258.6
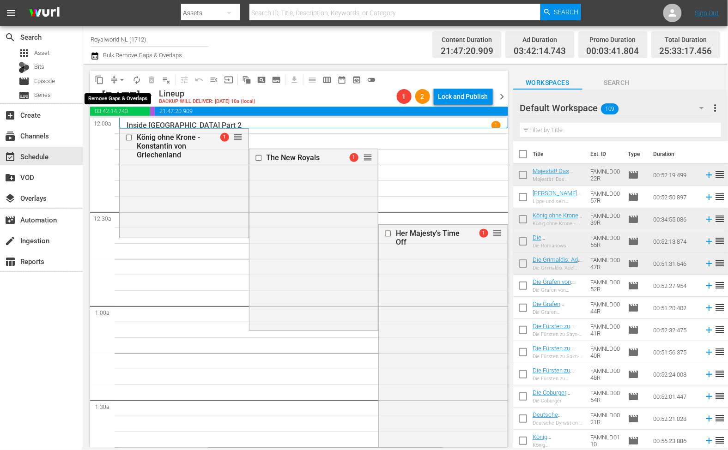
click at [116, 82] on button "arrow_drop_down" at bounding box center [122, 79] width 15 height 15
click at [128, 127] on li "Align to End of Previous Day" at bounding box center [122, 128] width 97 height 15
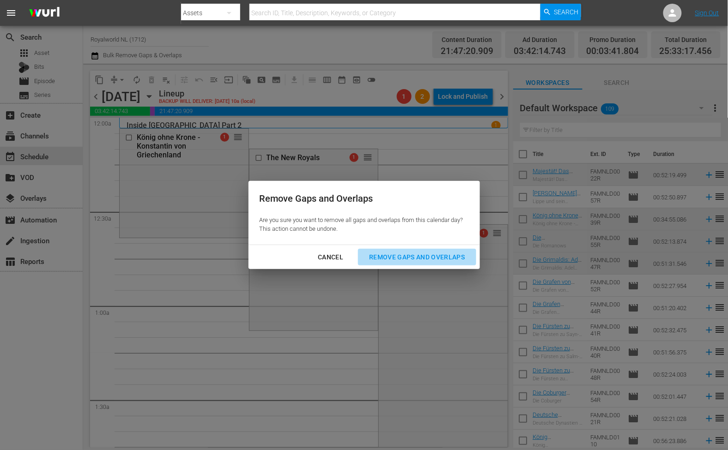
click at [401, 258] on div "Remove Gaps and Overlaps" at bounding box center [417, 258] width 110 height 12
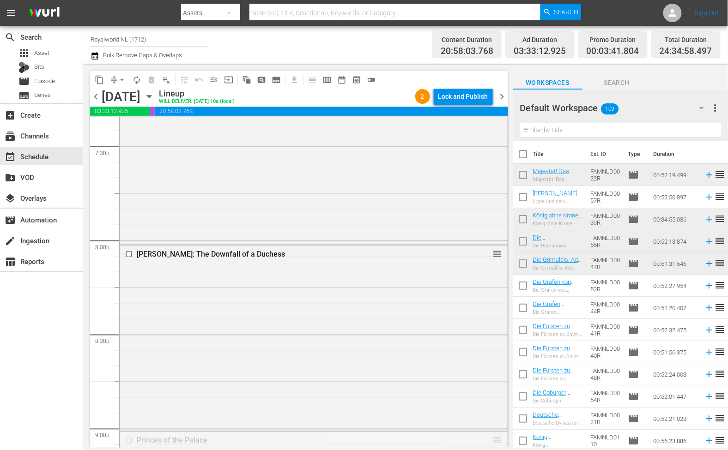
scroll to position [3595, 0]
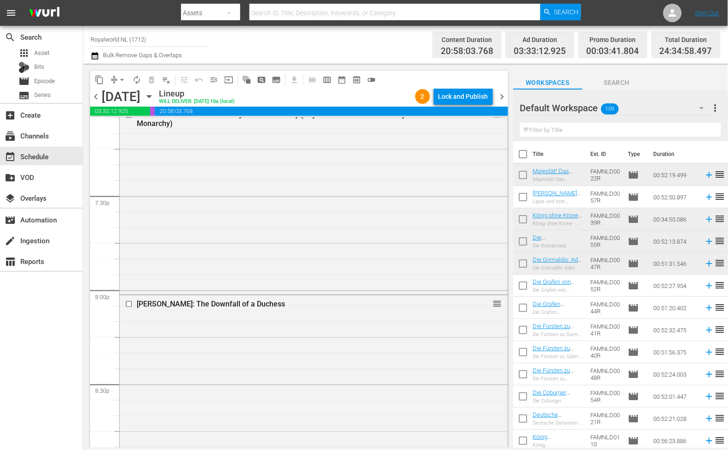
drag, startPoint x: 491, startPoint y: 338, endPoint x: 459, endPoint y: 270, distance: 75.8
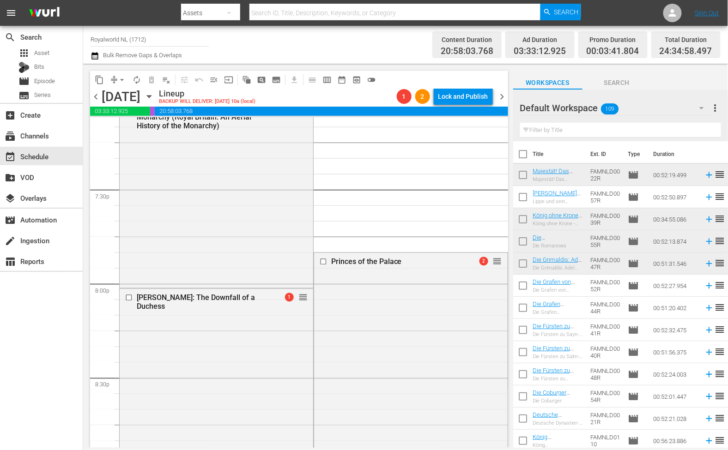
scroll to position [3471, 0]
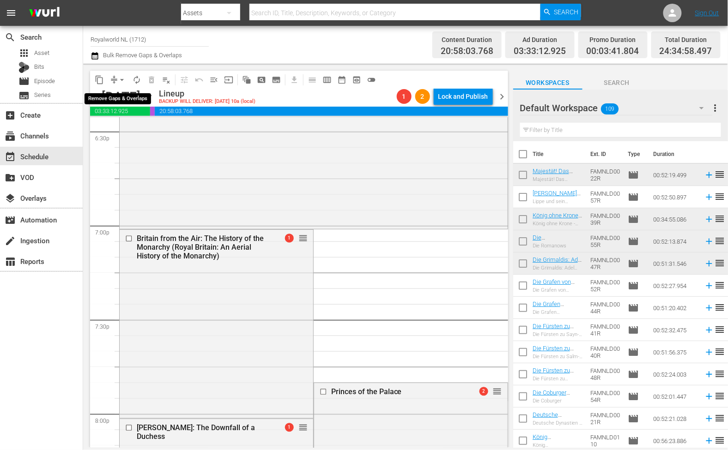
click at [115, 80] on button "arrow_drop_down" at bounding box center [122, 79] width 15 height 15
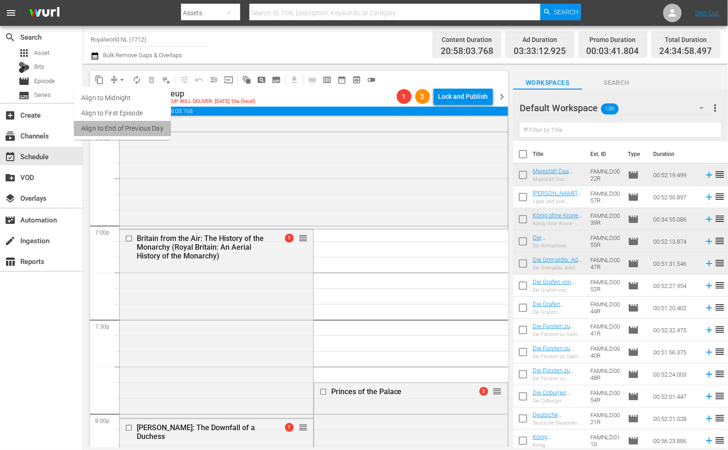
click at [146, 122] on li "Align to End of Previous Day" at bounding box center [122, 128] width 97 height 15
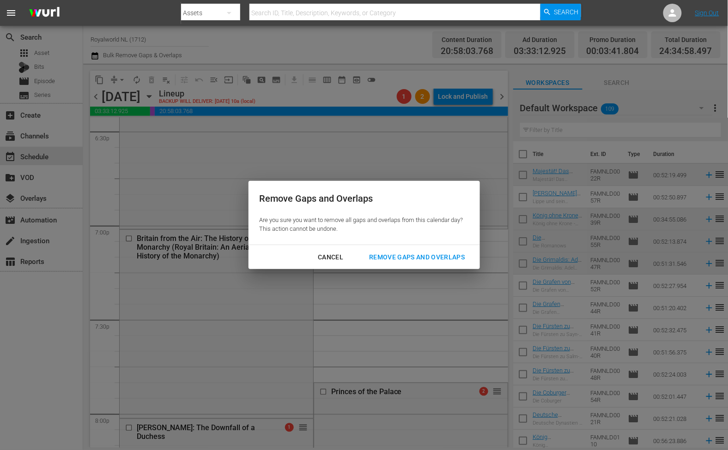
click at [385, 253] on div "Remove Gaps and Overlaps" at bounding box center [417, 258] width 110 height 12
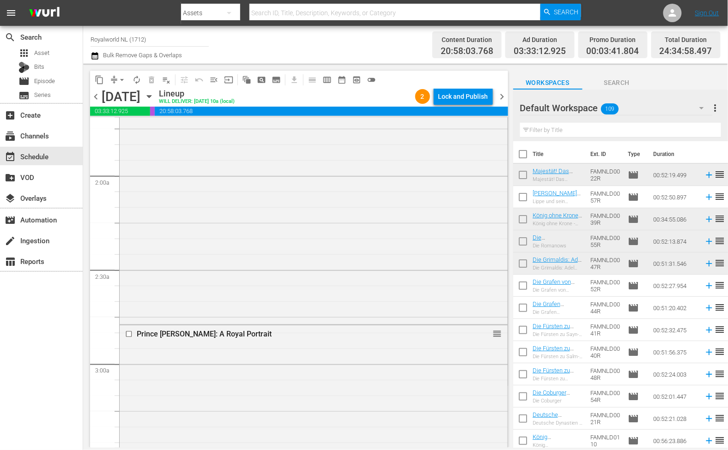
scroll to position [0, 0]
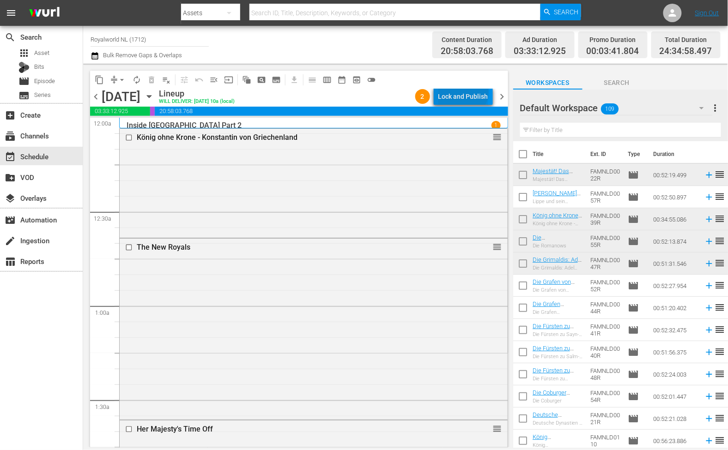
click at [464, 90] on div "Lock and Publish" at bounding box center [463, 96] width 50 height 17
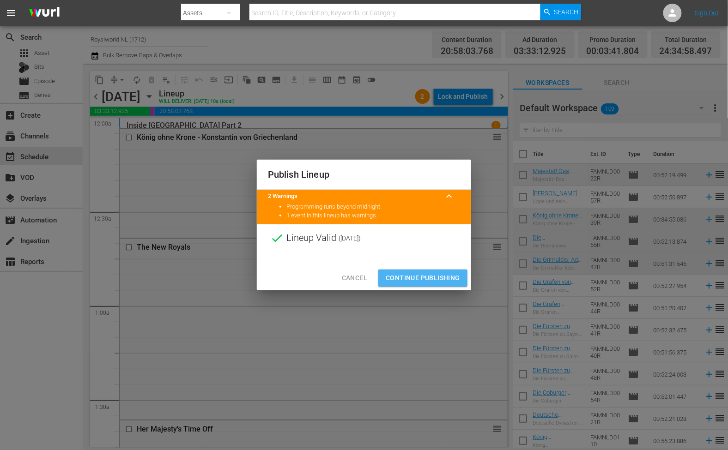
click at [434, 277] on span "Continue Publishing" at bounding box center [423, 278] width 74 height 12
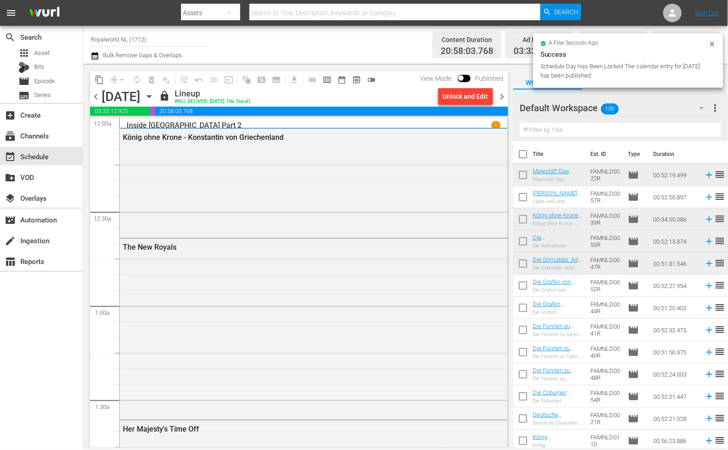
click at [504, 97] on span "chevron_right" at bounding box center [502, 97] width 12 height 12
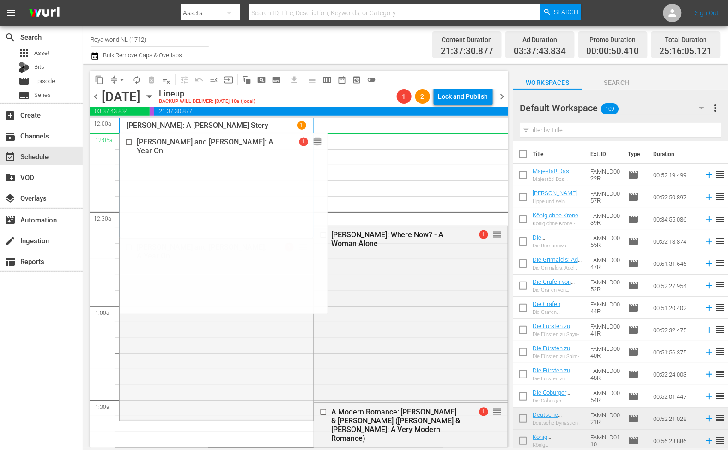
drag, startPoint x: 297, startPoint y: 250, endPoint x: 366, endPoint y: 139, distance: 130.0
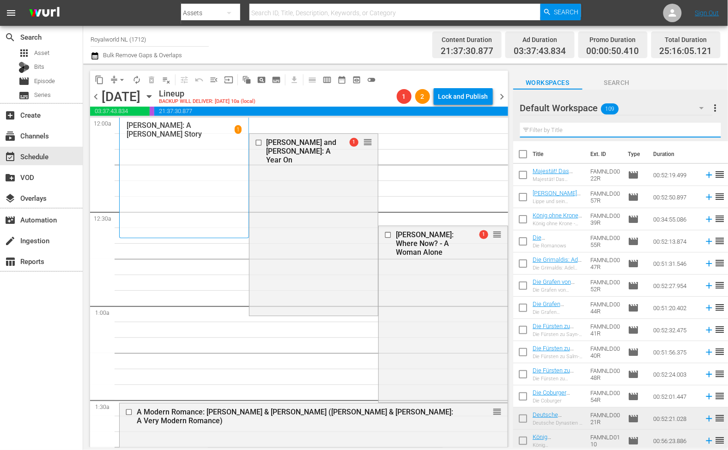
click at [544, 130] on input "text" at bounding box center [620, 130] width 201 height 15
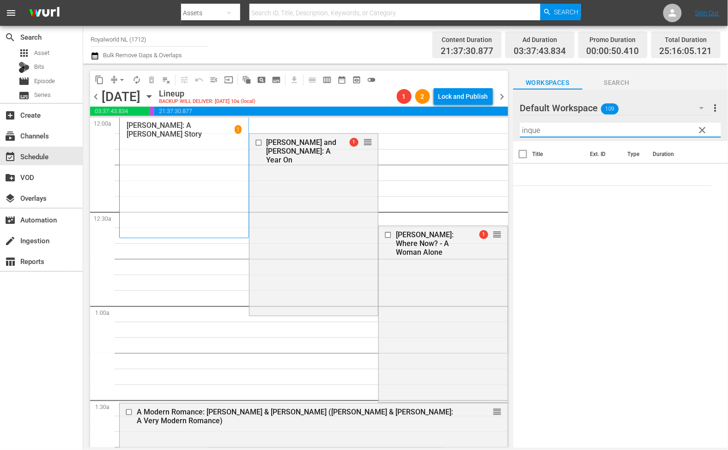
click at [555, 131] on input "inque" at bounding box center [620, 130] width 201 height 15
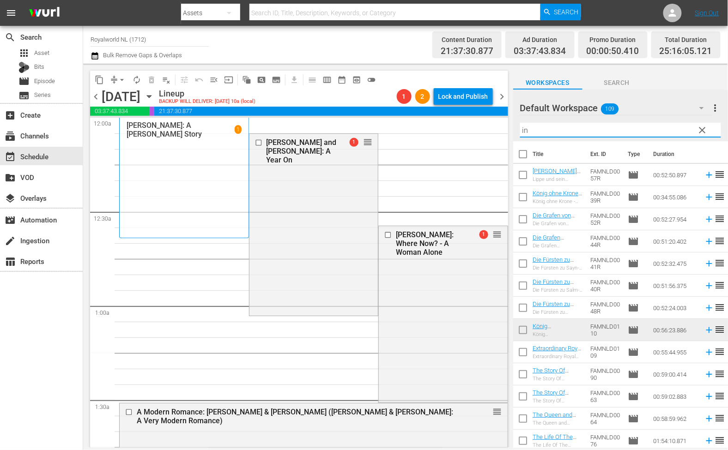
type input "i"
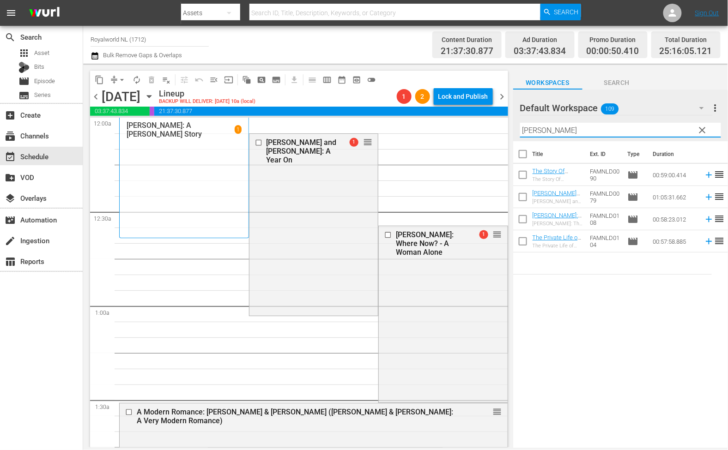
click at [564, 131] on input "diana" at bounding box center [620, 130] width 201 height 15
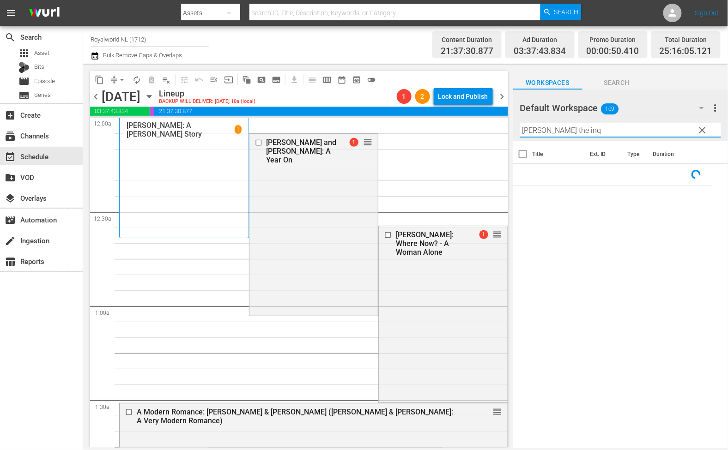
click at [573, 129] on input "diana the inq" at bounding box center [620, 130] width 201 height 15
click at [585, 128] on input "diana the inquest" at bounding box center [620, 130] width 201 height 15
click at [564, 132] on input "diana the inquest" at bounding box center [620, 130] width 201 height 15
click at [633, 127] on input "diana the inquest" at bounding box center [620, 130] width 201 height 15
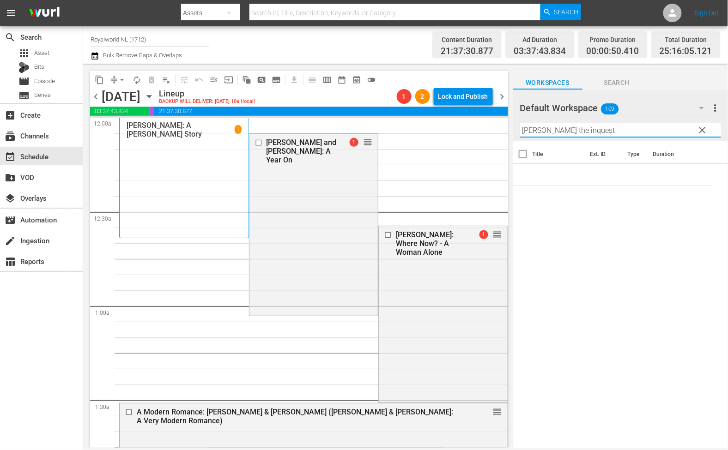
click at [633, 127] on input "diana the inquest" at bounding box center [620, 130] width 201 height 15
paste input "Diana: The I"
type input "[PERSON_NAME]: The Inquest"
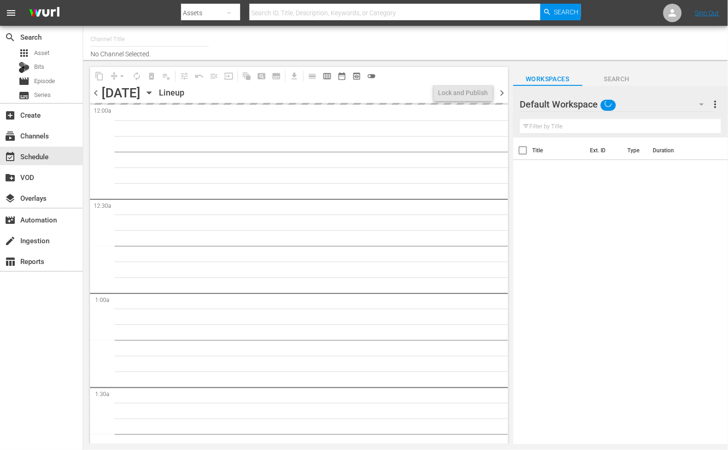
type input "Royalworld NL (1712)"
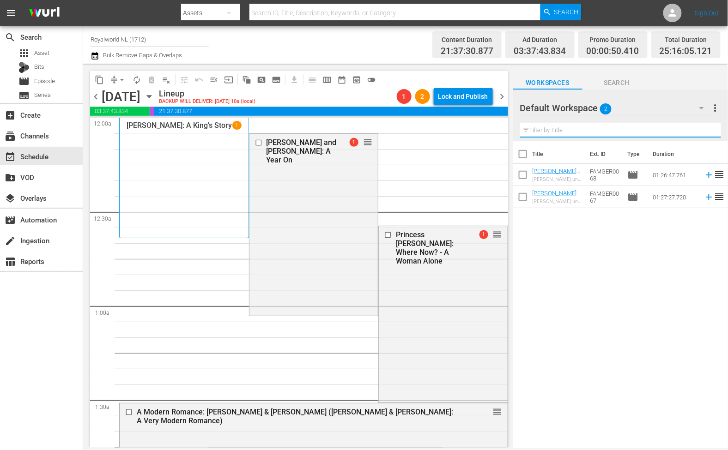
click at [570, 132] on input "text" at bounding box center [620, 130] width 201 height 15
click at [583, 341] on div "Title Ext. ID Type Duration [PERSON_NAME] und der [PERSON_NAME] von Siam Teil 2…" at bounding box center [620, 295] width 215 height 308
click at [551, 133] on input "text" at bounding box center [620, 130] width 201 height 15
paste input "[PERSON_NAME]: The Inquest"
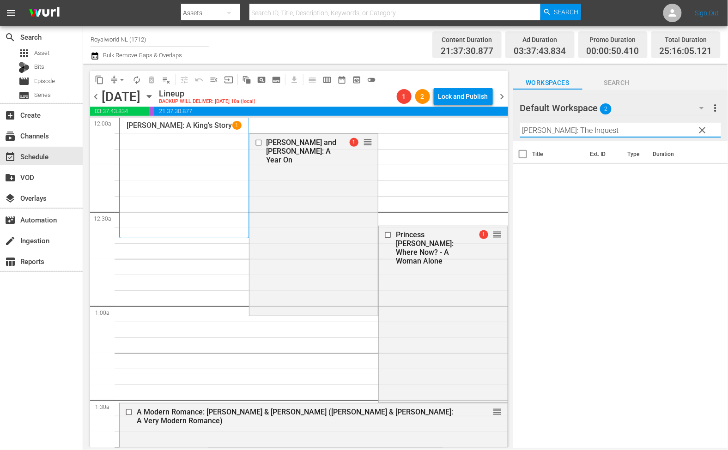
type input "[PERSON_NAME]: The Inquest"
click at [702, 131] on span "clear" at bounding box center [702, 130] width 11 height 11
